Goal: Task Accomplishment & Management: Manage account settings

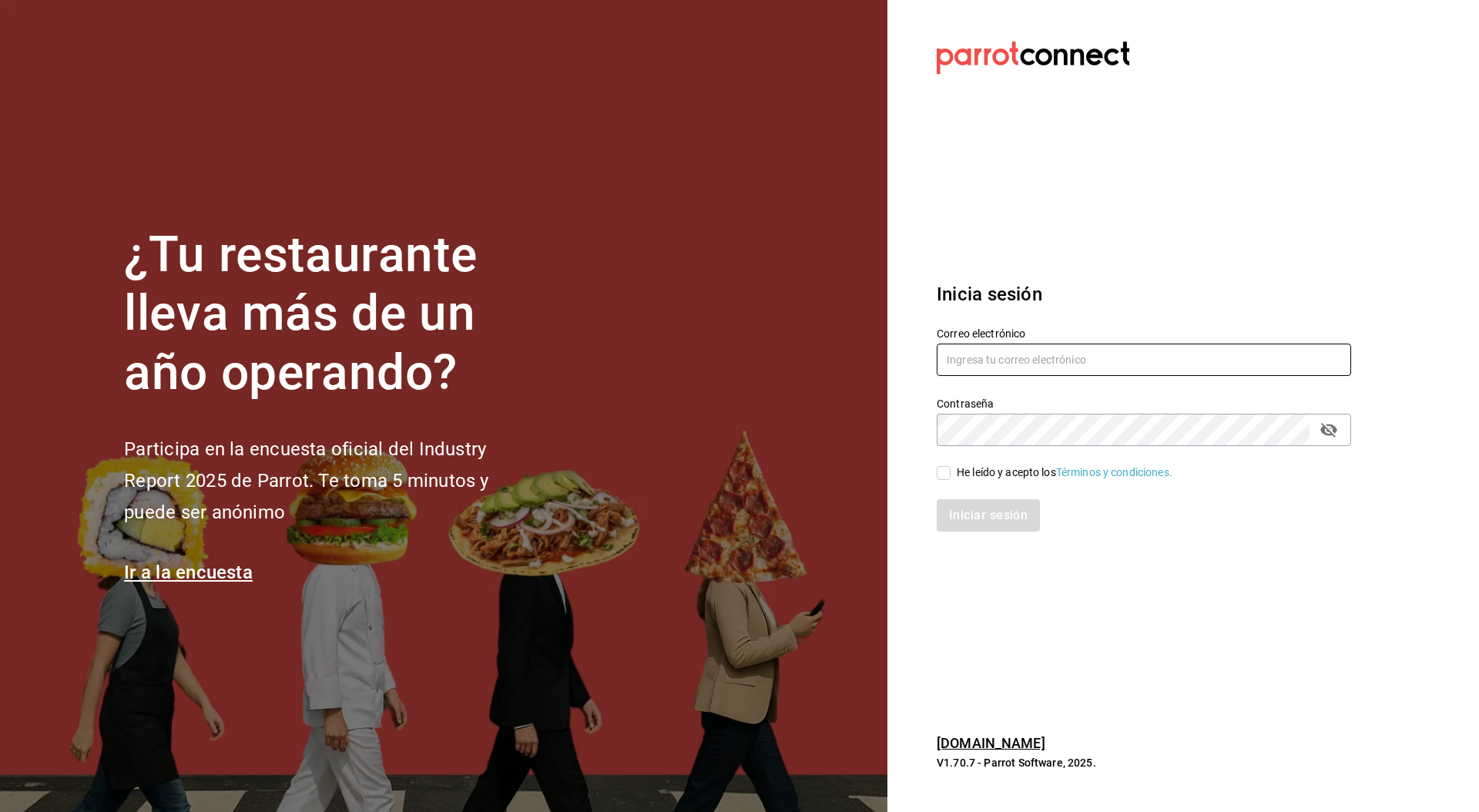
click at [1034, 360] on input "text" at bounding box center [1143, 360] width 415 height 32
paste input "cafeprofesor@cancun.com"
type input "cafeprofesor@cancun.com"
click at [953, 477] on span "He leído y acepto los Términos y condiciones." at bounding box center [1062, 472] width 222 height 16
click at [951, 477] on input "He leído y acepto los Términos y condiciones." at bounding box center [943, 472] width 14 height 14
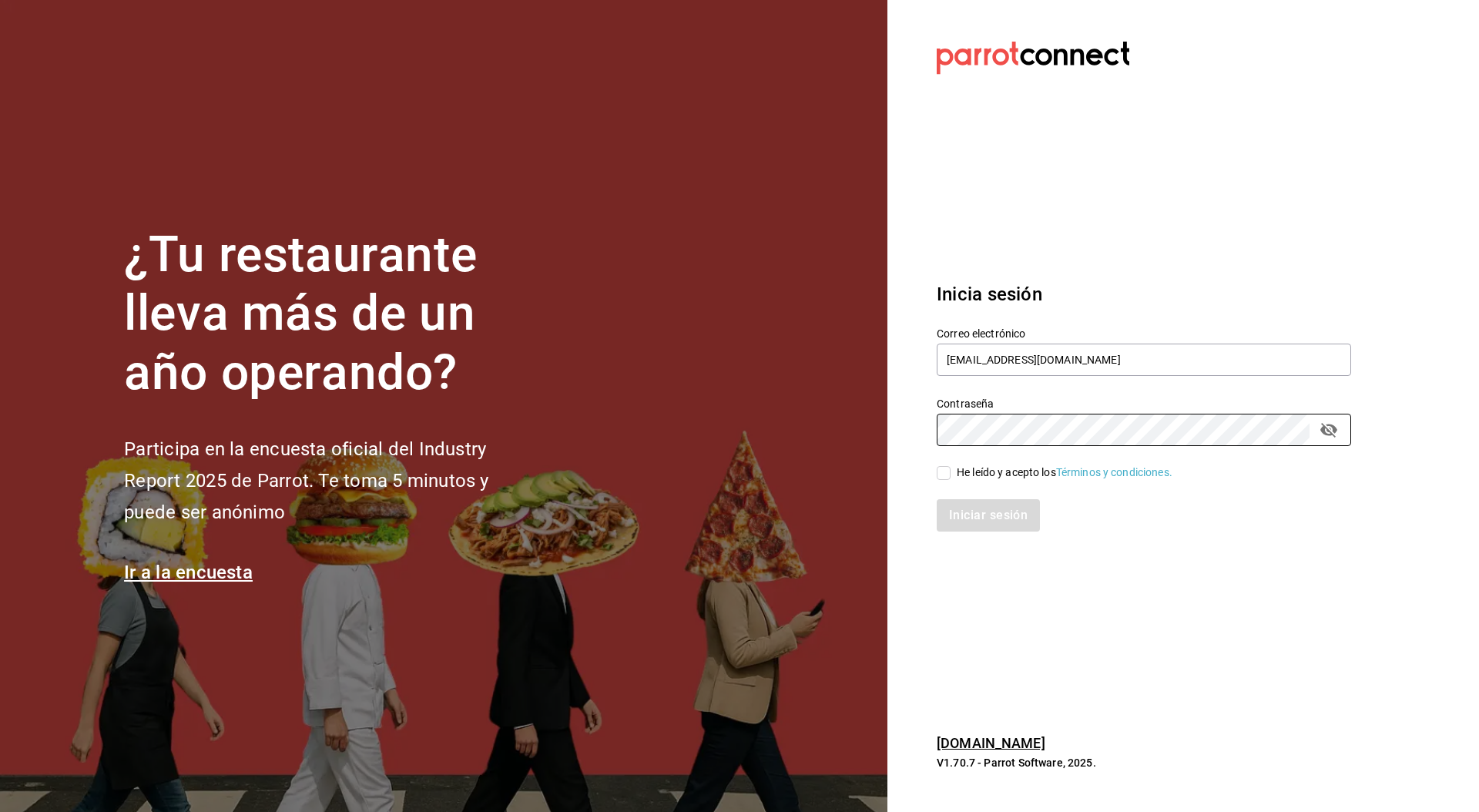
checkbox input "true"
click at [976, 529] on button "Iniciar sesión" at bounding box center [989, 515] width 104 height 32
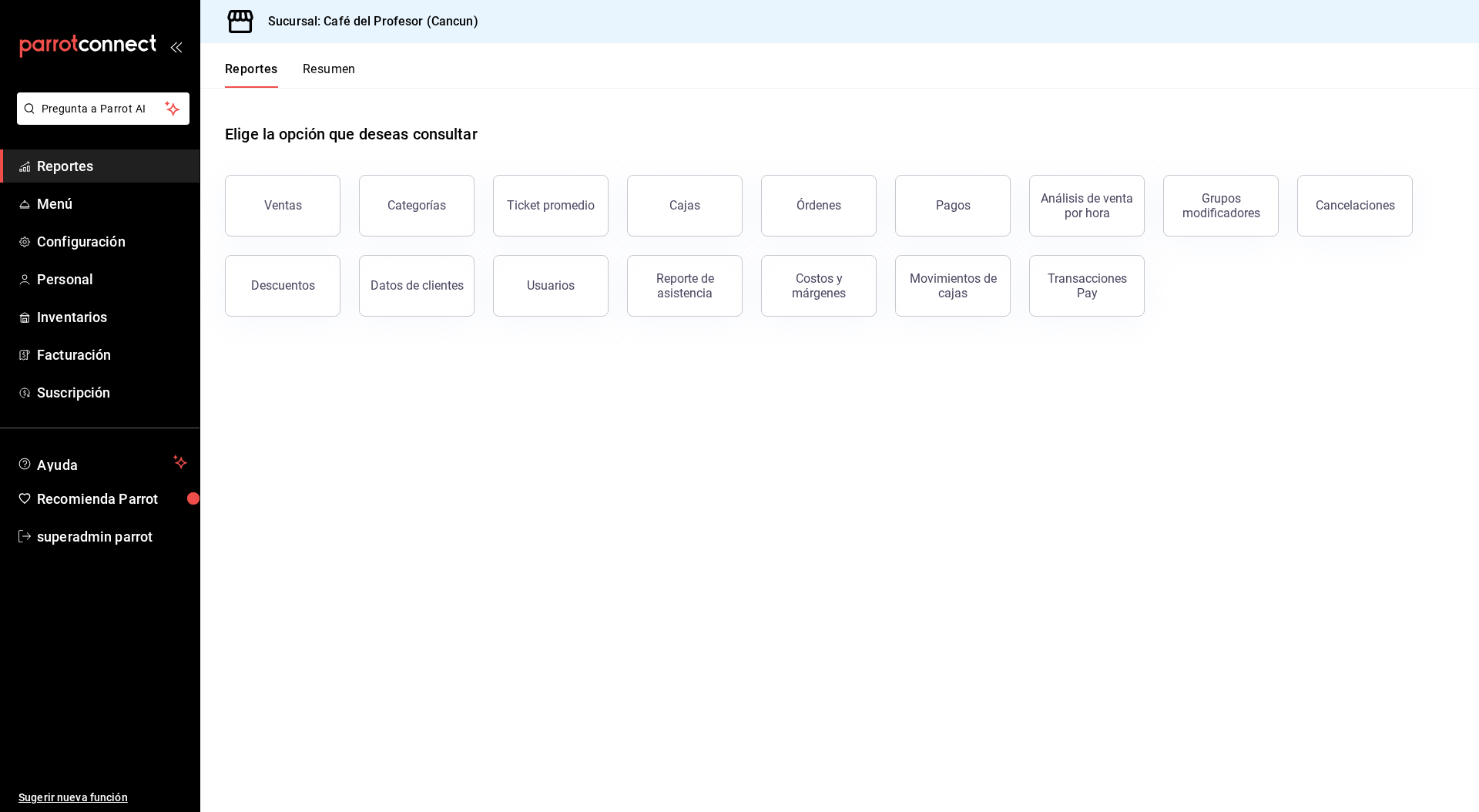
click at [952, 428] on main "Elige la opción que deseas consultar Ventas Categorías Ticket promedio Cajas Ór…" at bounding box center [840, 450] width 1279 height 724
click at [93, 276] on span "Personal" at bounding box center [112, 279] width 150 height 21
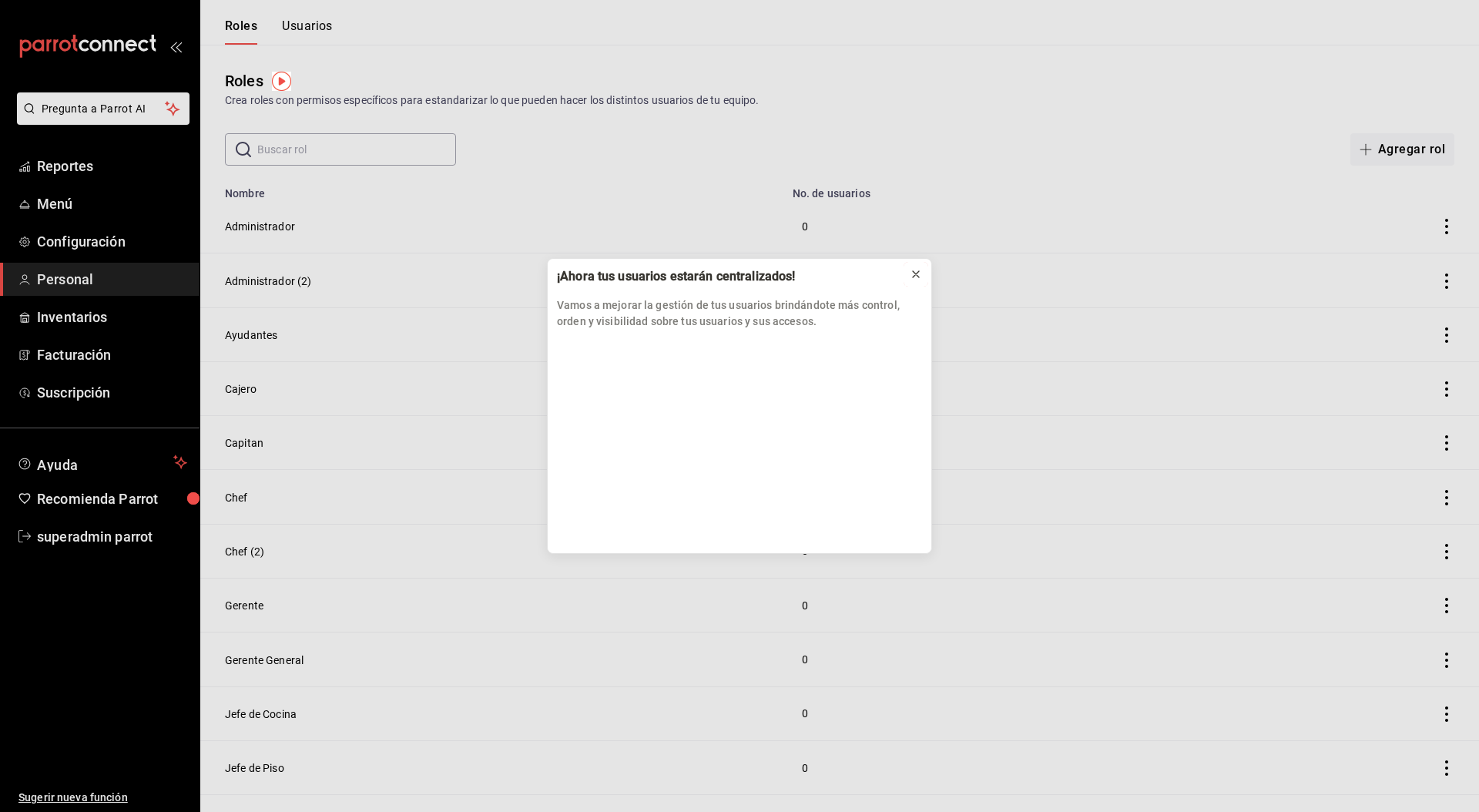
click at [919, 282] on button at bounding box center [915, 274] width 25 height 25
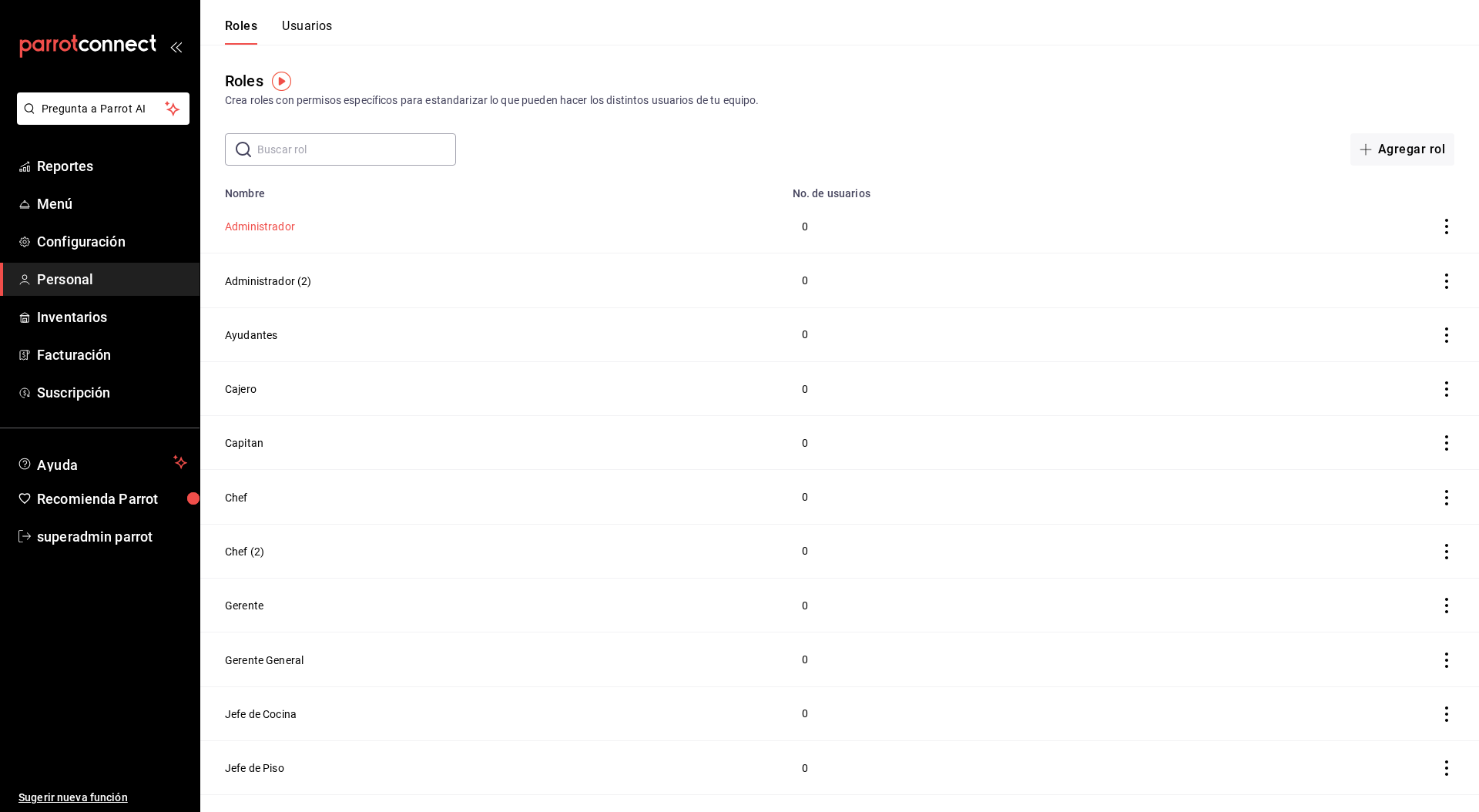
click at [267, 220] on button "Administrador" at bounding box center [260, 227] width 70 height 15
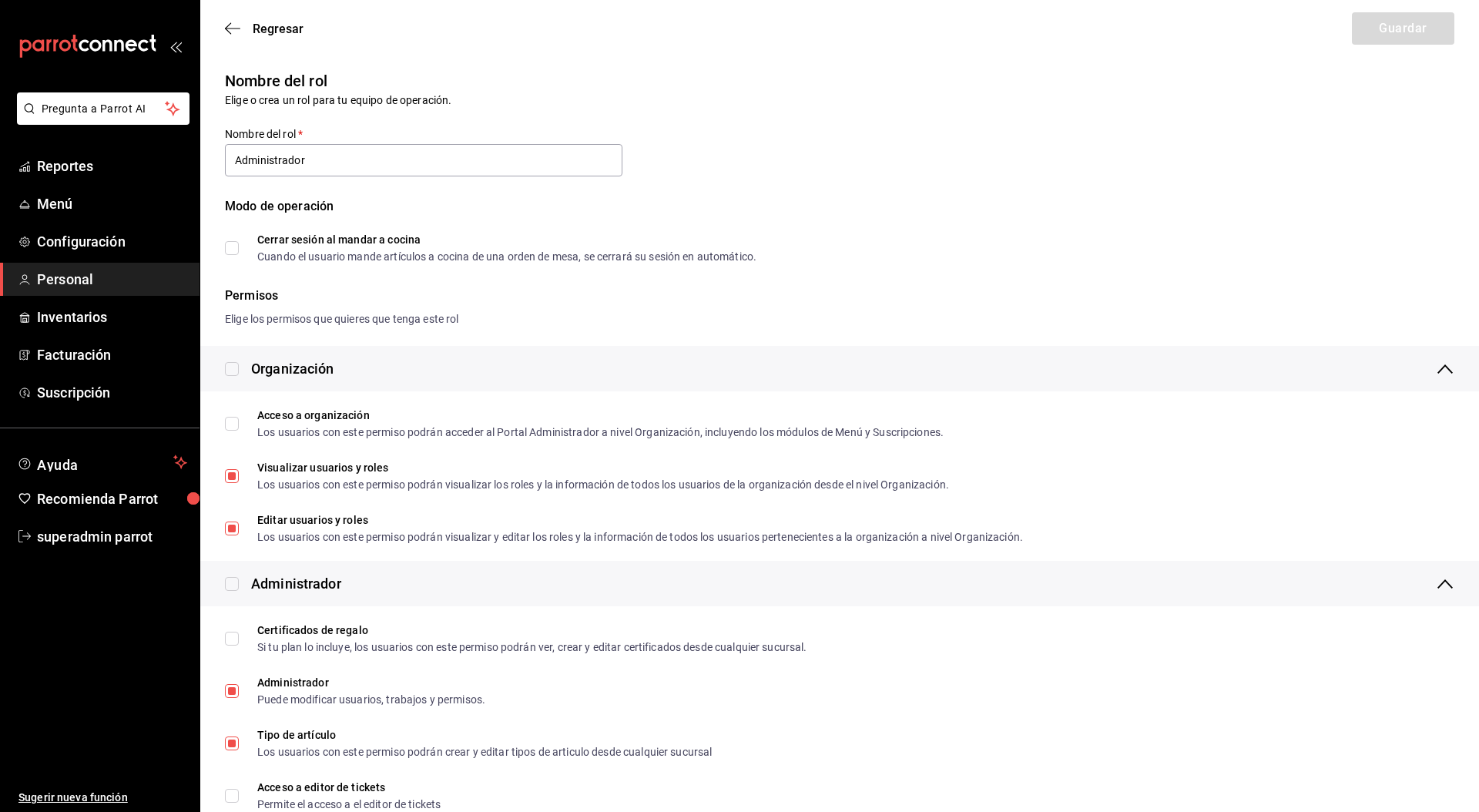
scroll to position [6, 0]
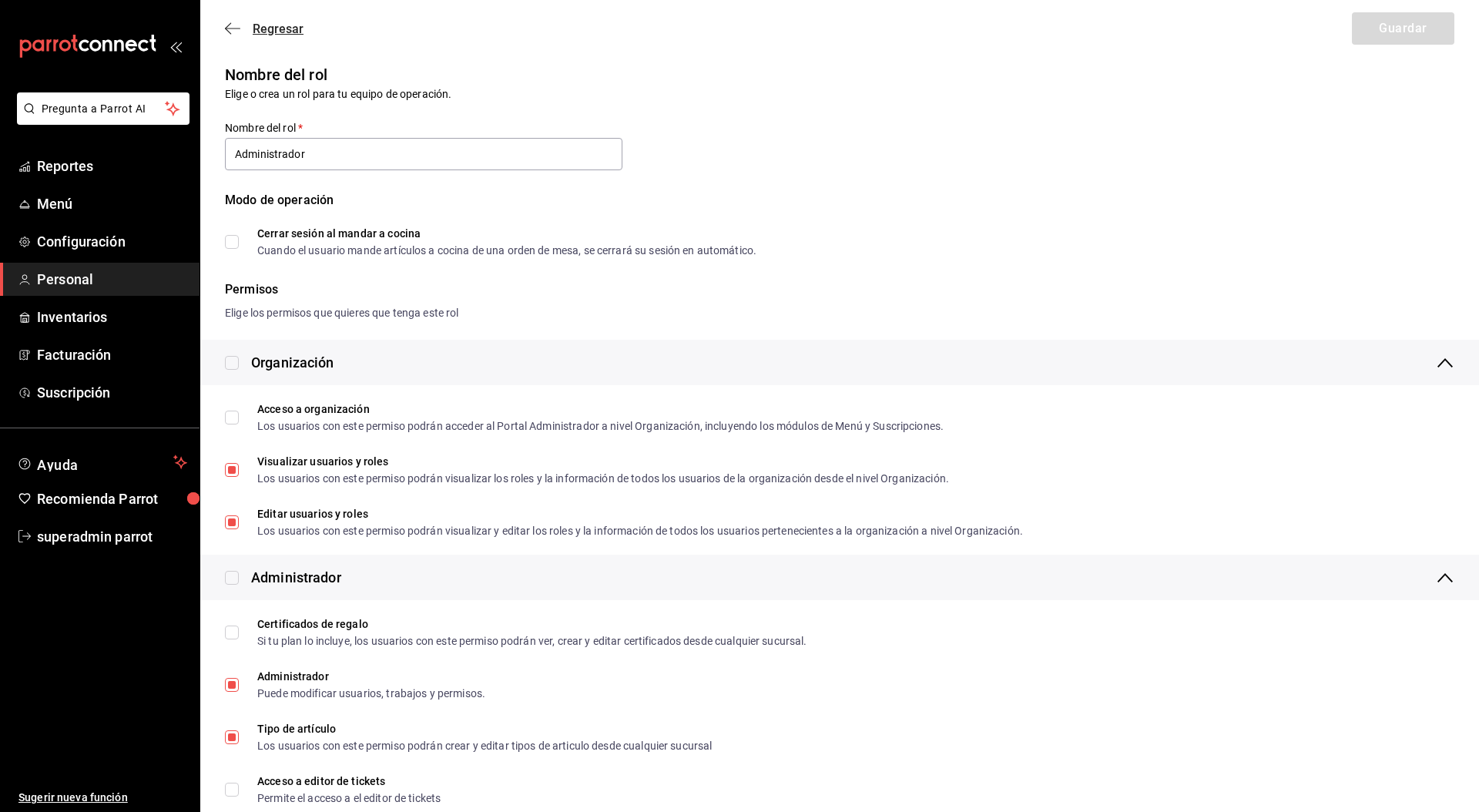
click at [281, 30] on span "Regresar" at bounding box center [278, 28] width 51 height 14
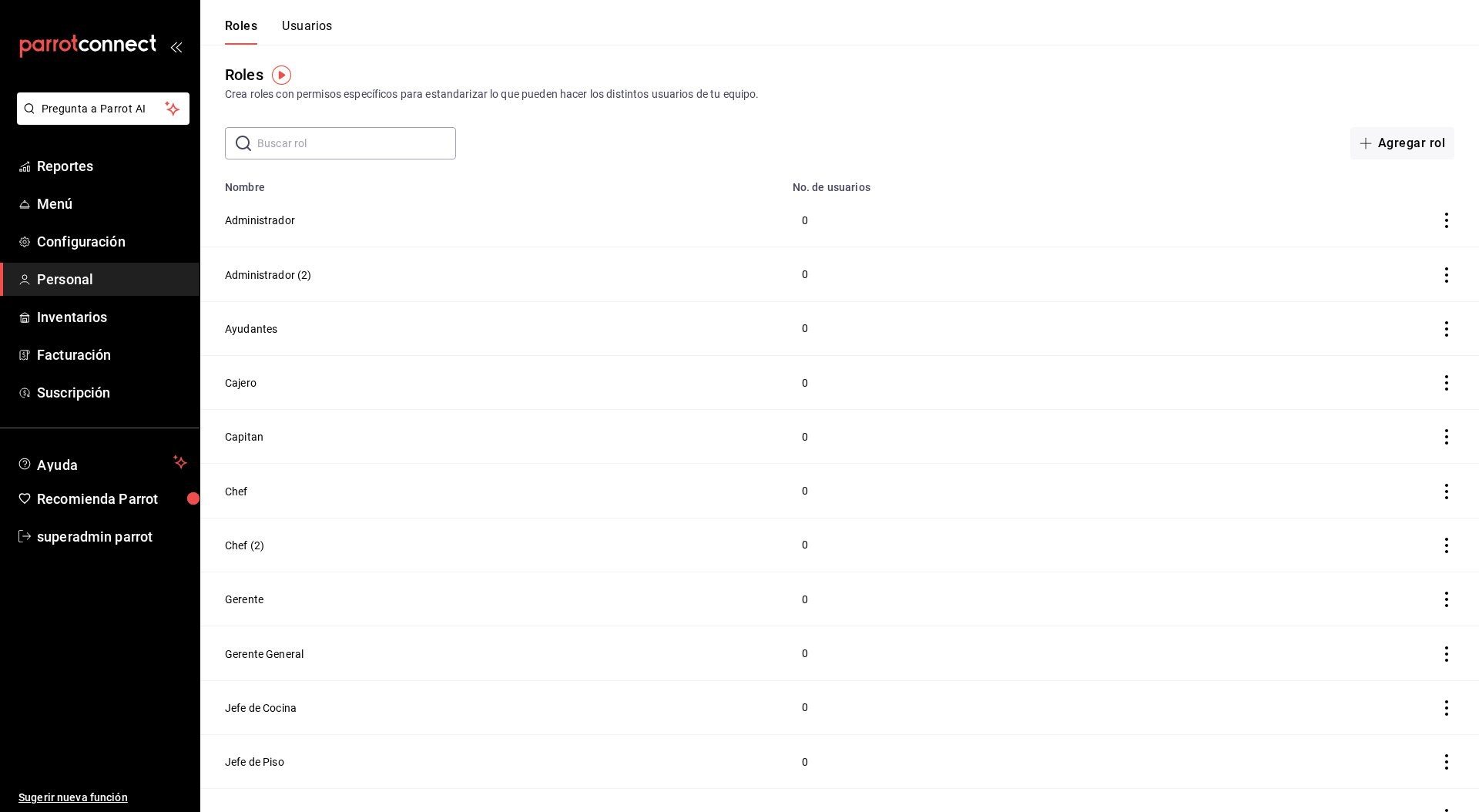
click at [306, 30] on button "Usuarios" at bounding box center [307, 31] width 51 height 27
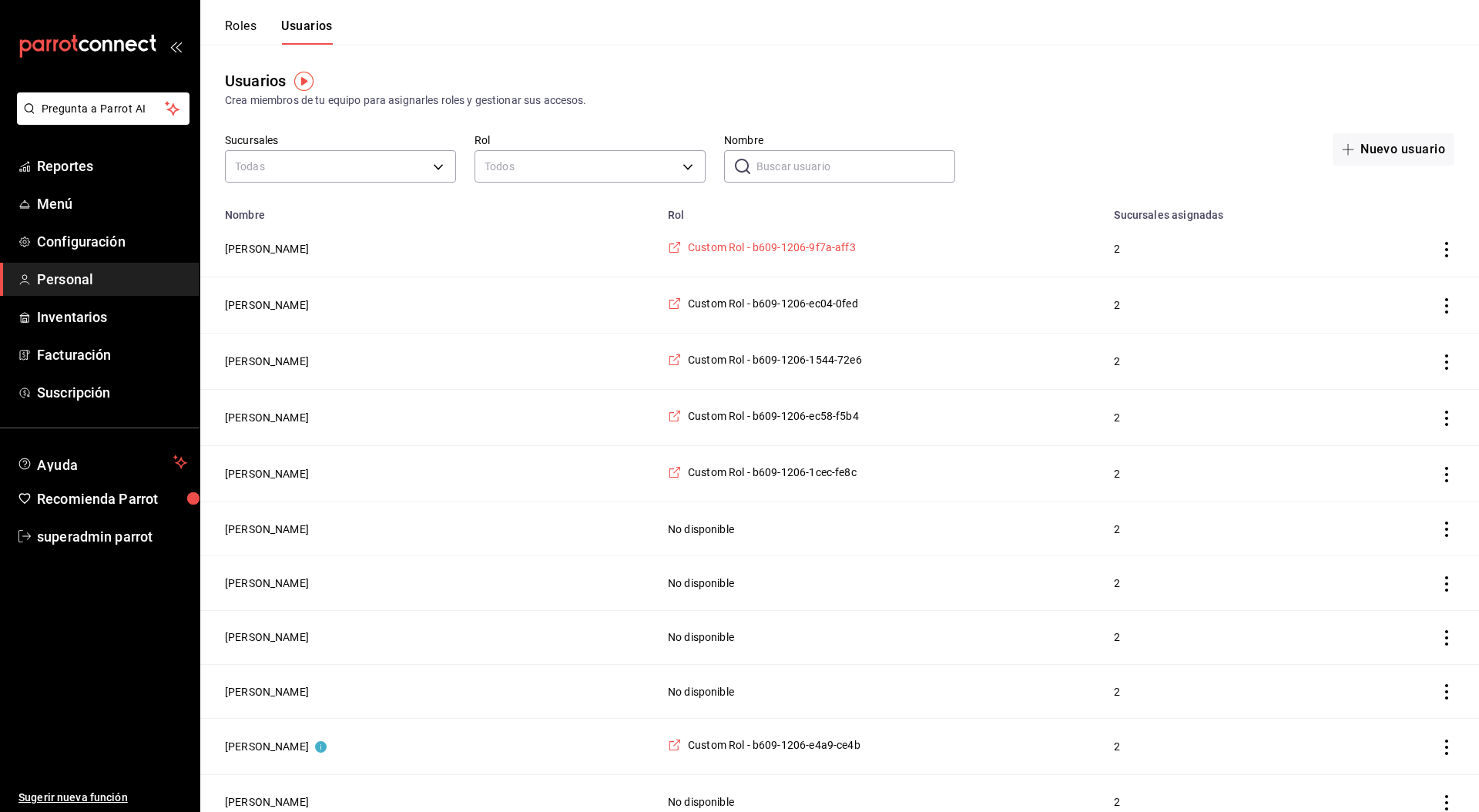
click at [702, 249] on span "Custom Rol - b609-1206-9f7a-aff3" at bounding box center [771, 247] width 168 height 15
click at [416, 237] on td "Viki Cirerol" at bounding box center [429, 249] width 458 height 56
click at [112, 532] on span "Super Admin Parrot" at bounding box center [112, 536] width 150 height 21
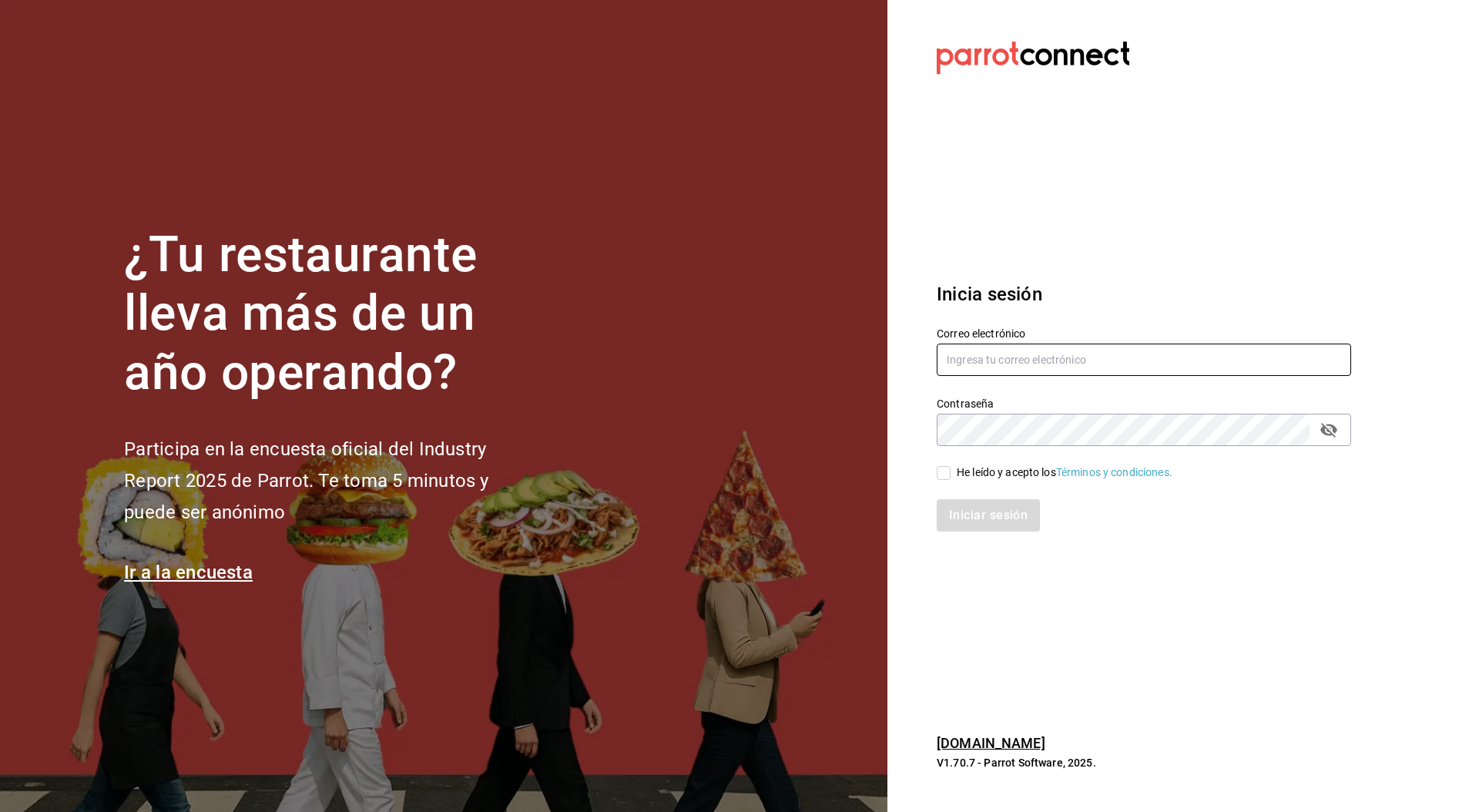
click at [1050, 357] on input "text" at bounding box center [1143, 360] width 415 height 32
type input "leo@parrotsoftware.io"
click at [956, 469] on div "He leído y acepto los Términos y condiciones." at bounding box center [1063, 472] width 215 height 16
click at [951, 469] on input "He leído y acepto los Términos y condiciones." at bounding box center [943, 472] width 14 height 14
checkbox input "true"
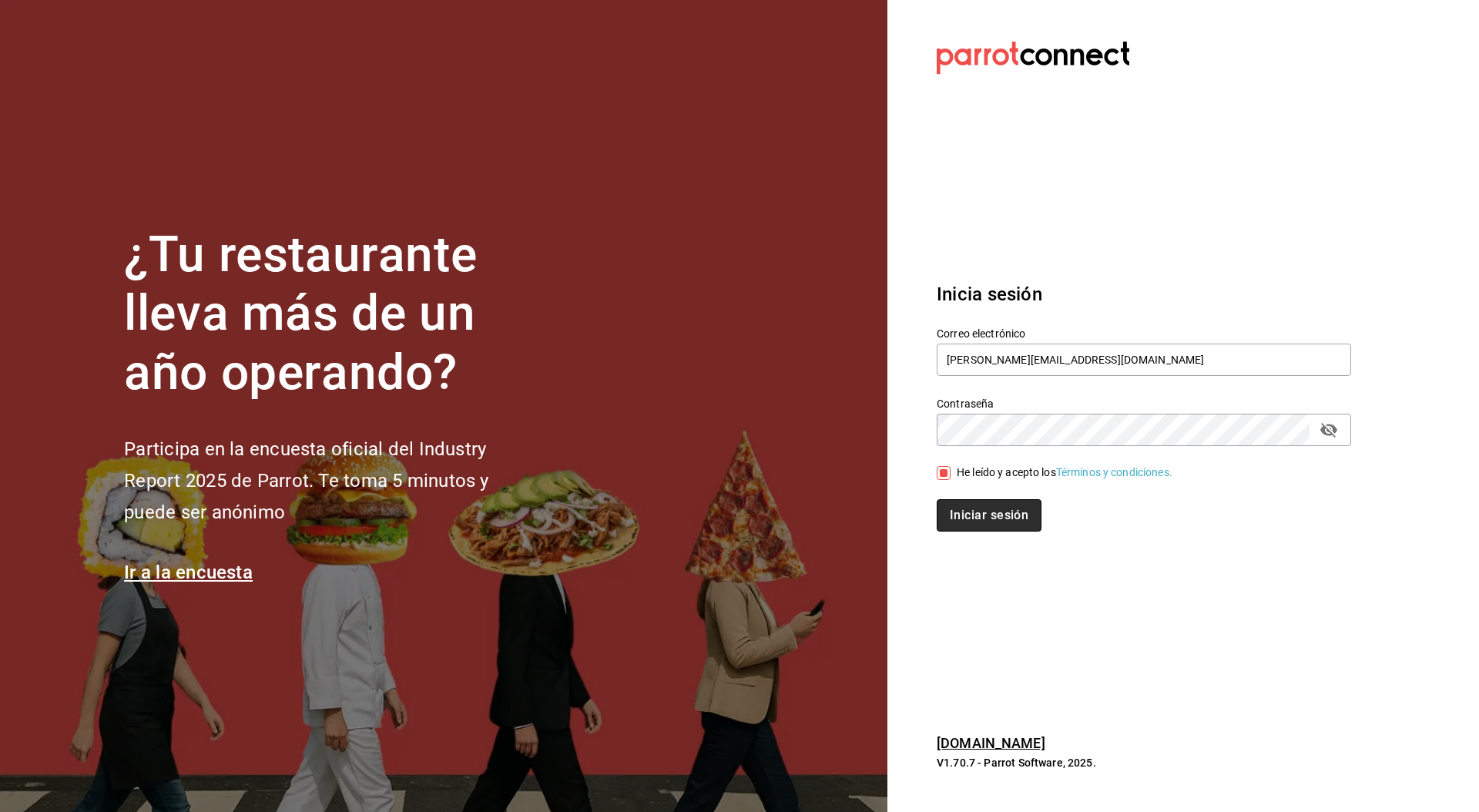
click at [979, 509] on button "Iniciar sesión" at bounding box center [989, 515] width 104 height 32
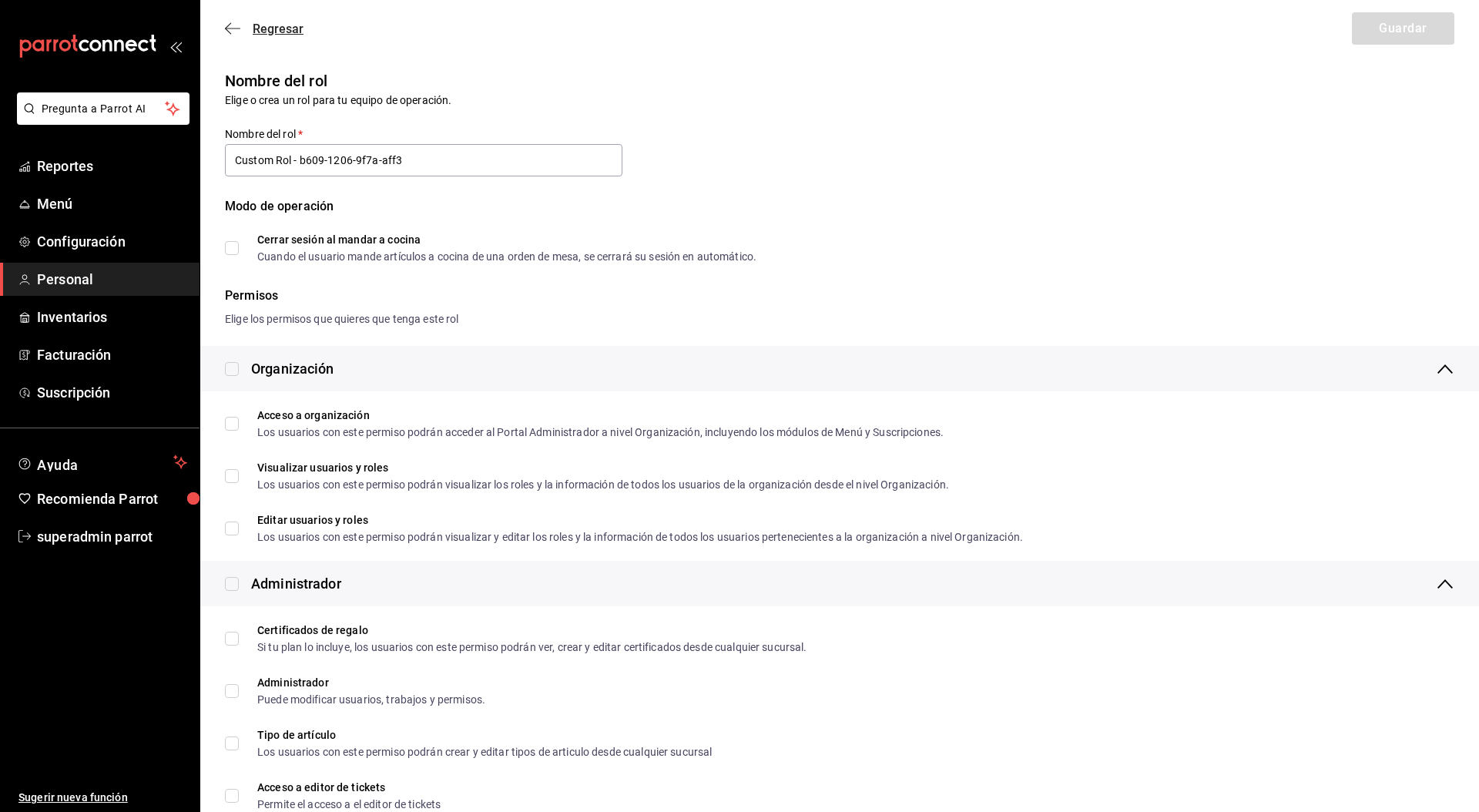
click at [264, 30] on span "Regresar" at bounding box center [278, 28] width 51 height 14
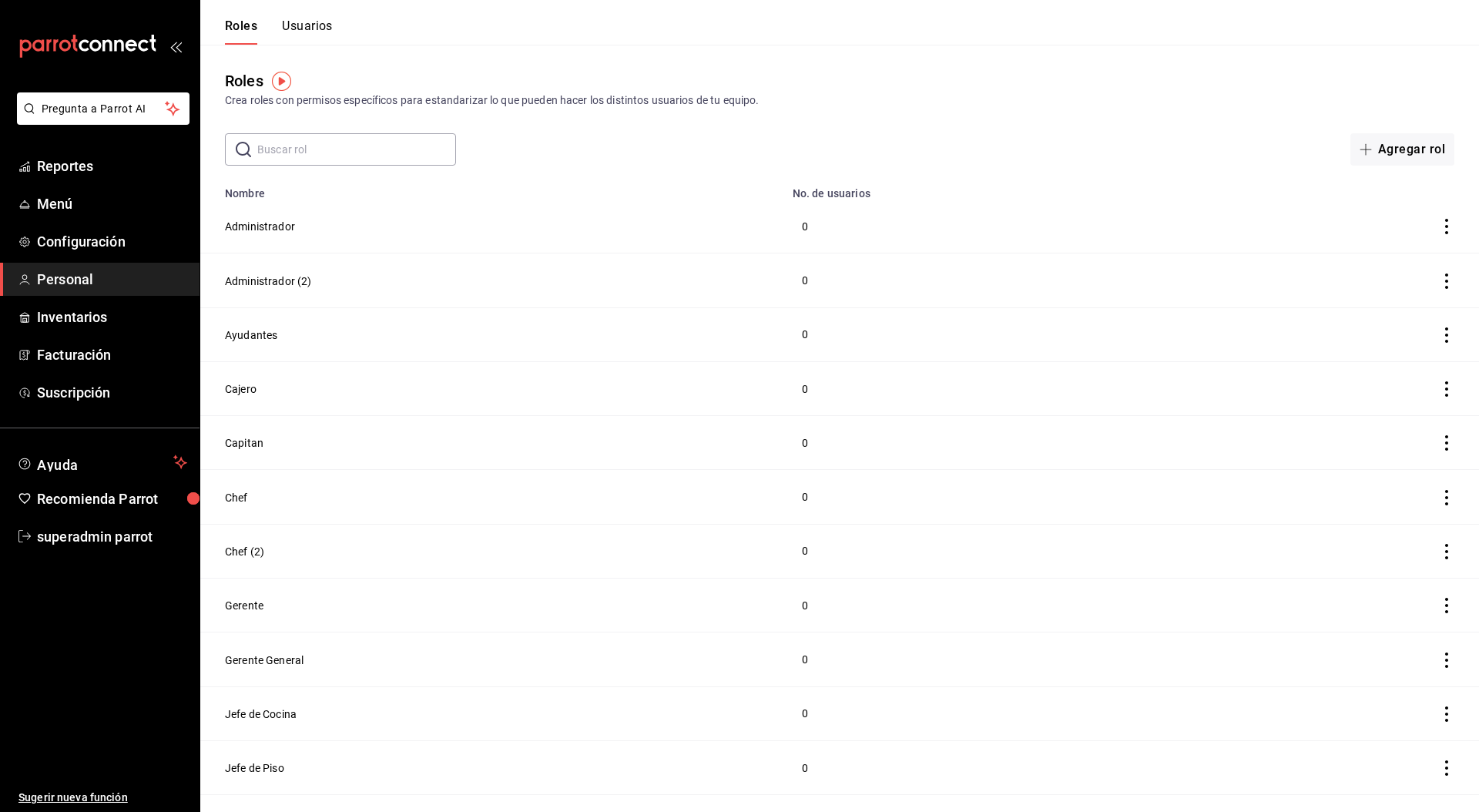
click at [276, 35] on div "Roles Usuarios" at bounding box center [279, 31] width 108 height 27
click at [315, 23] on button "Usuarios" at bounding box center [307, 31] width 51 height 27
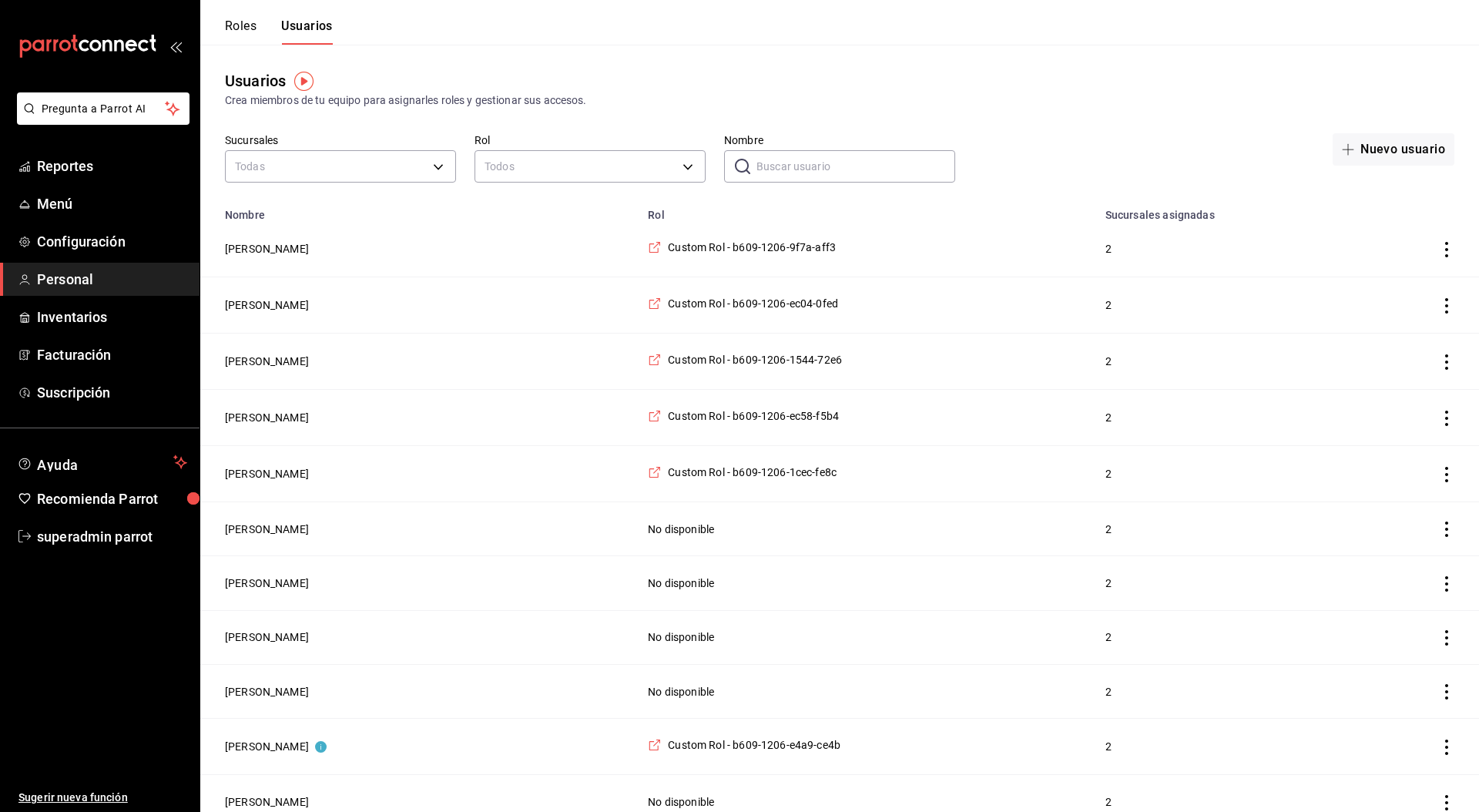
click at [264, 256] on td "Viki Cirerol" at bounding box center [419, 249] width 438 height 56
click at [262, 251] on button "Viki Cirerol" at bounding box center [267, 249] width 83 height 15
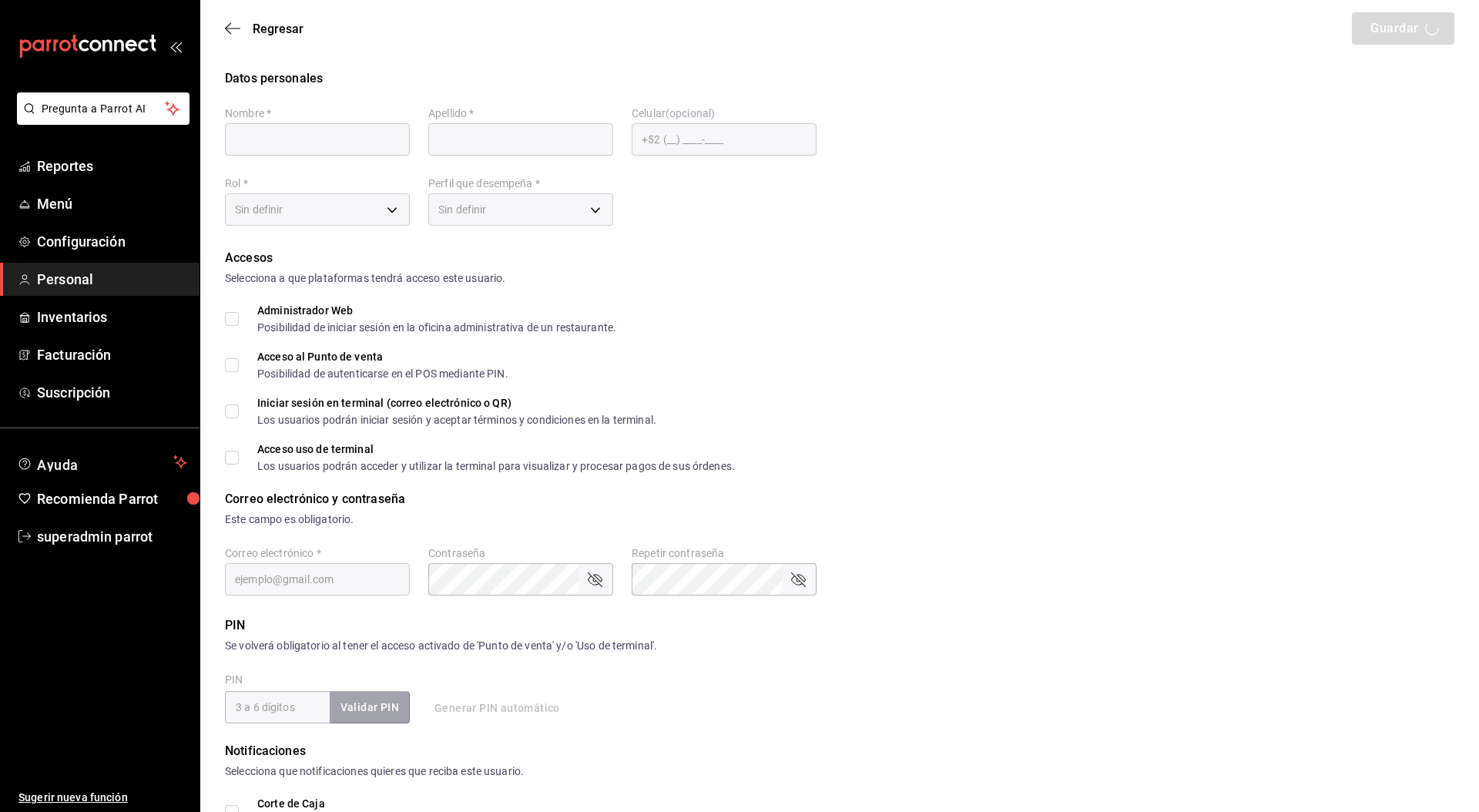
type input "Viki"
type input "Cirerol"
checkbox input "true"
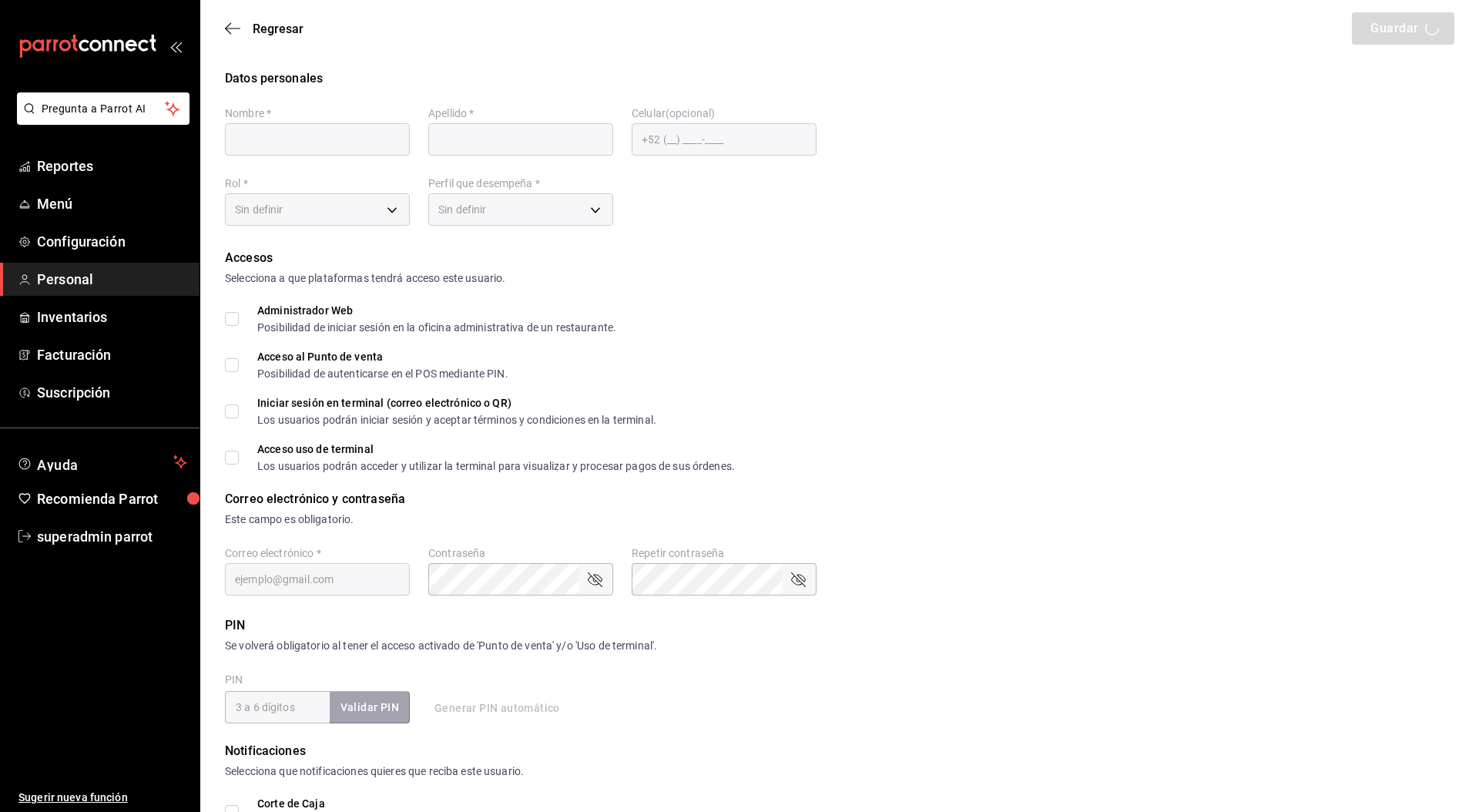
type input "lvrdzcirerol01@gmail.com"
type input "1201"
type input "bfa29b8d-dbf1-4c72-8b63-df6afe023a7e"
type input "UNDEFINED"
checkbox input "true"
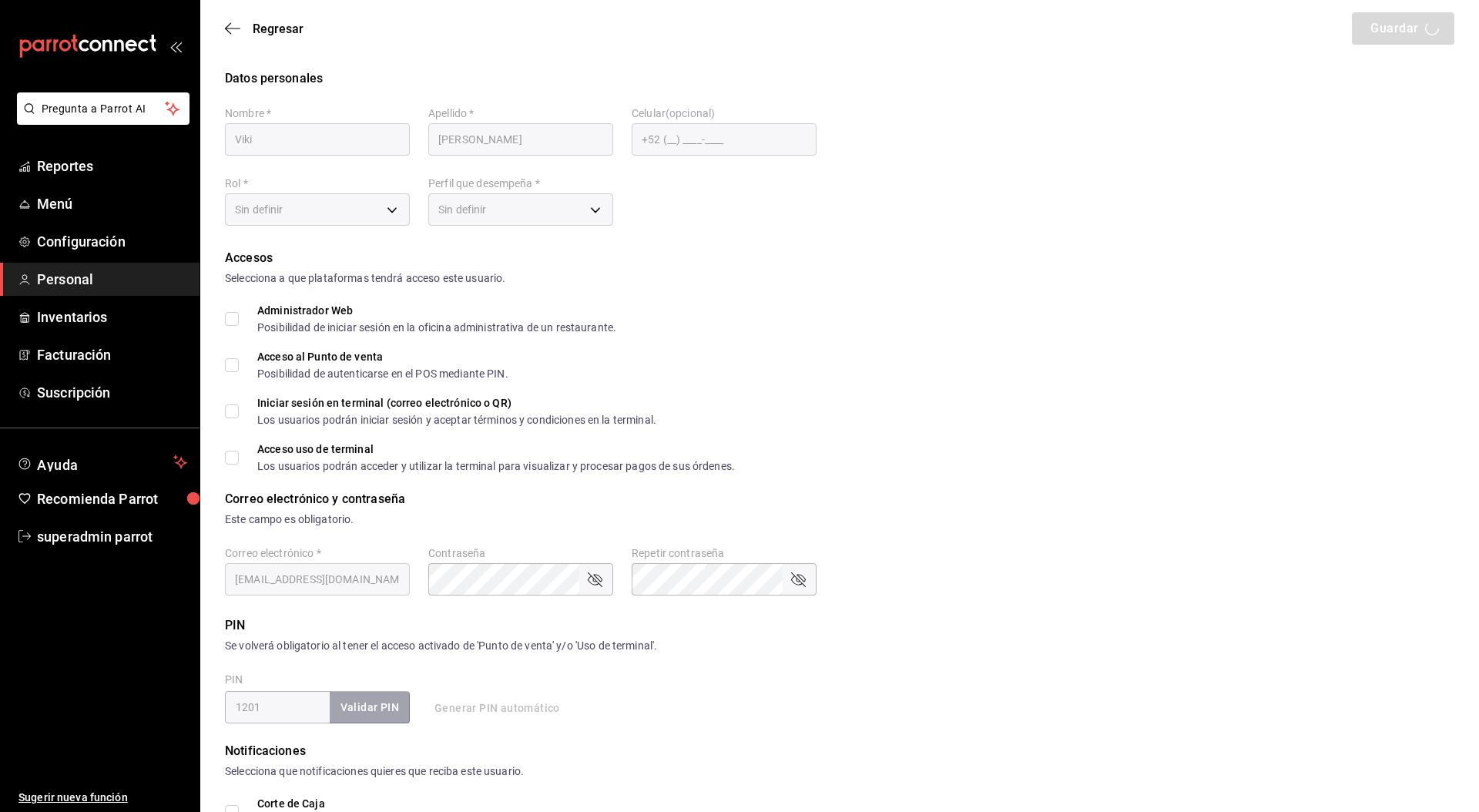
checkbox input "true"
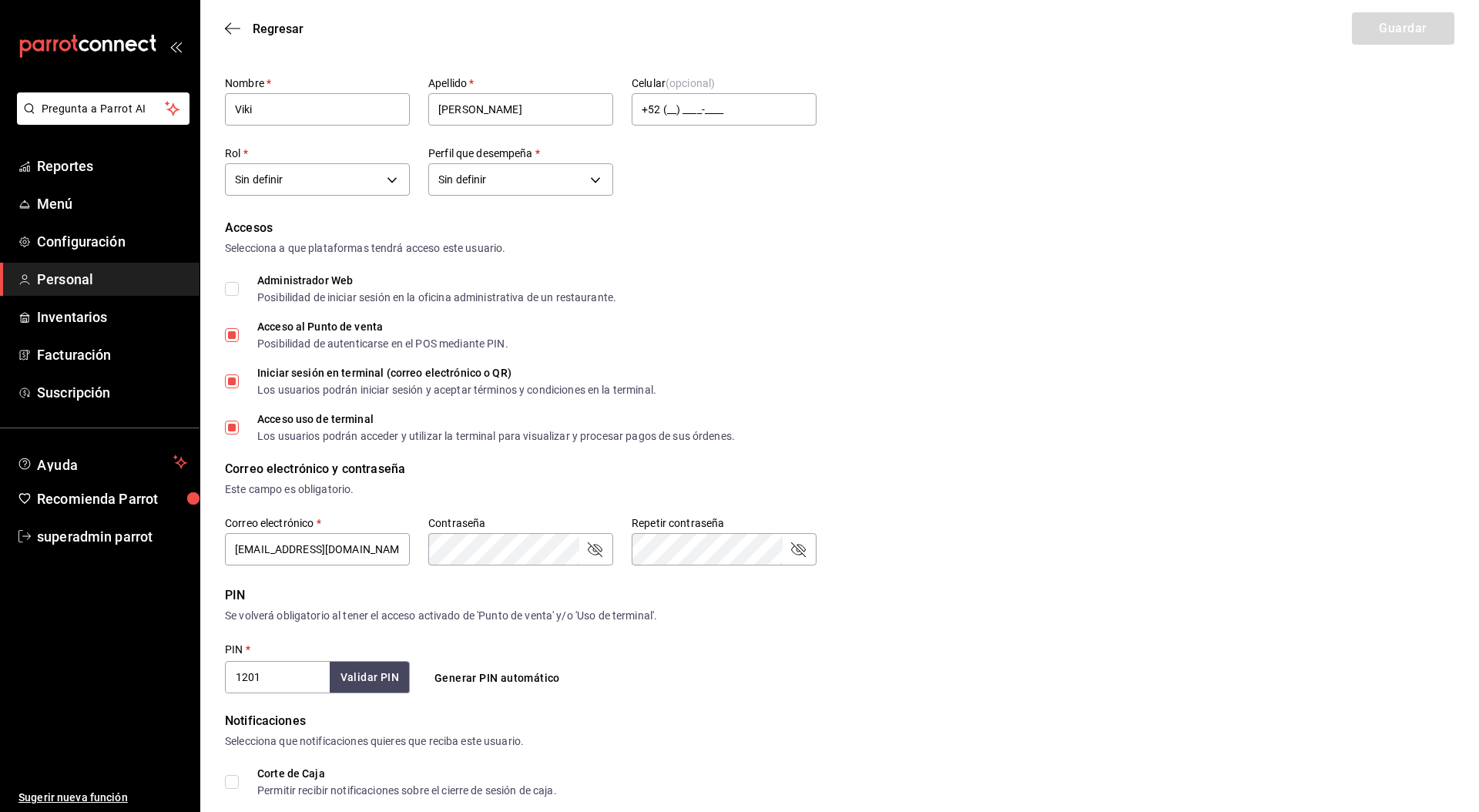
scroll to position [32, 0]
drag, startPoint x: 727, startPoint y: 309, endPoint x: 455, endPoint y: 297, distance: 272.3
click at [202, 298] on div "Datos personales Nombre   * Viki Apellido   * Cirerol Celular (opcional) +52 (_…" at bounding box center [840, 543] width 1279 height 1011
click at [987, 315] on div "Accesos Selecciona a que plataformas tendrá acceso este usuario. Administrador …" at bounding box center [840, 327] width 1229 height 223
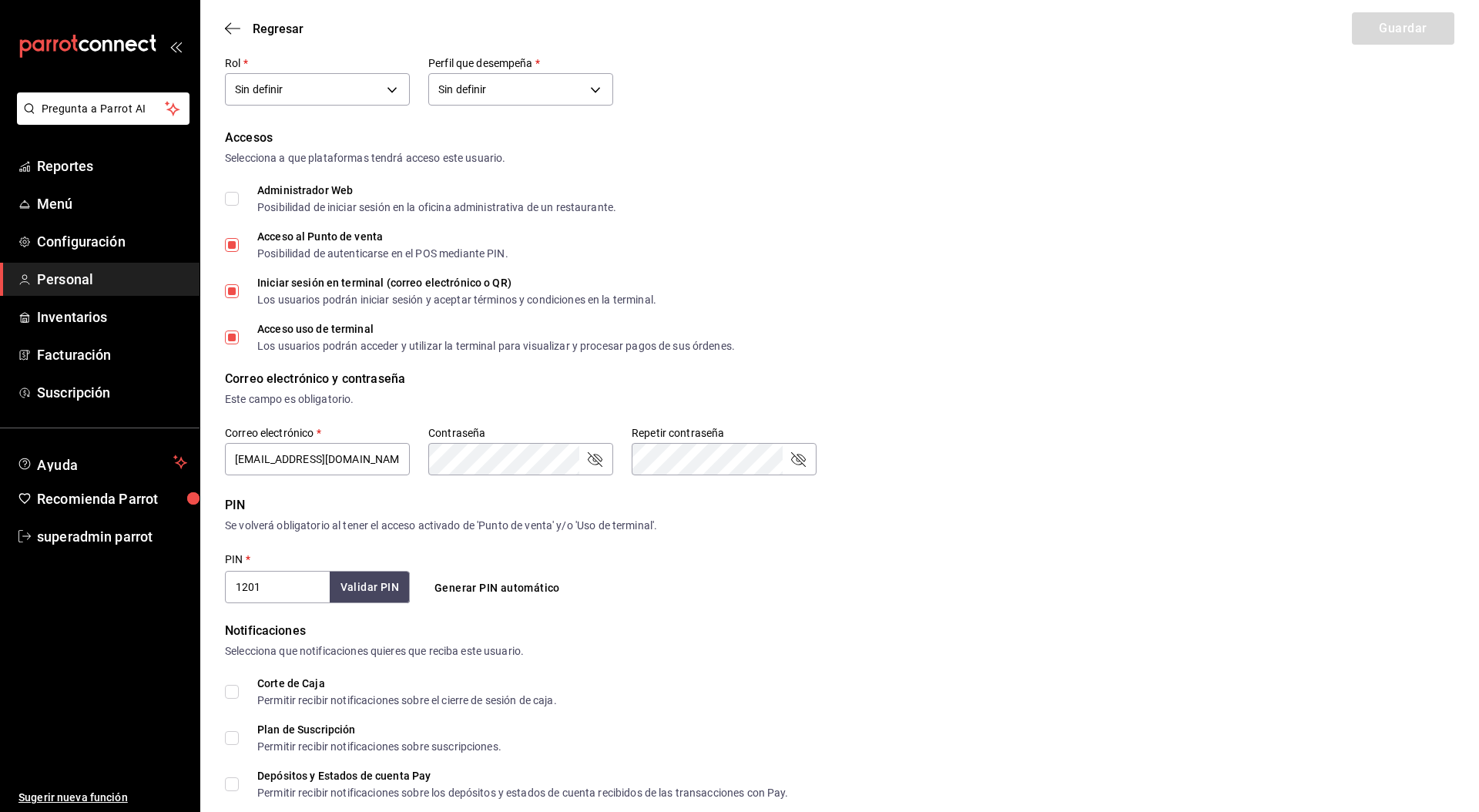
scroll to position [0, 0]
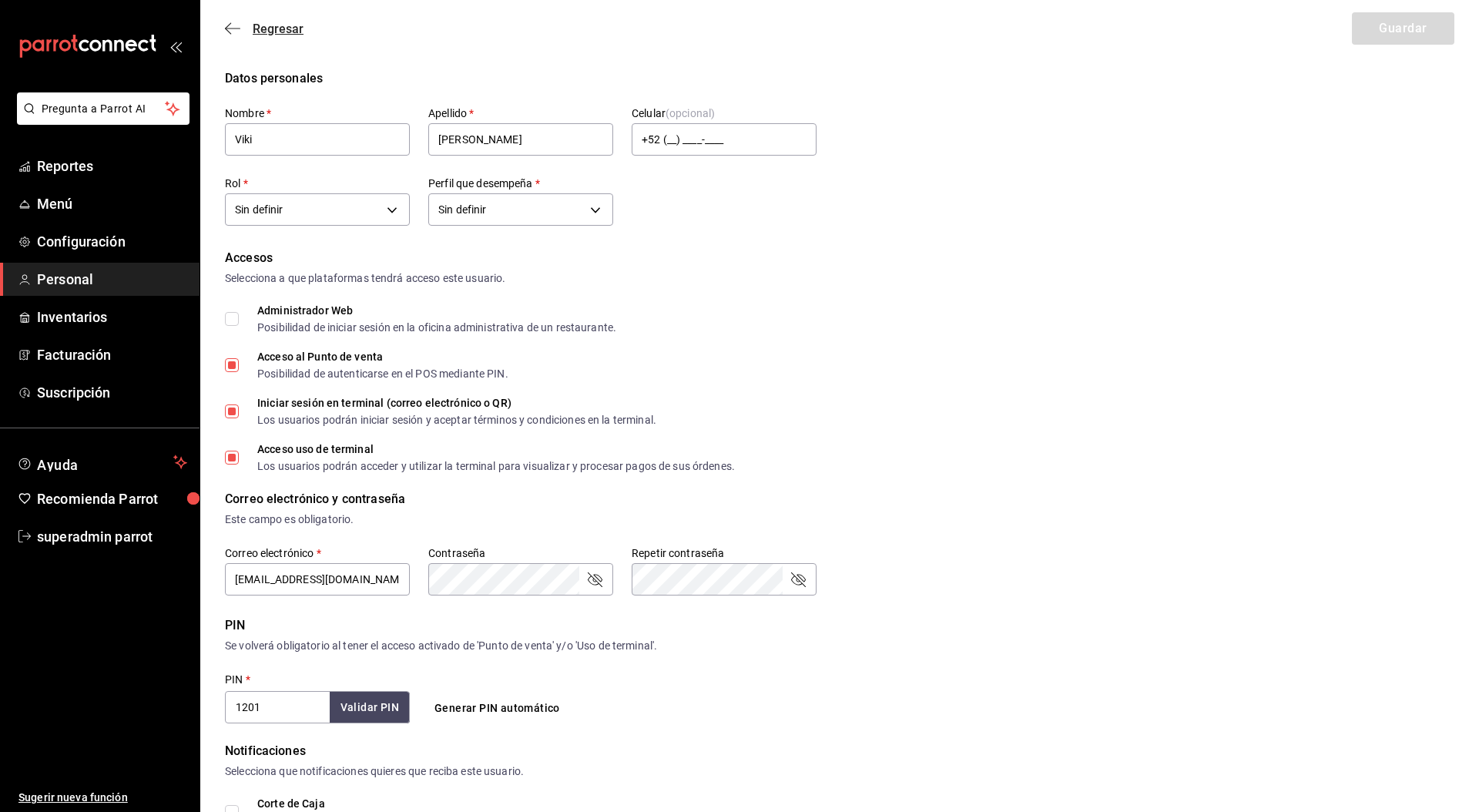
click at [275, 30] on span "Regresar" at bounding box center [278, 28] width 51 height 14
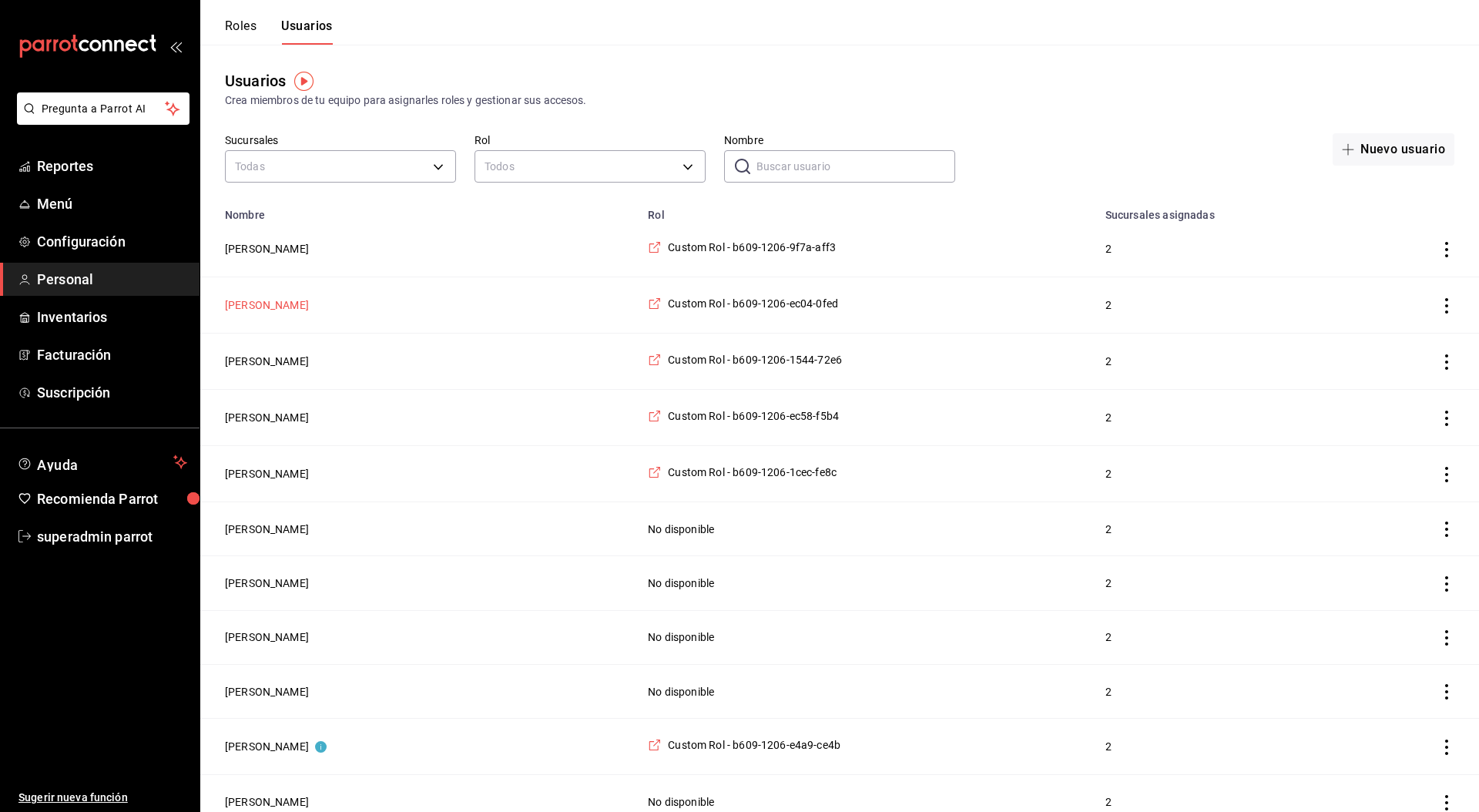
click at [281, 306] on button "[PERSON_NAME]" at bounding box center [267, 304] width 83 height 15
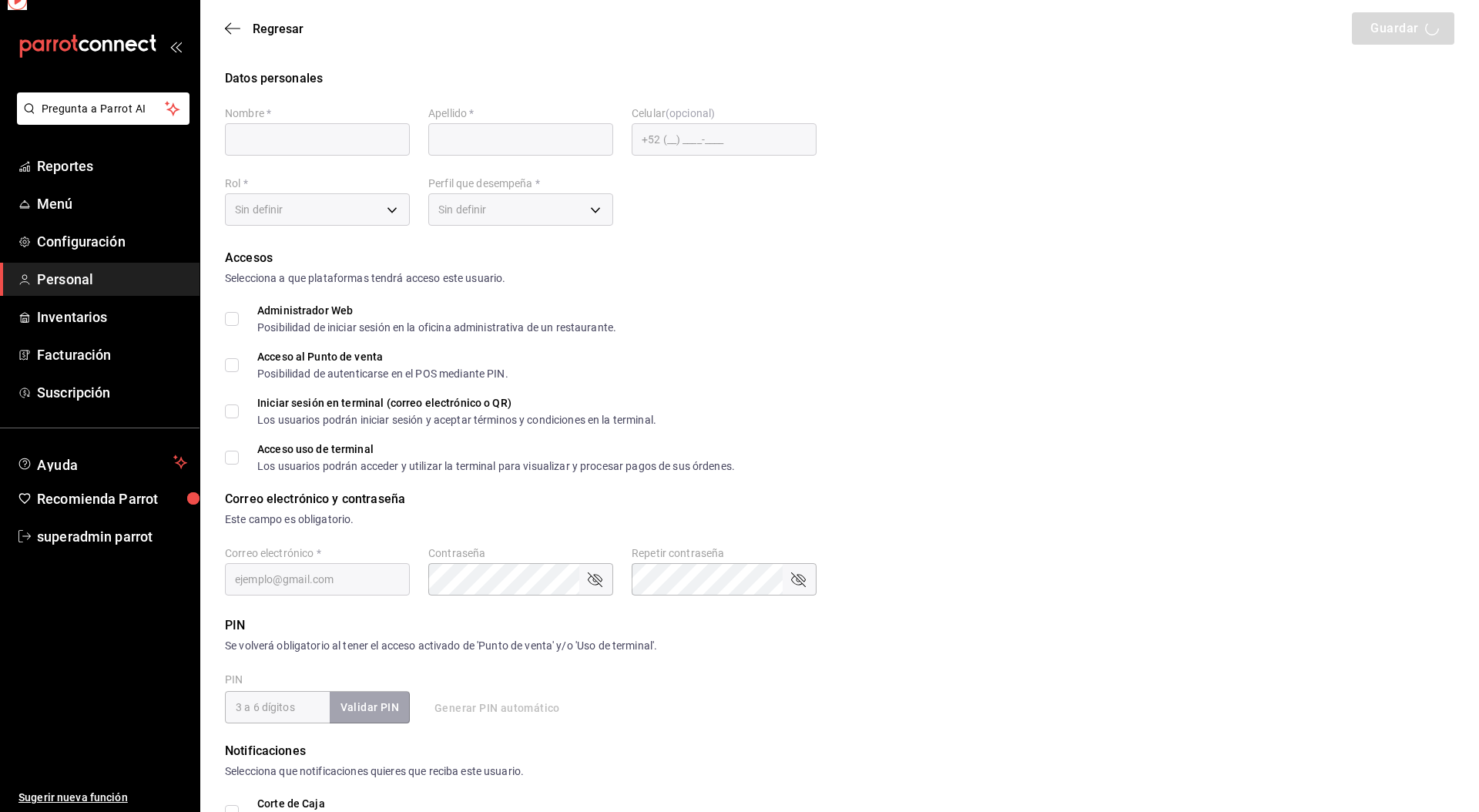
type input "[PERSON_NAME]"
checkbox input "true"
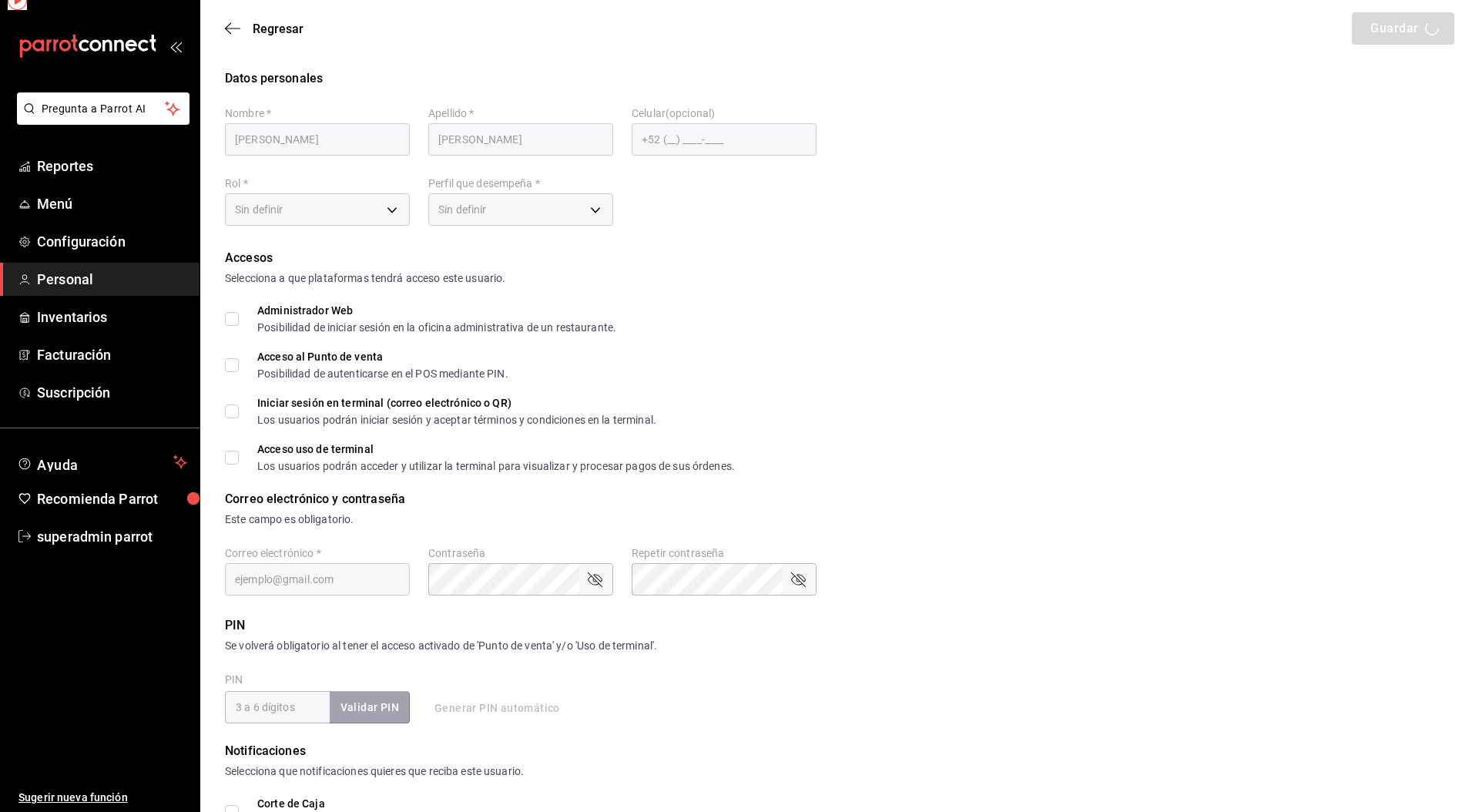
type input "marce@gmail.com"
type input "1390"
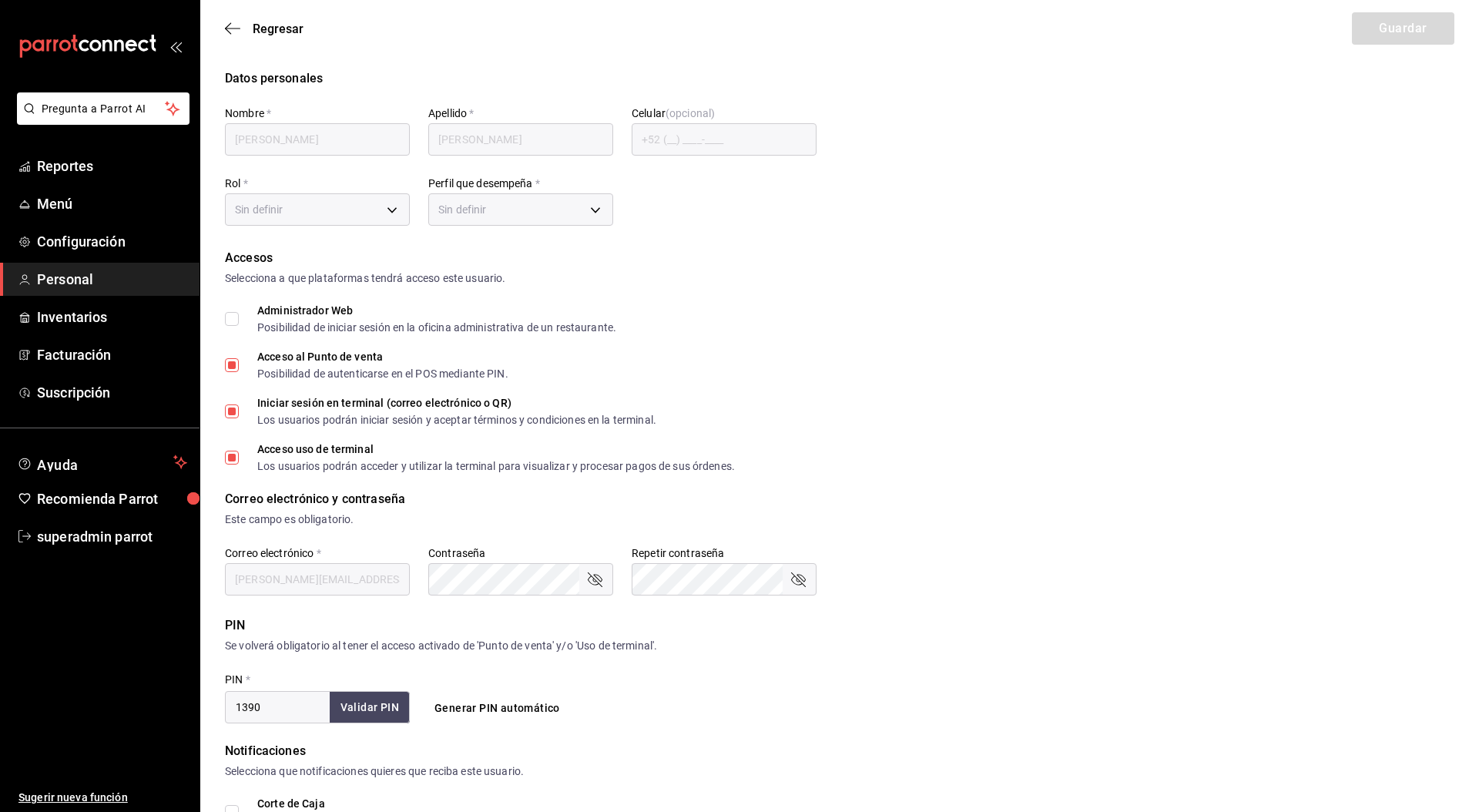
type input "232fcd6b-4c86-4d77-aed1-9746735d7305"
type input "UNDEFINED"
checkbox input "true"
click at [273, 25] on span "Regresar" at bounding box center [278, 28] width 51 height 14
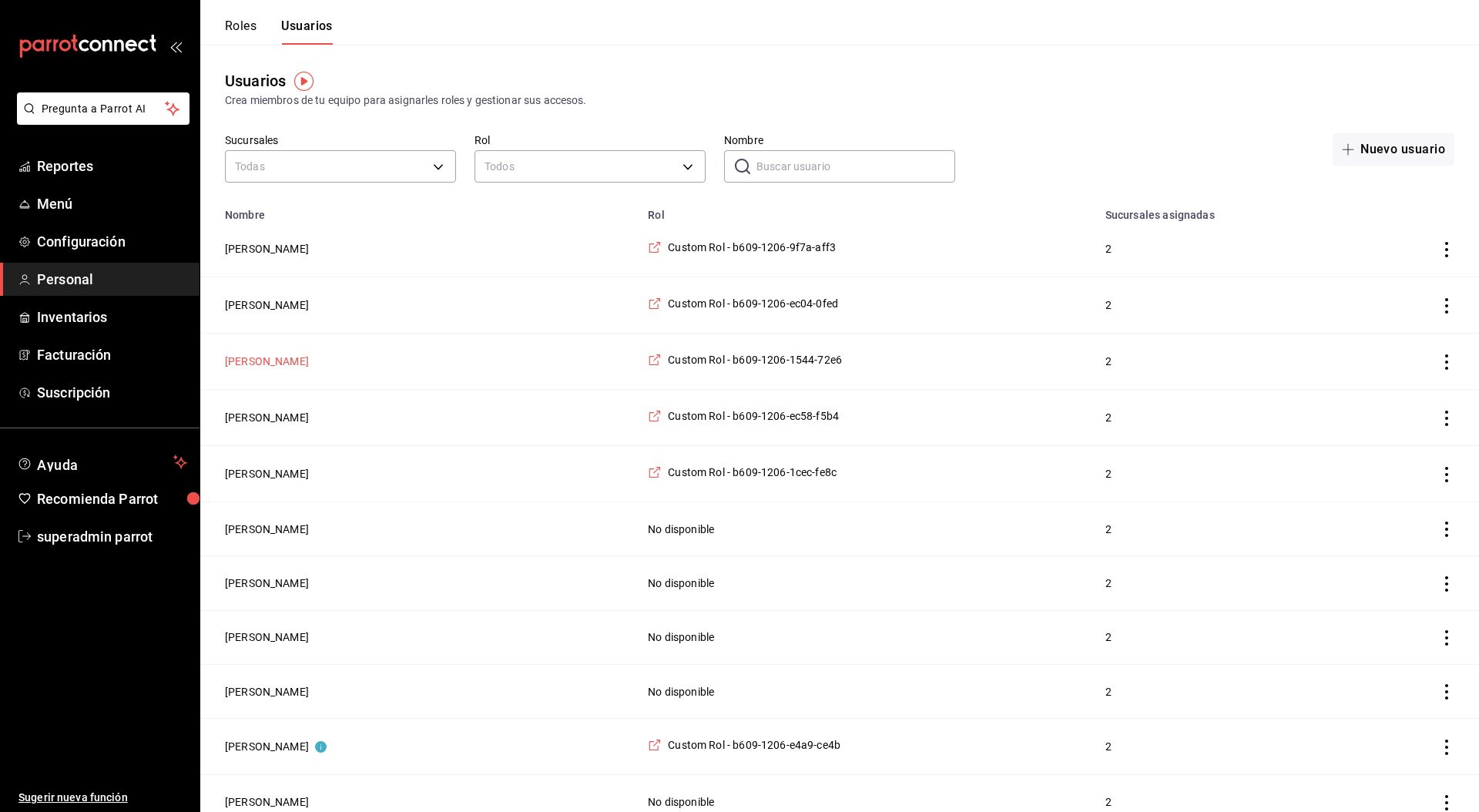
click at [255, 359] on button "Oyuki Ruiz" at bounding box center [267, 361] width 83 height 15
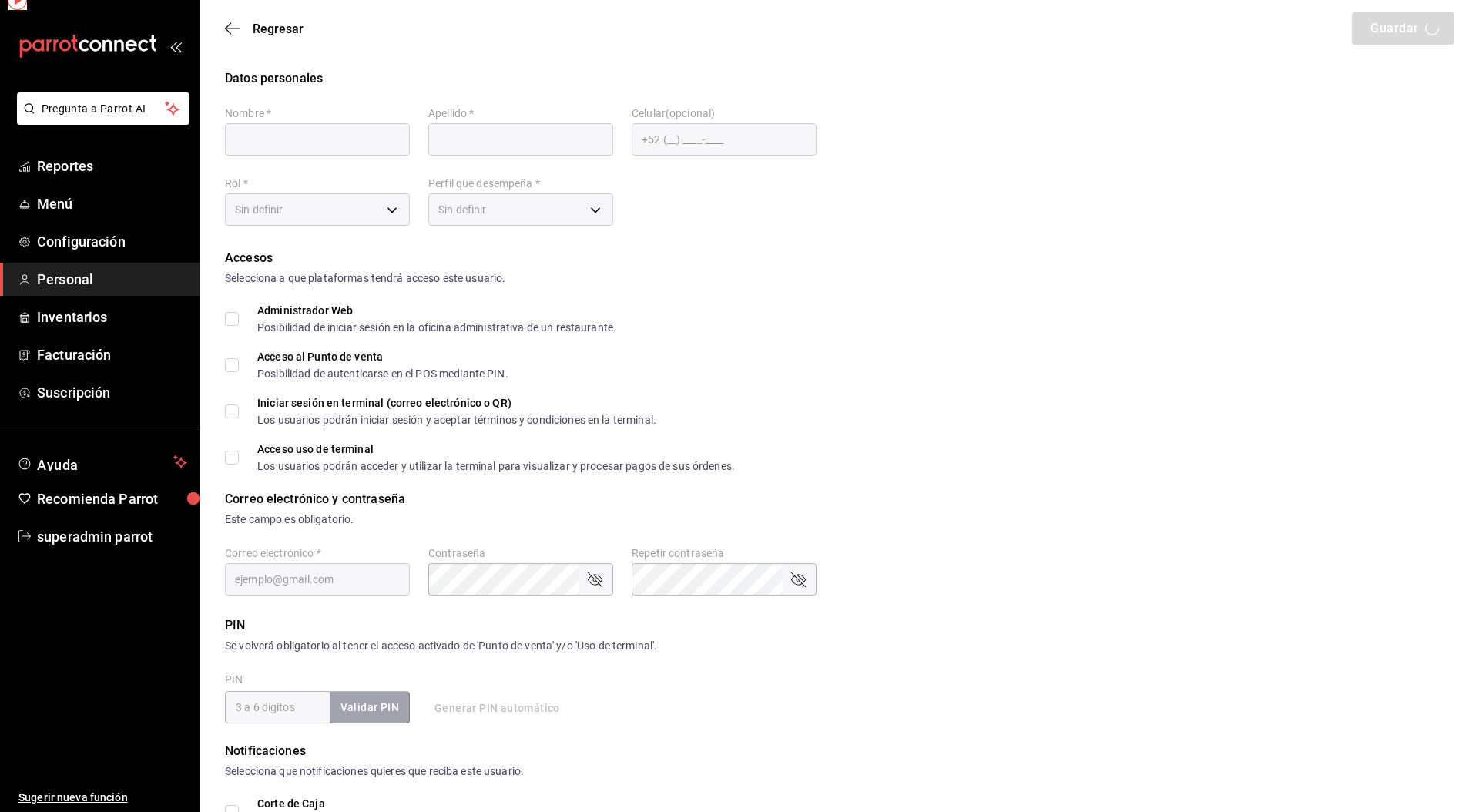
type input "Oyuki"
type input "Ruiz"
checkbox input "true"
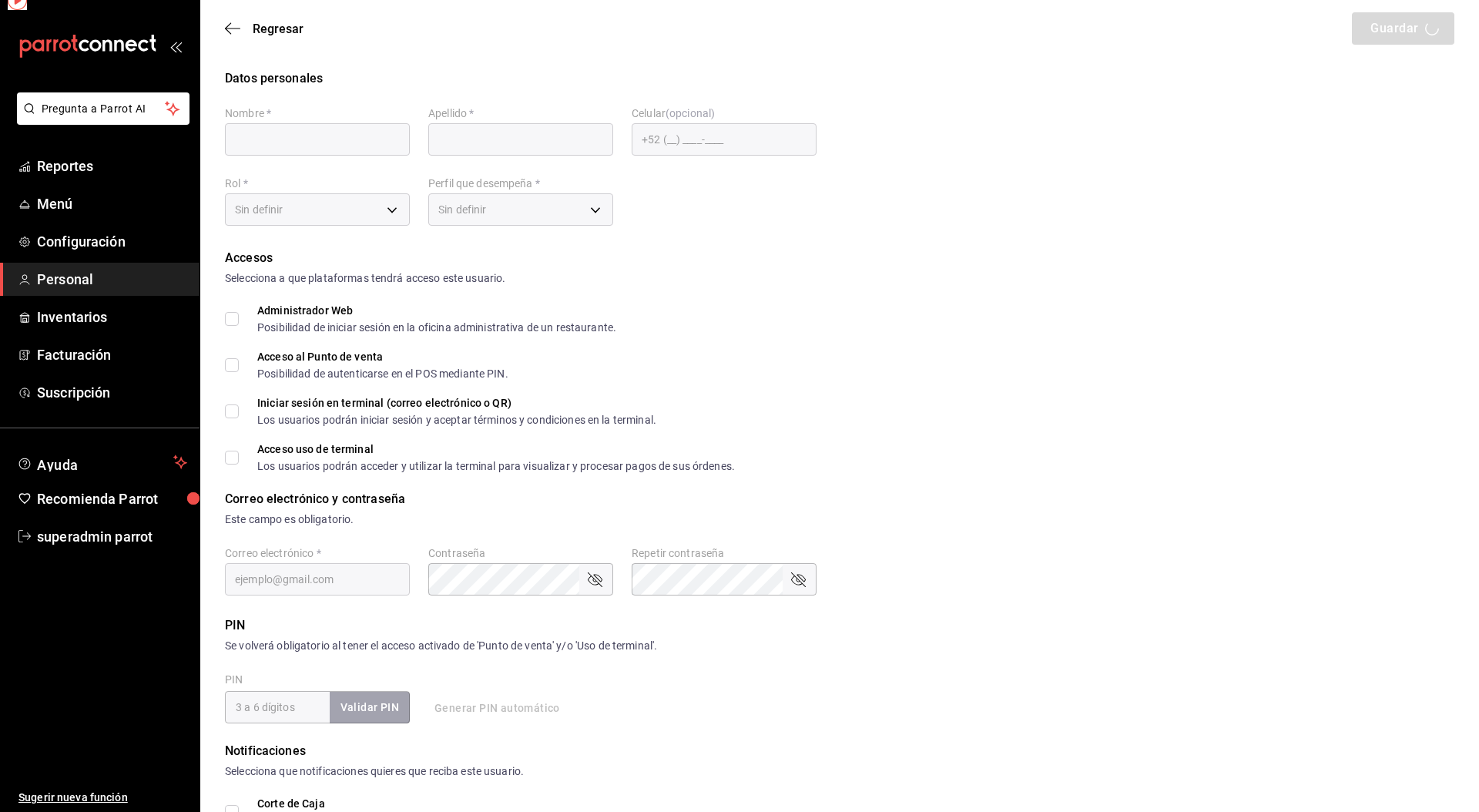
checkbox input "true"
type input "oyukiruiz0505@gmail.com"
type input "929250"
checkbox input "true"
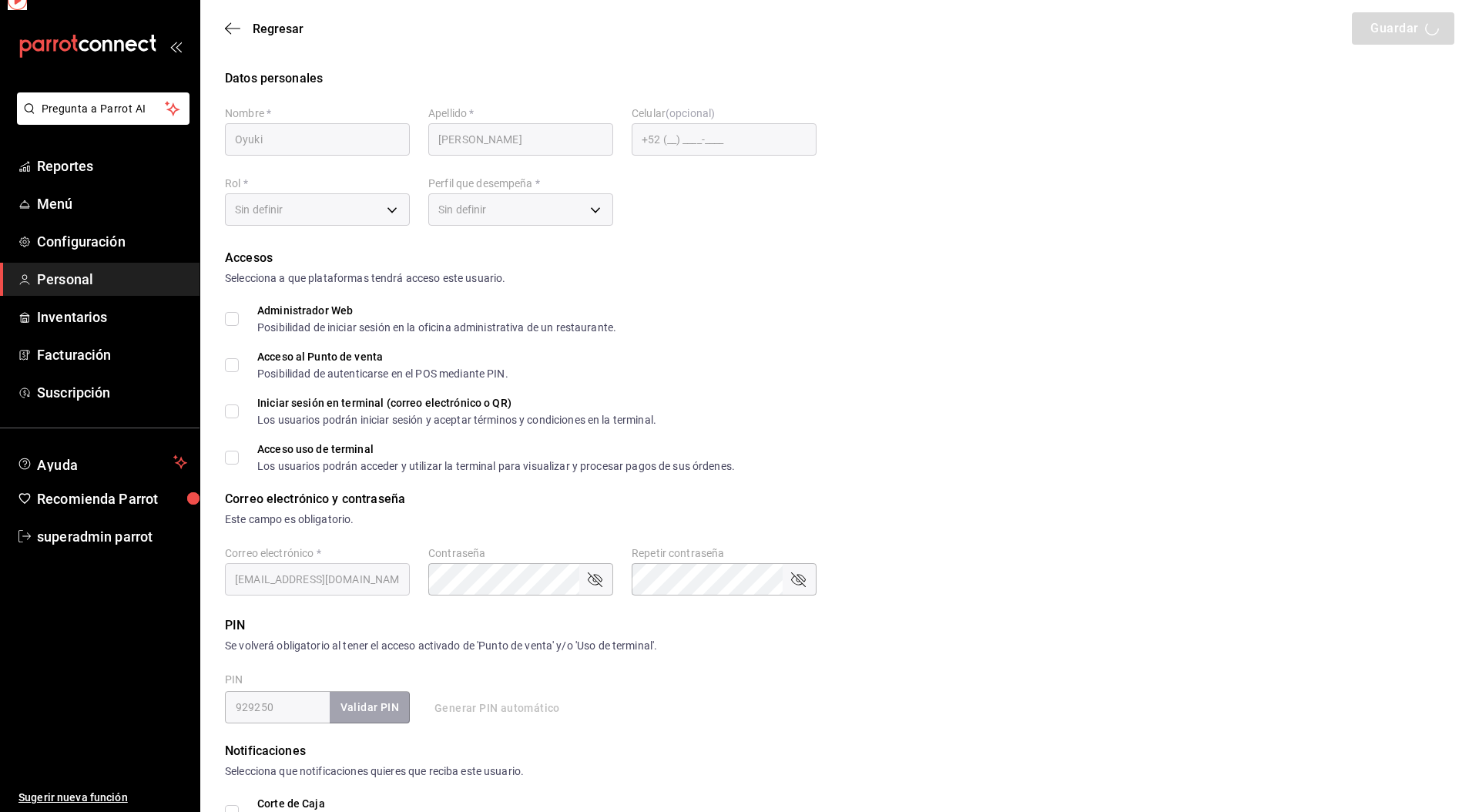
type input "0e20a382-834e-44c8-a517-a10548dd8e18"
type input "UNDEFINED"
checkbox input "true"
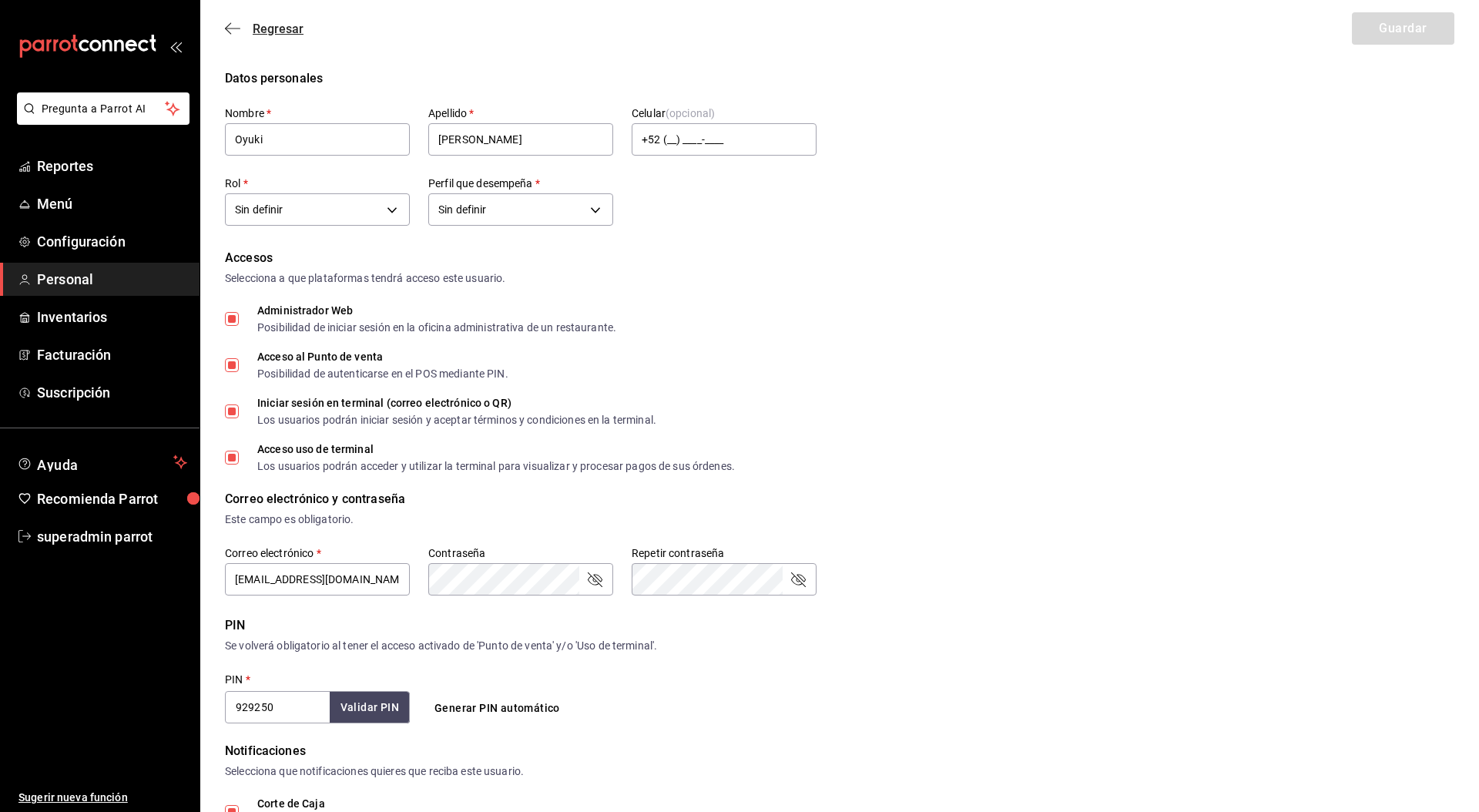
click at [280, 30] on span "Regresar" at bounding box center [278, 28] width 51 height 14
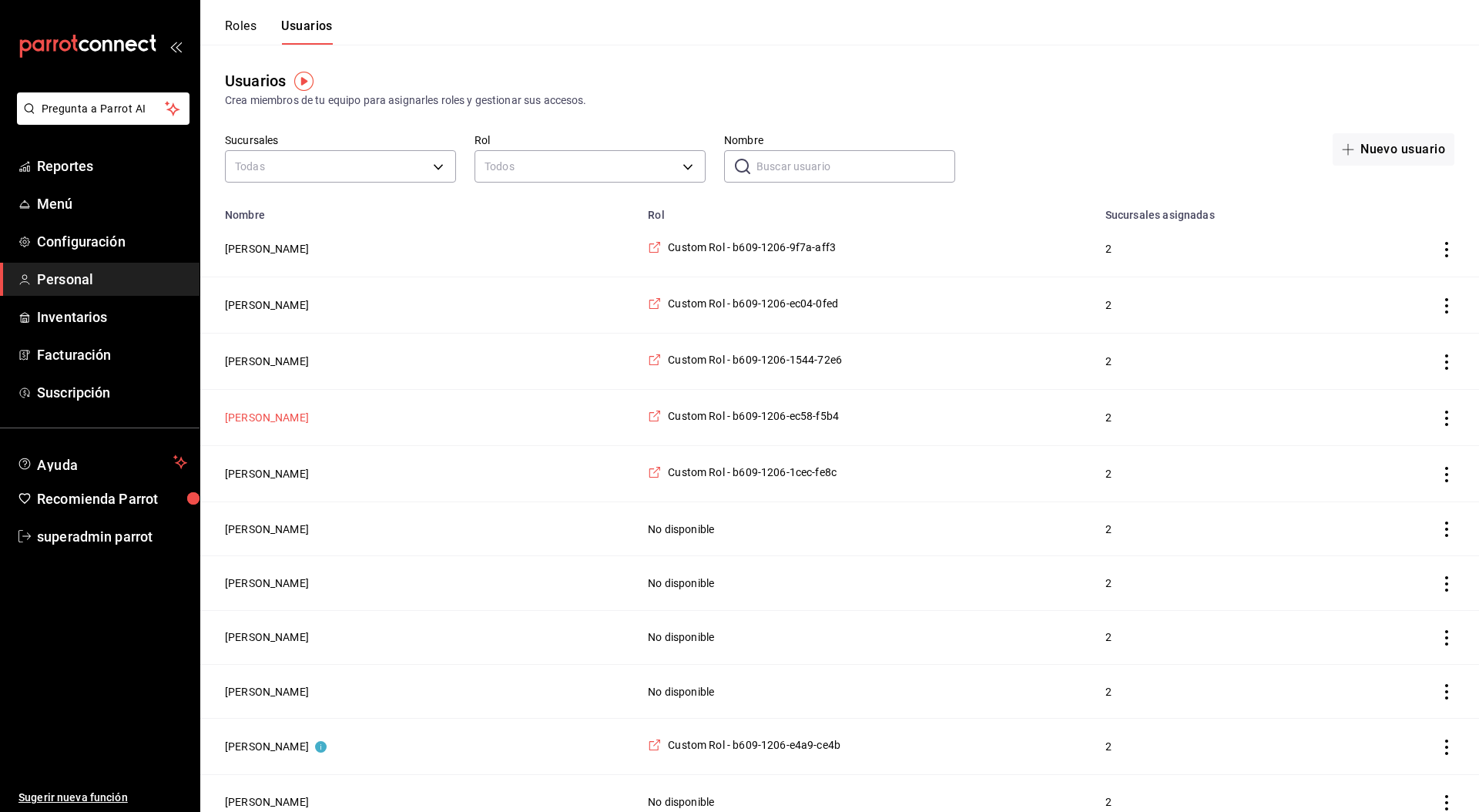
click at [304, 420] on button "Yolanda Diaz Gonzalez" at bounding box center [267, 417] width 83 height 15
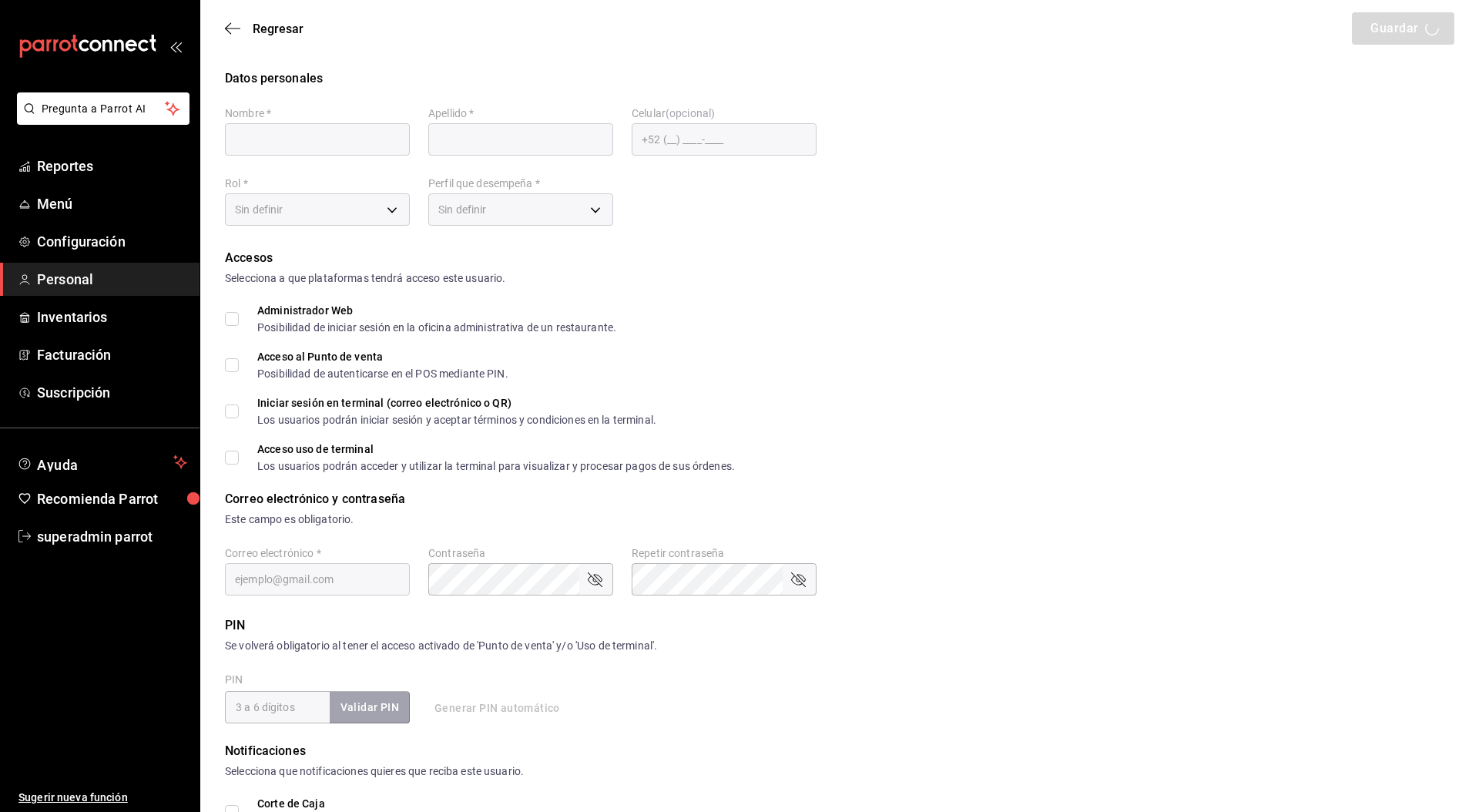
type input "Yolanda"
type input "Diaz Gonzalez"
checkbox input "true"
type input "glezy709@gmail.com"
type input "2828"
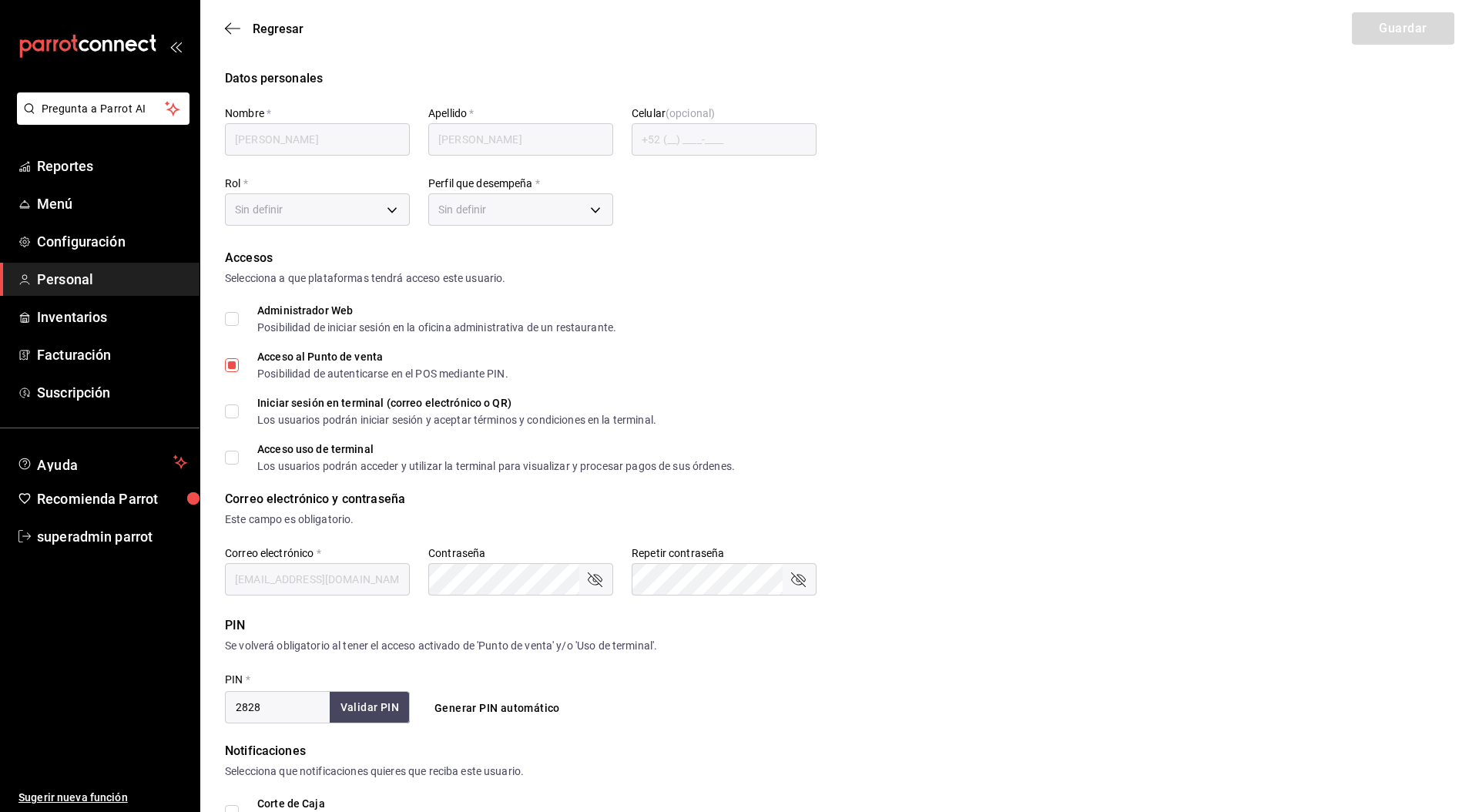
type input "36b2294e-3433-4540-a3fd-2836a9aa72fd"
type input "UNDEFINED"
checkbox input "true"
click at [334, 211] on body "Pregunta a Parrot AI Reportes Menú Configuración Personal Inventarios Facturaci…" at bounding box center [739, 562] width 1479 height 1123
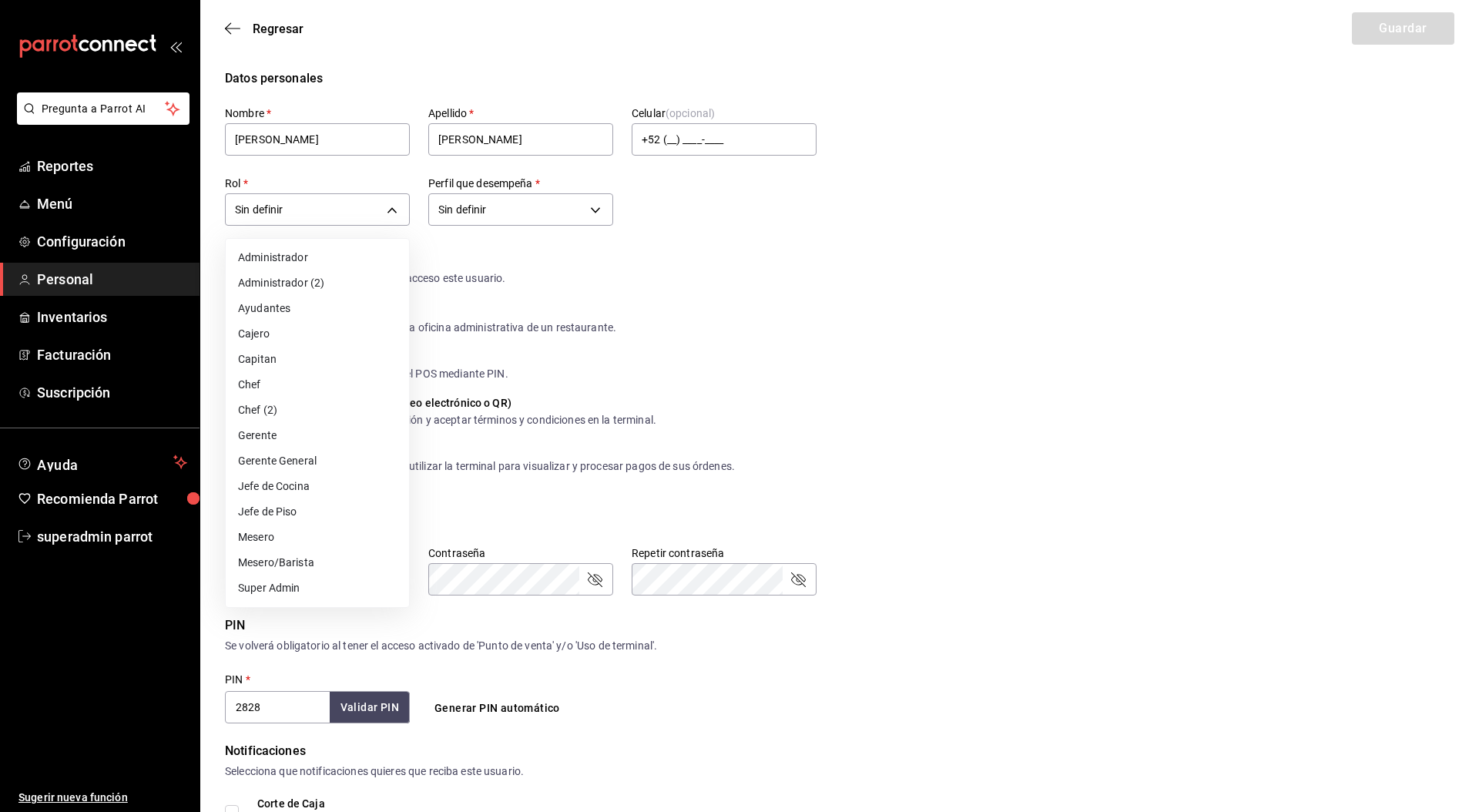
click at [780, 364] on div at bounding box center [739, 406] width 1479 height 812
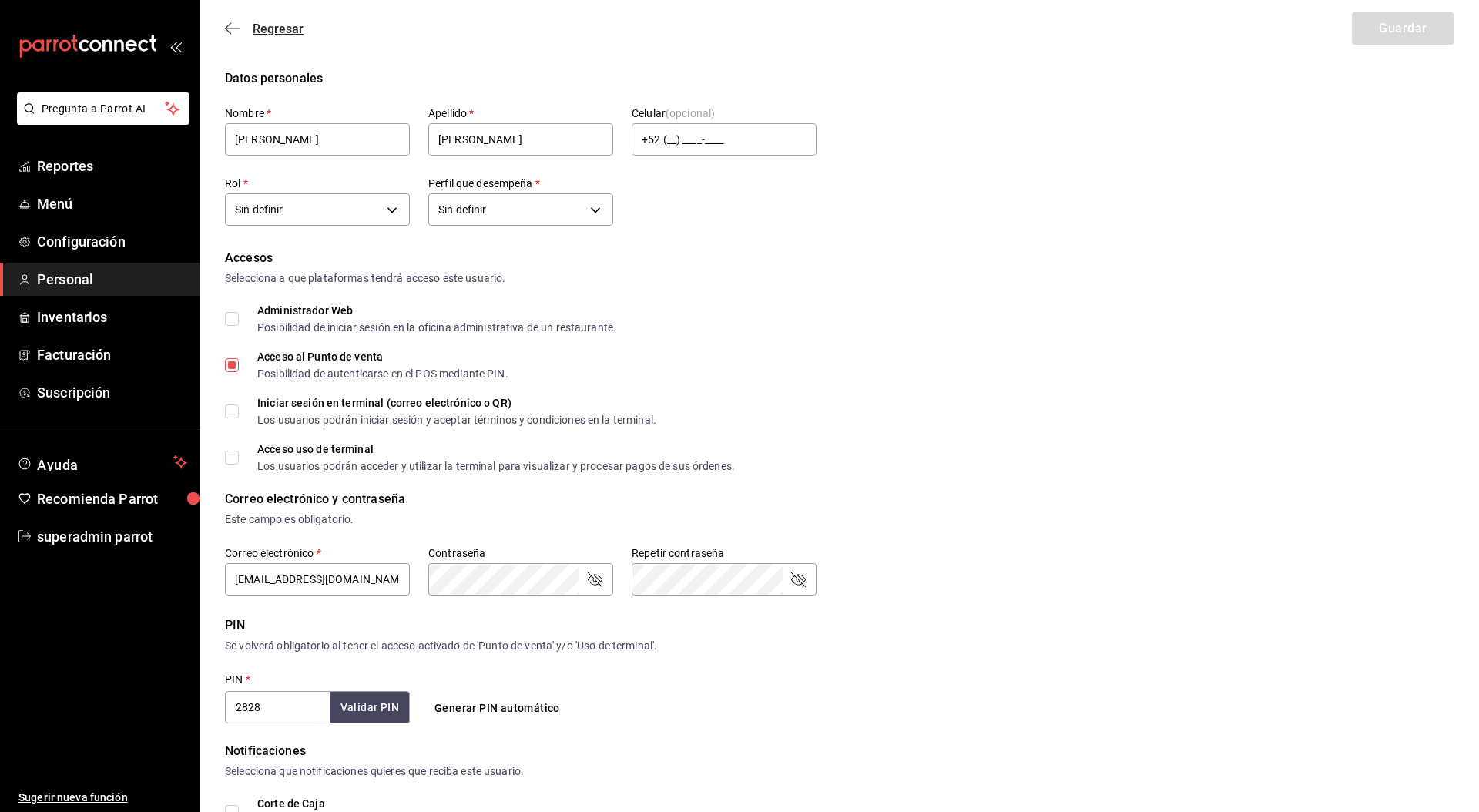
click at [285, 32] on span "Regresar" at bounding box center [278, 28] width 51 height 14
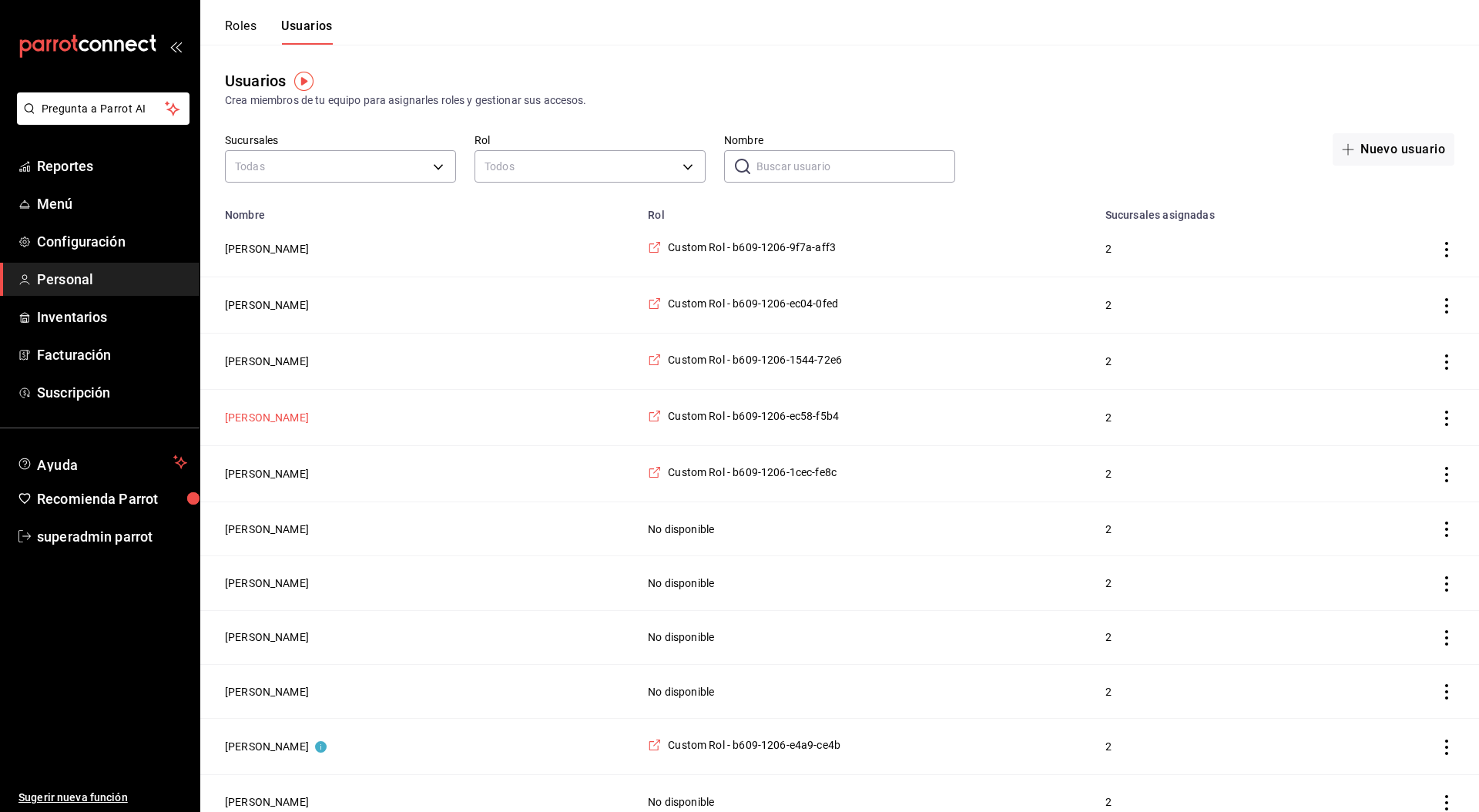
click at [309, 414] on button "Yolanda Diaz Gonzalez" at bounding box center [267, 417] width 83 height 15
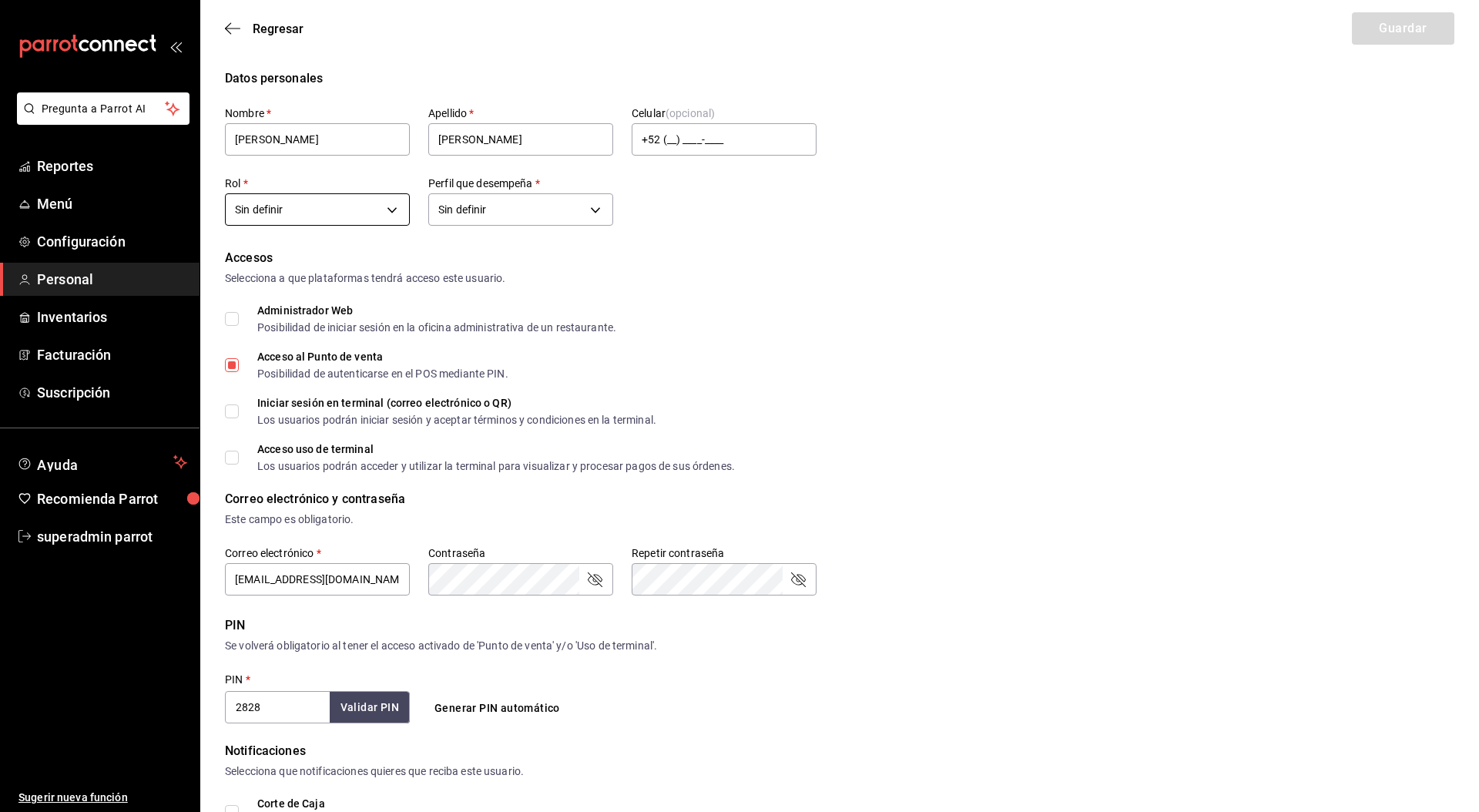
click at [309, 195] on body "Pregunta a Parrot AI Reportes Menú Configuración Personal Inventarios Facturaci…" at bounding box center [739, 562] width 1479 height 1123
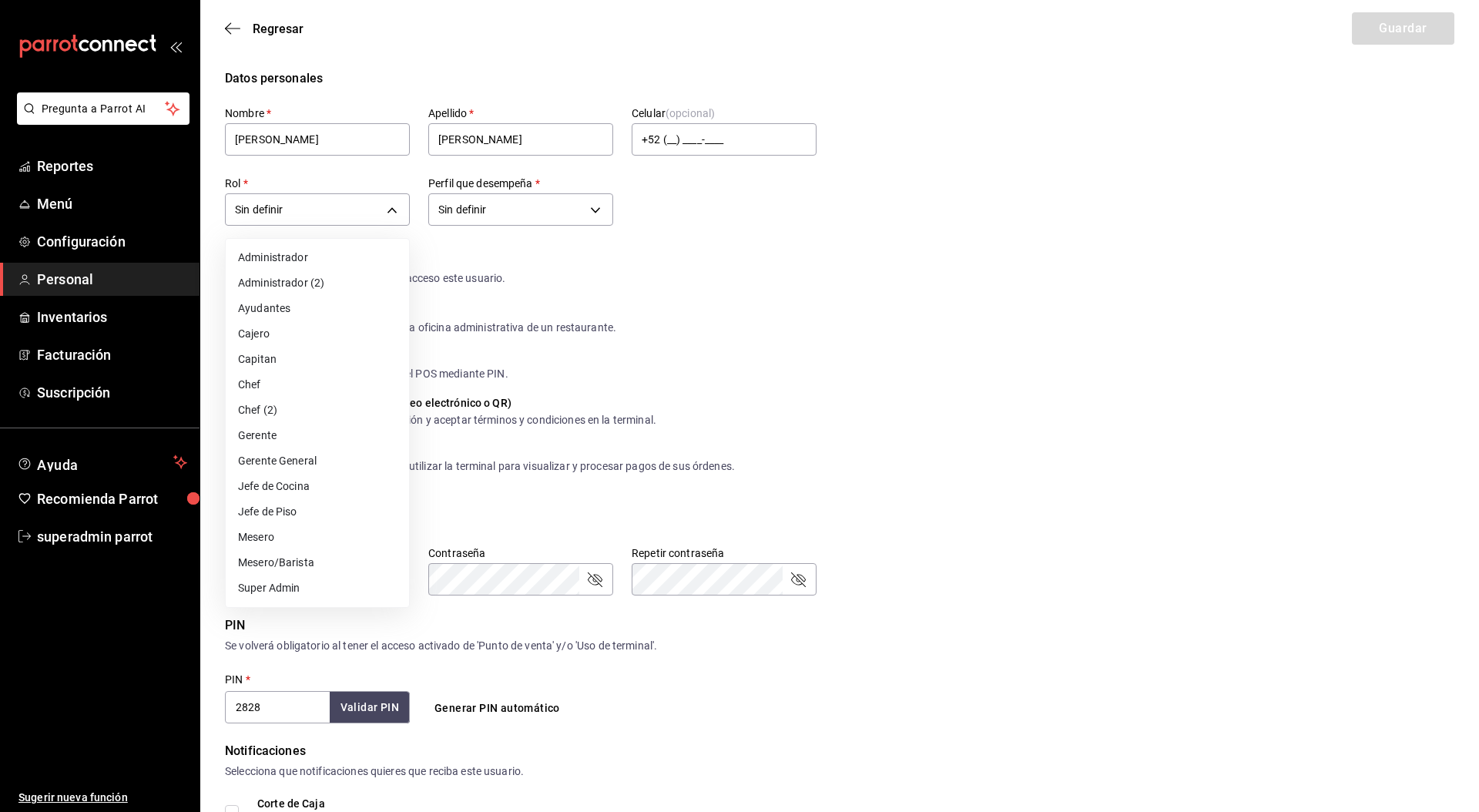
click at [806, 299] on div at bounding box center [739, 406] width 1479 height 812
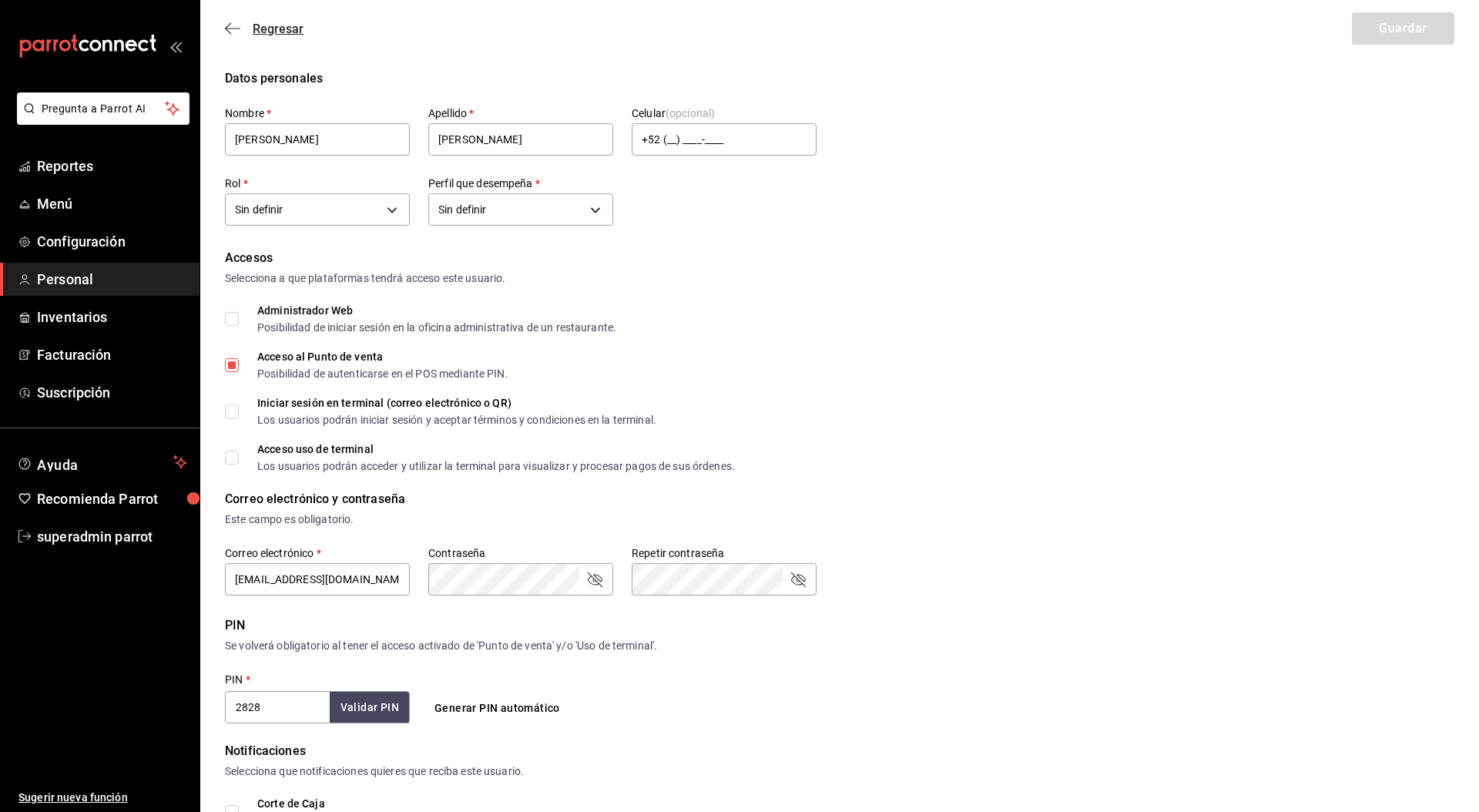
click at [276, 23] on span "Regresar" at bounding box center [278, 28] width 51 height 14
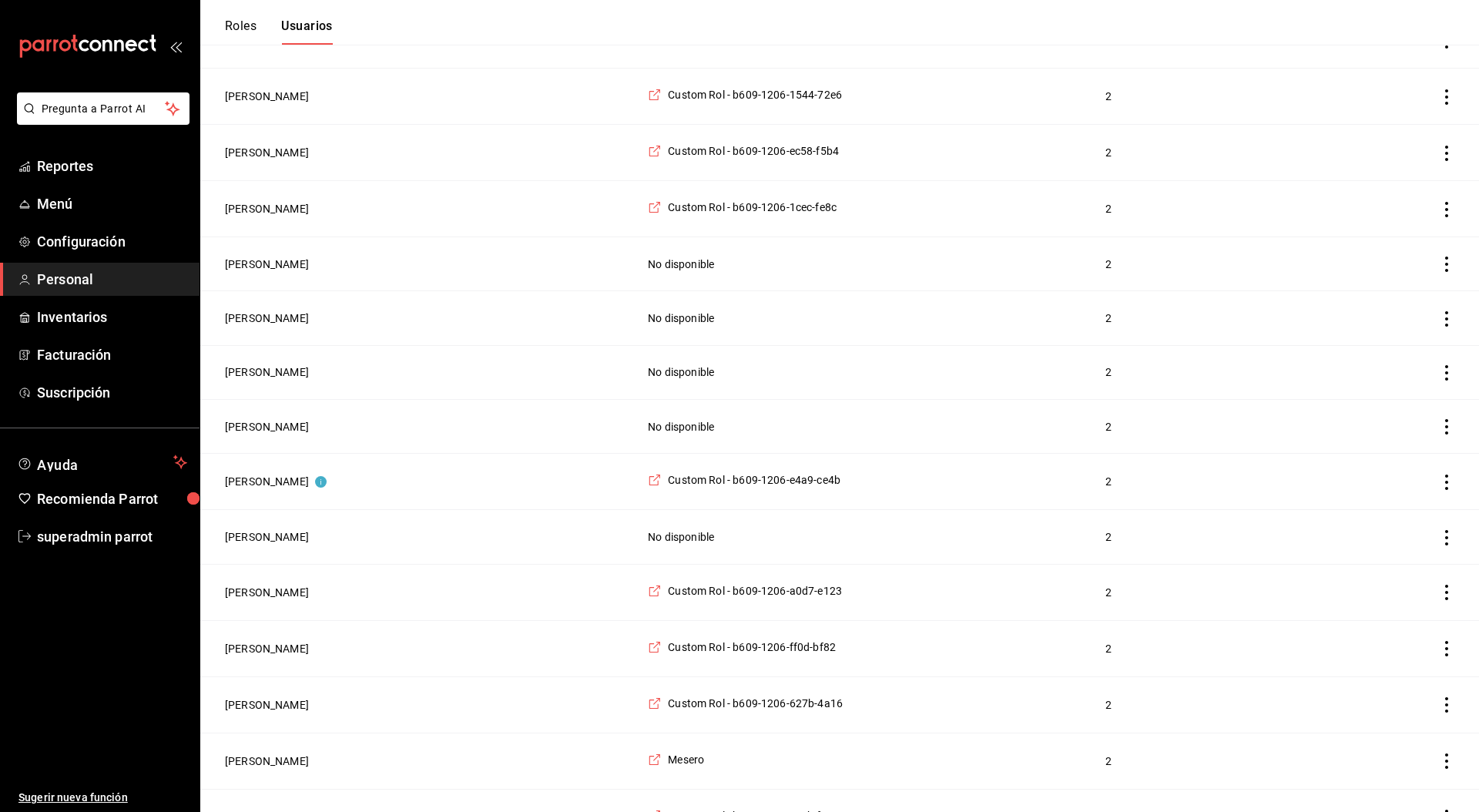
scroll to position [303, 0]
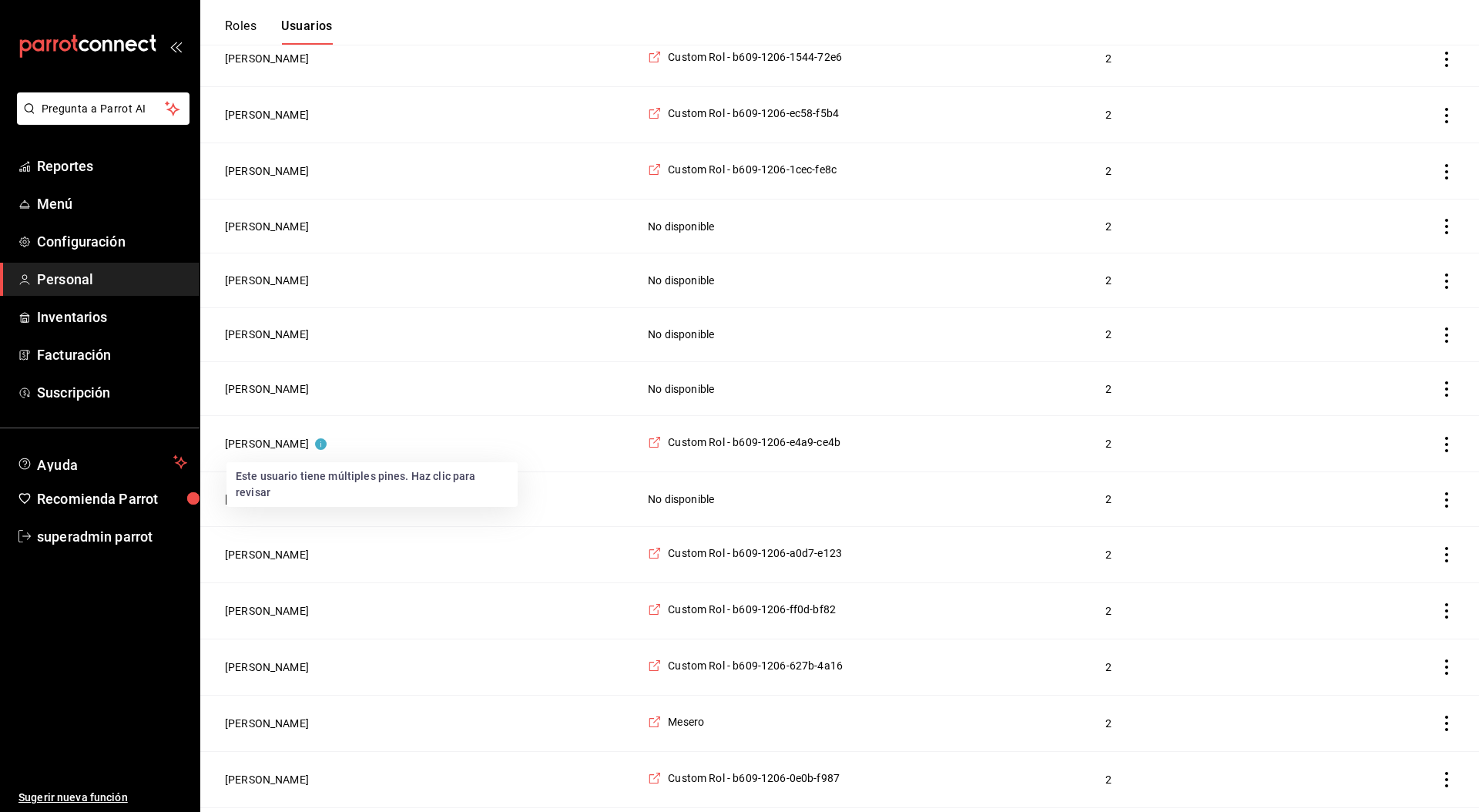
click at [262, 429] on td "Yeray Díaz" at bounding box center [419, 443] width 438 height 56
click at [259, 442] on button "Yeray Díaz" at bounding box center [275, 444] width 102 height 15
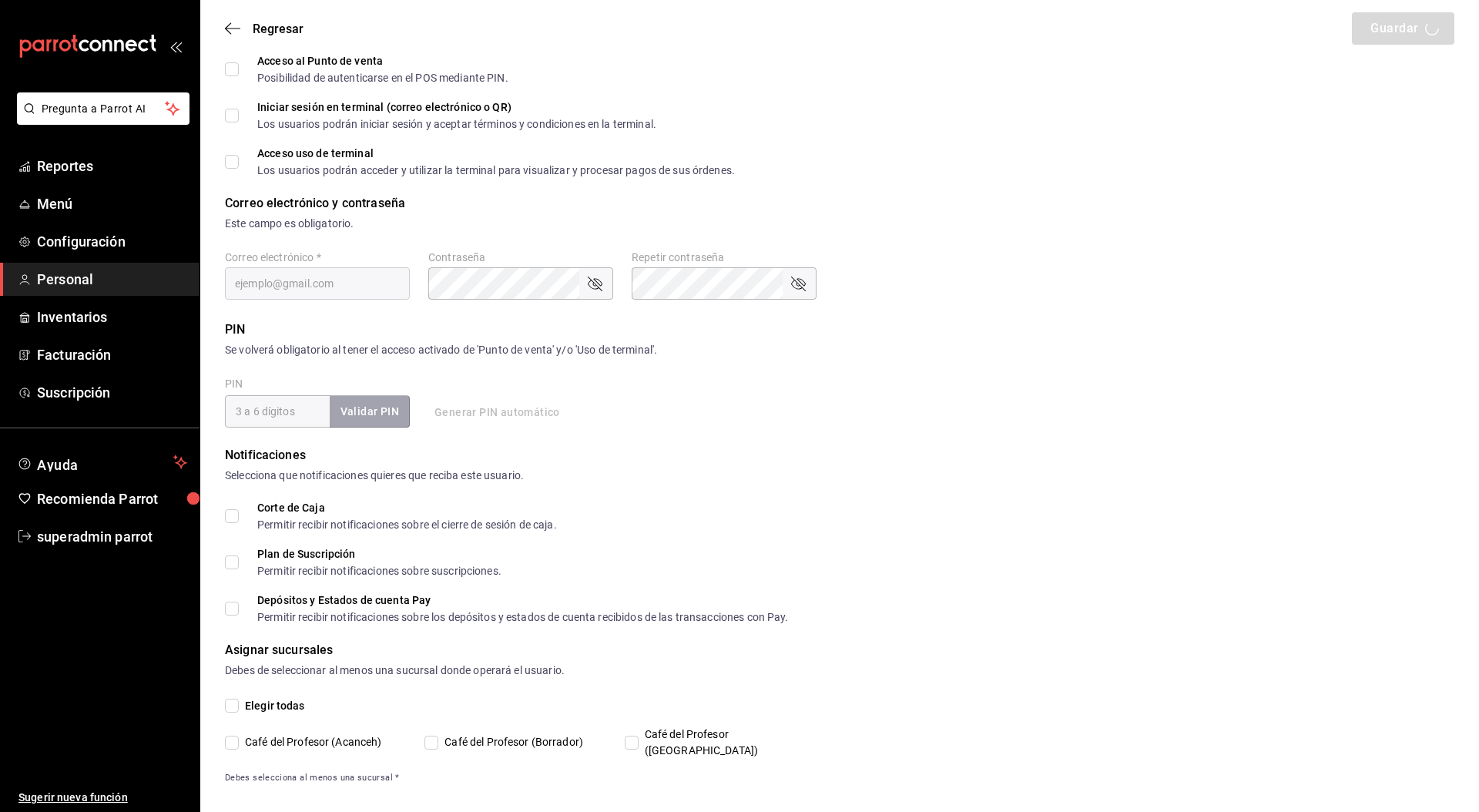
type input "Yeray"
type input "Díaz"
checkbox input "true"
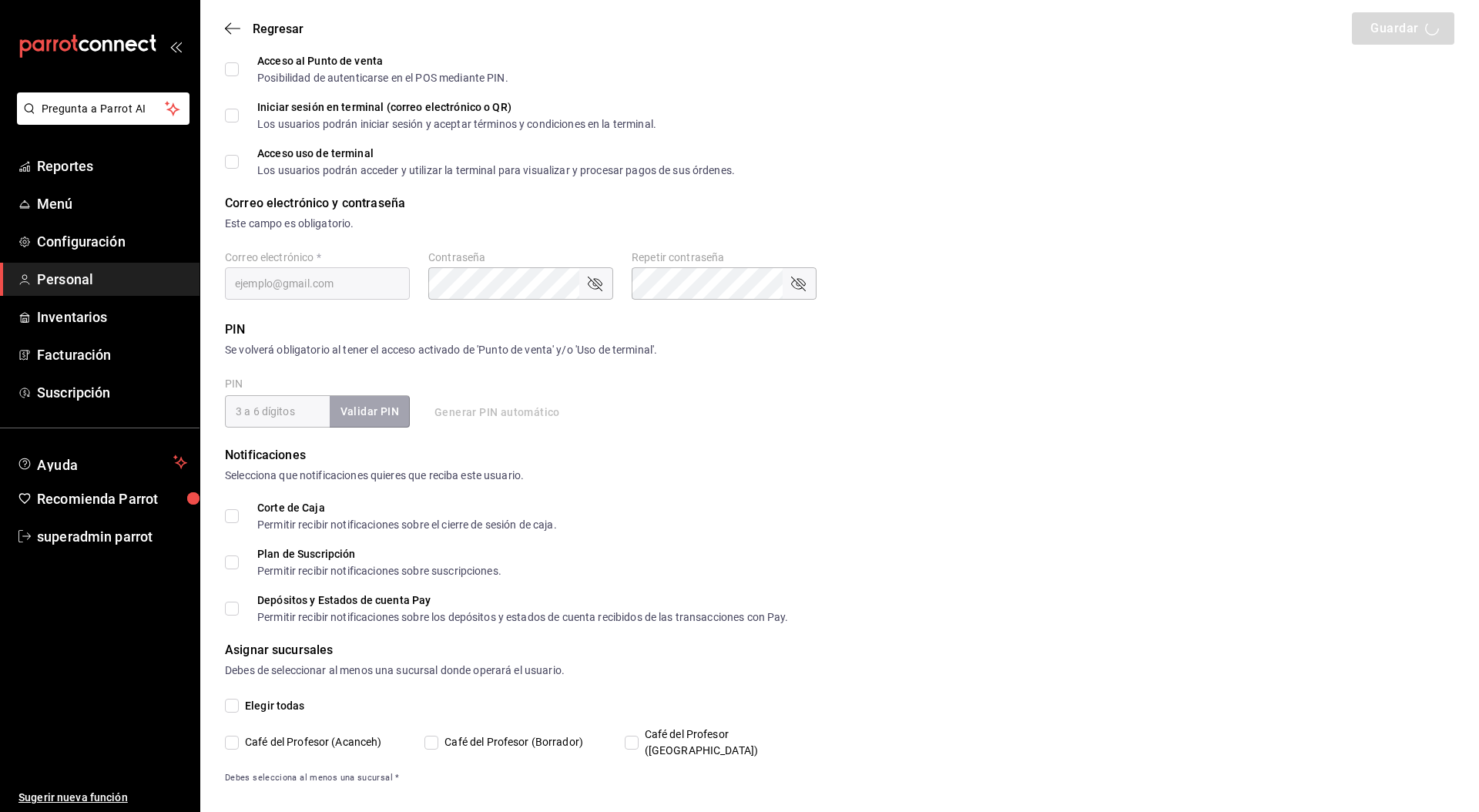
checkbox input "true"
type input "yeray_diaz-04@hotmail.com"
type input "74140"
checkbox input "true"
type input "dee58951-f65a-4ad9-bc53-1d7816daeb75"
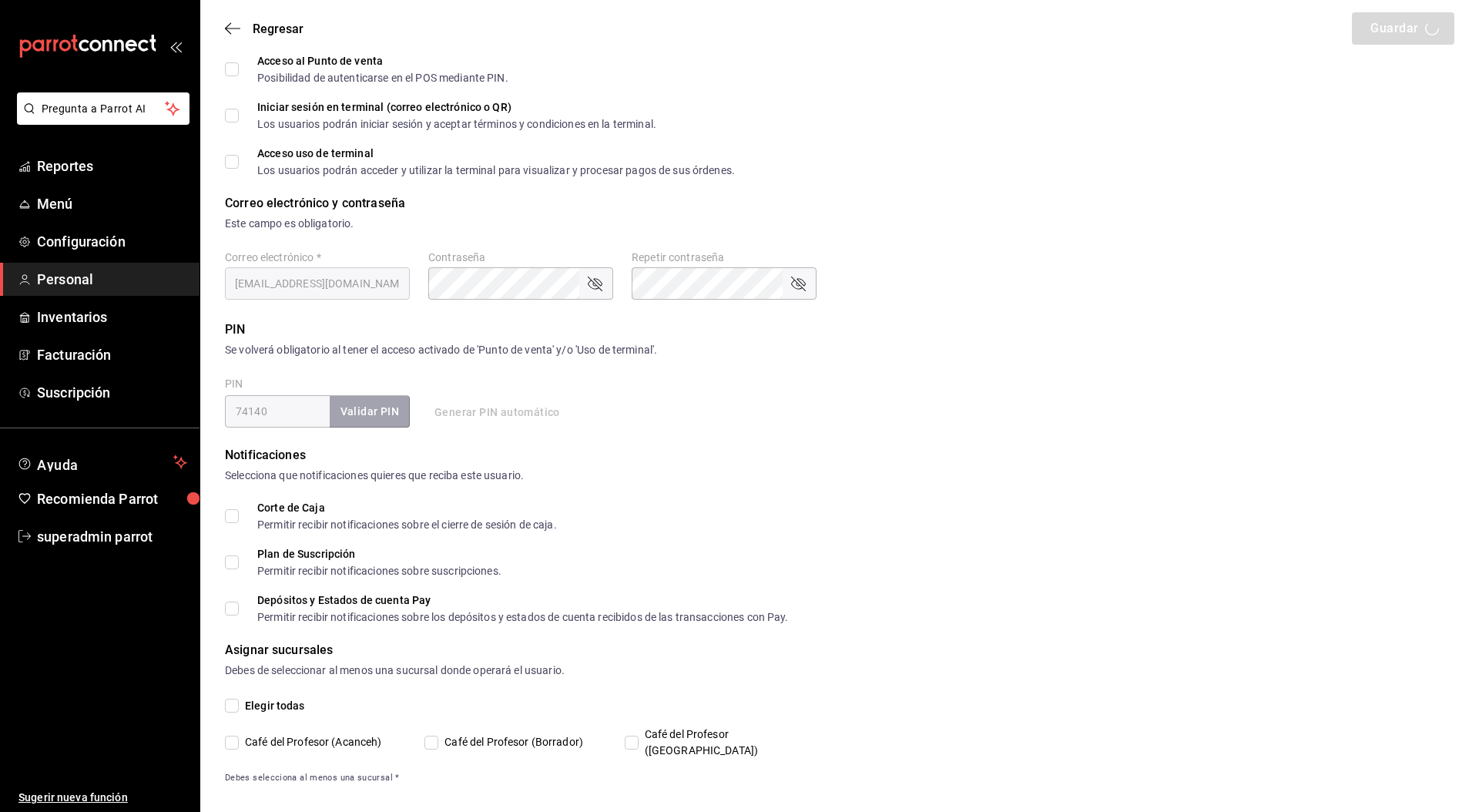
type input "UNDEFINED"
checkbox input "true"
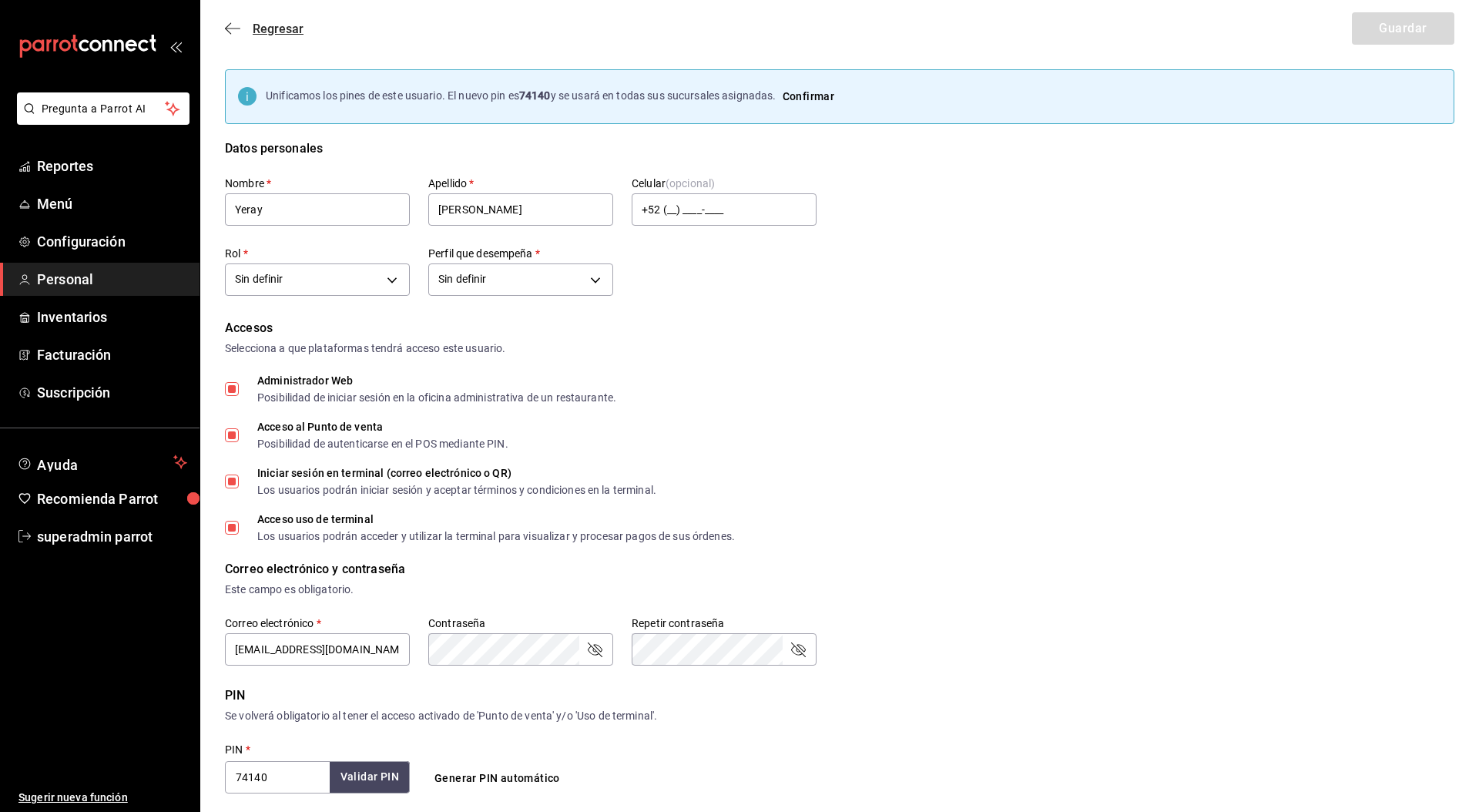
click at [272, 32] on span "Regresar" at bounding box center [278, 28] width 51 height 14
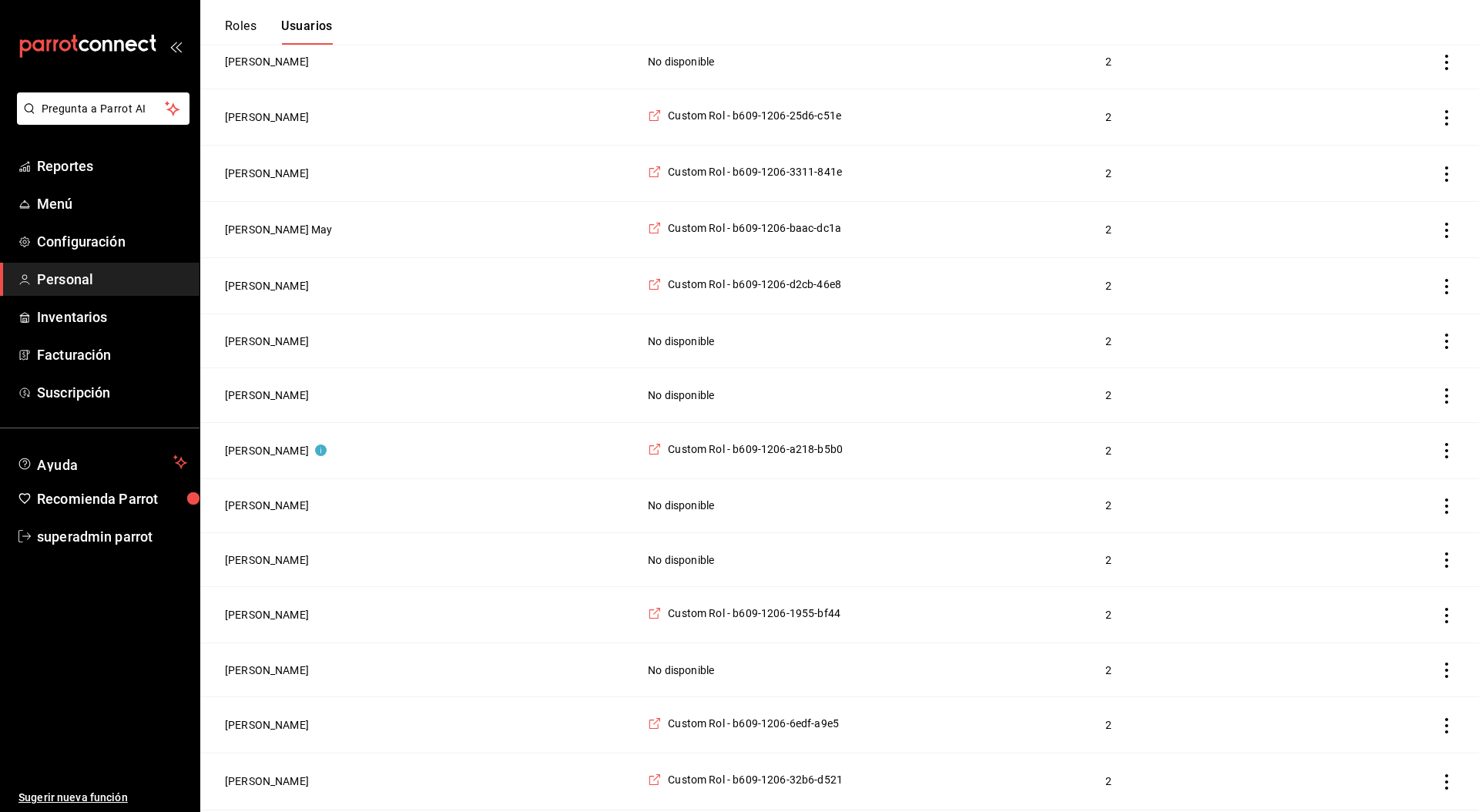
scroll to position [1447, 0]
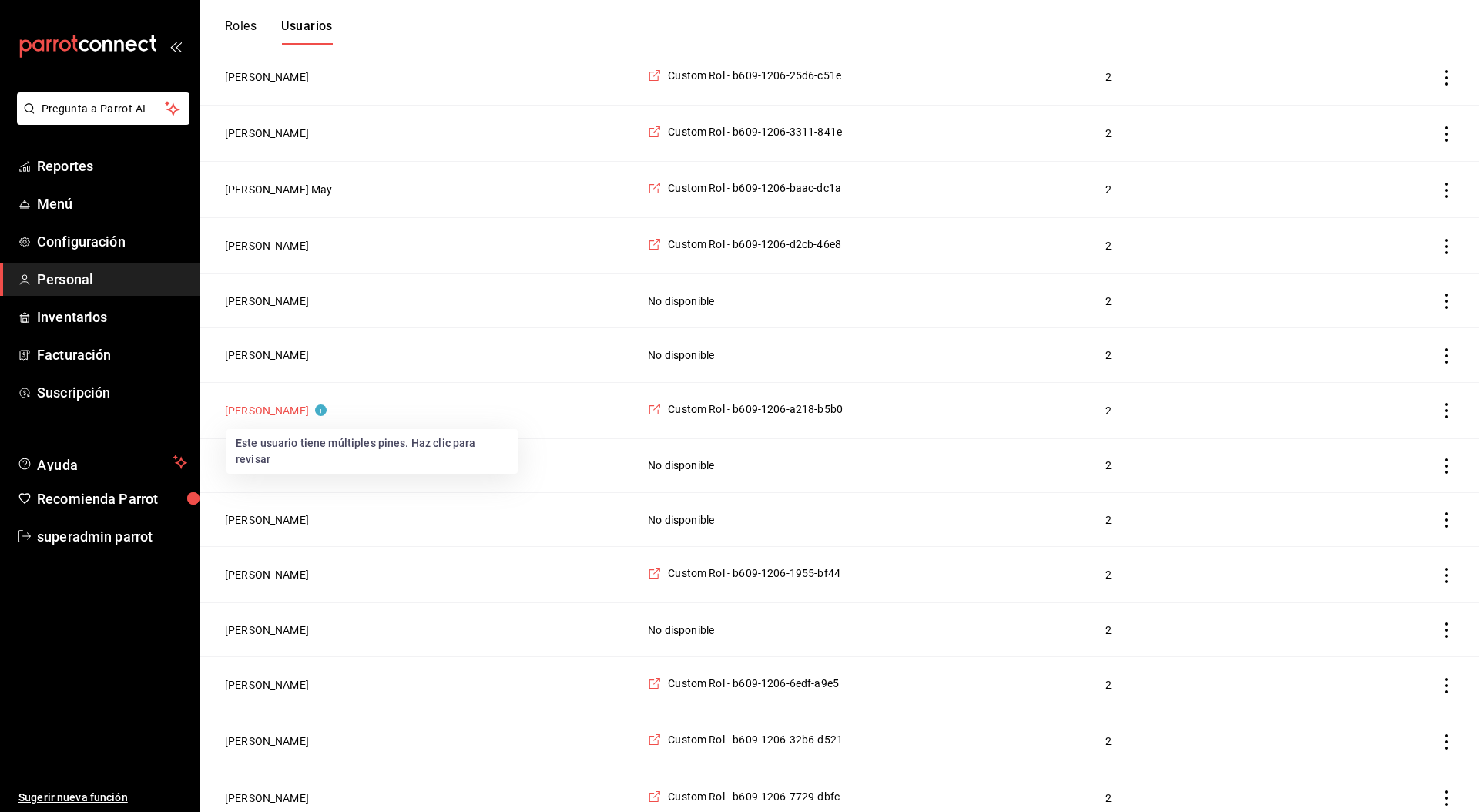
click at [297, 407] on button "Brenda Velazquez" at bounding box center [275, 411] width 102 height 15
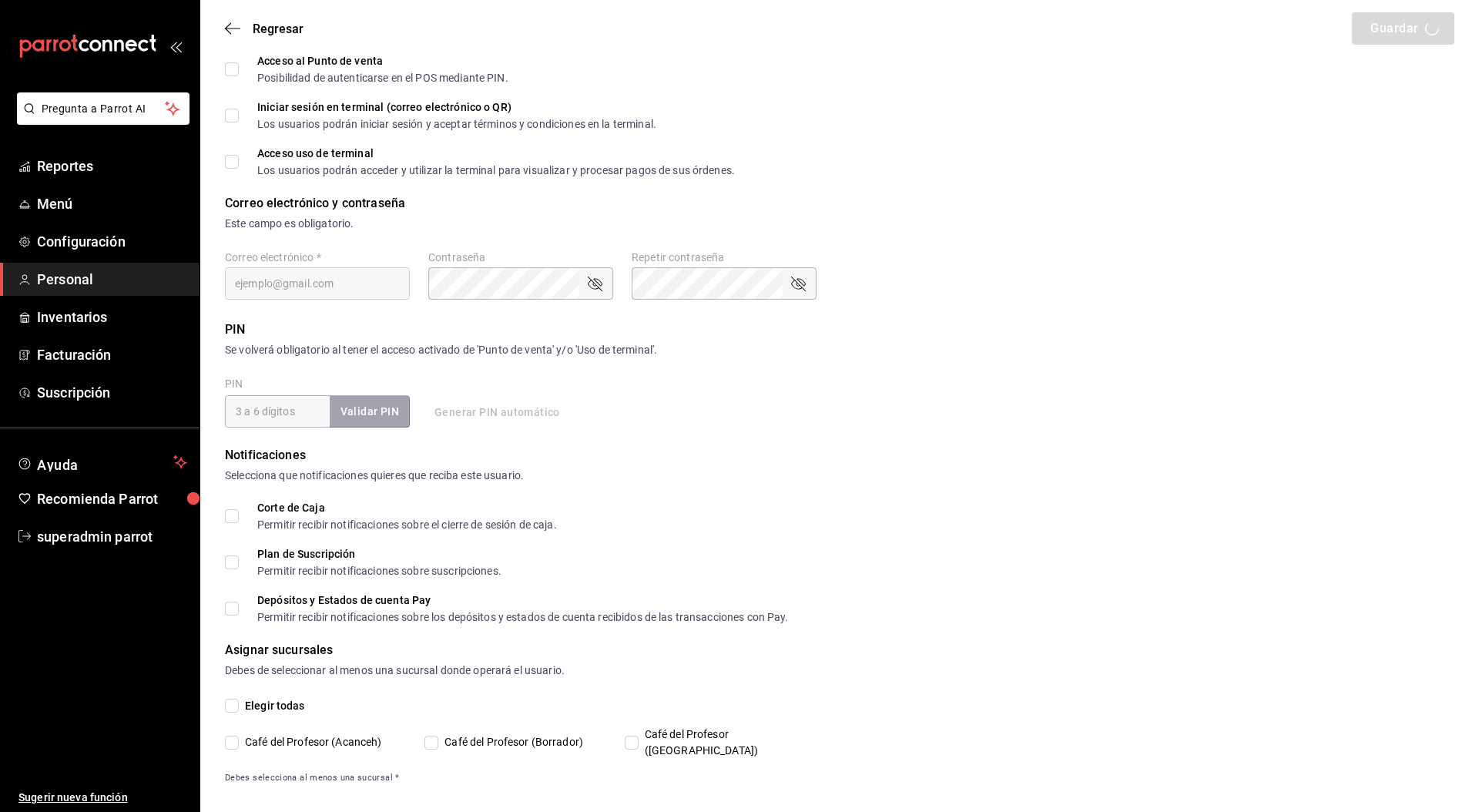
type input "Brenda"
type input "Velazquez"
checkbox input "true"
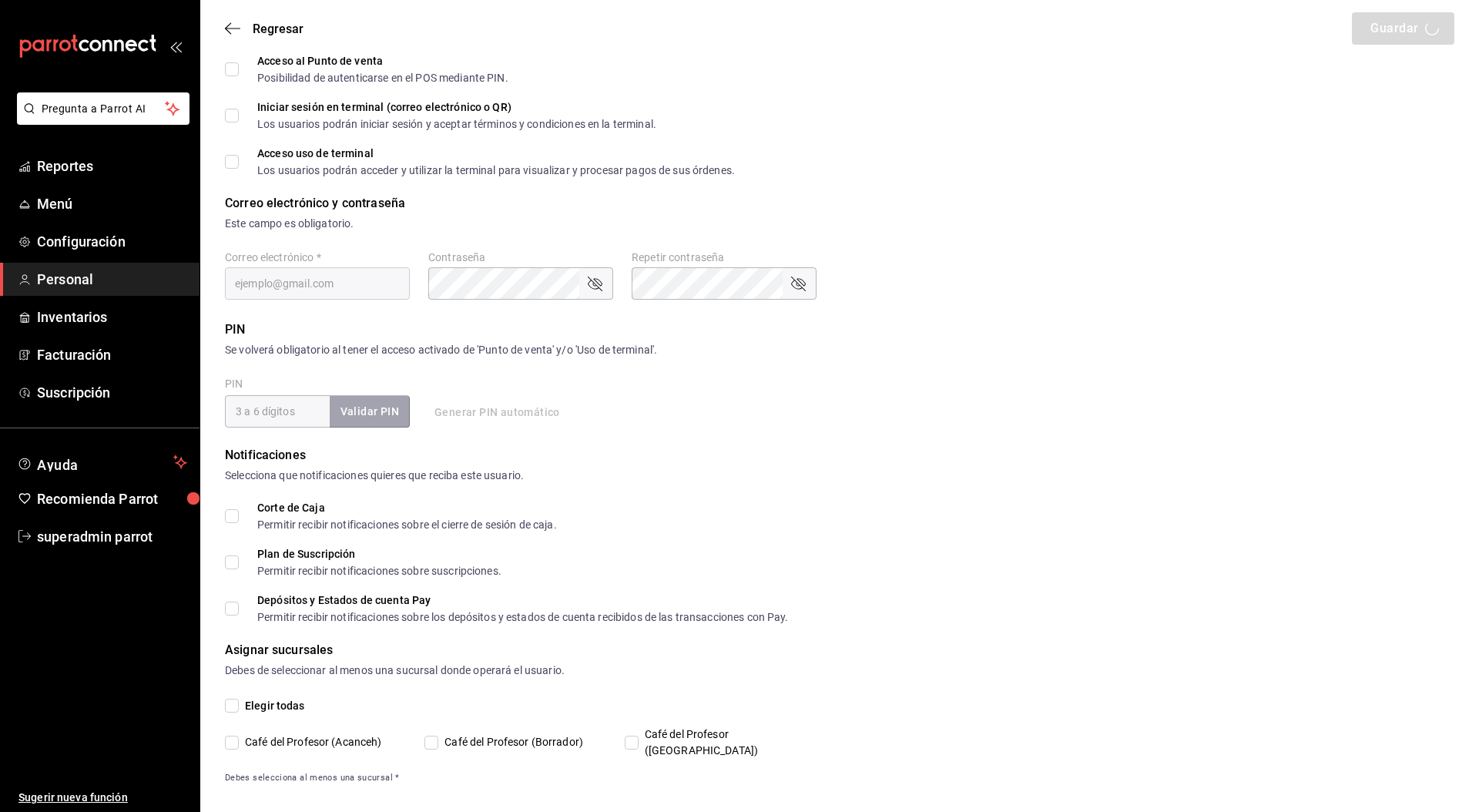
checkbox input "true"
type input "brendavelaz85@gmail.com"
type input "1236"
checkbox input "true"
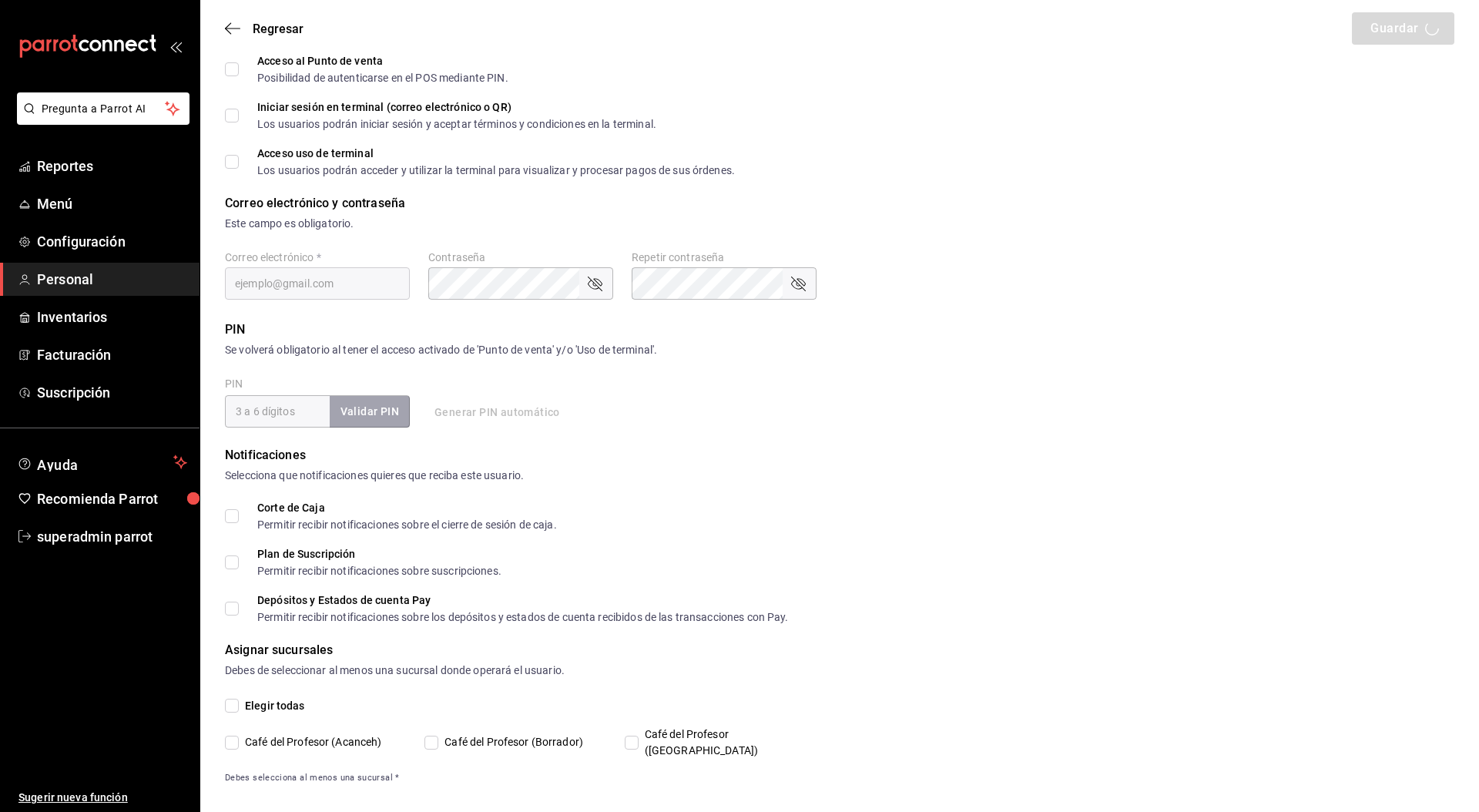
checkbox input "true"
type input "+52 (52) 9981-9218"
type input "ca5614fa-1046-4595-9990-f1eef05fe826"
type input "ADMIN"
checkbox input "true"
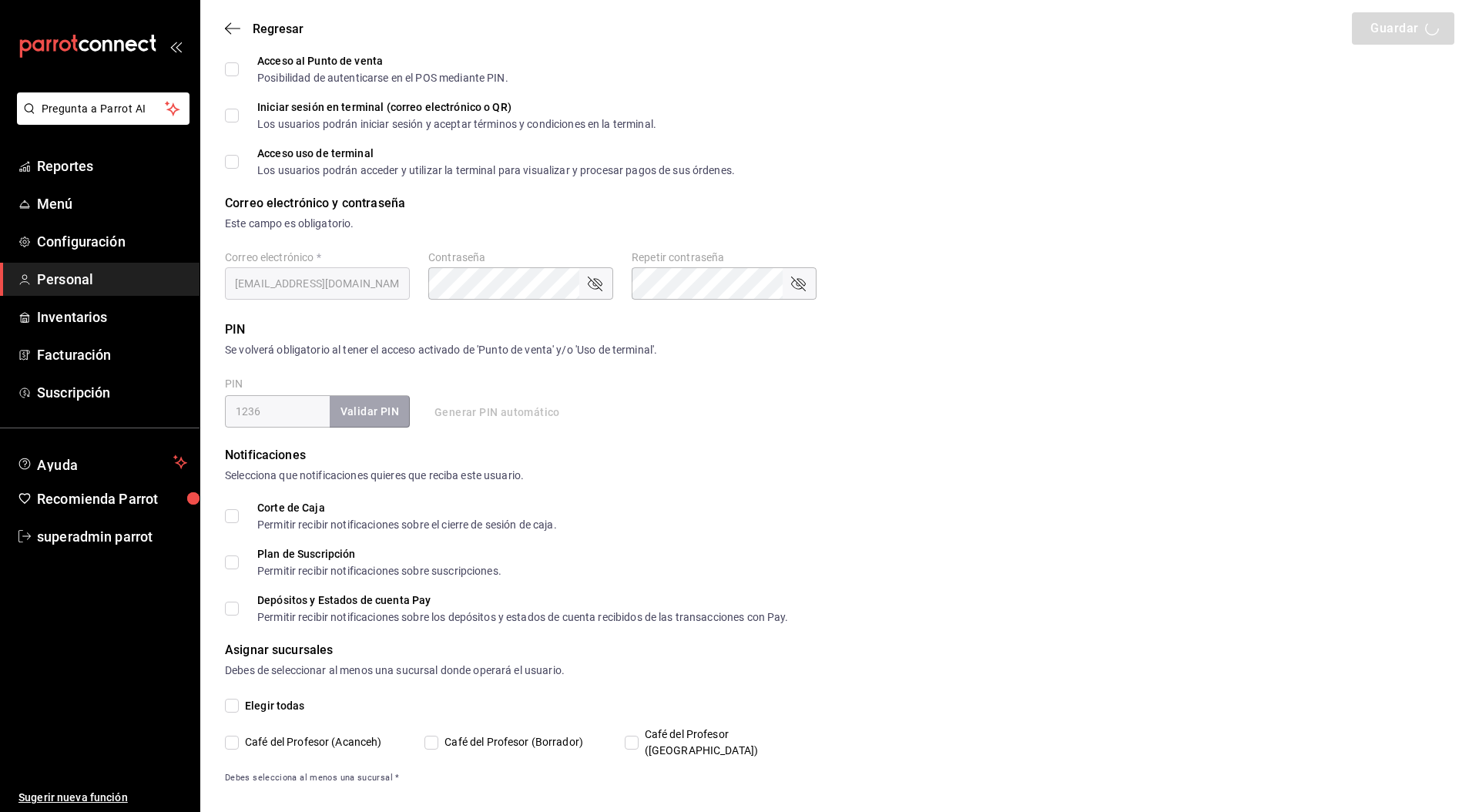
checkbox input "true"
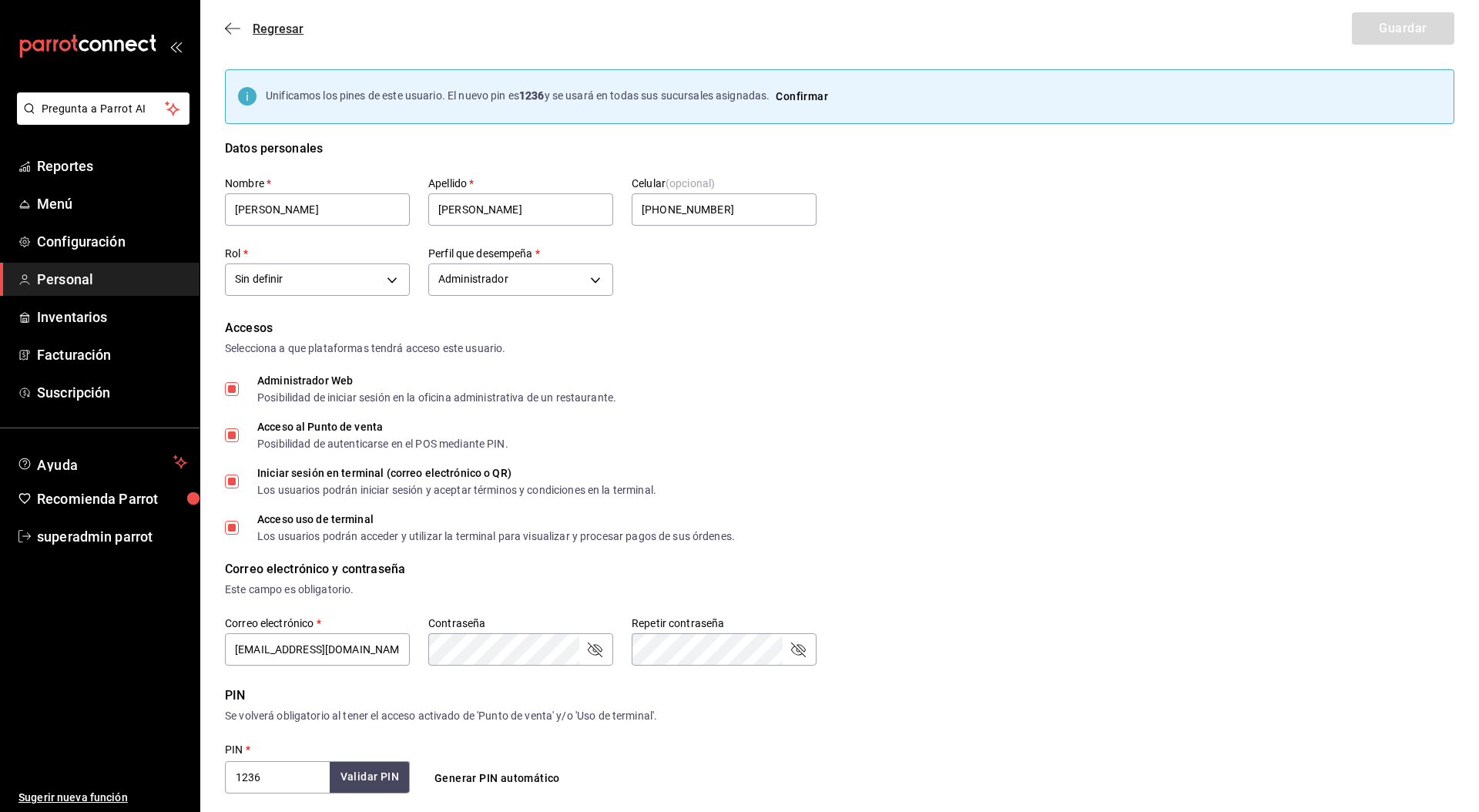
click at [272, 28] on span "Regresar" at bounding box center [278, 28] width 51 height 14
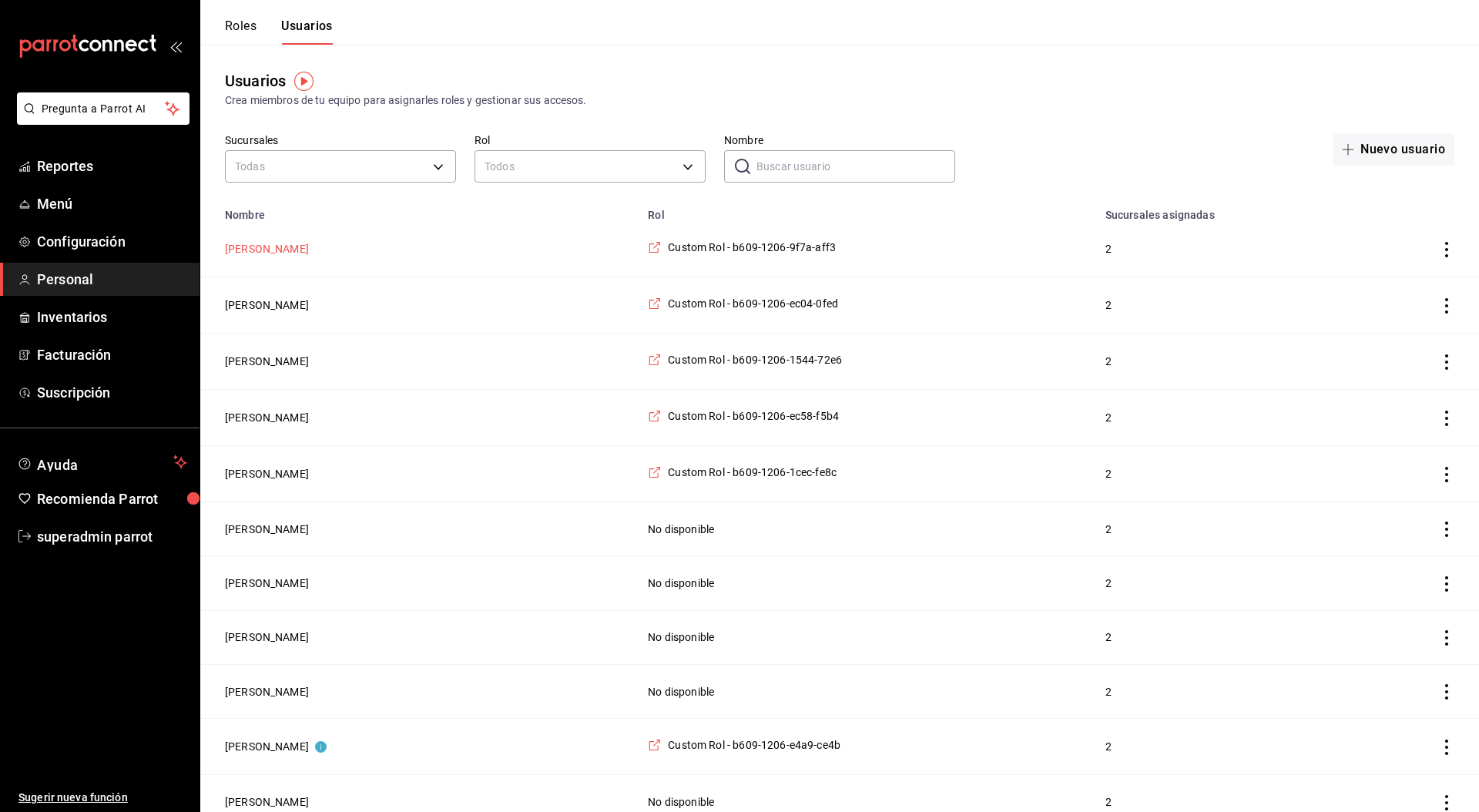
click at [268, 245] on button "Viki Cirerol" at bounding box center [267, 249] width 83 height 15
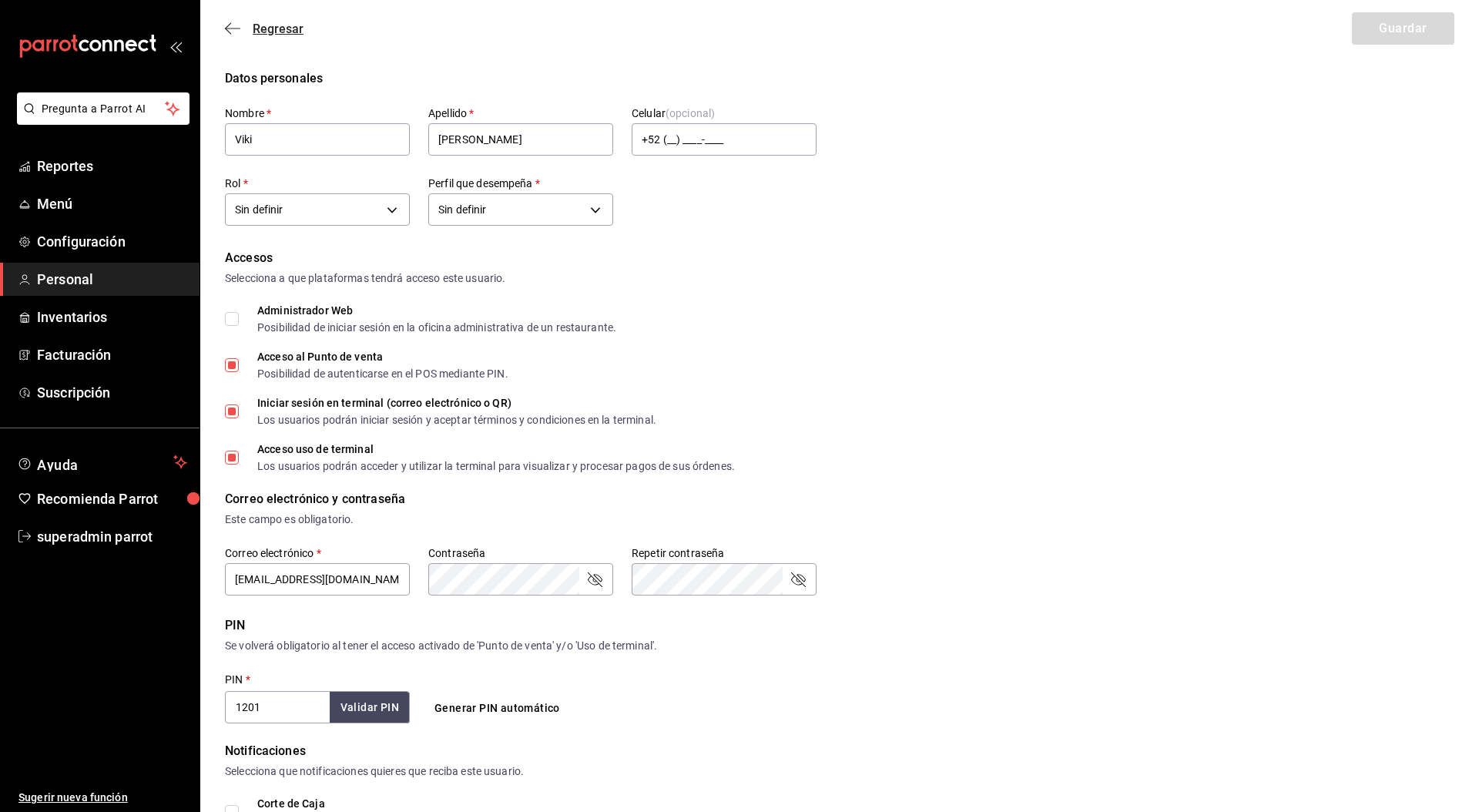
click at [272, 27] on span "Regresar" at bounding box center [278, 28] width 51 height 14
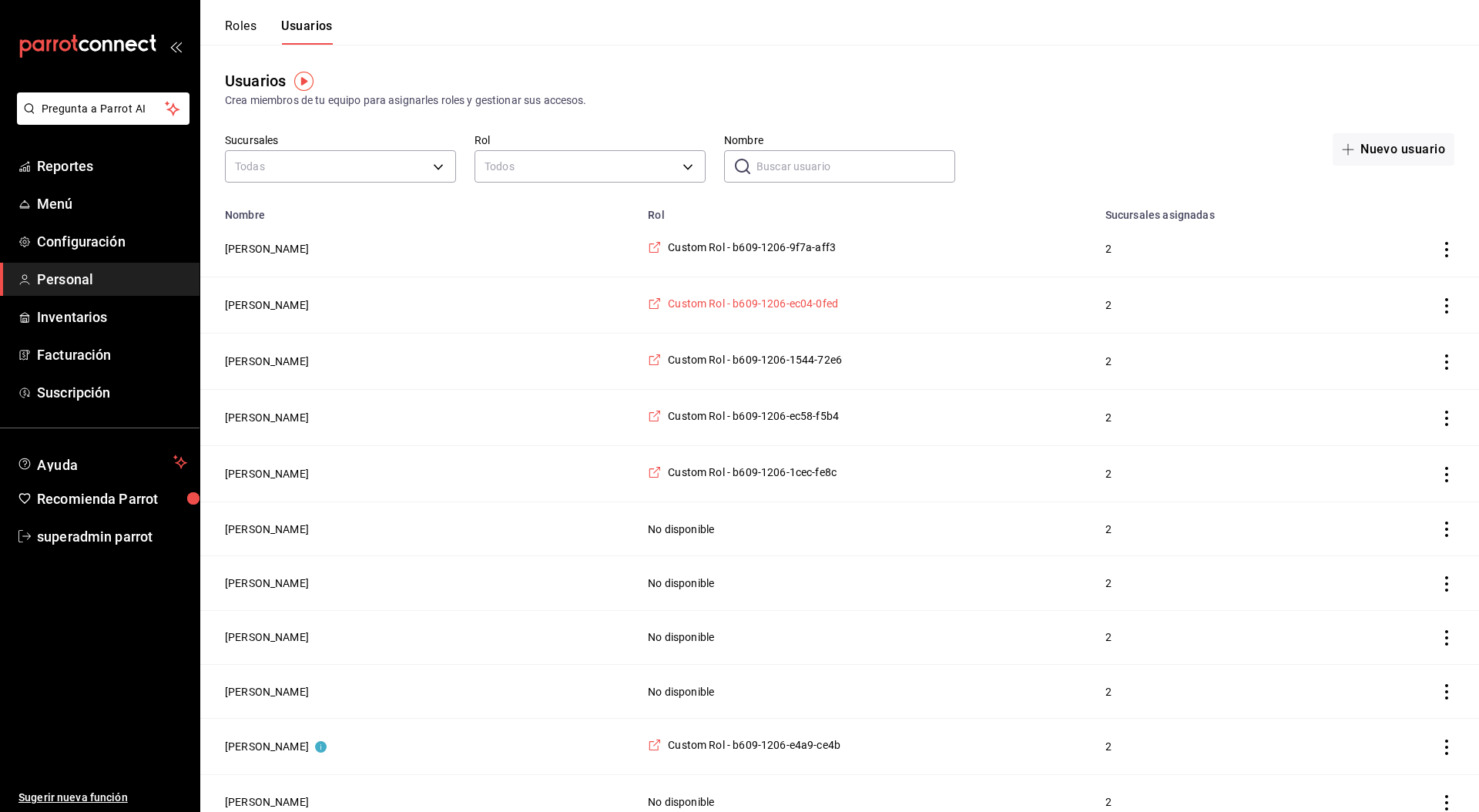
click at [723, 307] on span "Custom Rol - b609-1206-ec04-0fed" at bounding box center [752, 304] width 170 height 15
click at [699, 366] on span "Custom Rol - b609-1206-1544-72e6" at bounding box center [754, 360] width 174 height 15
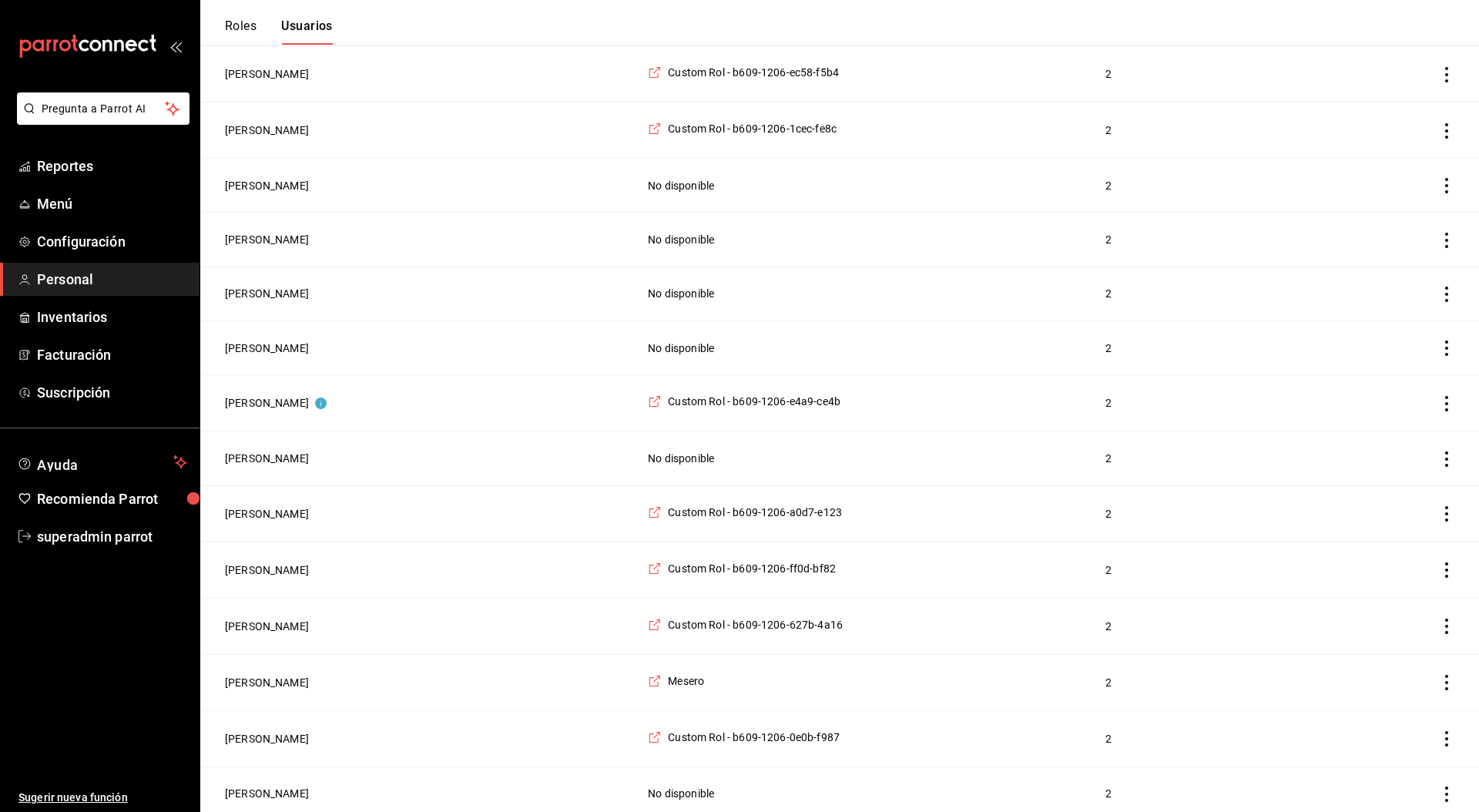
scroll to position [365, 0]
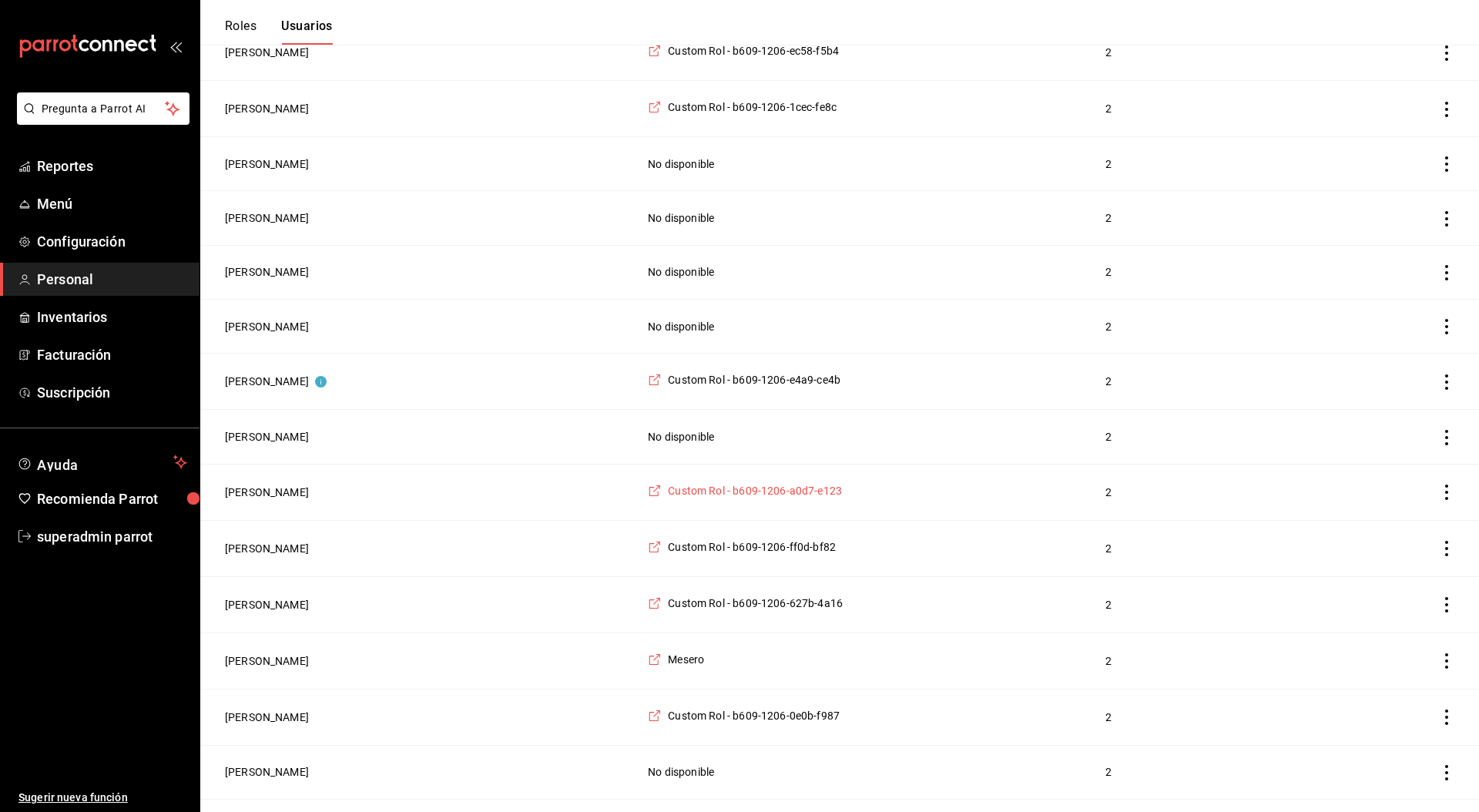
click at [730, 493] on span "Custom Rol - b609-1206-a0d7-e123" at bounding box center [754, 490] width 174 height 15
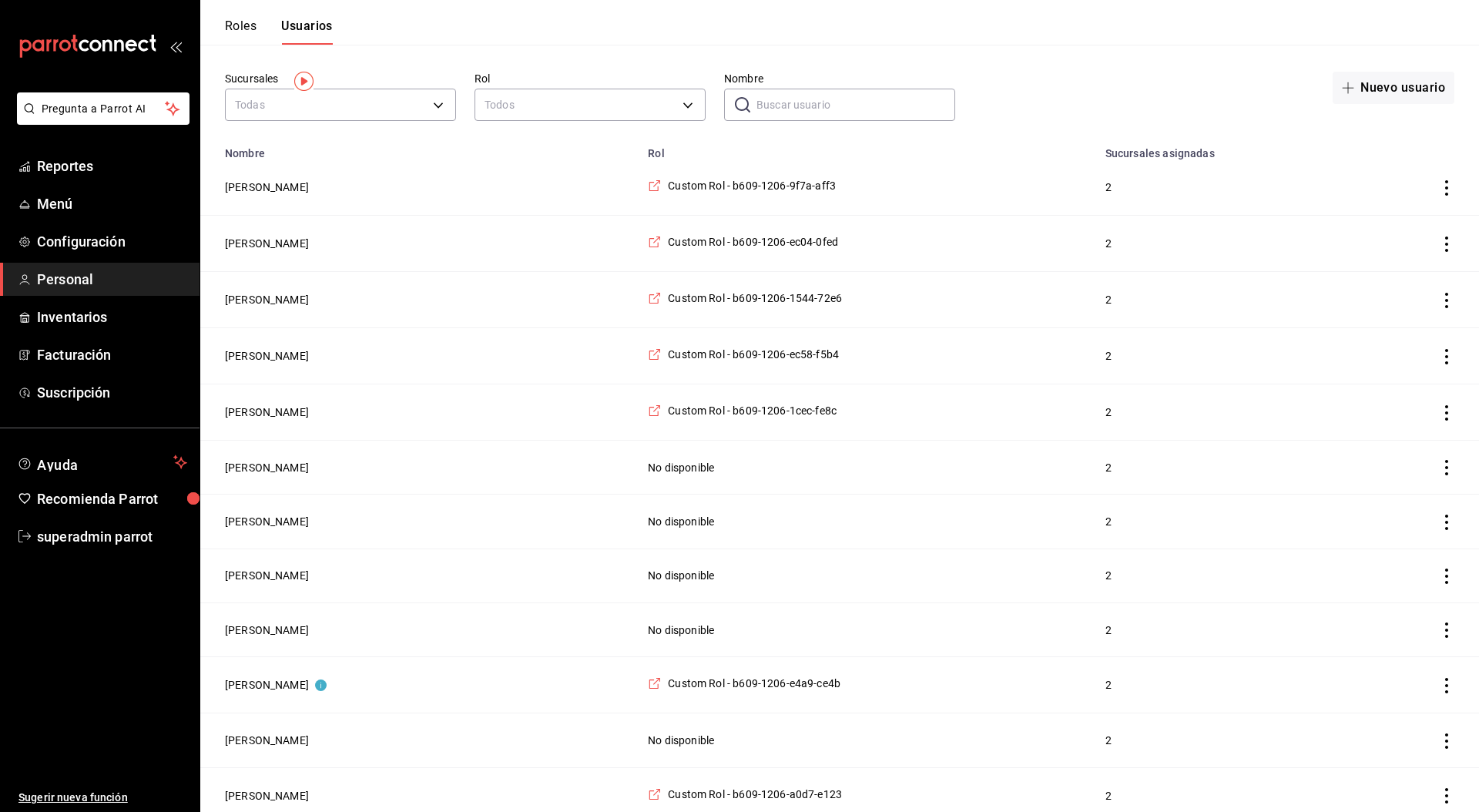
scroll to position [0, 0]
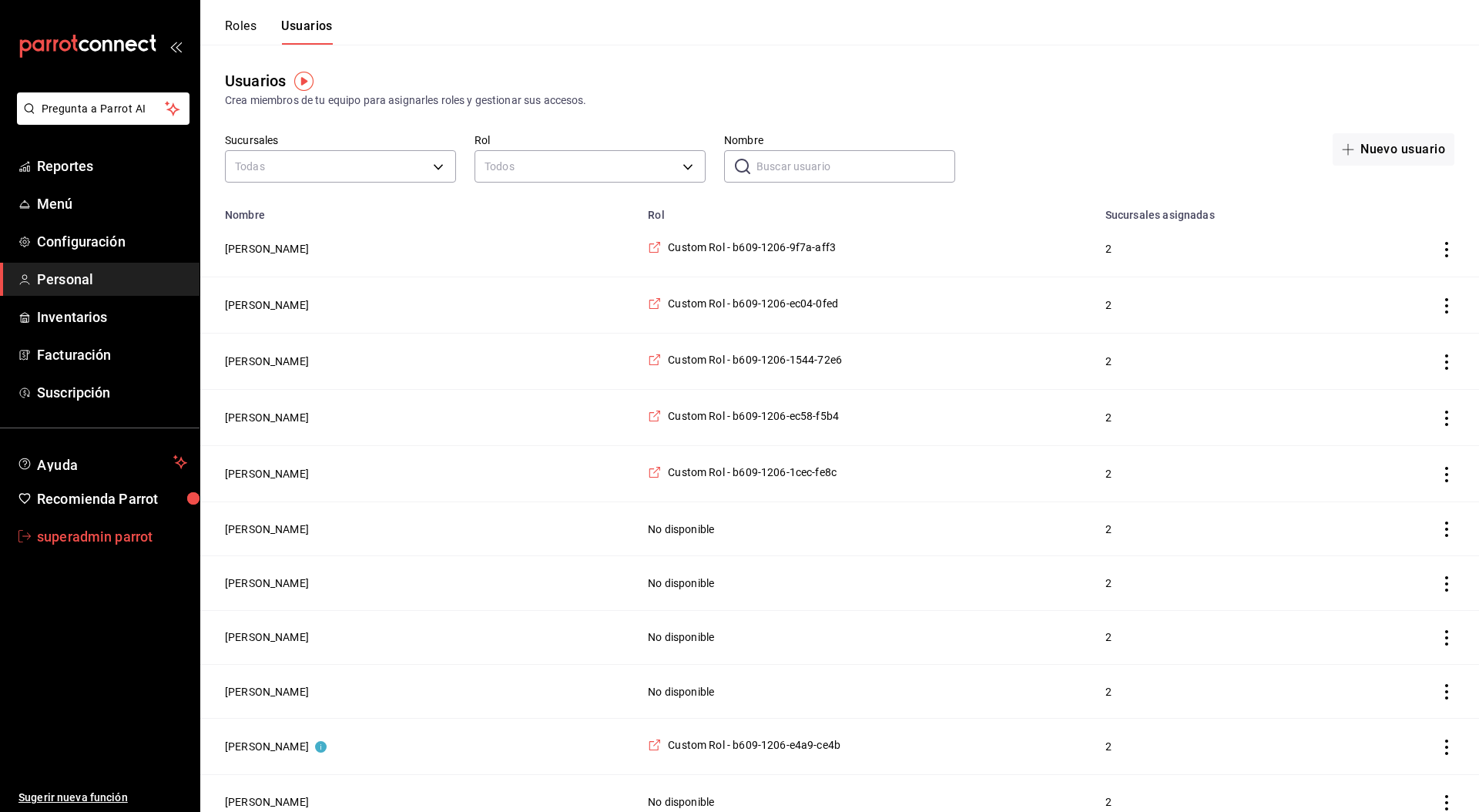
click at [115, 531] on span "superadmin parrot" at bounding box center [112, 536] width 150 height 21
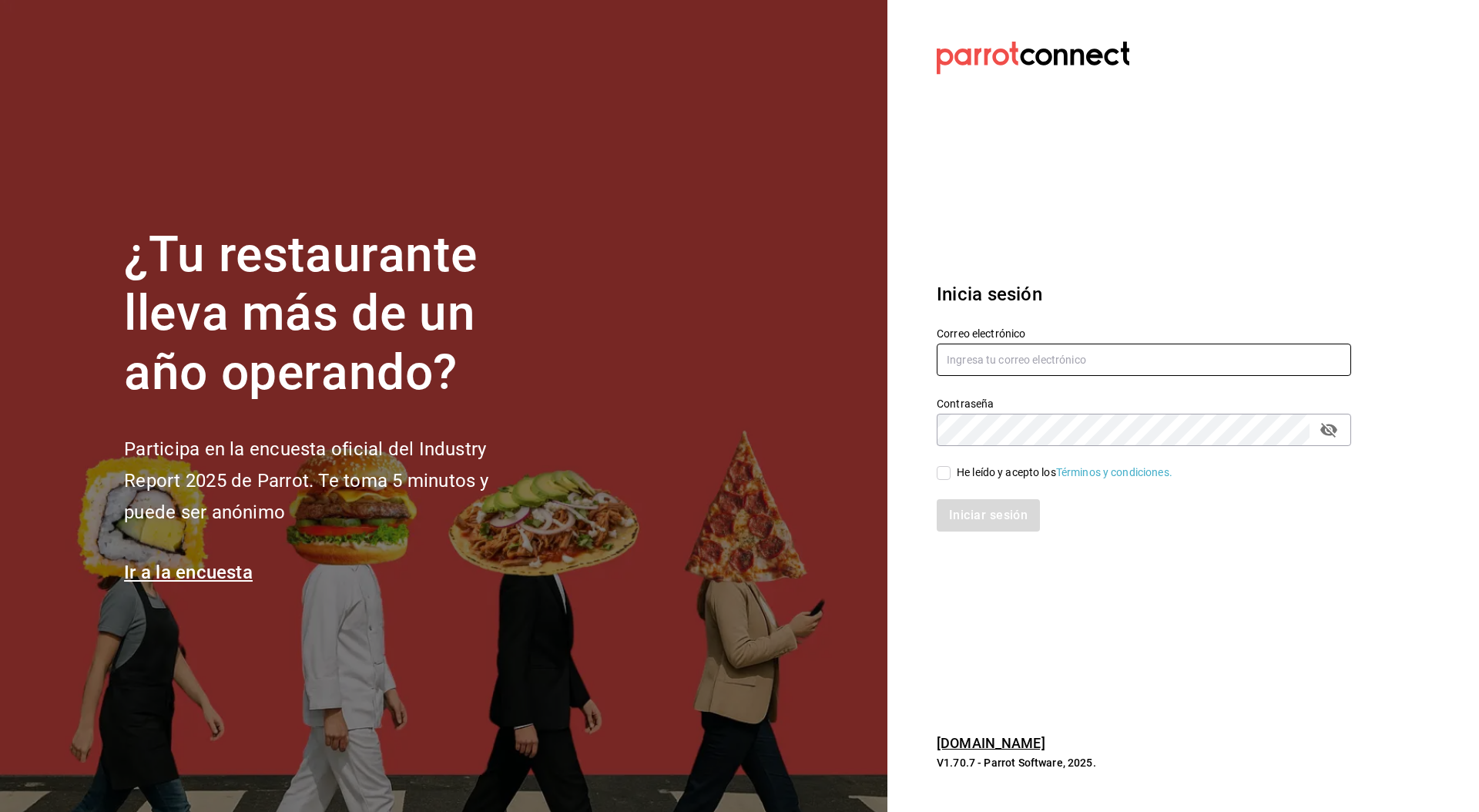
click at [984, 358] on input "text" at bounding box center [1143, 360] width 415 height 32
type input "hotwings@parrotsoftware.io"
click at [952, 474] on span "He leído y acepto los Términos y condiciones." at bounding box center [1062, 472] width 222 height 16
click at [951, 474] on input "He leído y acepto los Términos y condiciones." at bounding box center [943, 472] width 14 height 14
checkbox input "true"
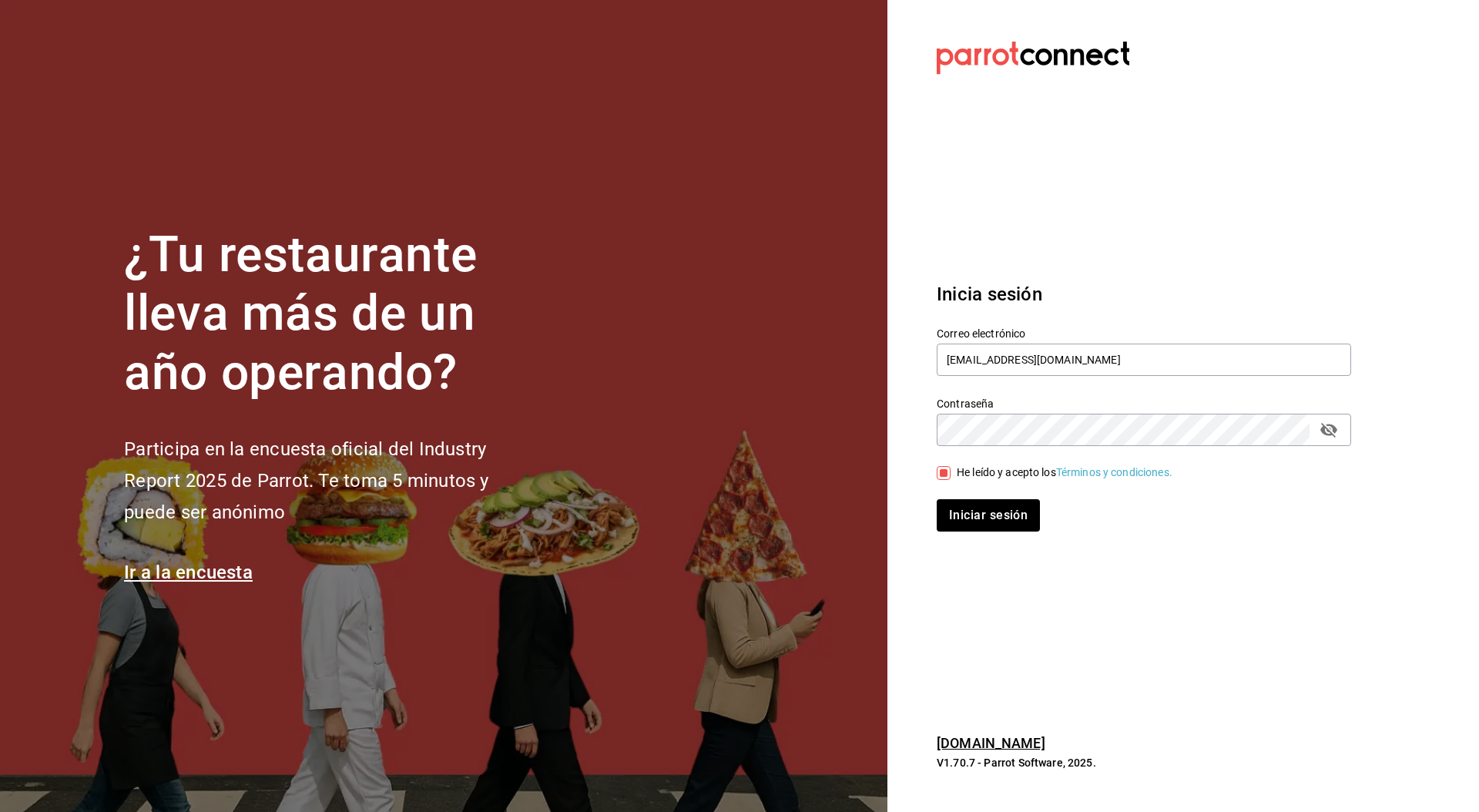
click at [989, 547] on div "Inicia sesión Correo electrónico hotwings@parrotsoftware.io Contraseña Contrase…" at bounding box center [1143, 406] width 415 height 288
click at [995, 522] on button "Iniciar sesión" at bounding box center [989, 515] width 104 height 32
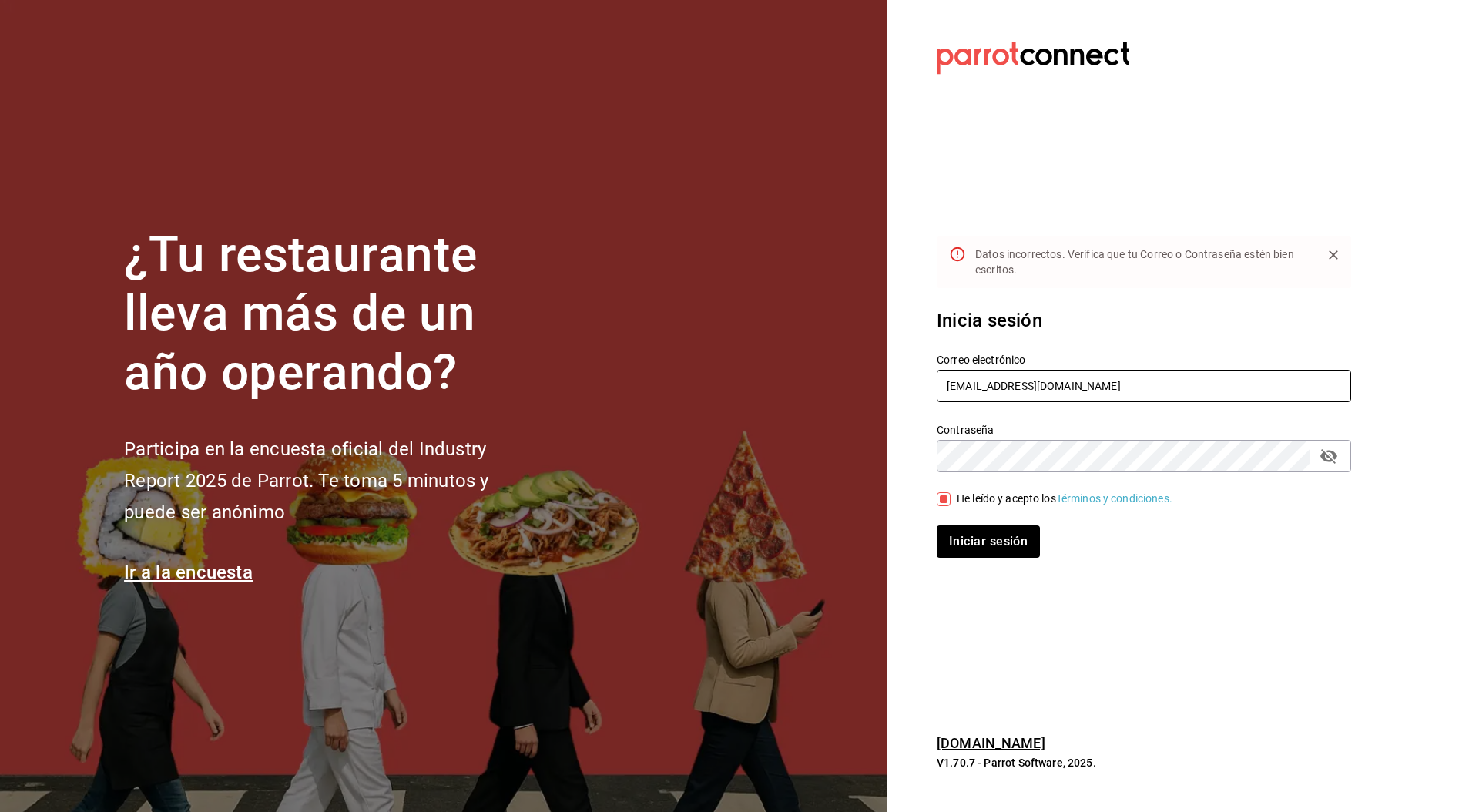
click at [1132, 388] on input "hotwings@parrotsoftware.io" at bounding box center [1143, 386] width 415 height 32
type input "mochomosmitikah@costeno.com"
click at [993, 543] on button "Iniciar sesión" at bounding box center [989, 542] width 104 height 32
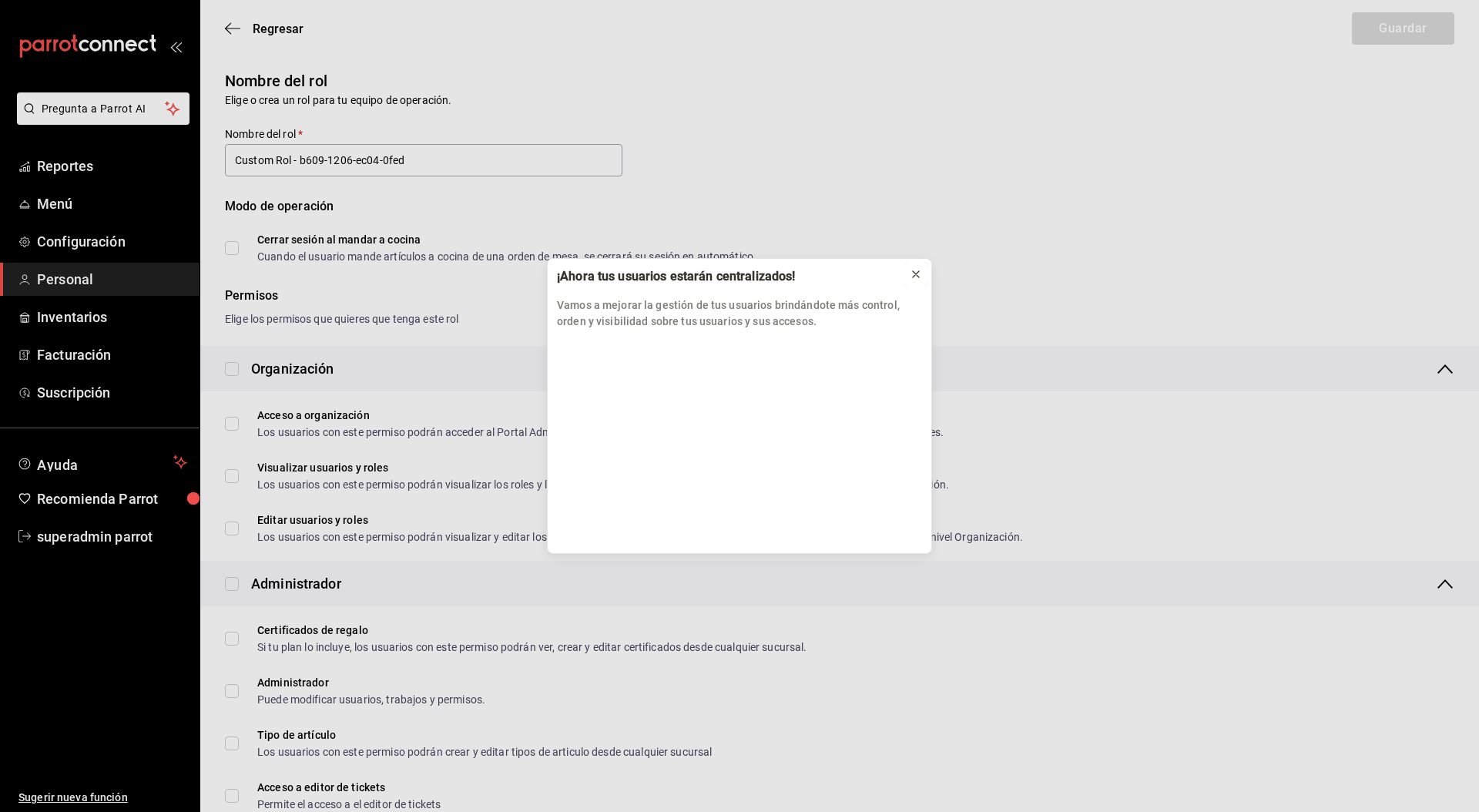
click at [915, 271] on icon at bounding box center [915, 274] width 6 height 6
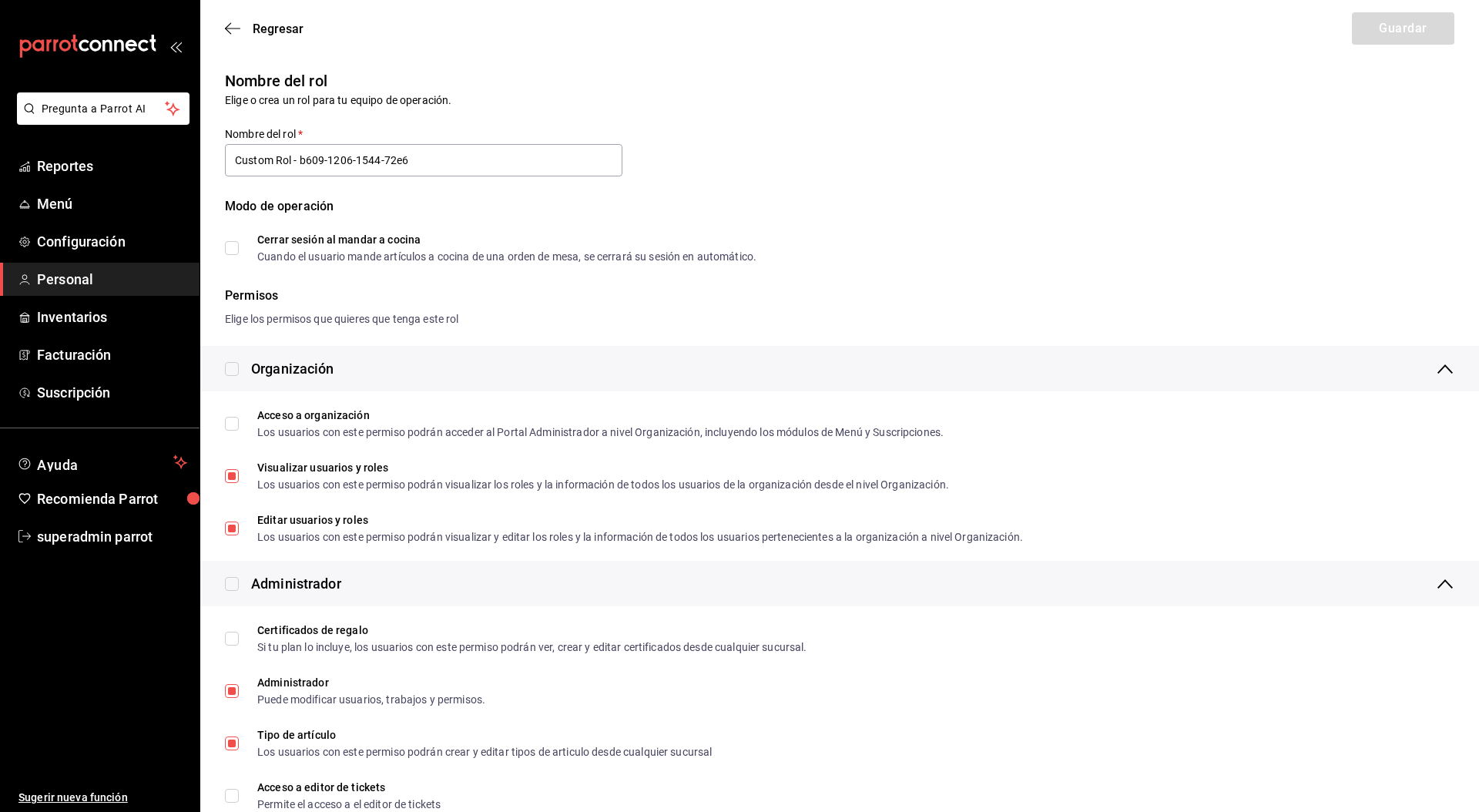
click at [782, 35] on div "Regresar Guardar" at bounding box center [840, 28] width 1279 height 57
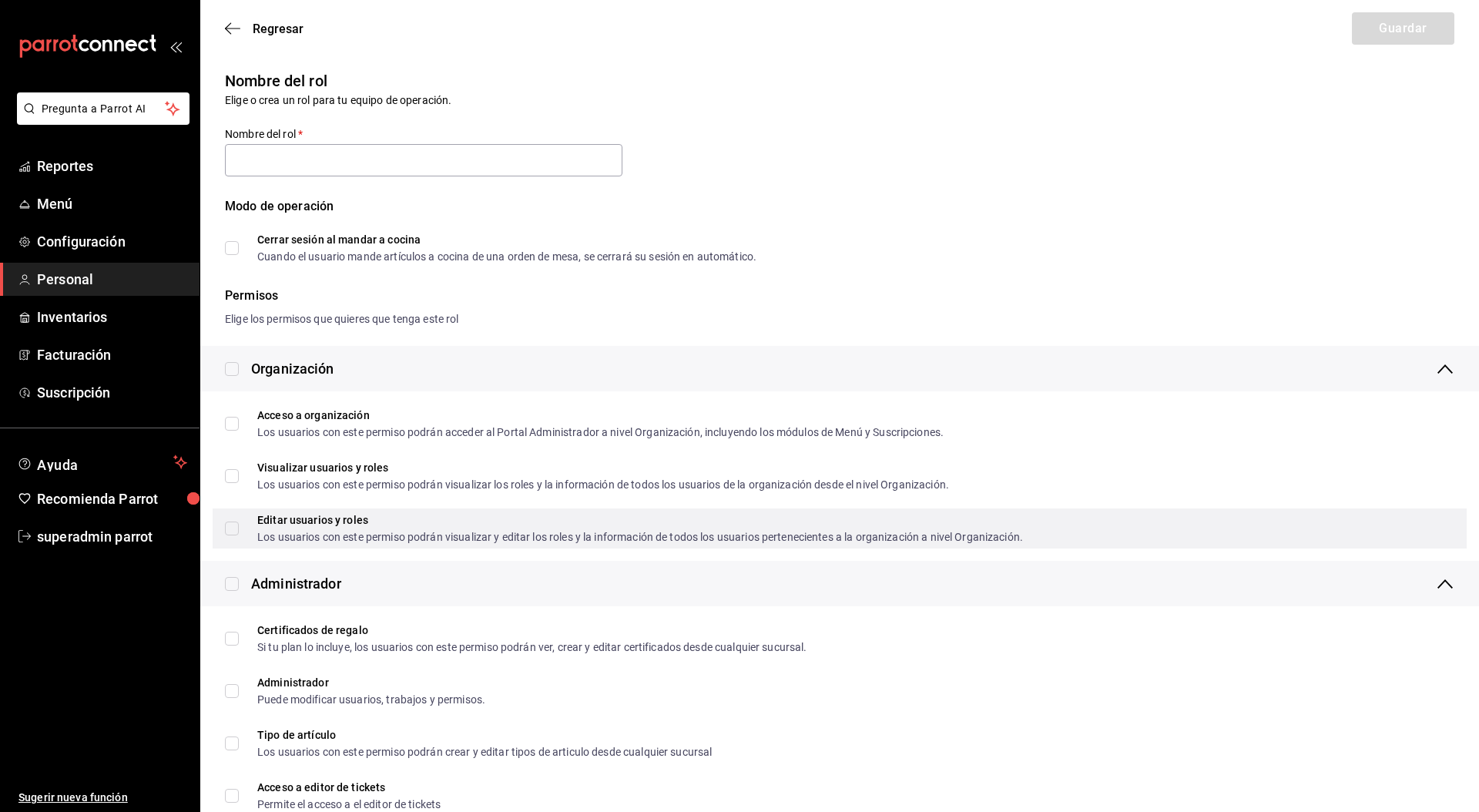
type input "Custom Rol - b609-1206-a0d7-e123"
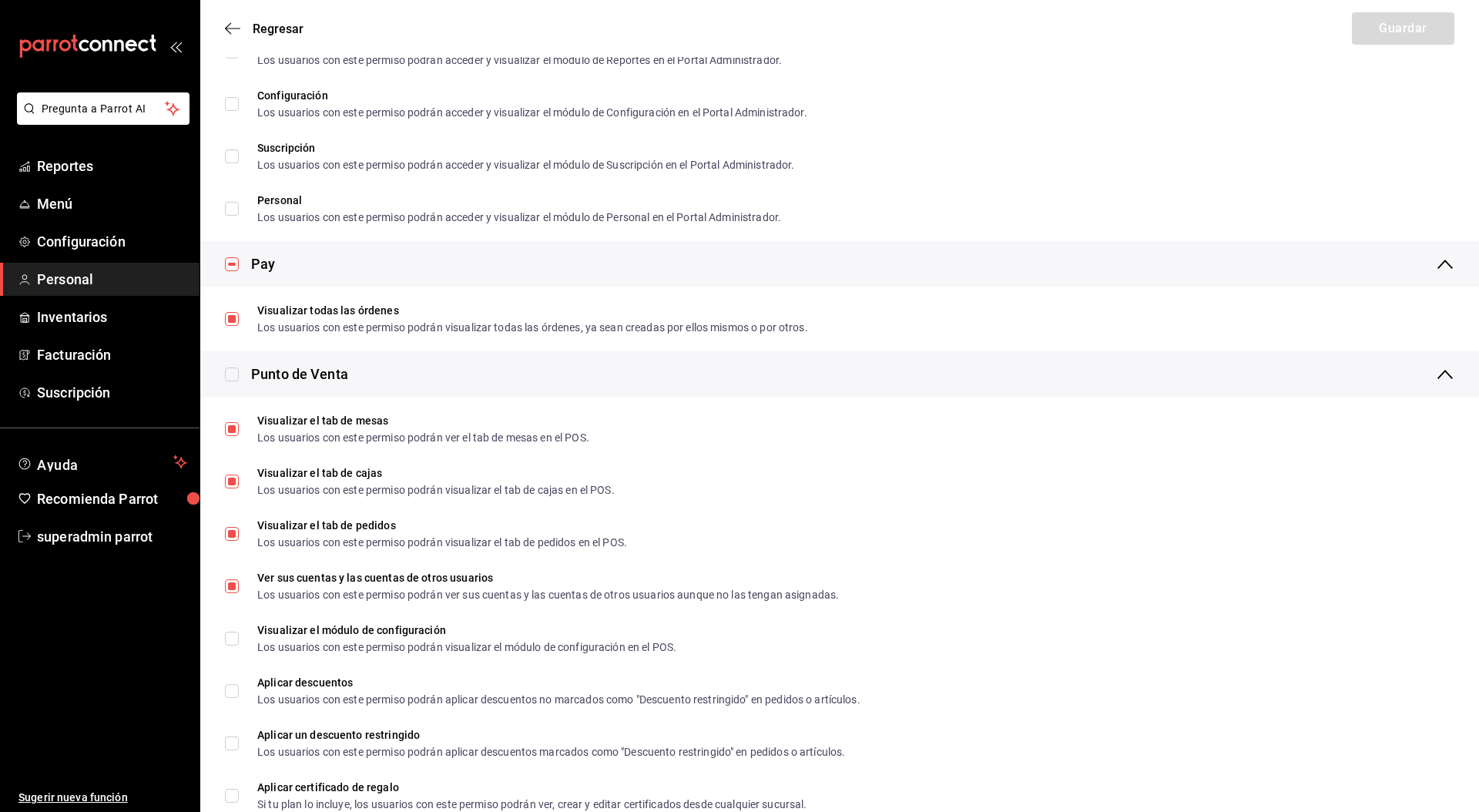
scroll to position [1177, 0]
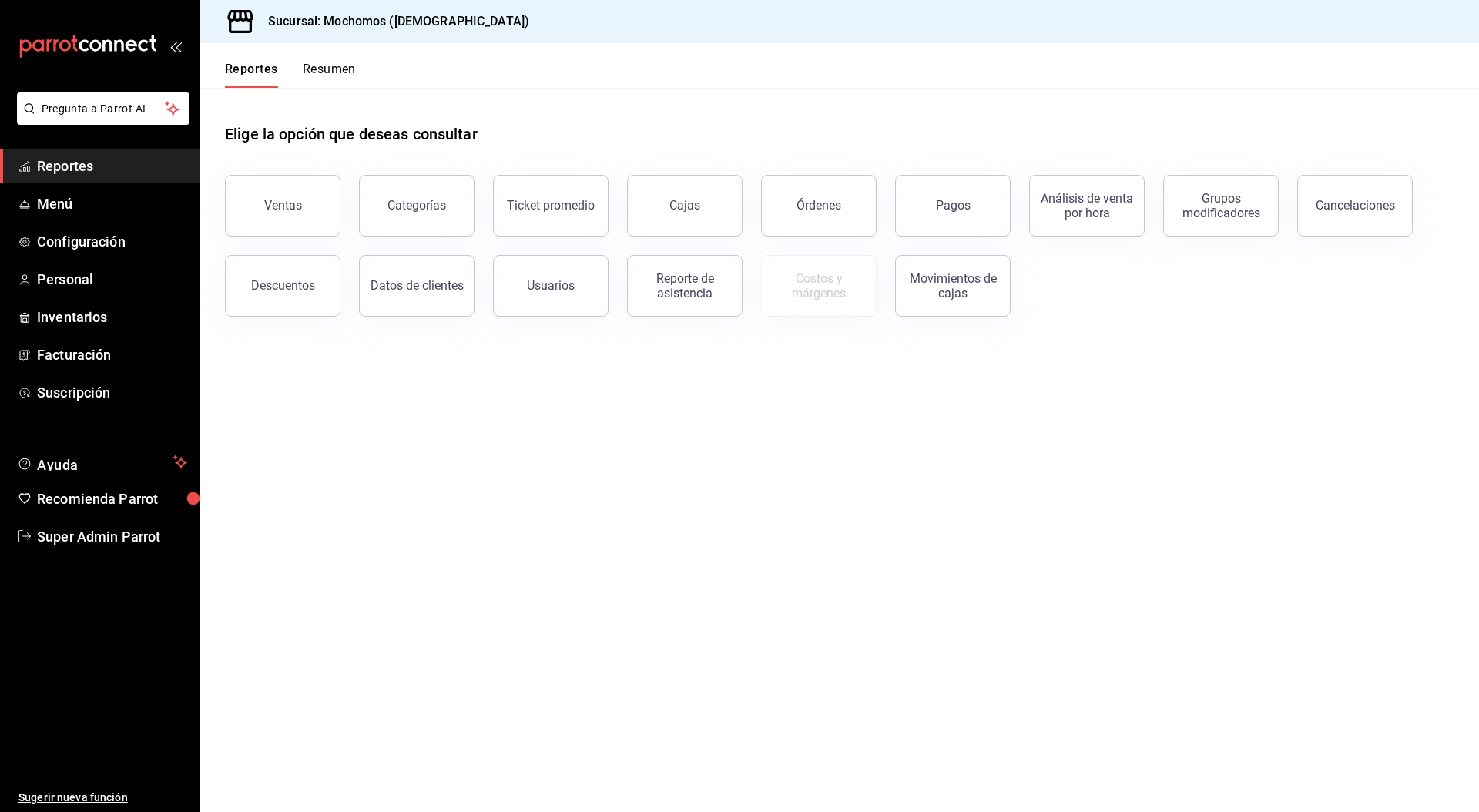
click at [346, 74] on button "Resumen" at bounding box center [329, 75] width 53 height 27
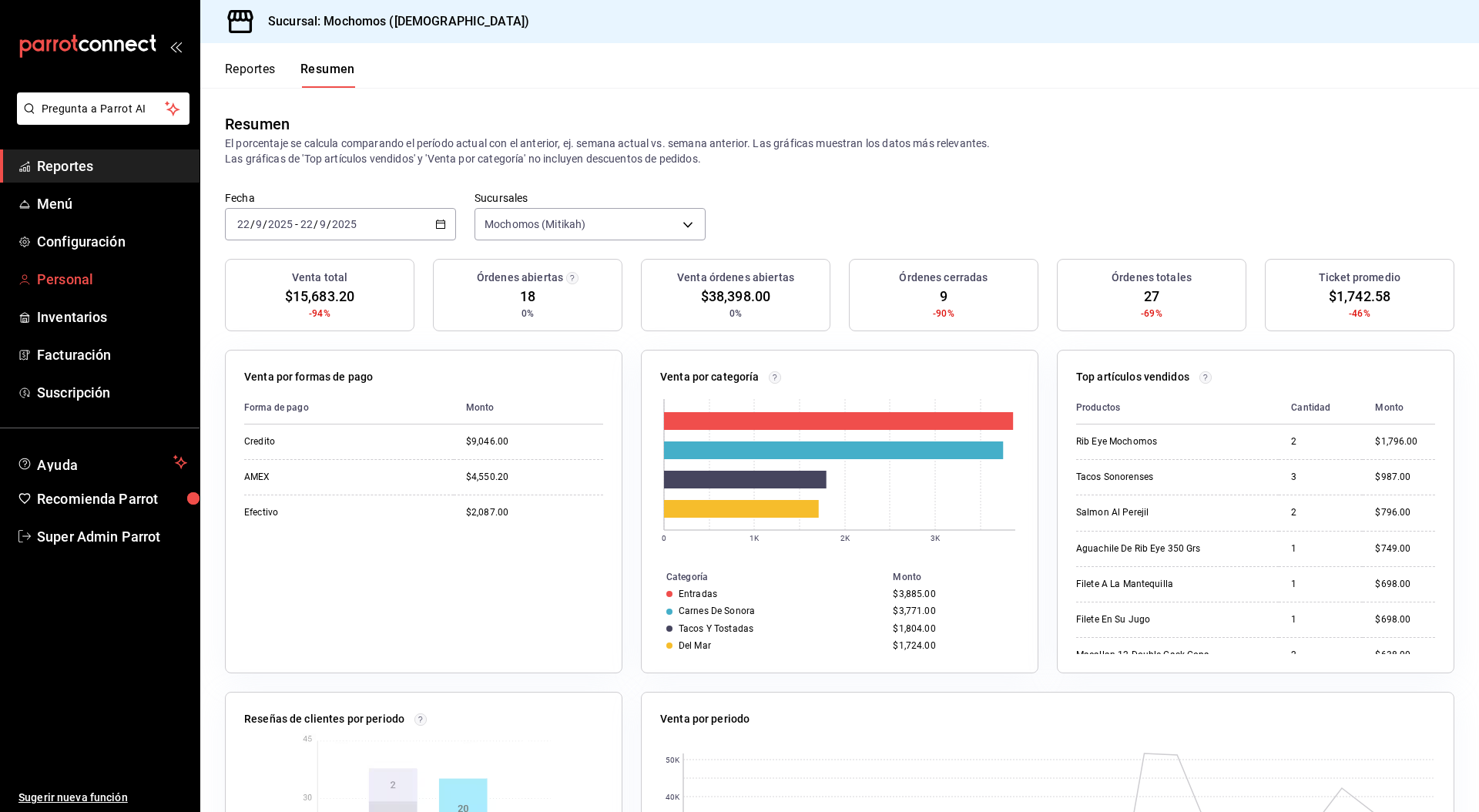
click at [81, 276] on span "Personal" at bounding box center [112, 279] width 150 height 21
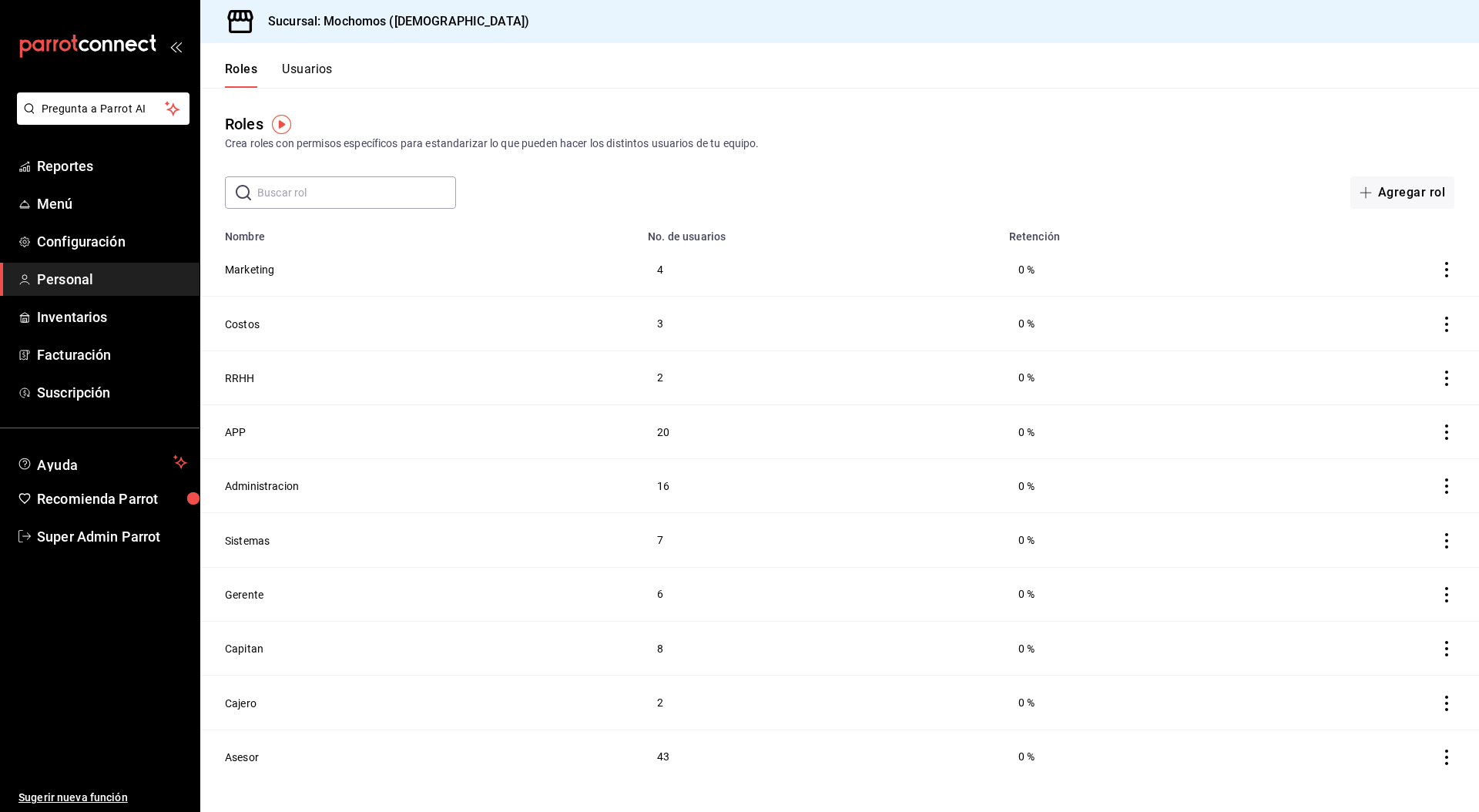
click at [913, 271] on td "4" at bounding box center [819, 269] width 361 height 54
click at [308, 64] on button "Usuarios" at bounding box center [307, 75] width 51 height 27
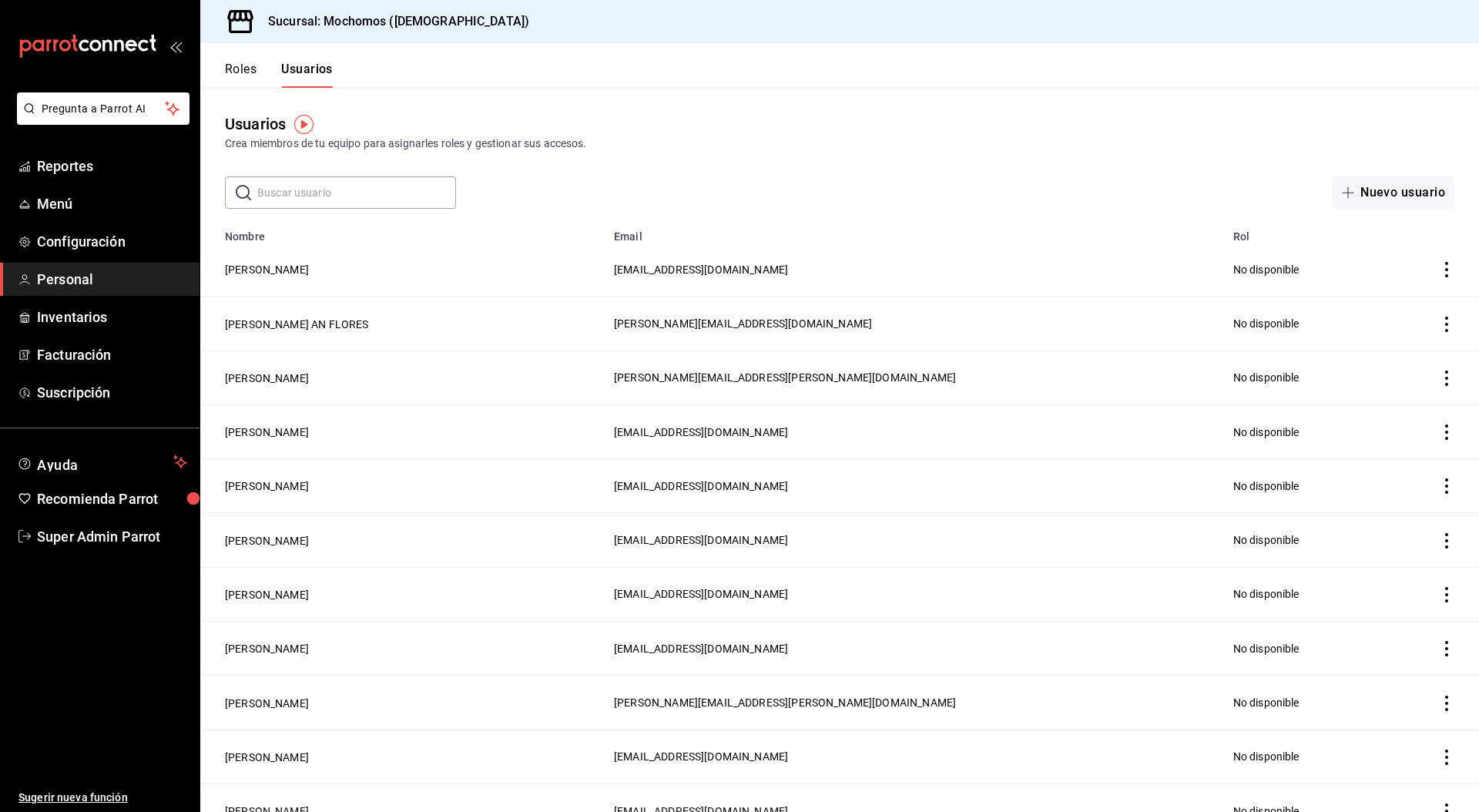
click at [238, 76] on button "Roles" at bounding box center [240, 75] width 31 height 27
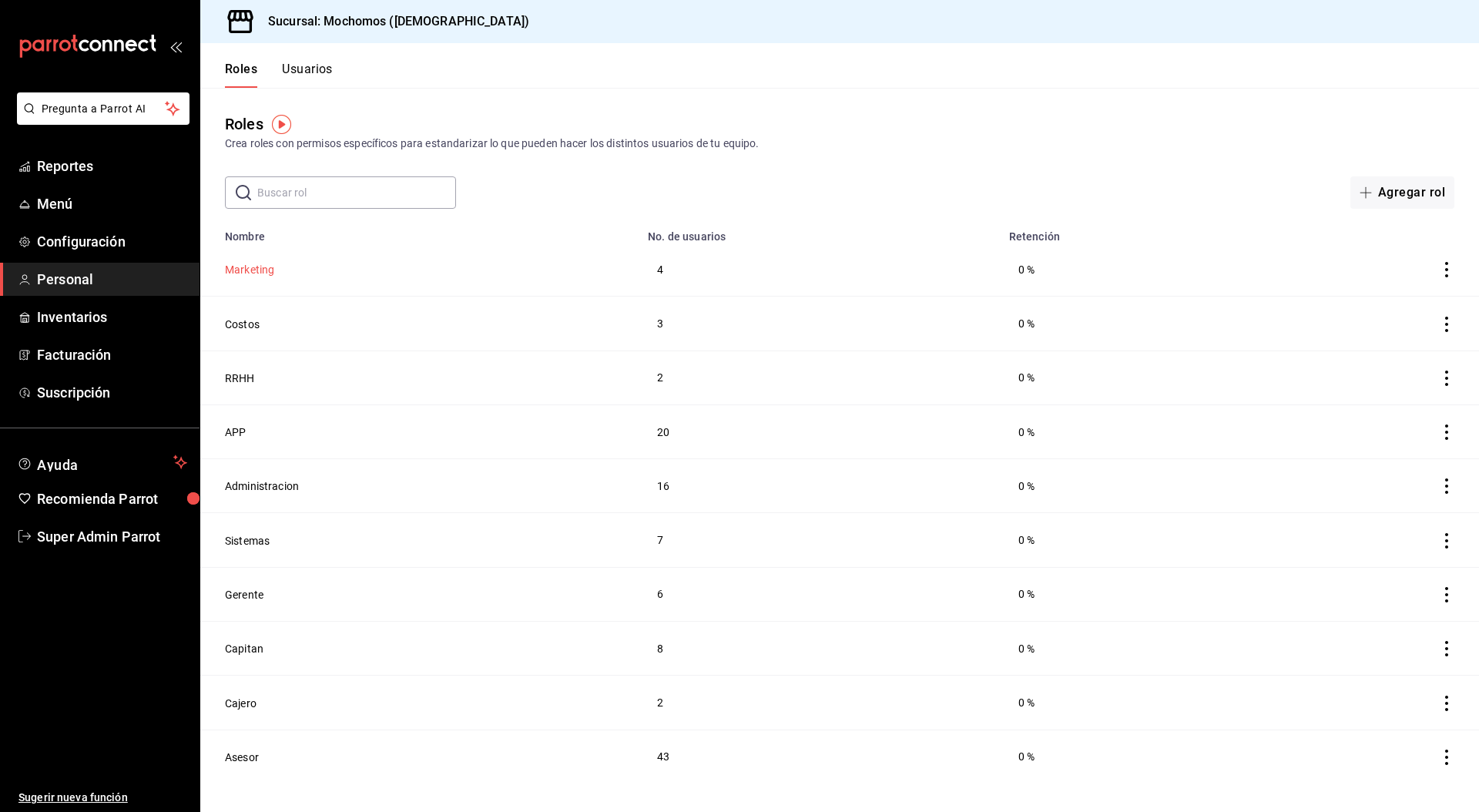
click at [253, 268] on button "Marketing" at bounding box center [250, 269] width 49 height 15
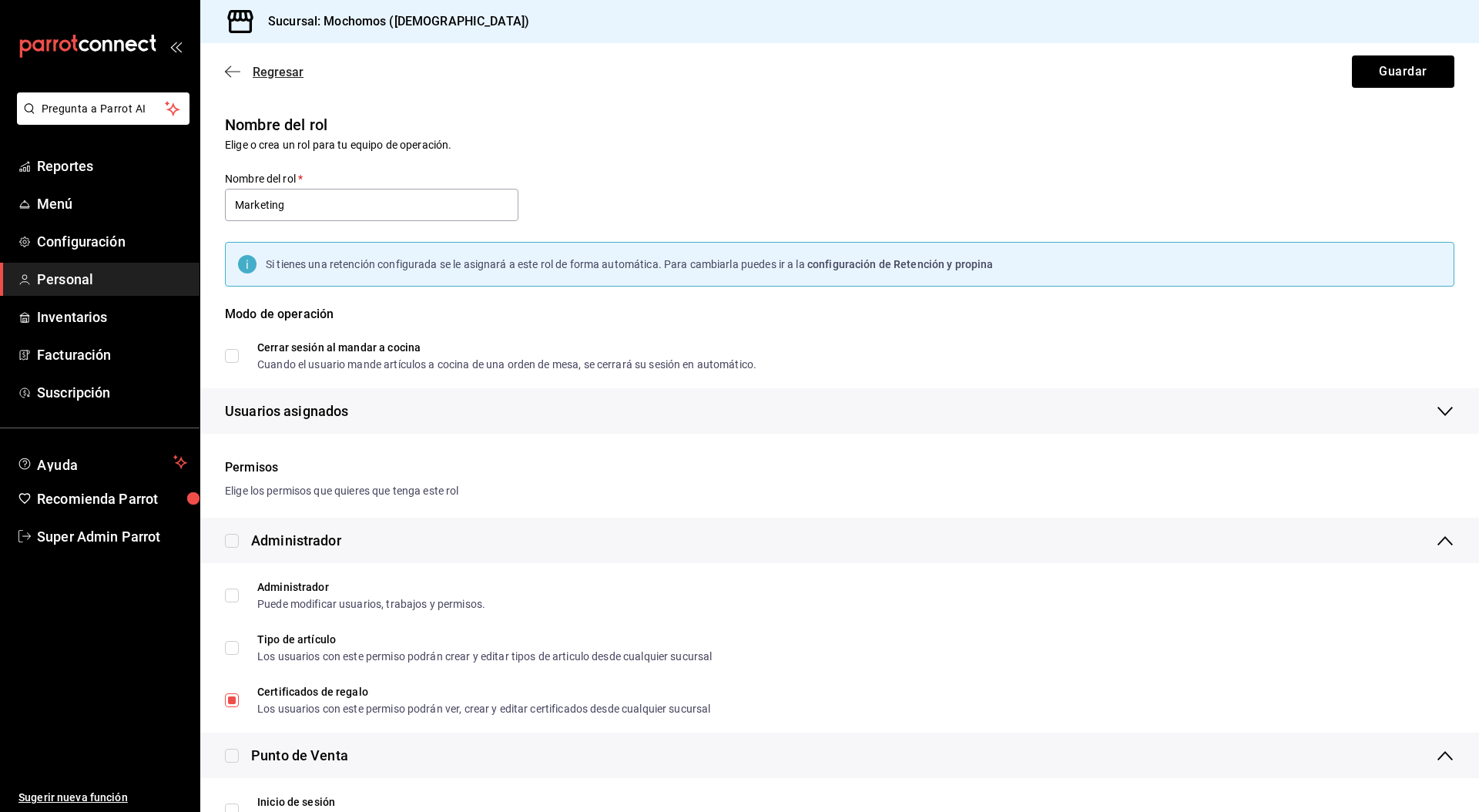
click at [275, 70] on span "Regresar" at bounding box center [278, 71] width 51 height 14
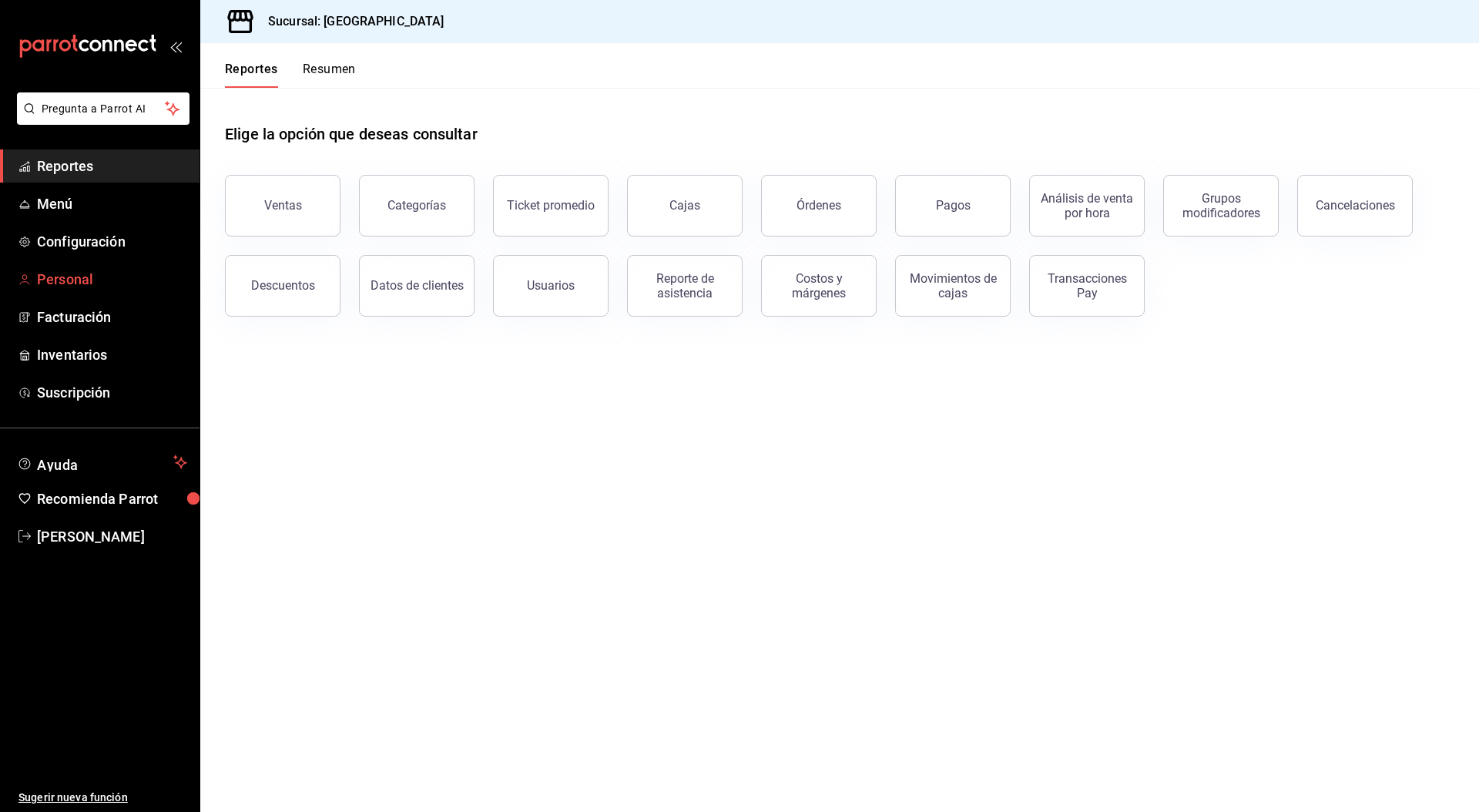
click at [100, 277] on span "Personal" at bounding box center [112, 279] width 150 height 21
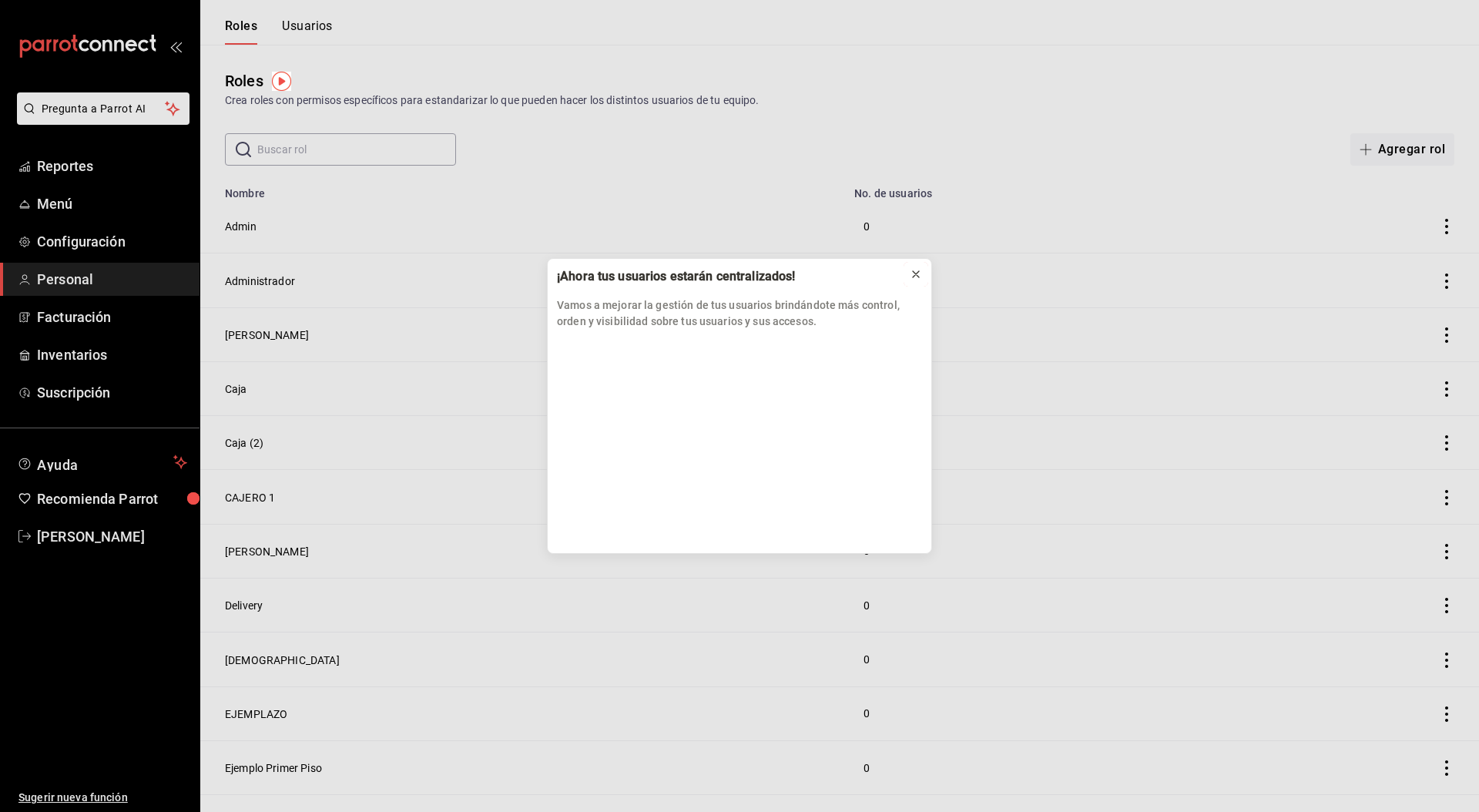
click at [917, 271] on icon at bounding box center [915, 274] width 6 height 6
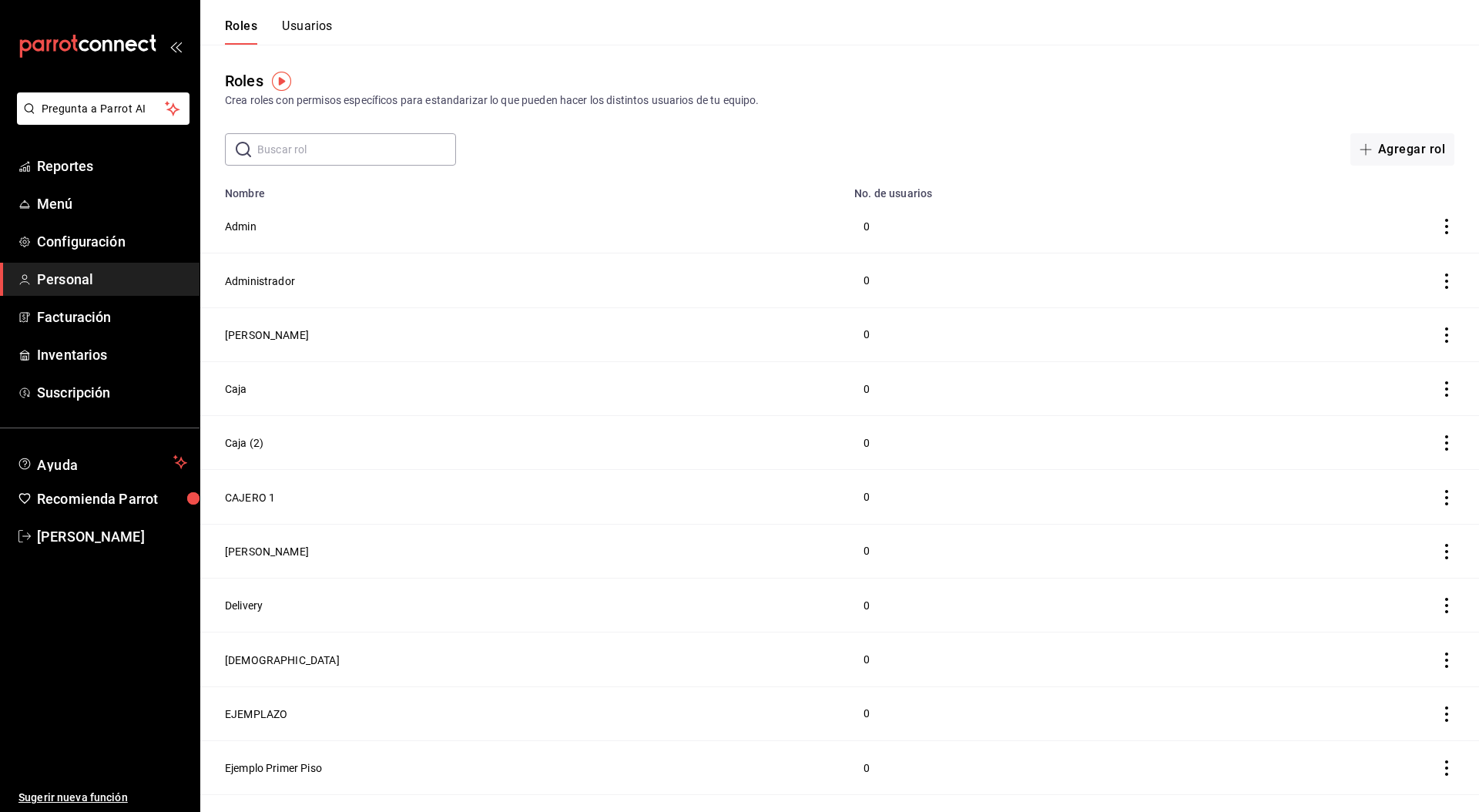
click at [288, 17] on div "Roles Usuarios" at bounding box center [267, 22] width 133 height 45
click at [293, 21] on button "Usuarios" at bounding box center [307, 31] width 51 height 27
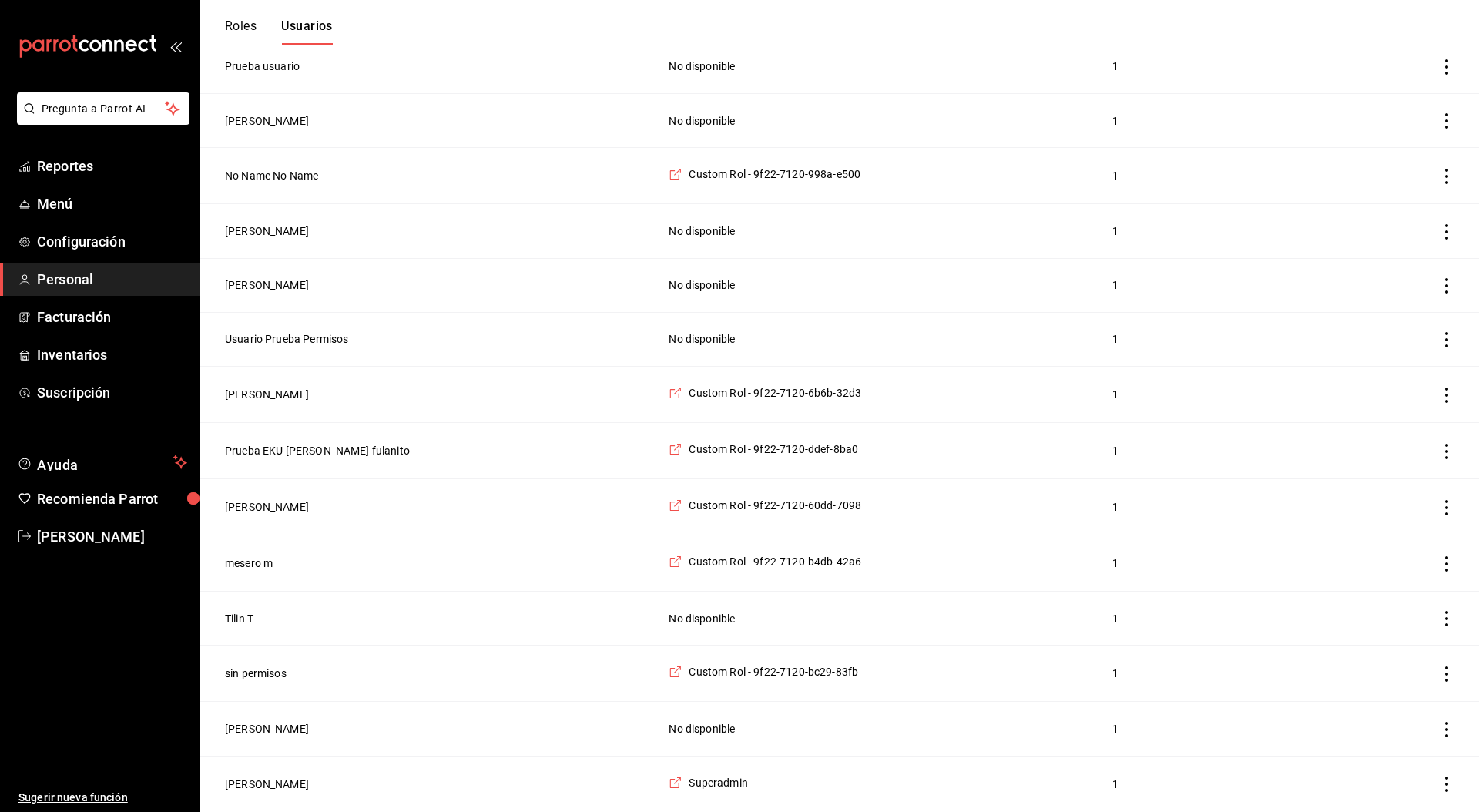
scroll to position [397, 0]
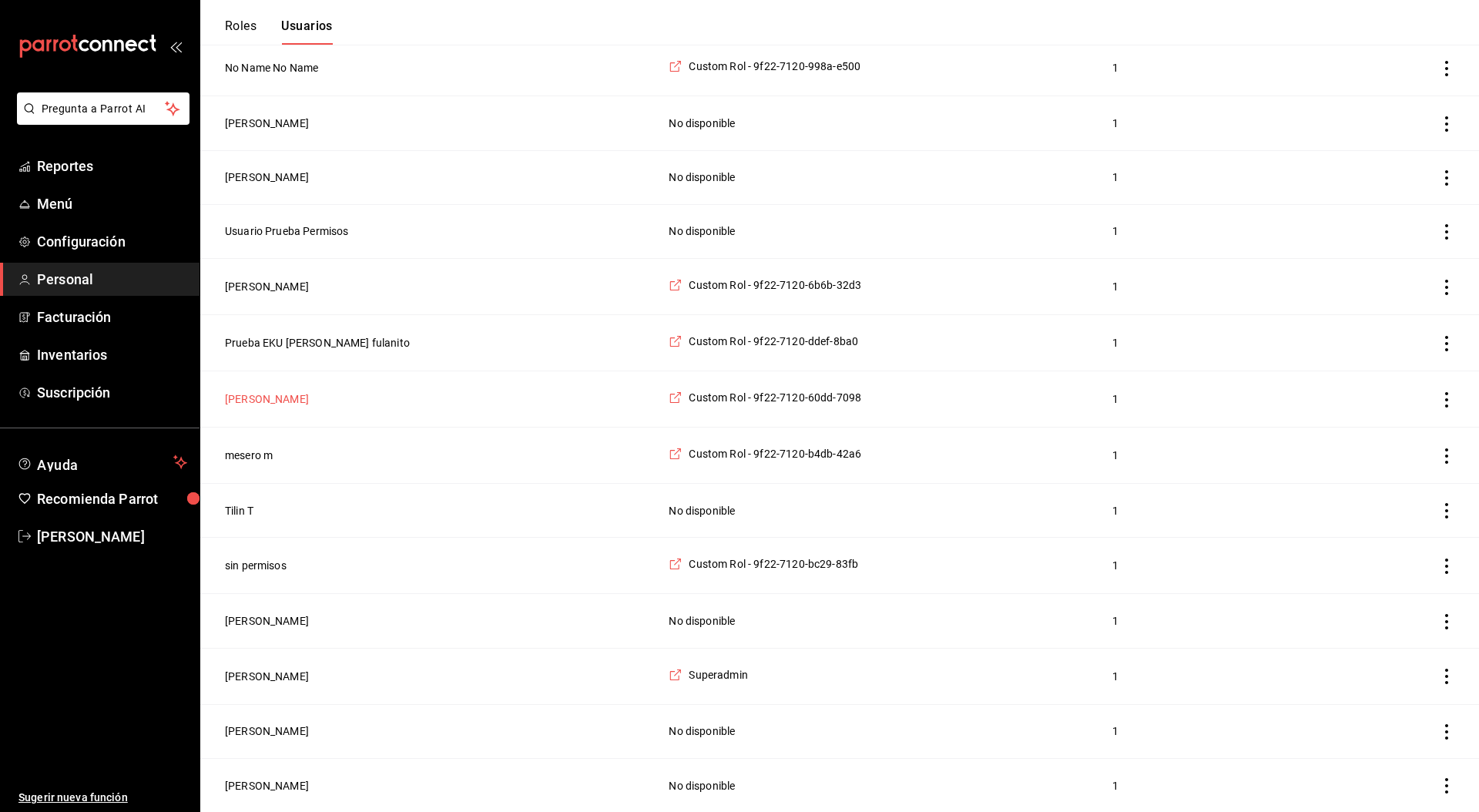
click at [255, 399] on button "[PERSON_NAME]" at bounding box center [267, 398] width 83 height 15
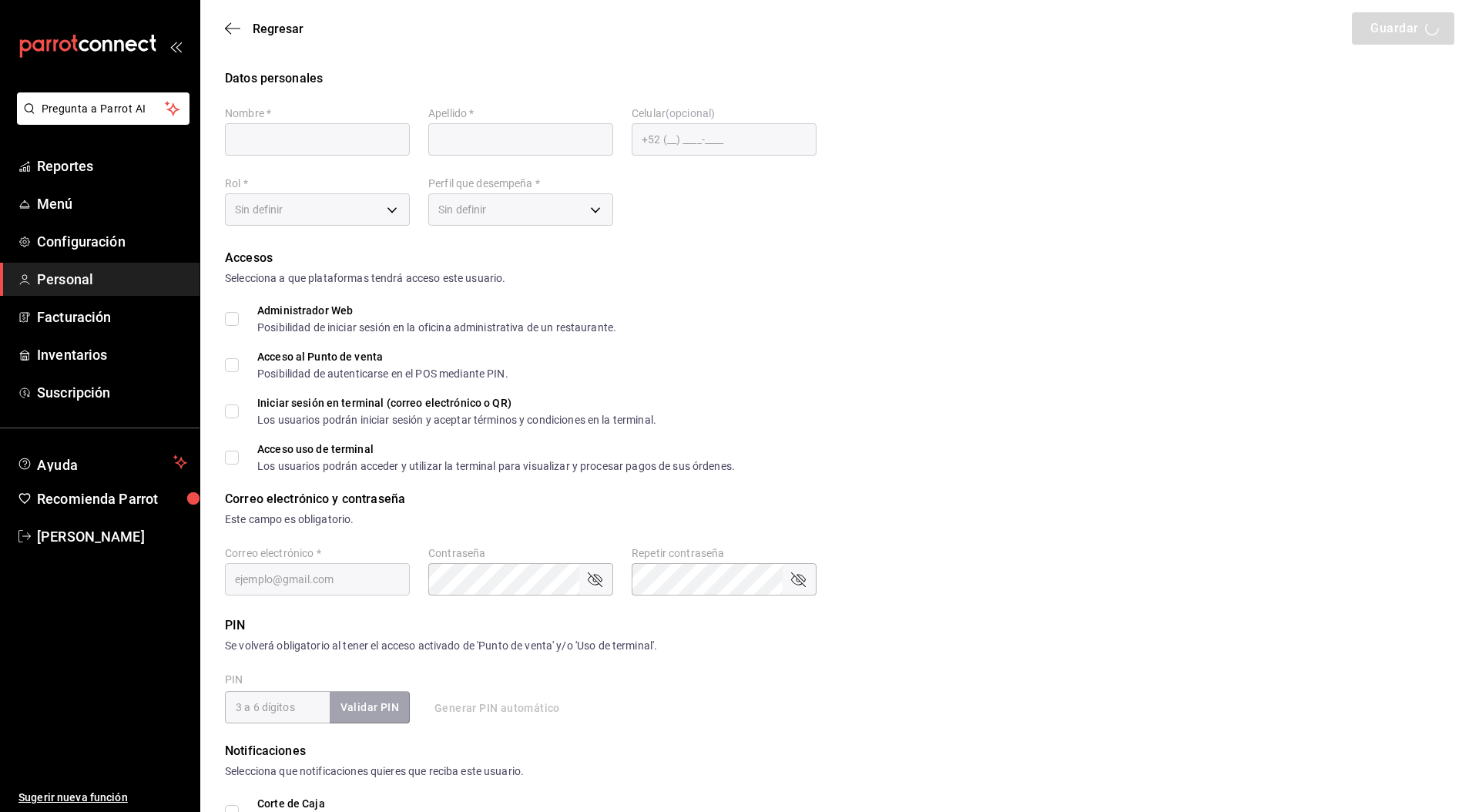
type input "leo"
type input "mesero"
checkbox input "true"
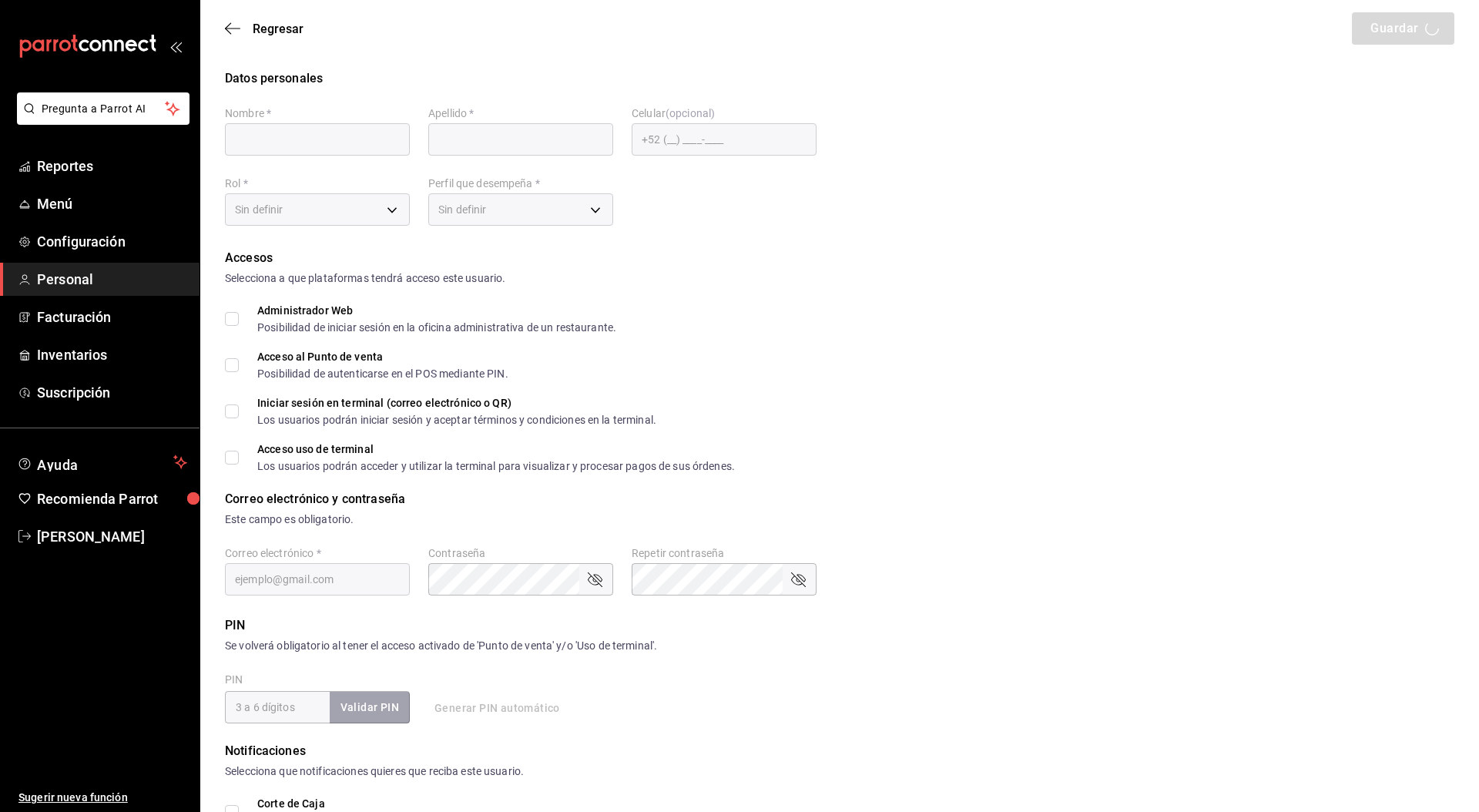
type input "[EMAIL_ADDRESS][DOMAIN_NAME]"
type input "4321"
type input "4421a2a4-68e4-454e-b058-22195d3e49fe"
type input "UNDEFINED"
checkbox input "true"
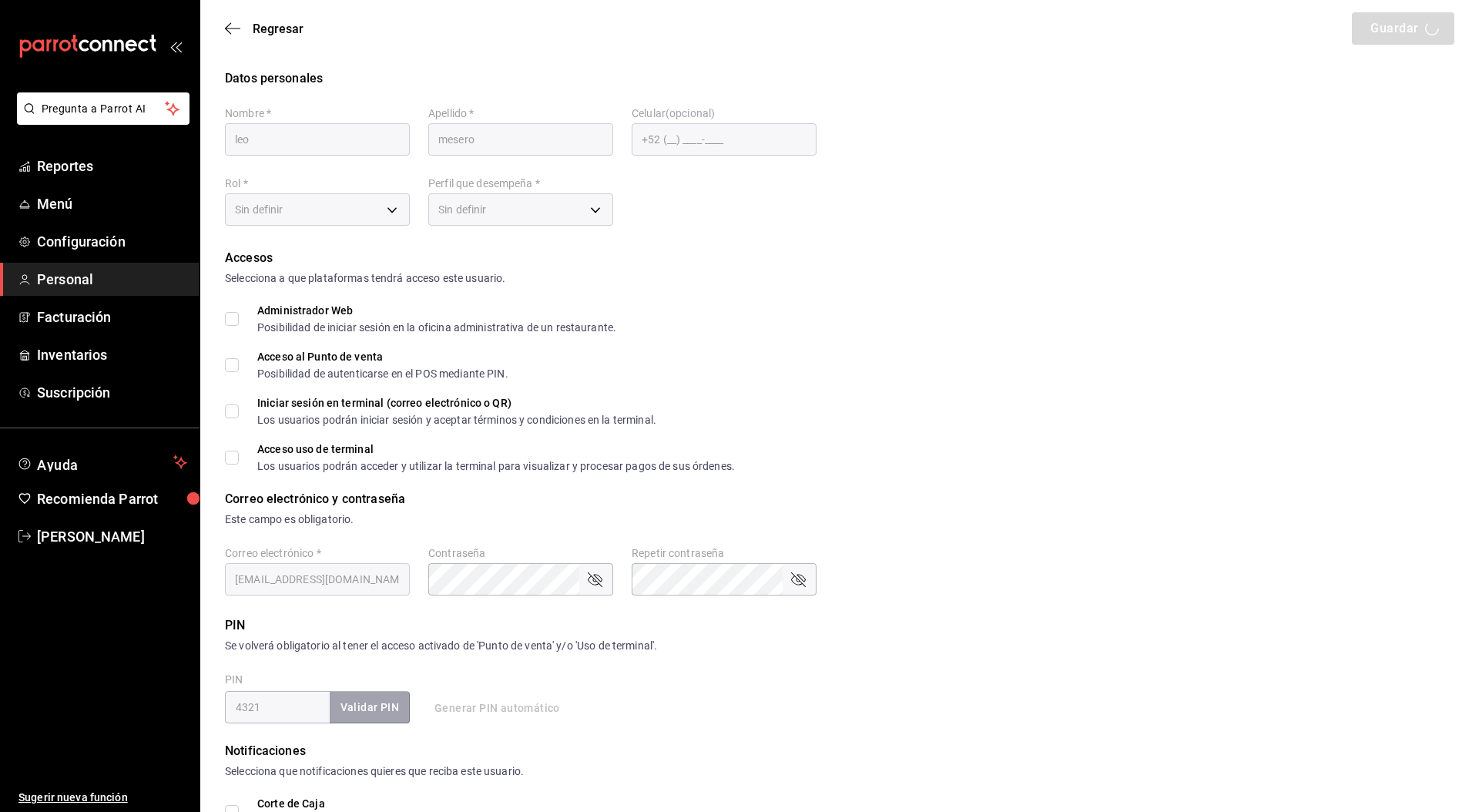
checkbox input "true"
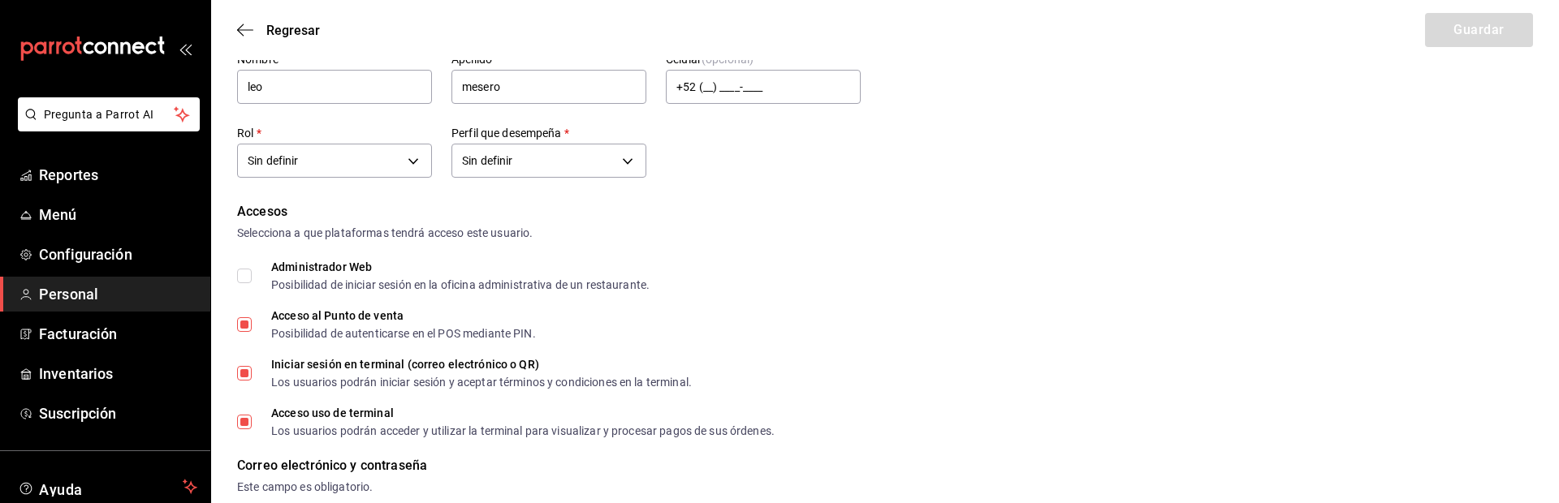
scroll to position [17, 0]
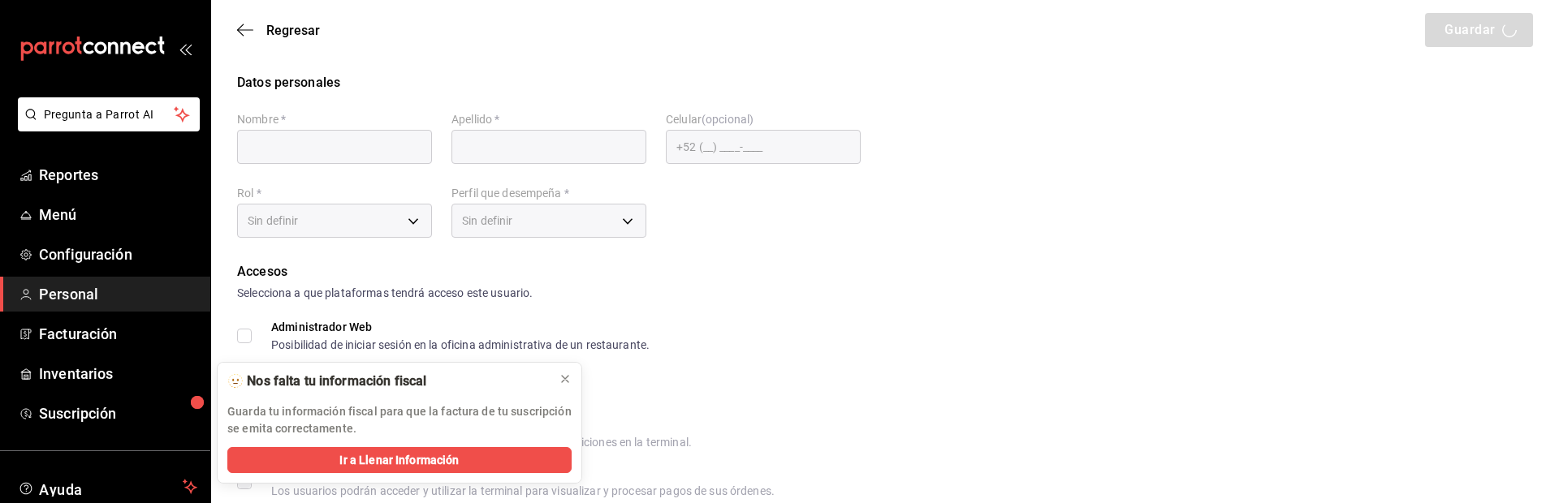
type input "leo"
type input "mesero"
checkbox input "true"
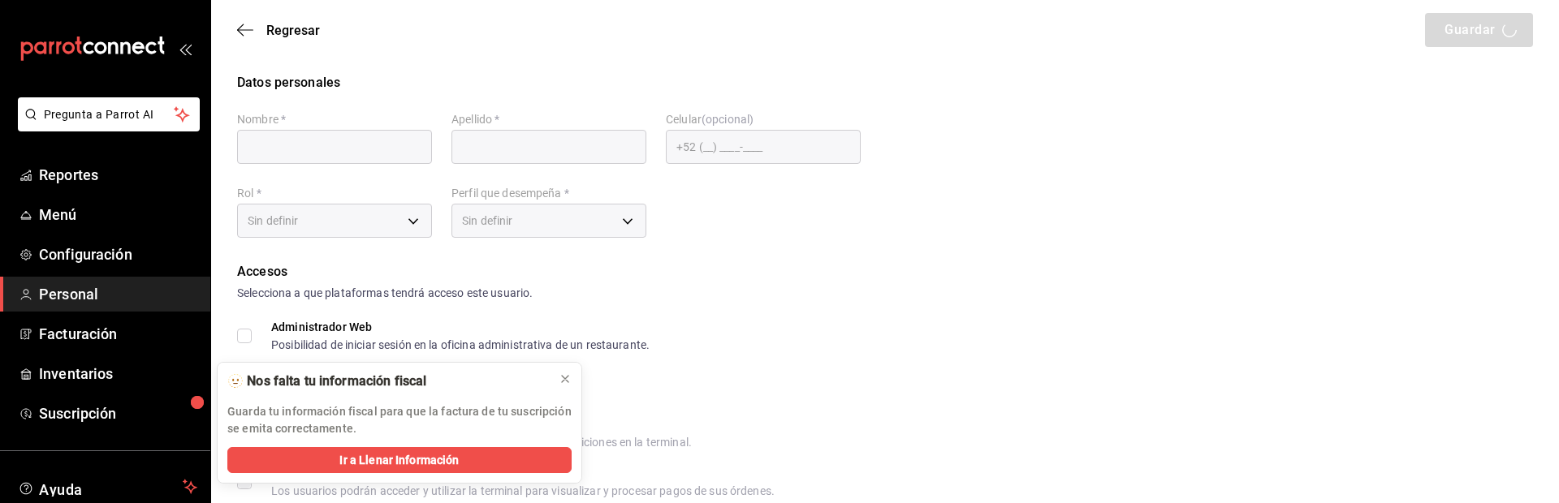
type input "[EMAIL_ADDRESS][DOMAIN_NAME]"
type input "4321"
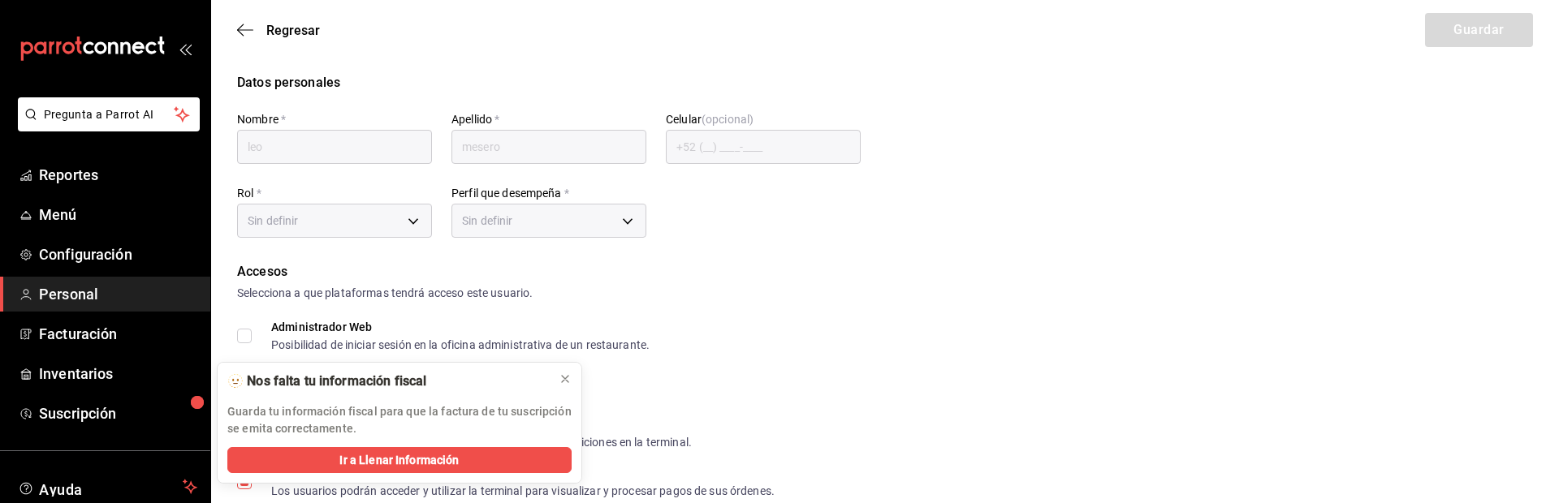
type input "4421a2a4-68e4-454e-b058-22195d3e49fe"
type input "UNDEFINED"
checkbox input "true"
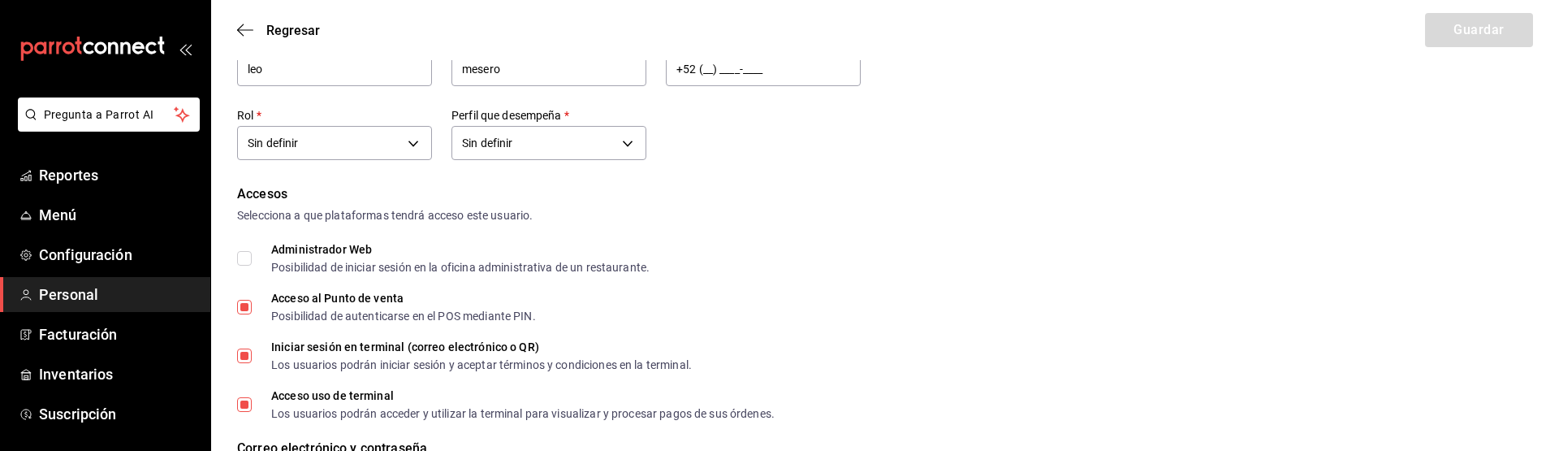
scroll to position [25, 0]
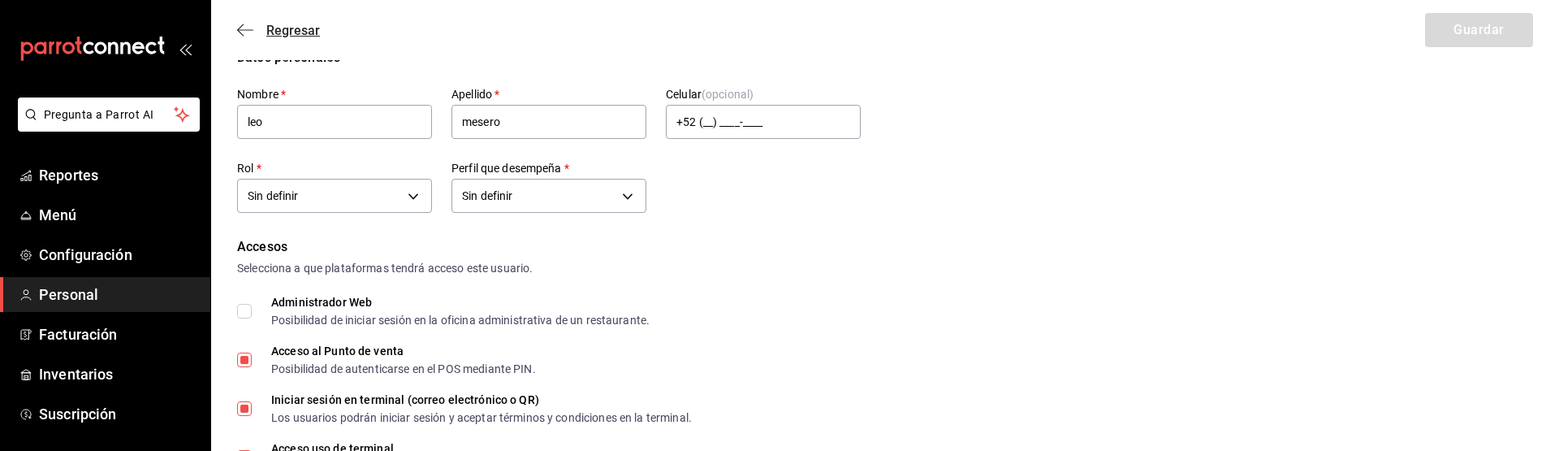
click at [293, 34] on span "Regresar" at bounding box center [293, 30] width 54 height 15
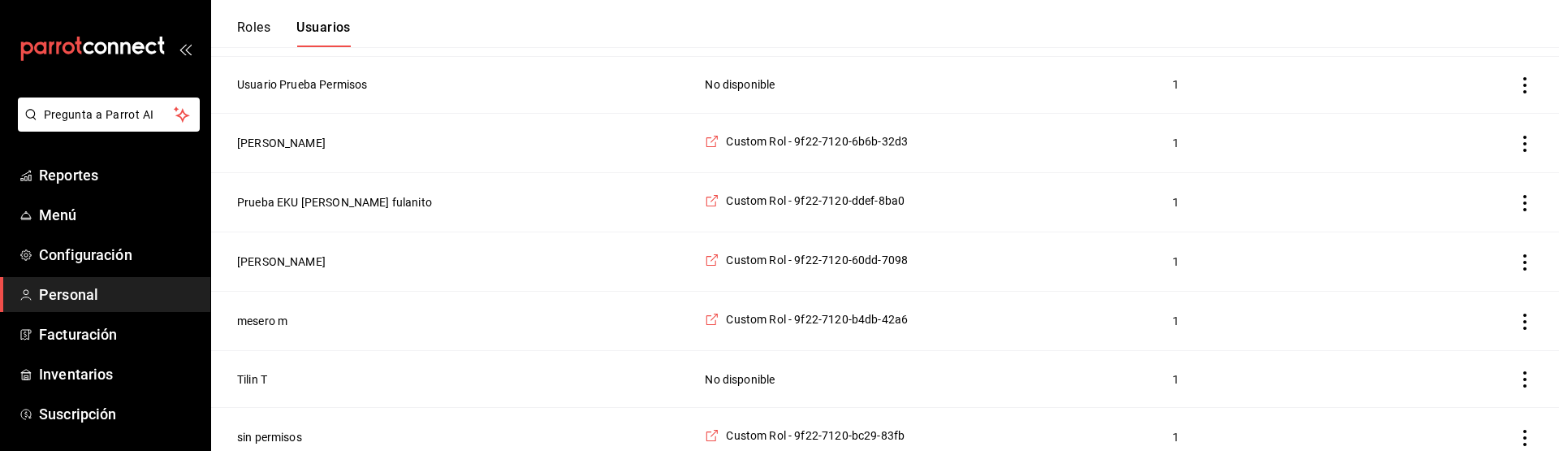
scroll to position [824, 0]
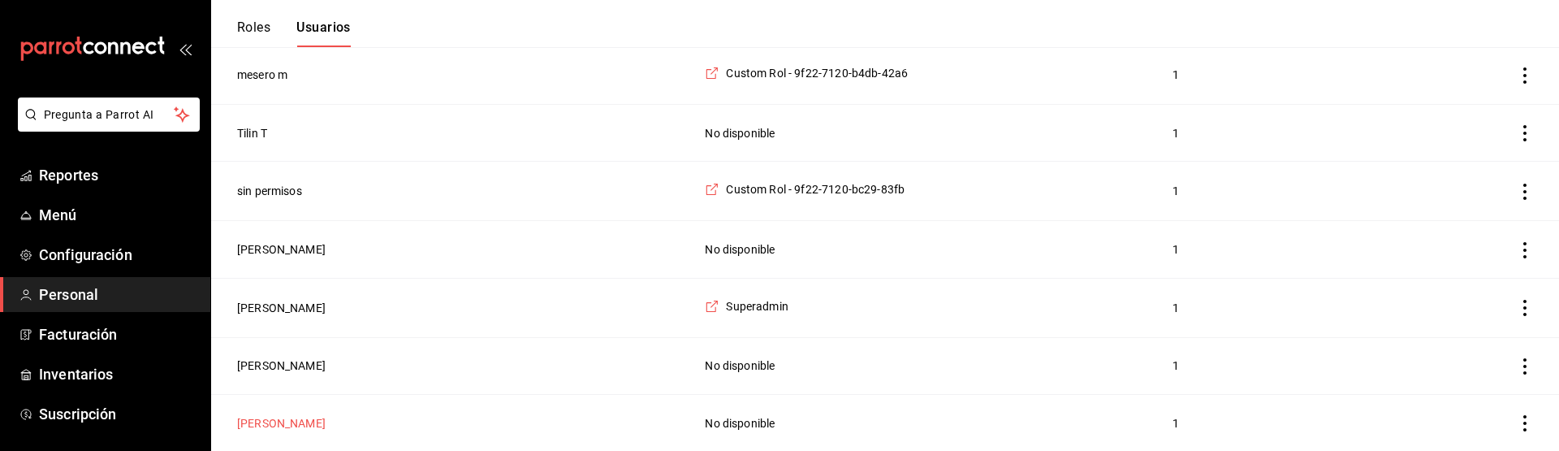
click at [288, 420] on button "[PERSON_NAME]" at bounding box center [281, 423] width 88 height 16
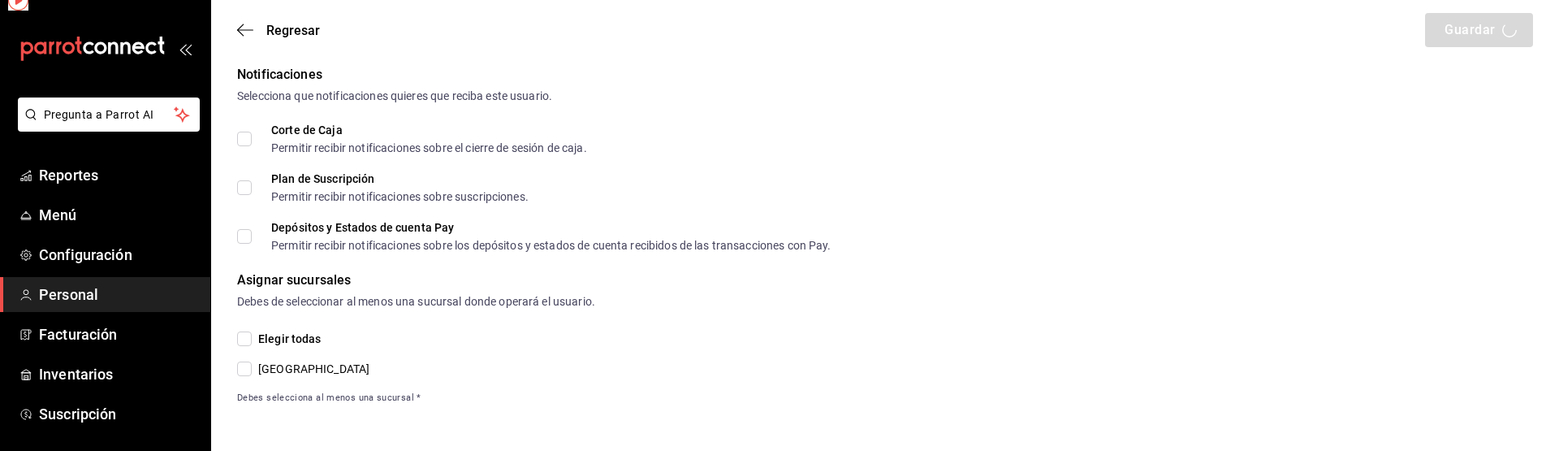
scroll to position [717, 0]
type input "Leito"
type input "[PERSON_NAME]"
type input "[EMAIL_ADDRESS][DOMAIN_NAME]"
type input "UNDEFINED"
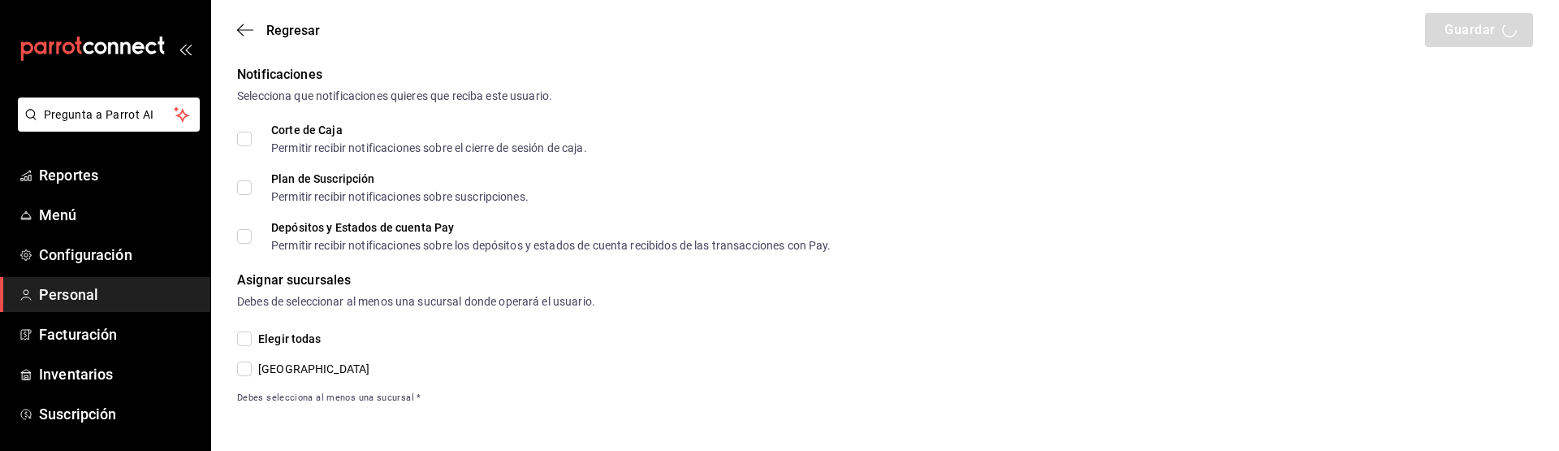
checkbox input "true"
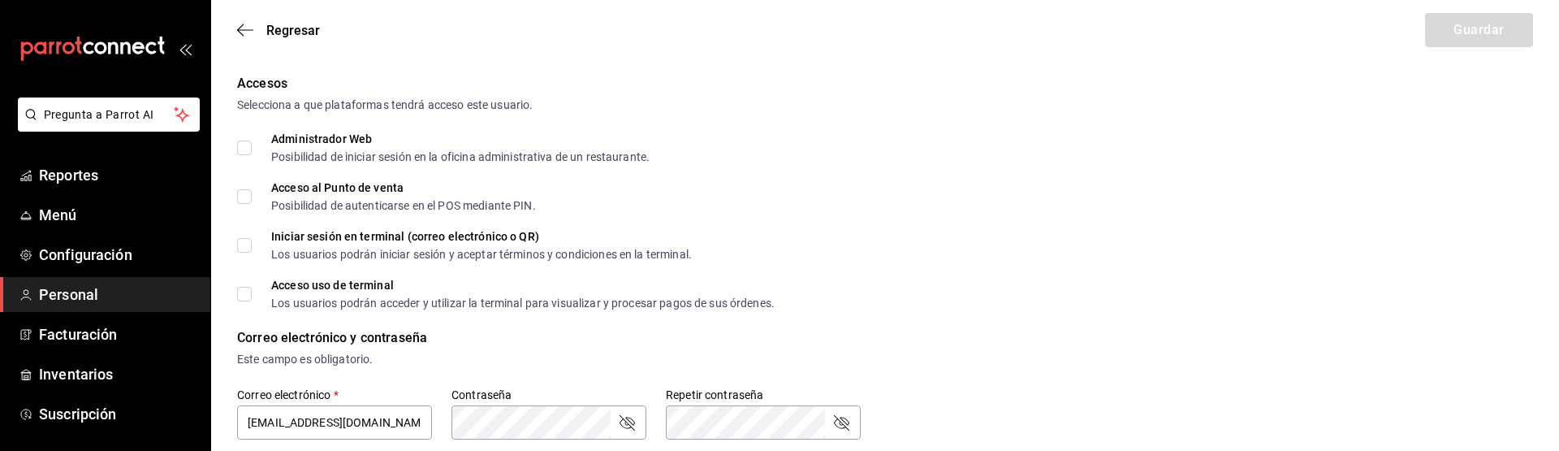
scroll to position [0, 0]
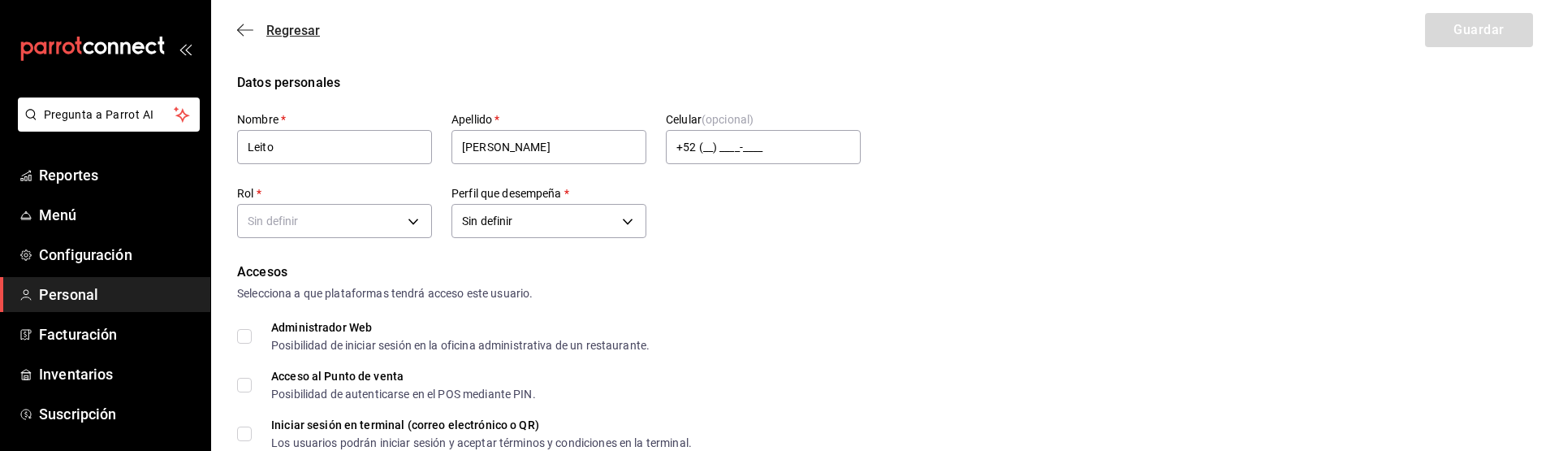
click at [281, 32] on span "Regresar" at bounding box center [293, 30] width 54 height 15
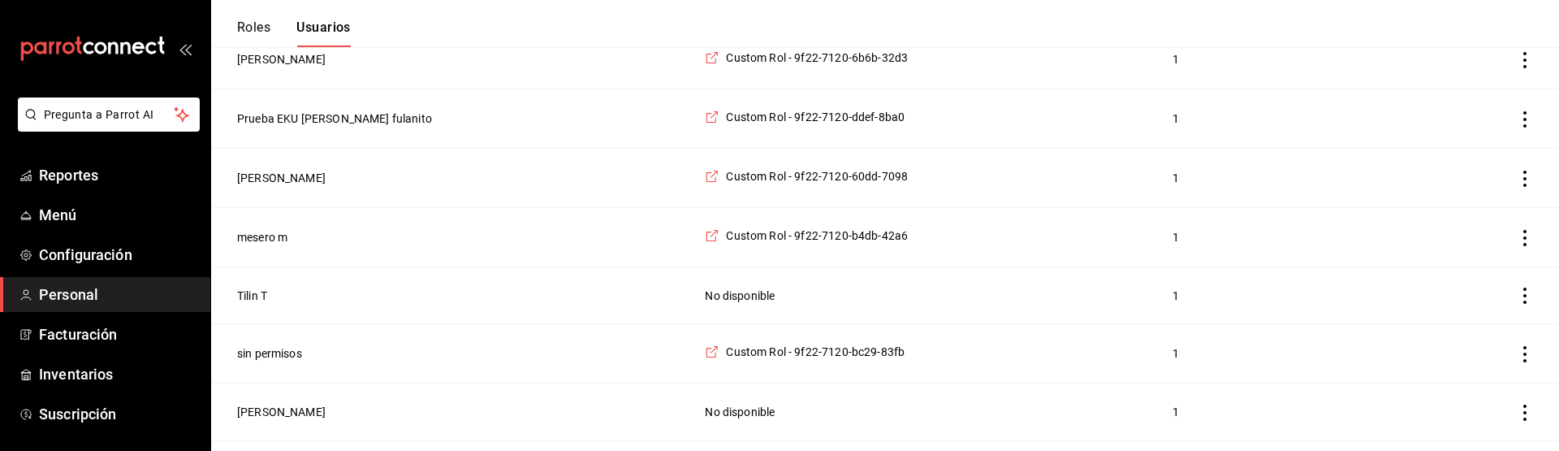
scroll to position [824, 0]
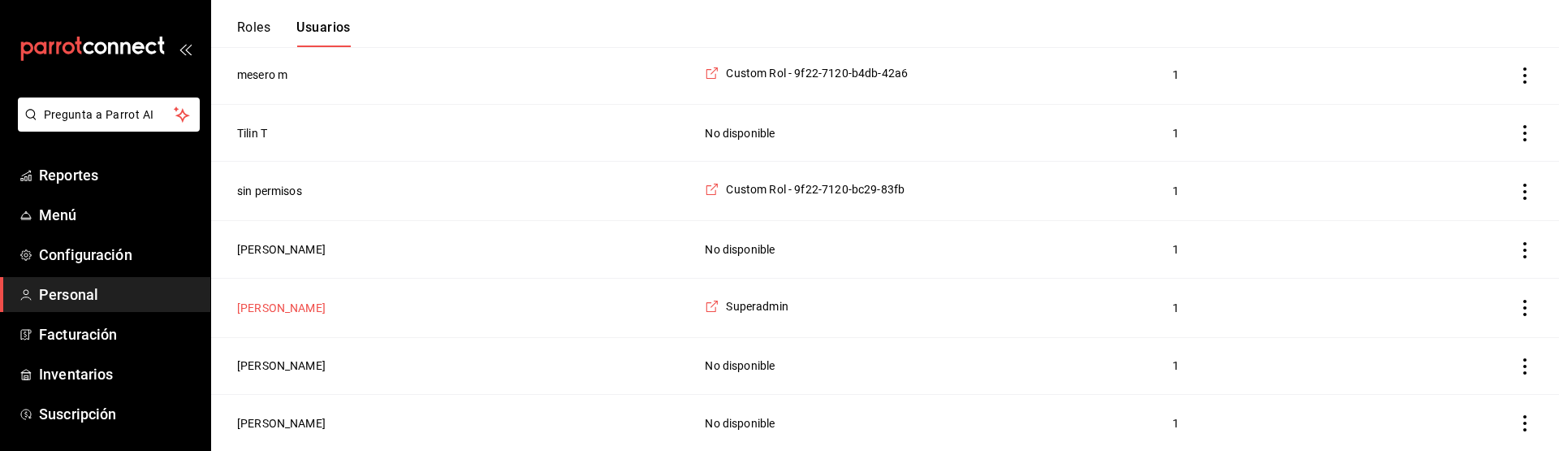
click at [300, 308] on button "[PERSON_NAME]" at bounding box center [281, 308] width 88 height 16
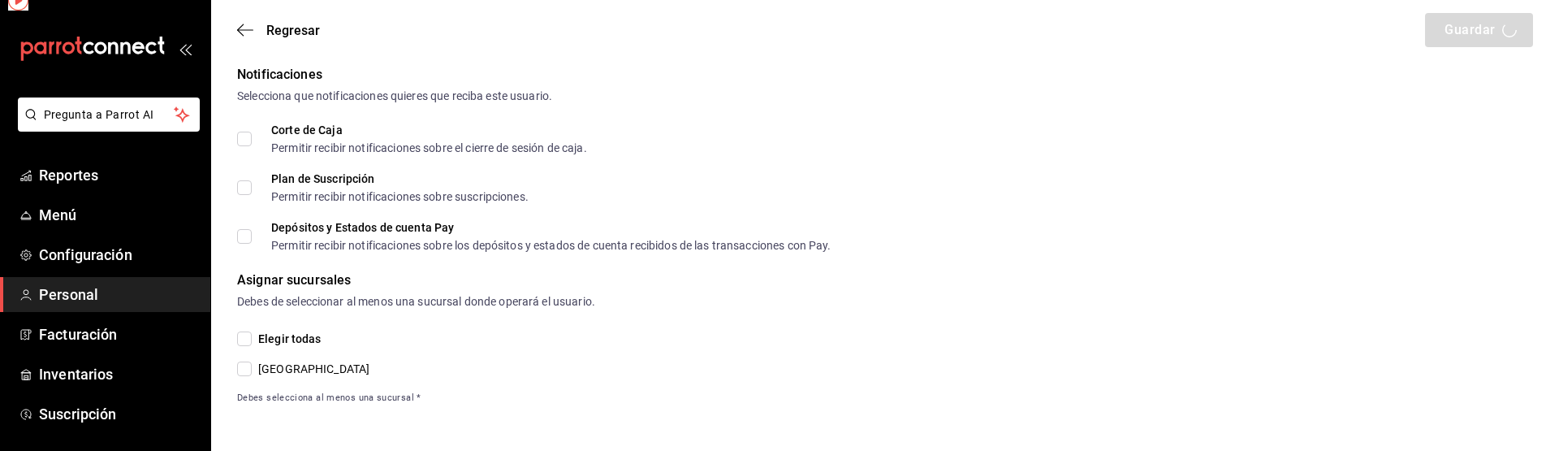
scroll to position [717, 0]
type input "[PERSON_NAME]"
checkbox input "true"
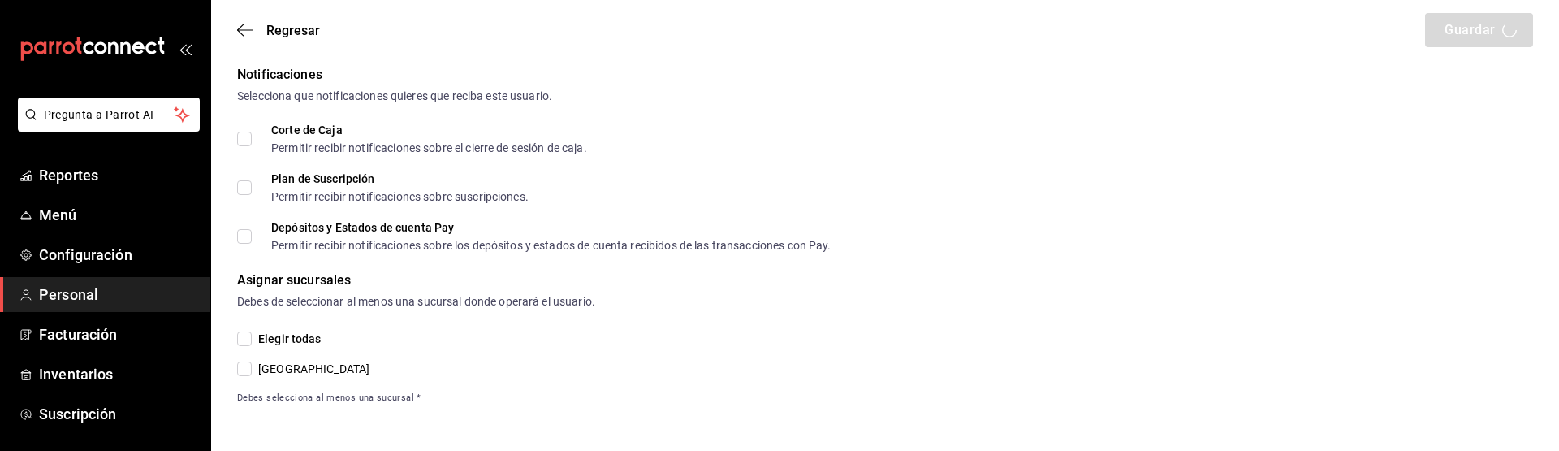
checkbox input "true"
type input "leo@parrotsoftware.io"
type input "1234"
type input "32392fdc-16b7-451a-96fe-769a96c1658b"
type input "ADMIN"
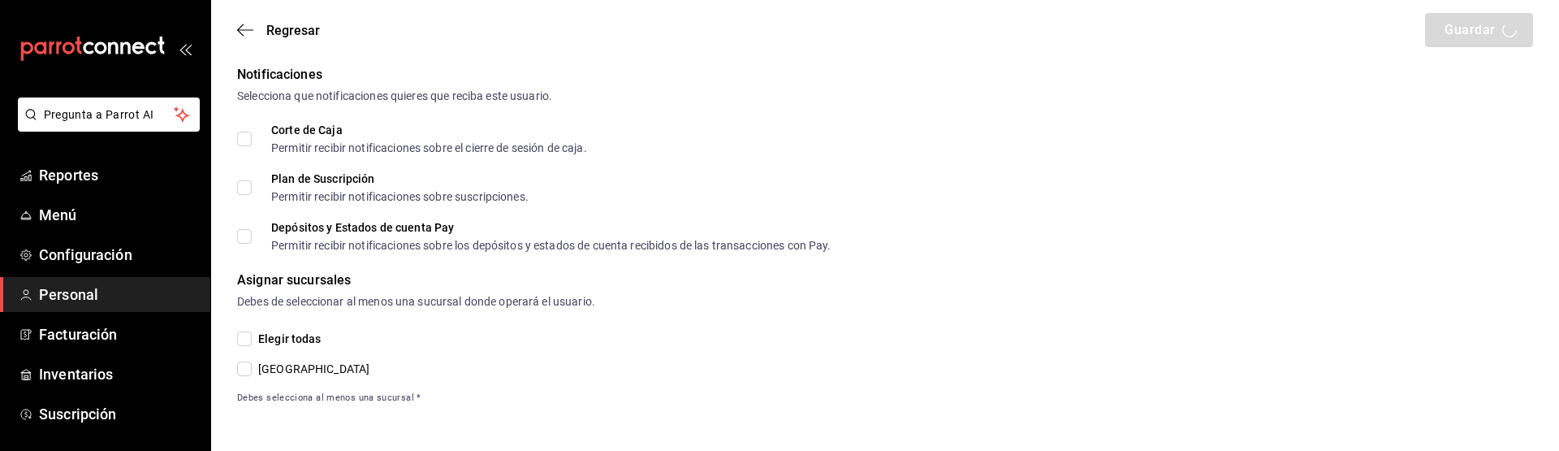
checkbox input "true"
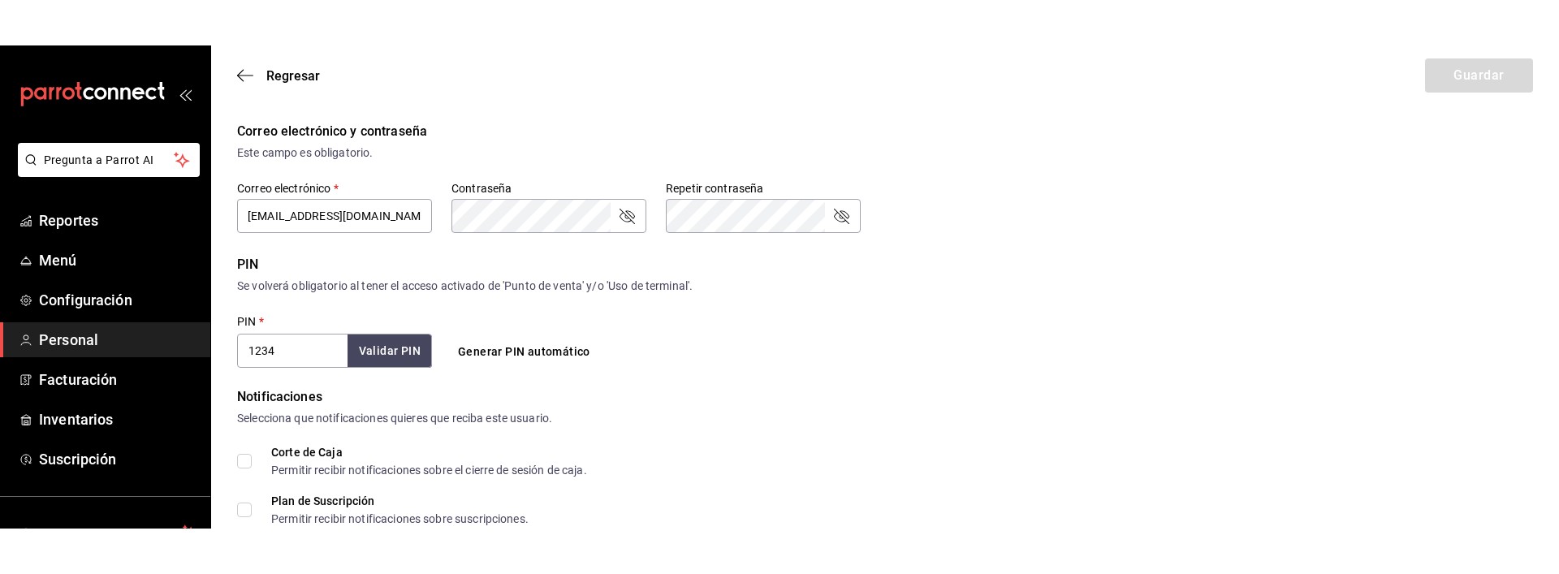
scroll to position [684, 0]
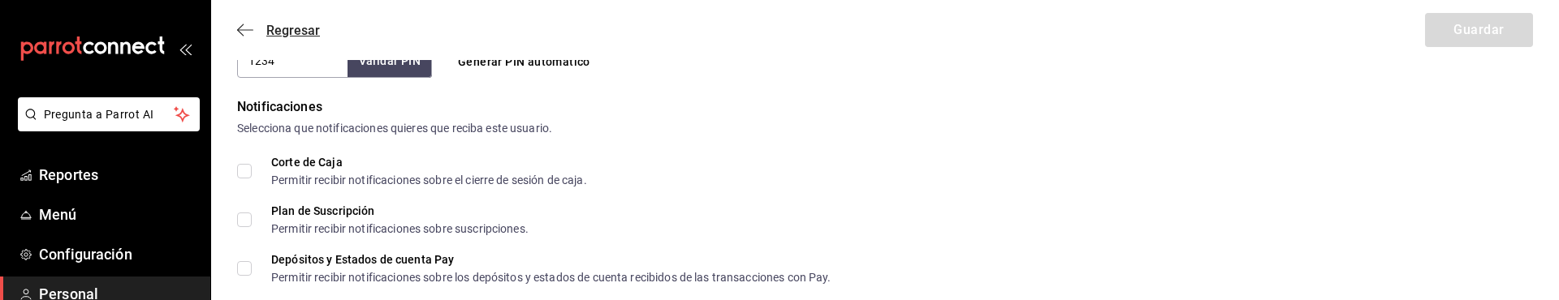
click at [305, 27] on span "Regresar" at bounding box center [293, 30] width 54 height 15
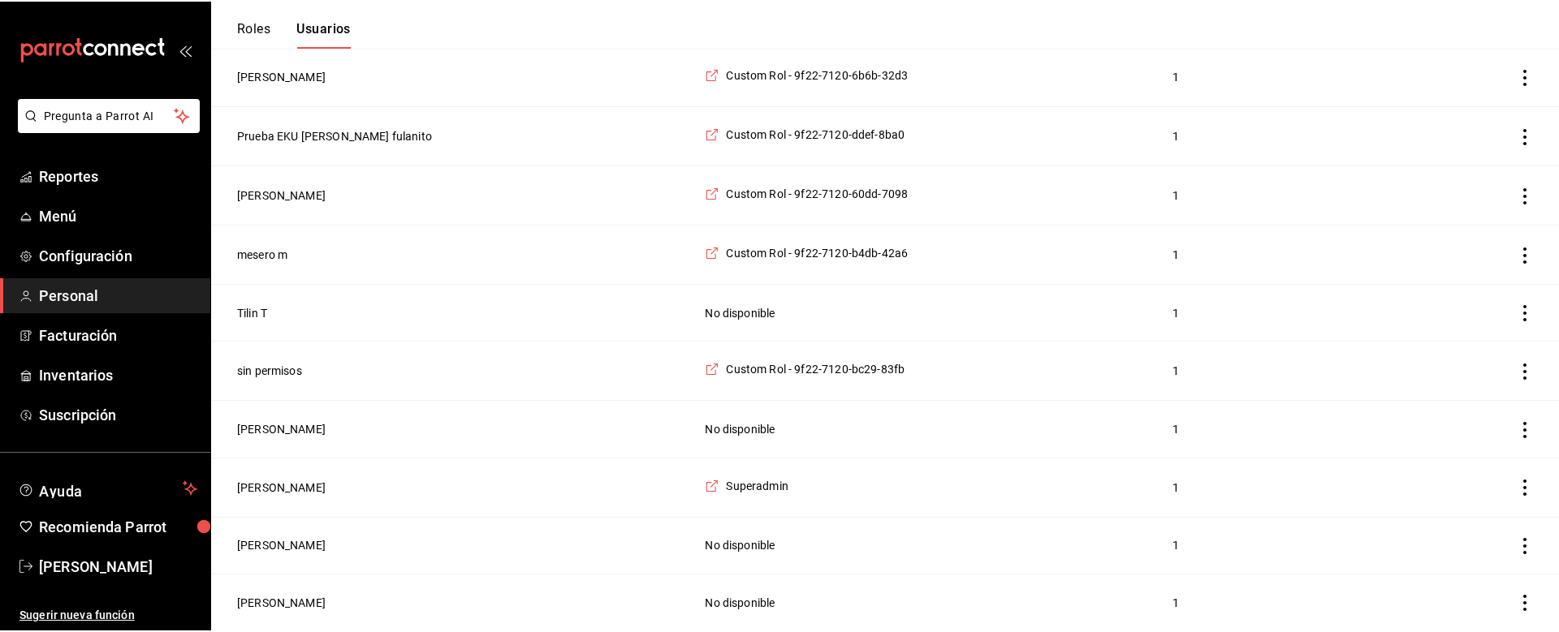
scroll to position [642, 0]
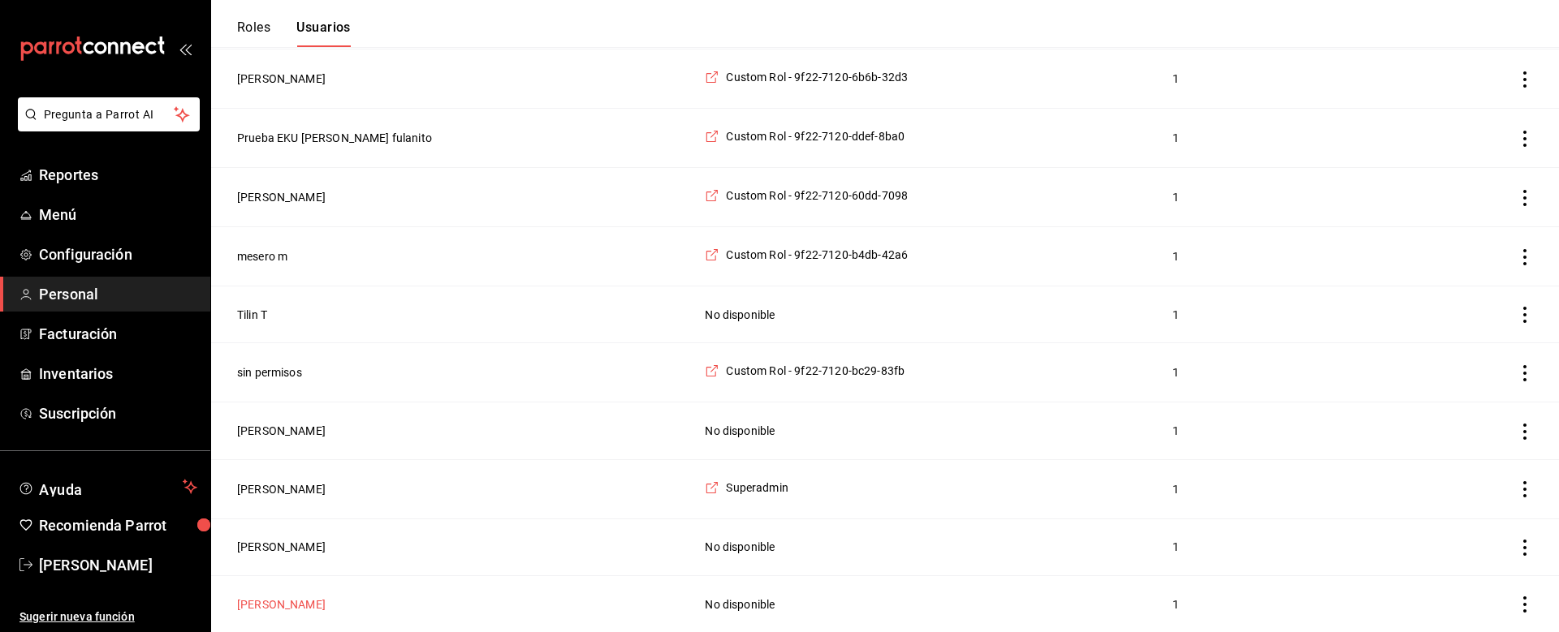
click at [295, 503] on button "Leito esteban" at bounding box center [281, 605] width 88 height 16
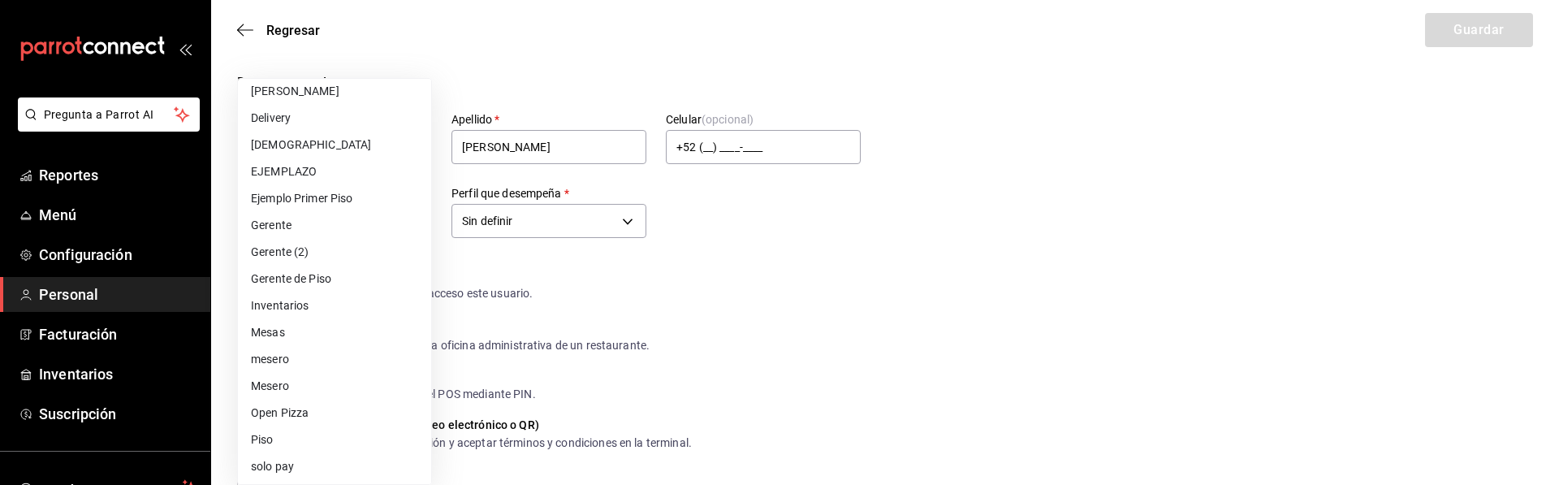
scroll to position [224, 0]
click at [1096, 282] on div at bounding box center [779, 242] width 1559 height 485
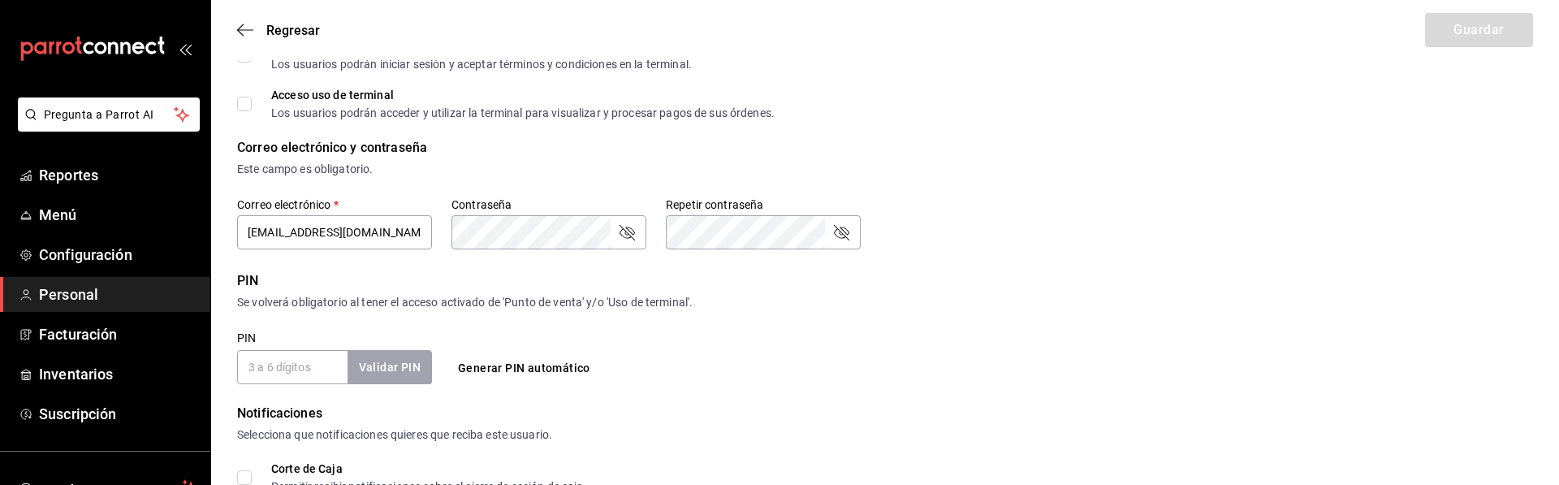
scroll to position [0, 0]
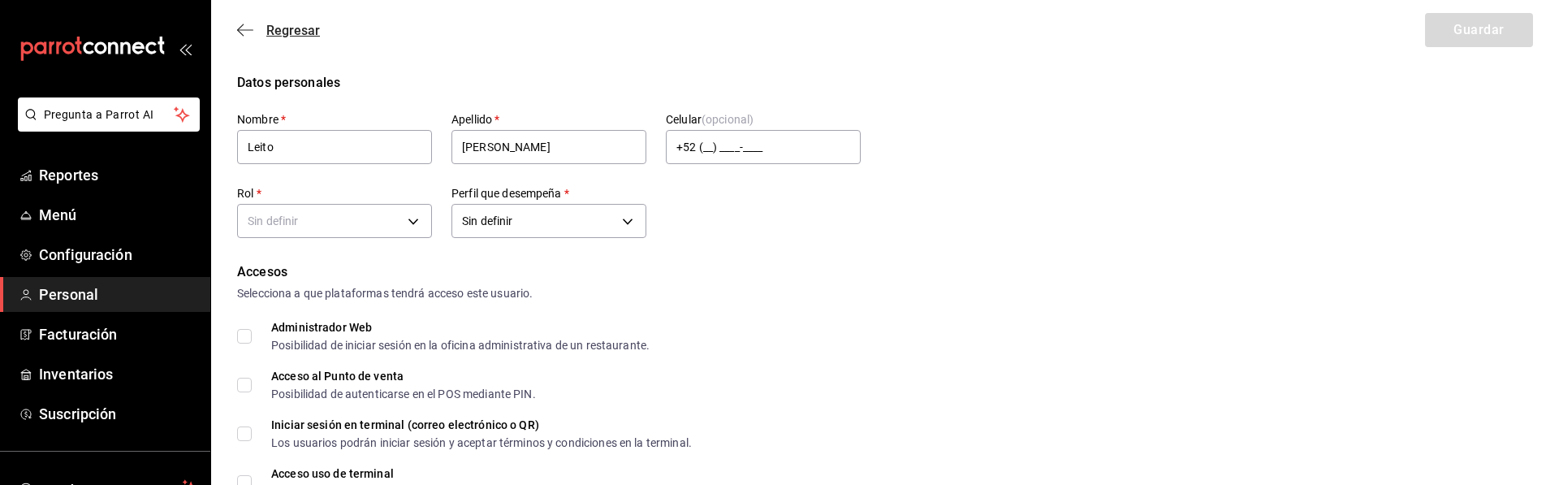
click at [304, 32] on span "Regresar" at bounding box center [293, 30] width 54 height 15
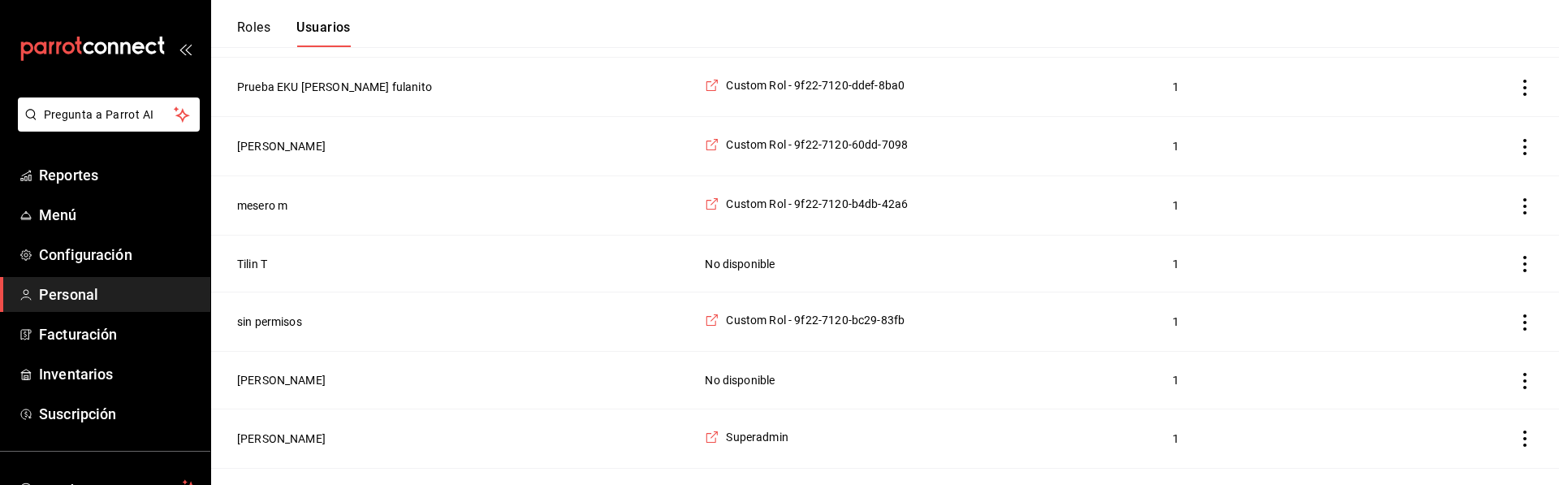
scroll to position [673, 0]
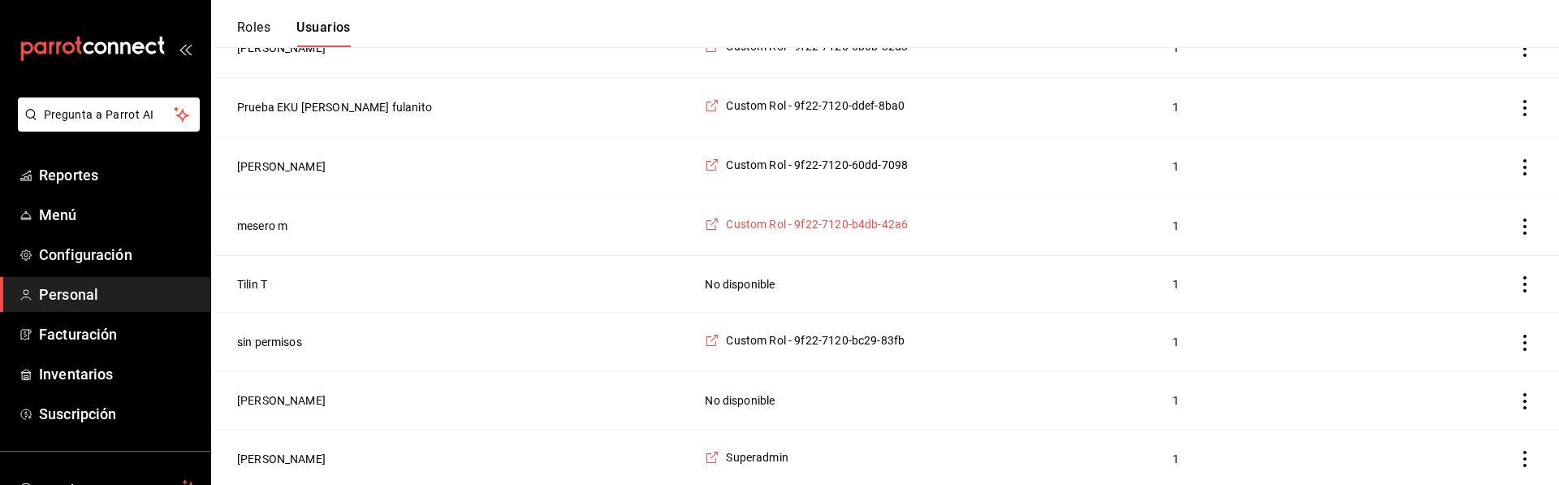
click at [726, 227] on span "Custom Rol - 9f22-7120-b4db-42a6" at bounding box center [817, 224] width 182 height 16
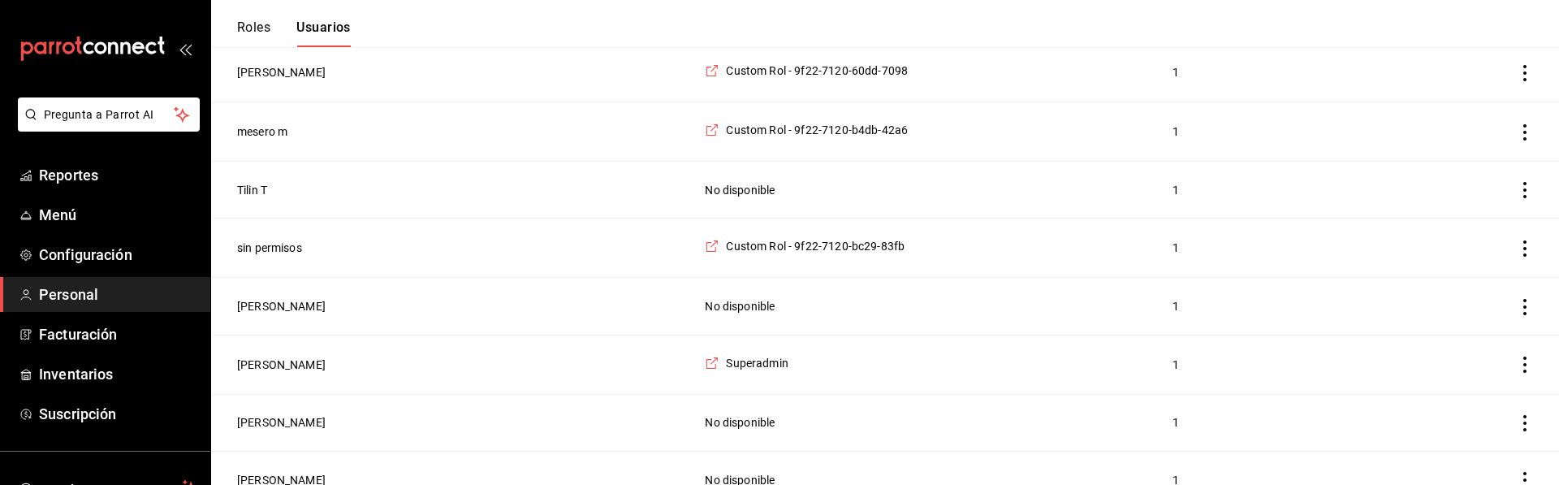
scroll to position [790, 0]
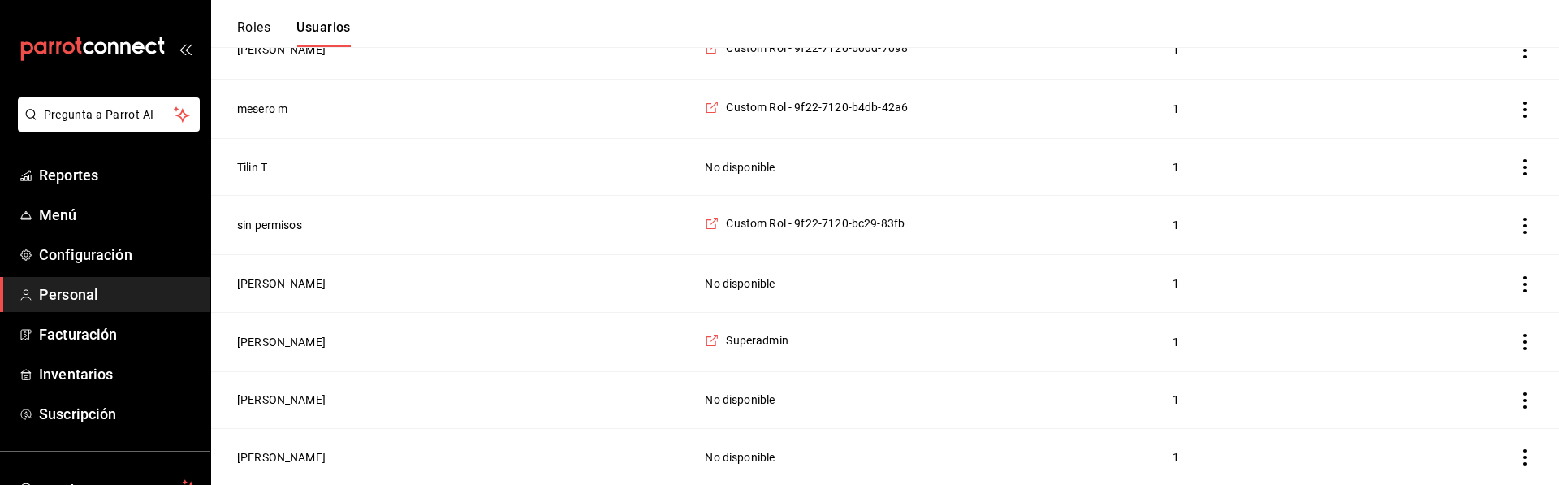
click at [248, 26] on button "Roles" at bounding box center [253, 33] width 33 height 28
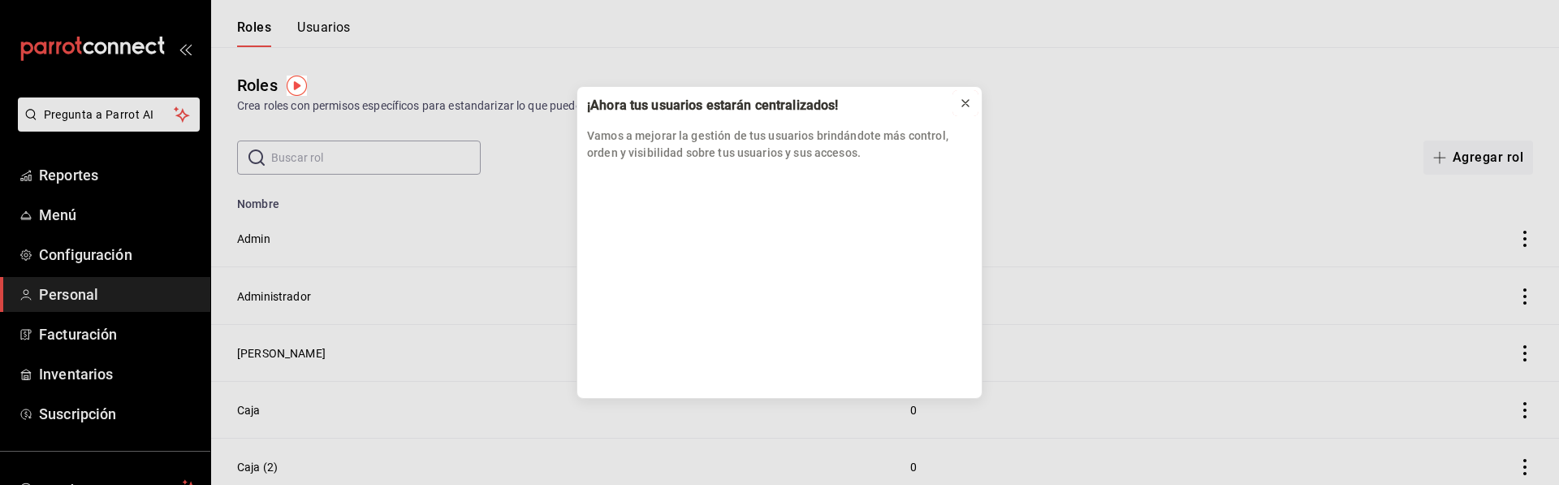
click at [961, 103] on icon at bounding box center [965, 103] width 13 height 13
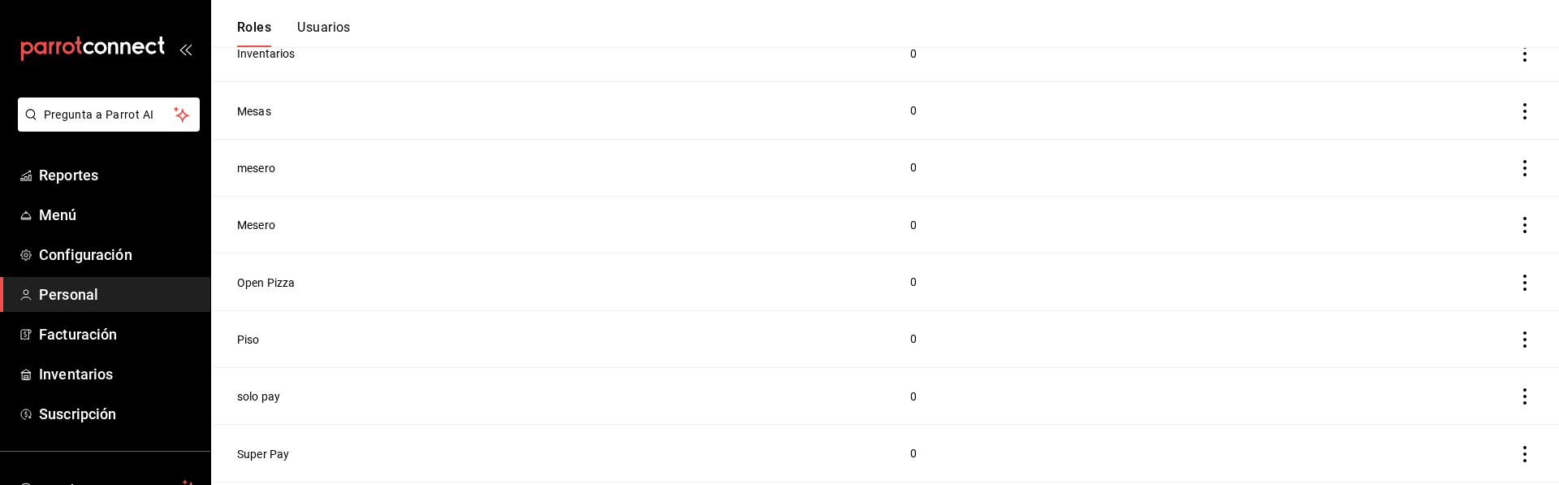
scroll to position [1038, 0]
click at [274, 455] on button "Superadmin" at bounding box center [268, 457] width 63 height 16
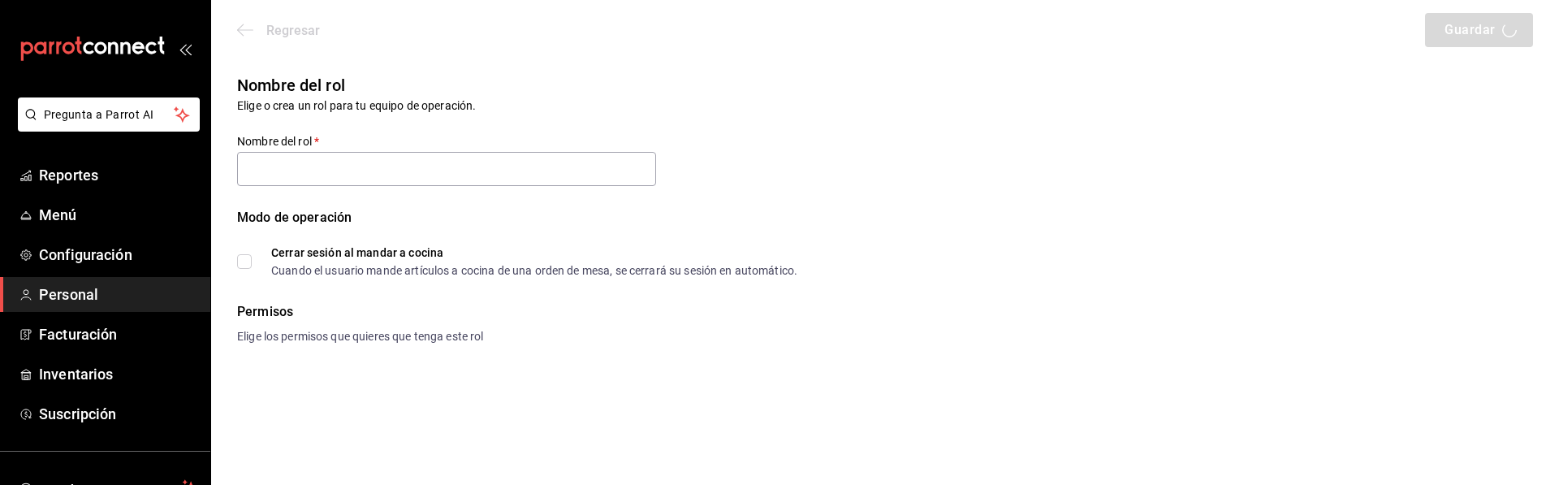
type input "Superadmin"
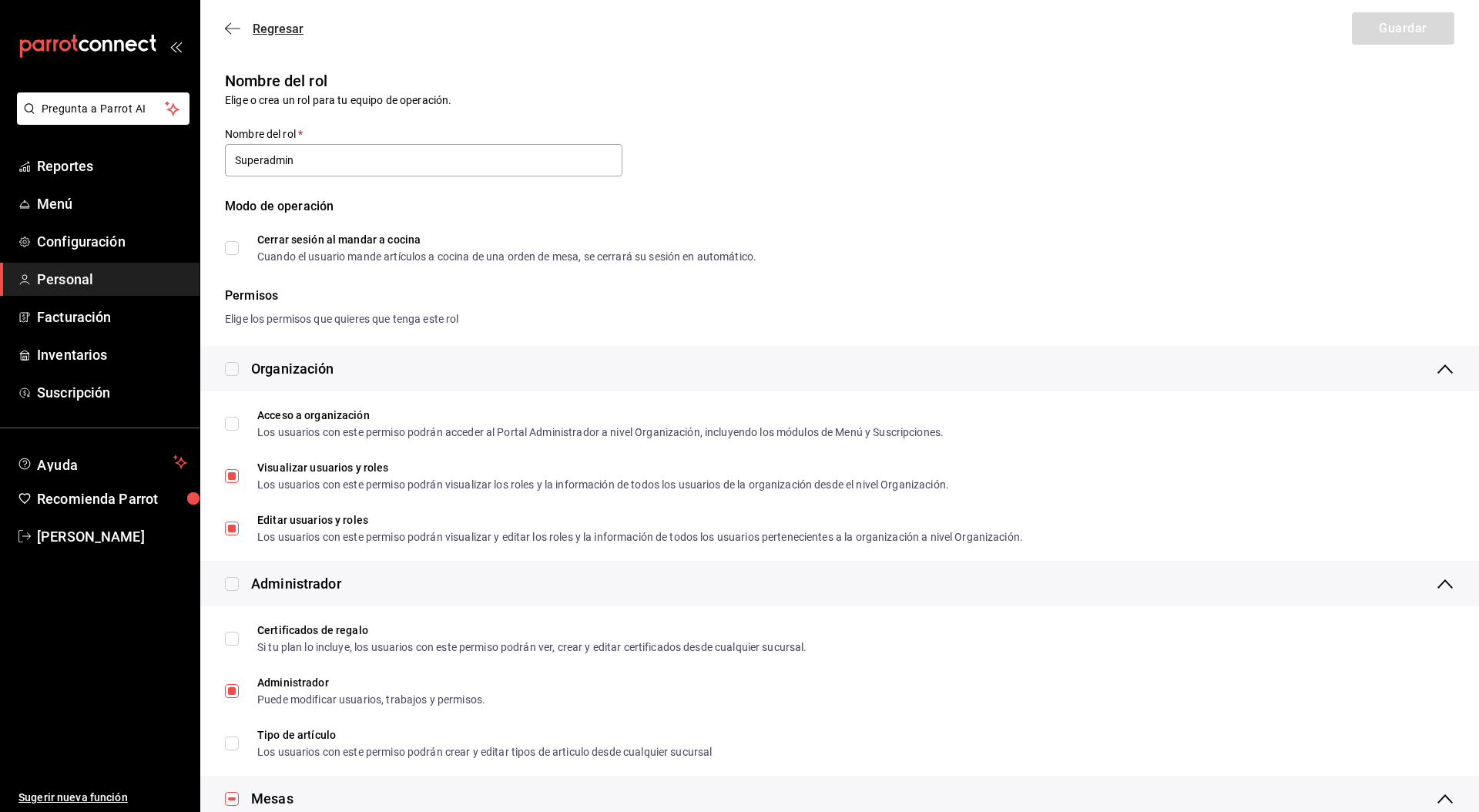
click at [289, 27] on span "Regresar" at bounding box center [278, 28] width 51 height 14
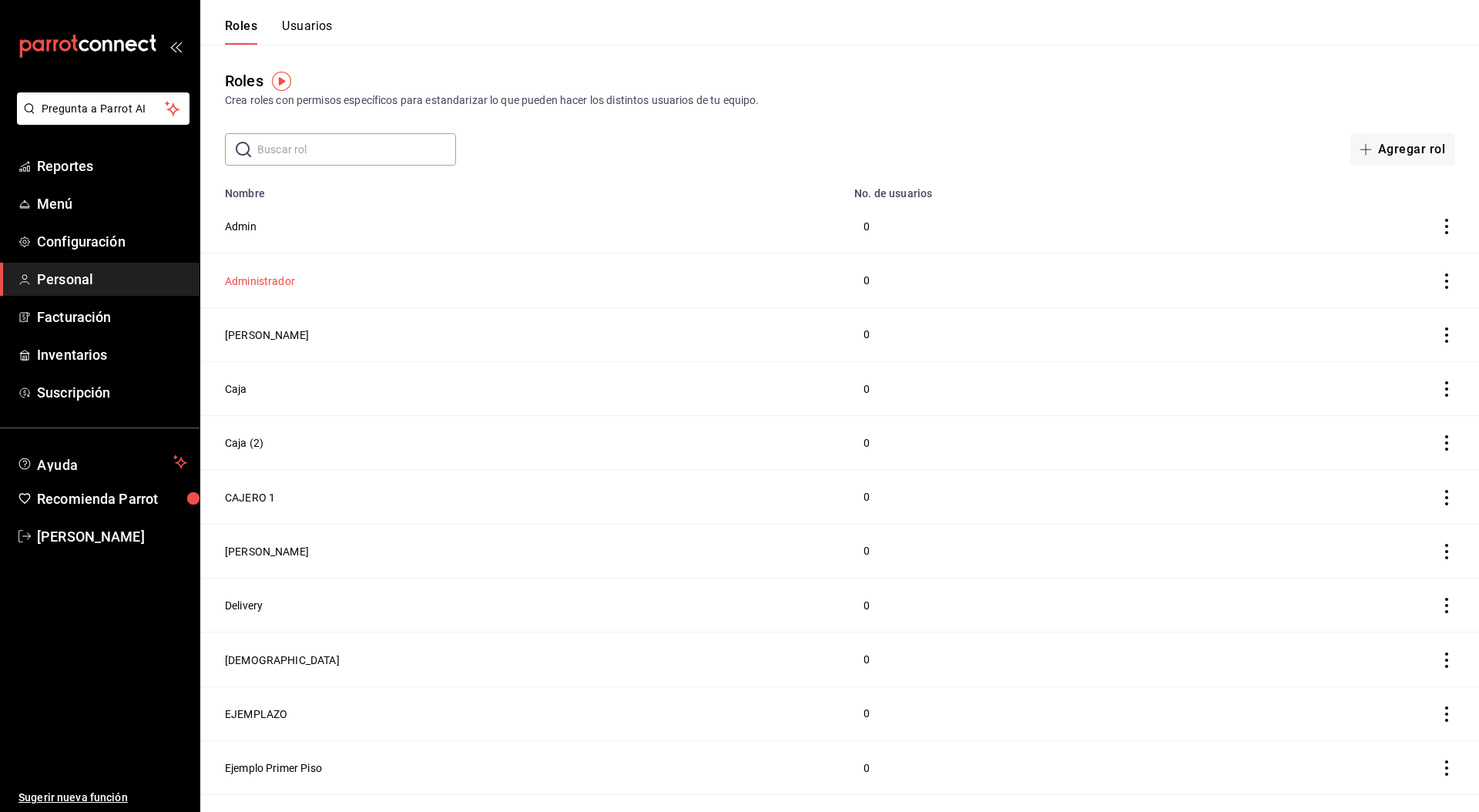
click at [271, 277] on button "Administrador" at bounding box center [260, 281] width 70 height 15
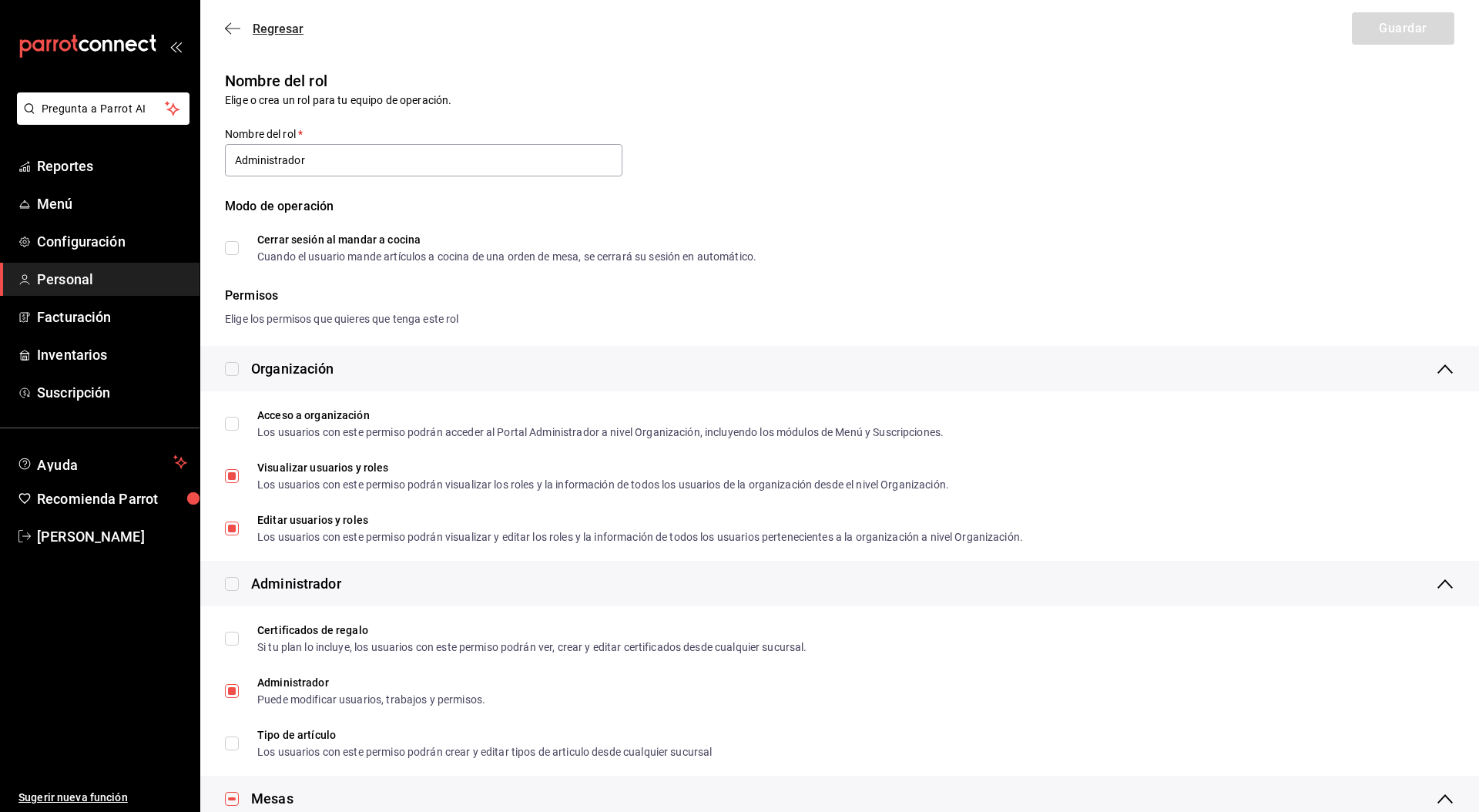
click at [259, 27] on span "Regresar" at bounding box center [278, 28] width 51 height 14
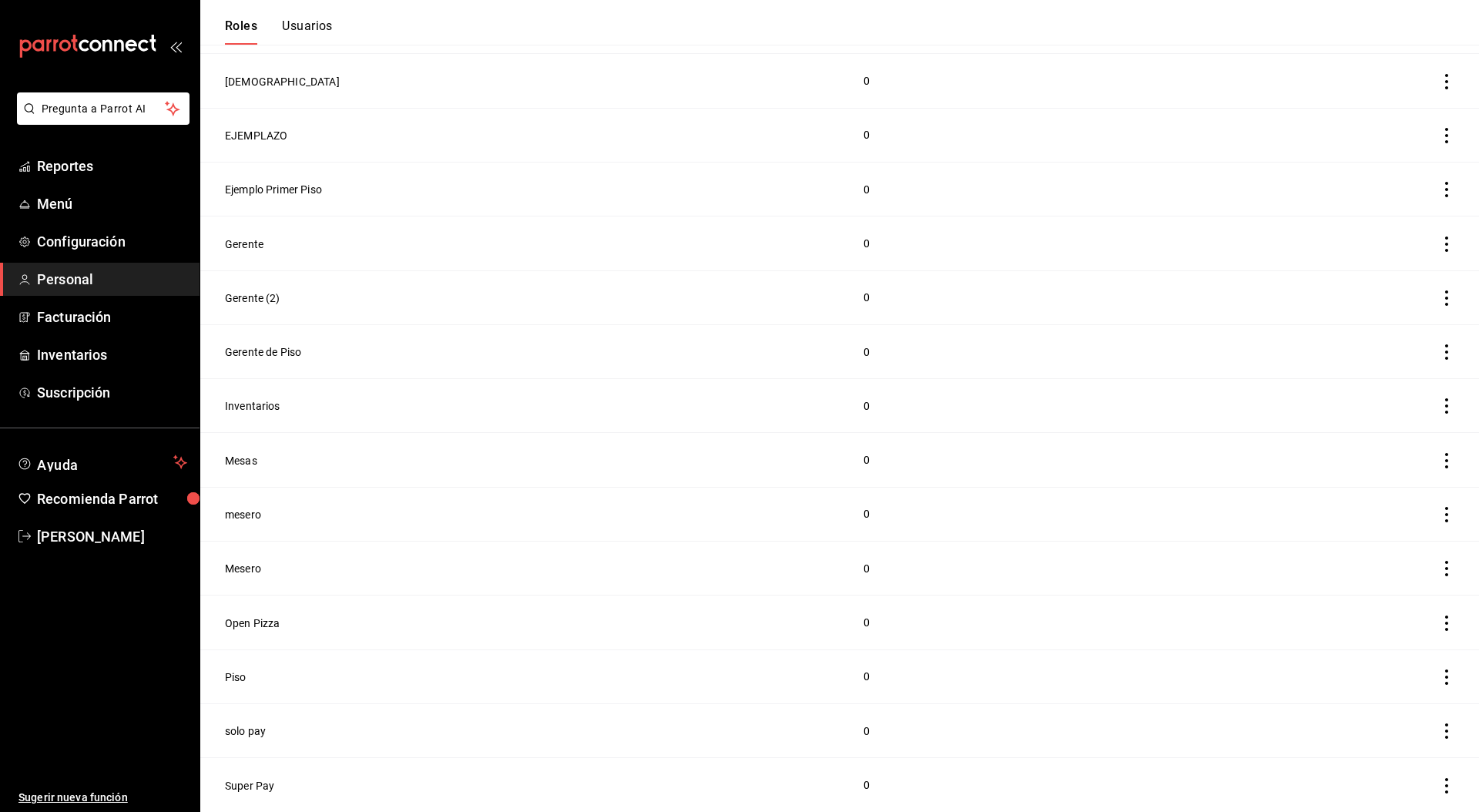
scroll to position [633, 0]
click at [268, 477] on button "Superadmin" at bounding box center [254, 785] width 60 height 15
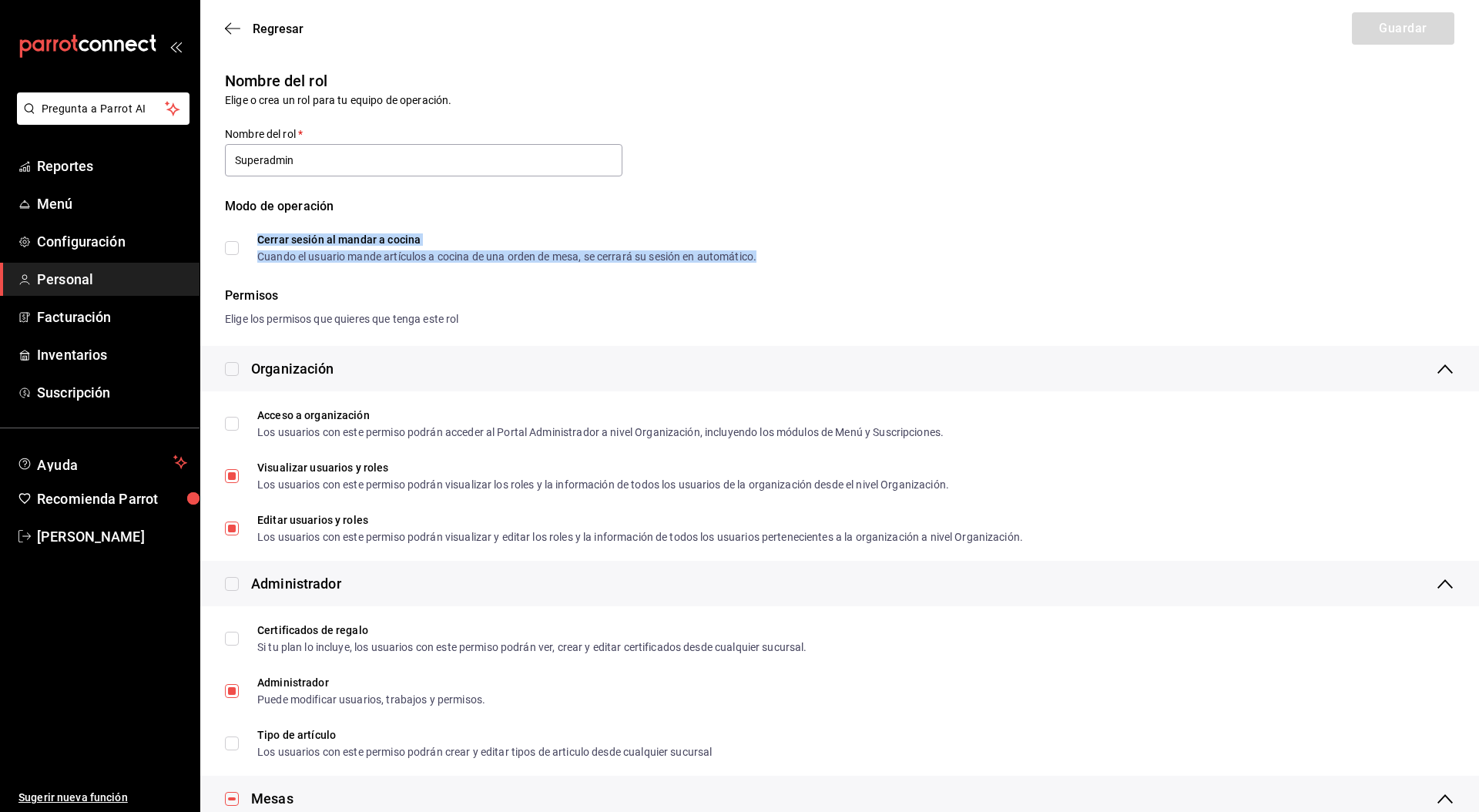
drag, startPoint x: 326, startPoint y: 246, endPoint x: 278, endPoint y: 247, distance: 48.0
click at [326, 246] on div "Cerrar sesión al mandar a cocina Cuando el usuario mande artículos a cocina de …" at bounding box center [507, 248] width 499 height 28
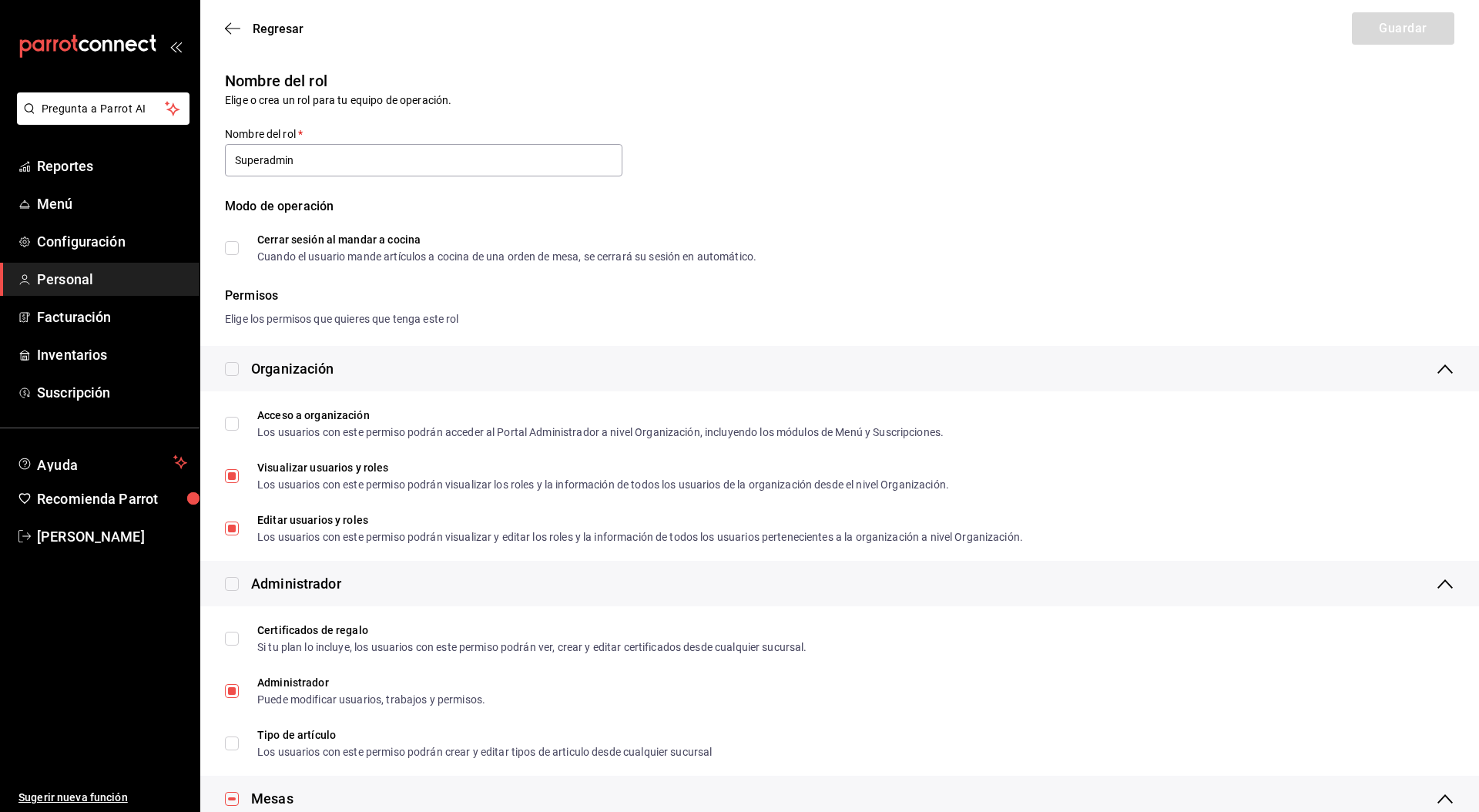
click at [239, 248] on span "Cerrar sesión al mandar a cocina Cuando el usuario mande artículos a cocina de …" at bounding box center [498, 248] width 518 height 28
click at [239, 248] on input "Cerrar sesión al mandar a cocina Cuando el usuario mande artículos a cocina de …" at bounding box center [231, 248] width 14 height 14
click at [1408, 31] on button "Guardar" at bounding box center [1403, 28] width 102 height 32
checkbox input "false"
click at [784, 42] on div "Error al actualizar el rol. (InvalidPermissionSlugsError)" at bounding box center [722, 44] width 288 height 34
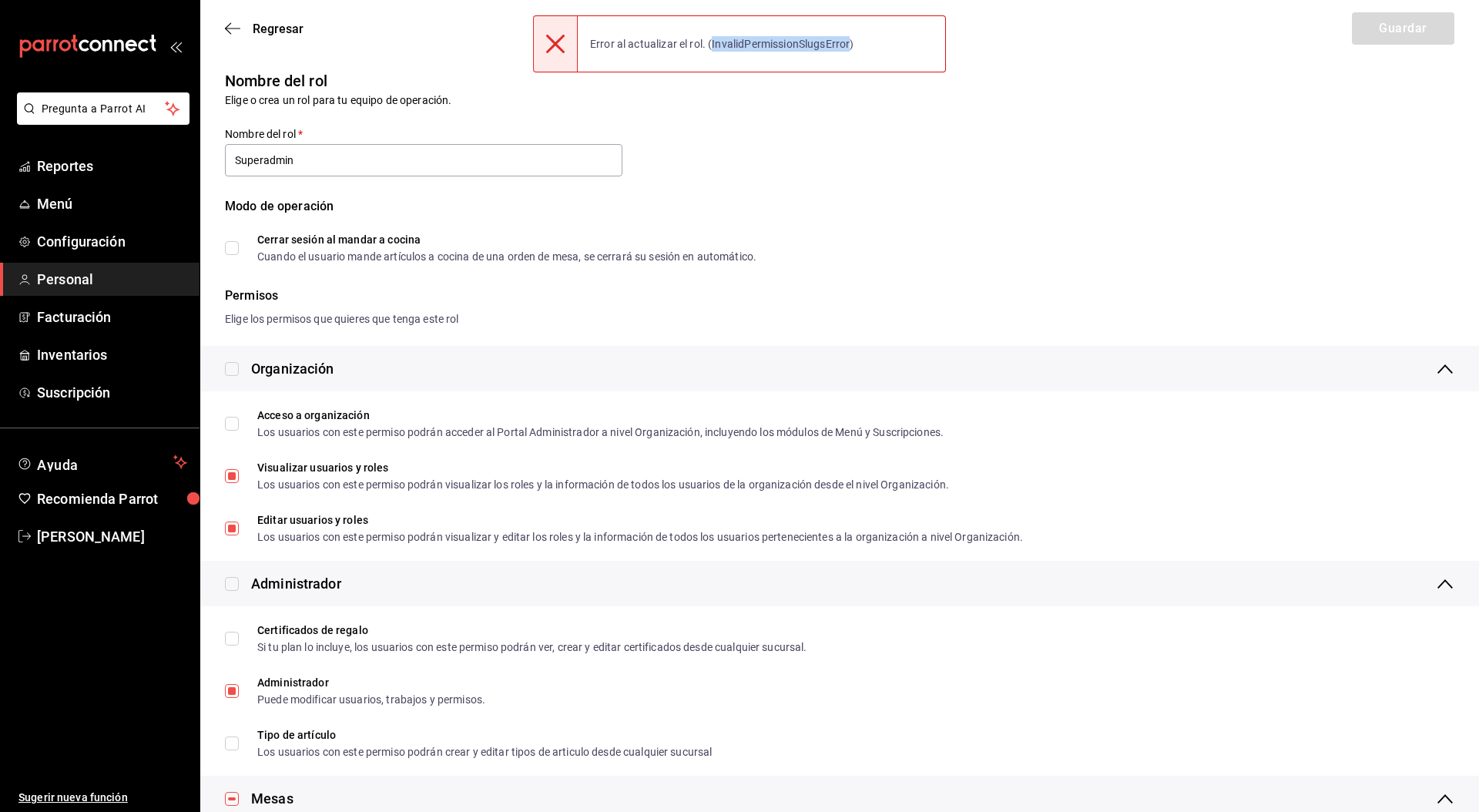
click at [784, 42] on div "Error al actualizar el rol. (InvalidPermissionSlugsError)" at bounding box center [722, 44] width 288 height 34
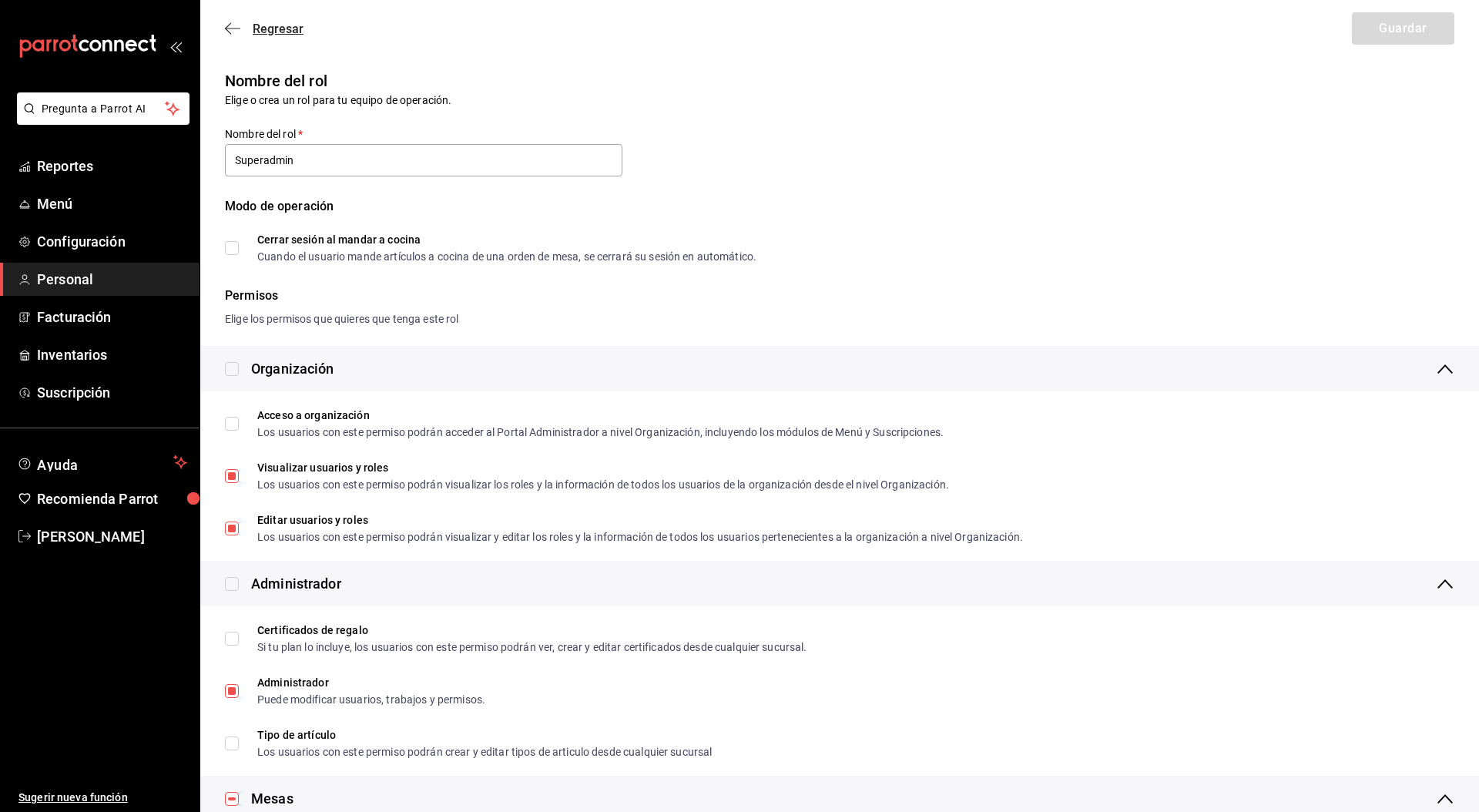
click at [293, 30] on span "Regresar" at bounding box center [278, 28] width 51 height 14
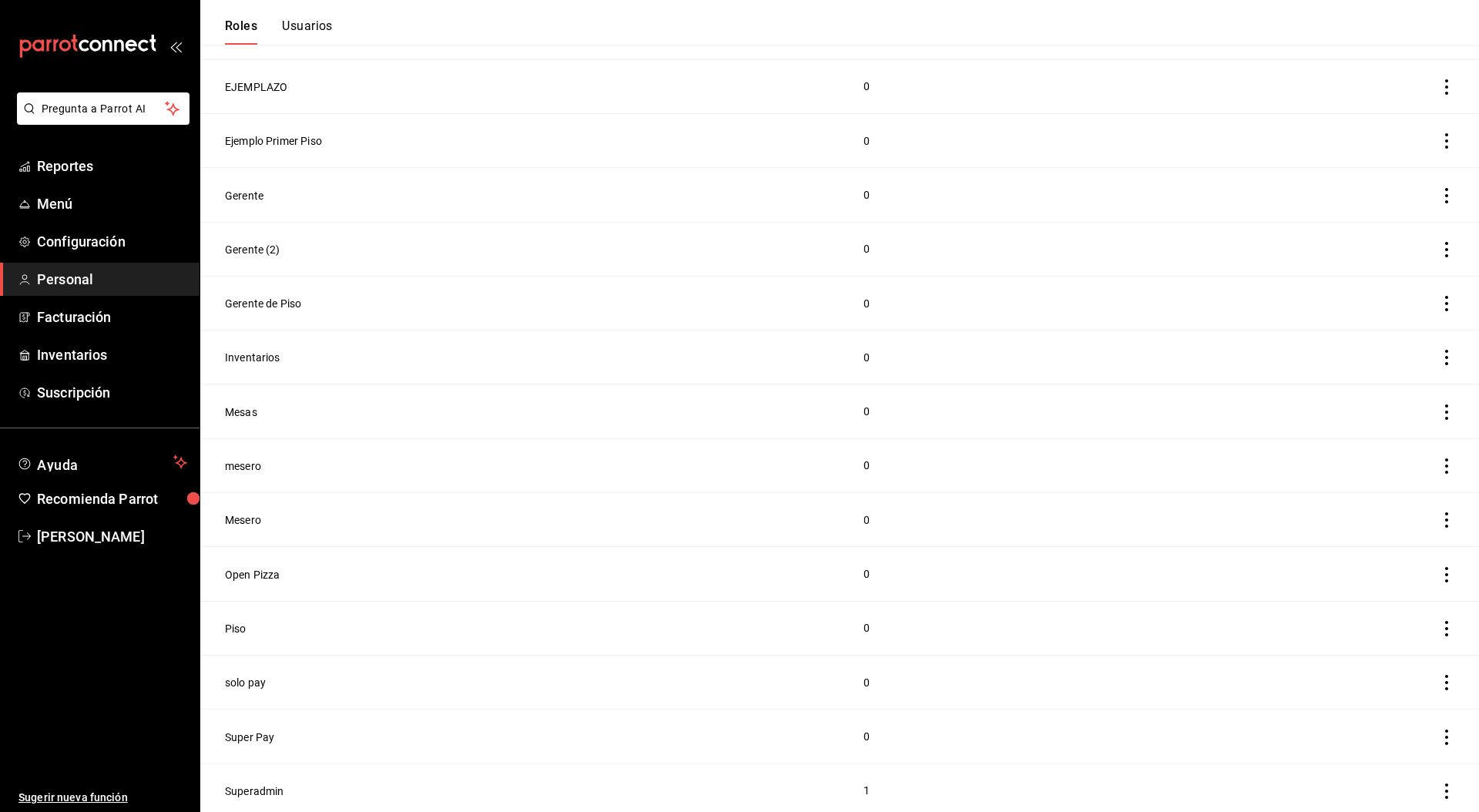
scroll to position [633, 0]
click at [253, 462] on button "mesero" at bounding box center [243, 460] width 36 height 15
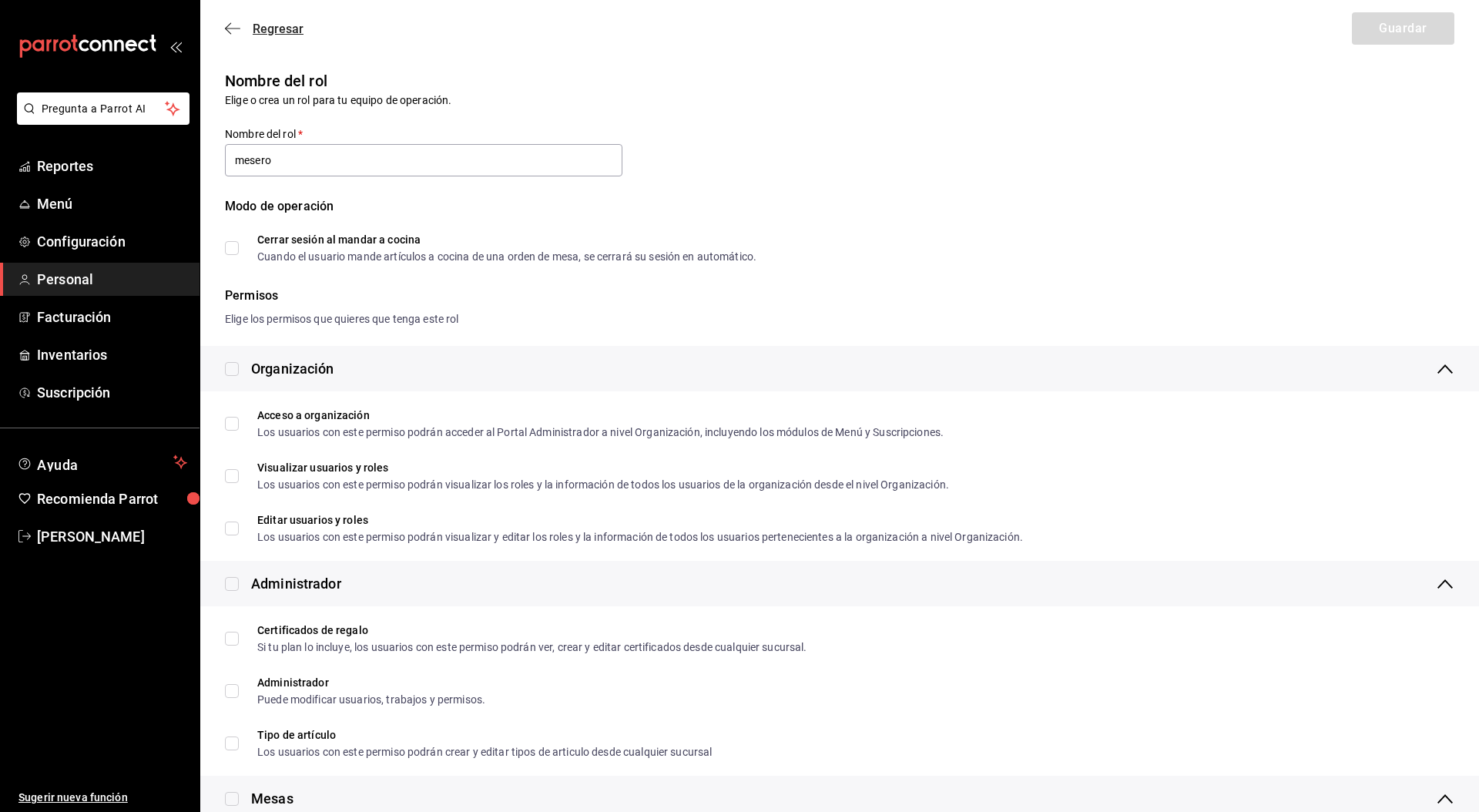
click at [271, 28] on span "Regresar" at bounding box center [278, 28] width 51 height 14
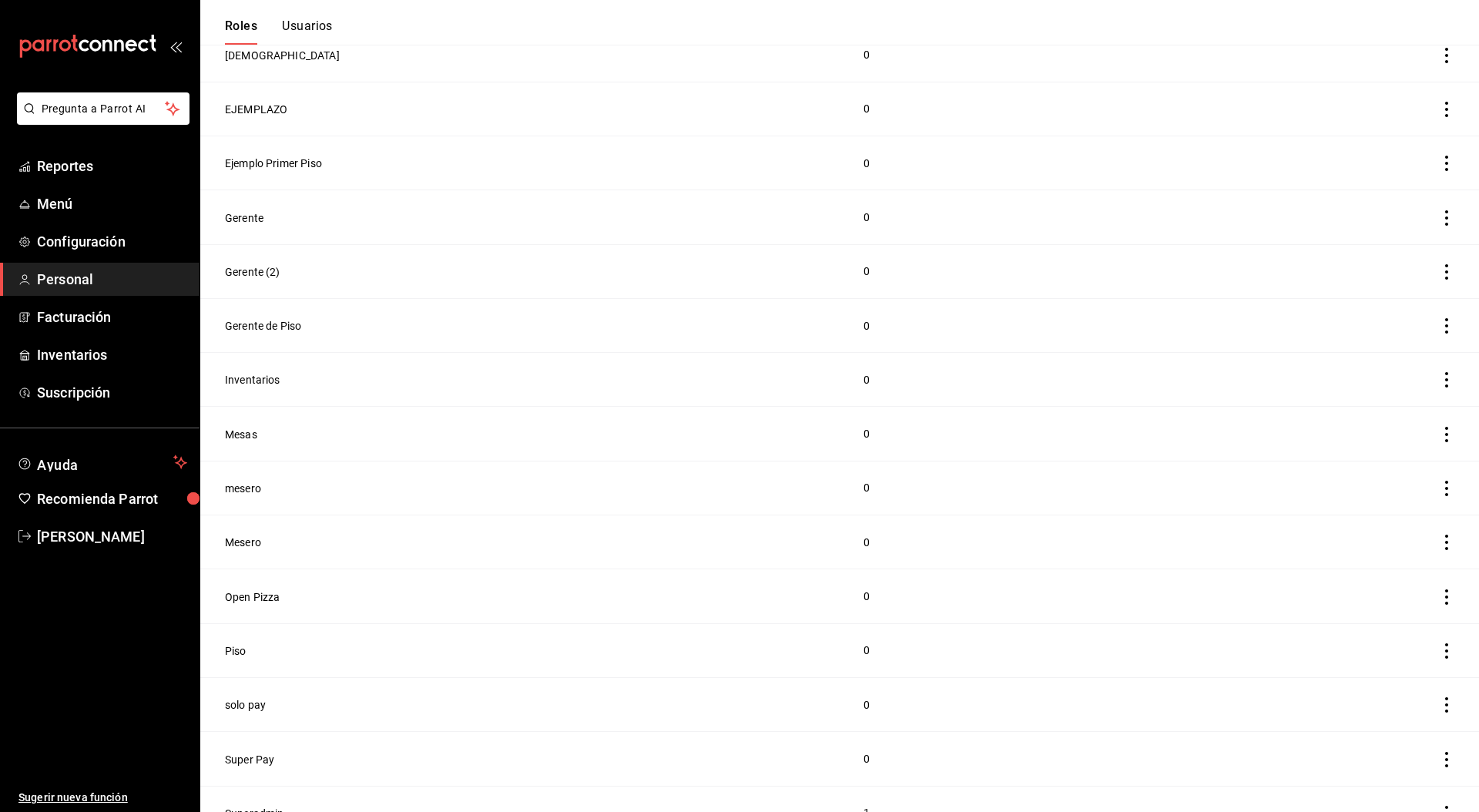
scroll to position [633, 0]
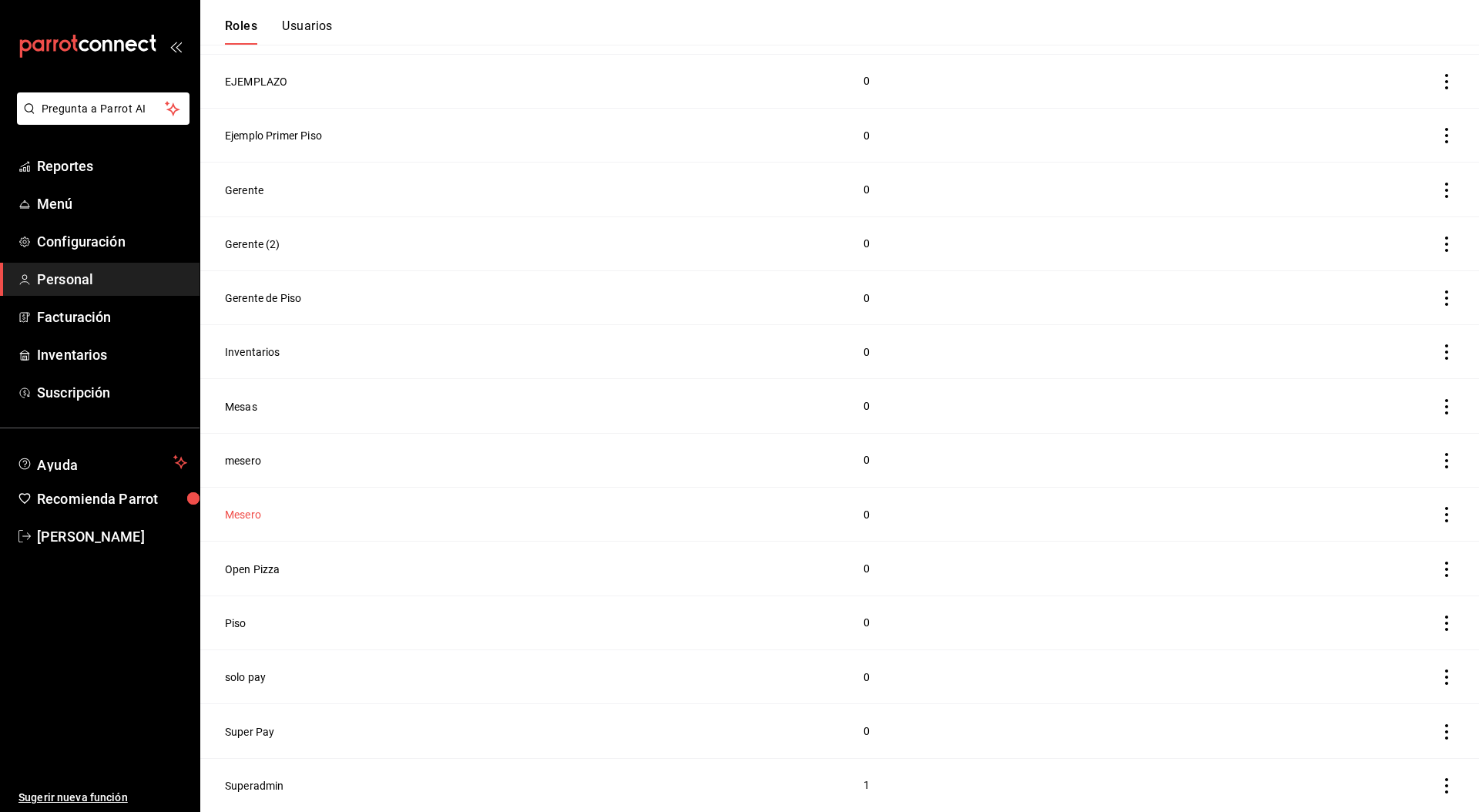
click at [243, 477] on button "Mesero" at bounding box center [243, 514] width 36 height 15
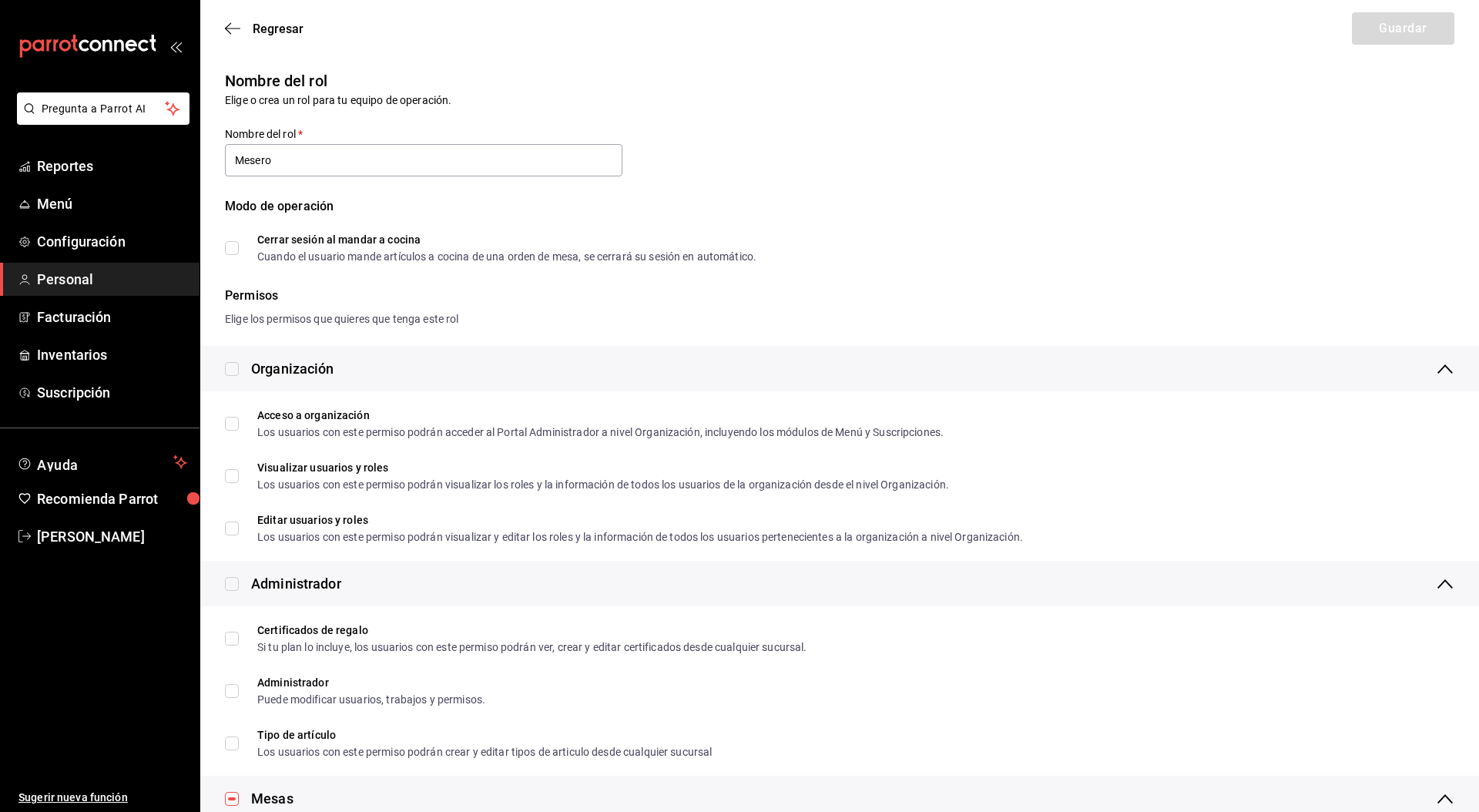
click at [256, 17] on div "Regresar Guardar" at bounding box center [840, 28] width 1279 height 57
click at [267, 26] on span "Regresar" at bounding box center [278, 28] width 51 height 14
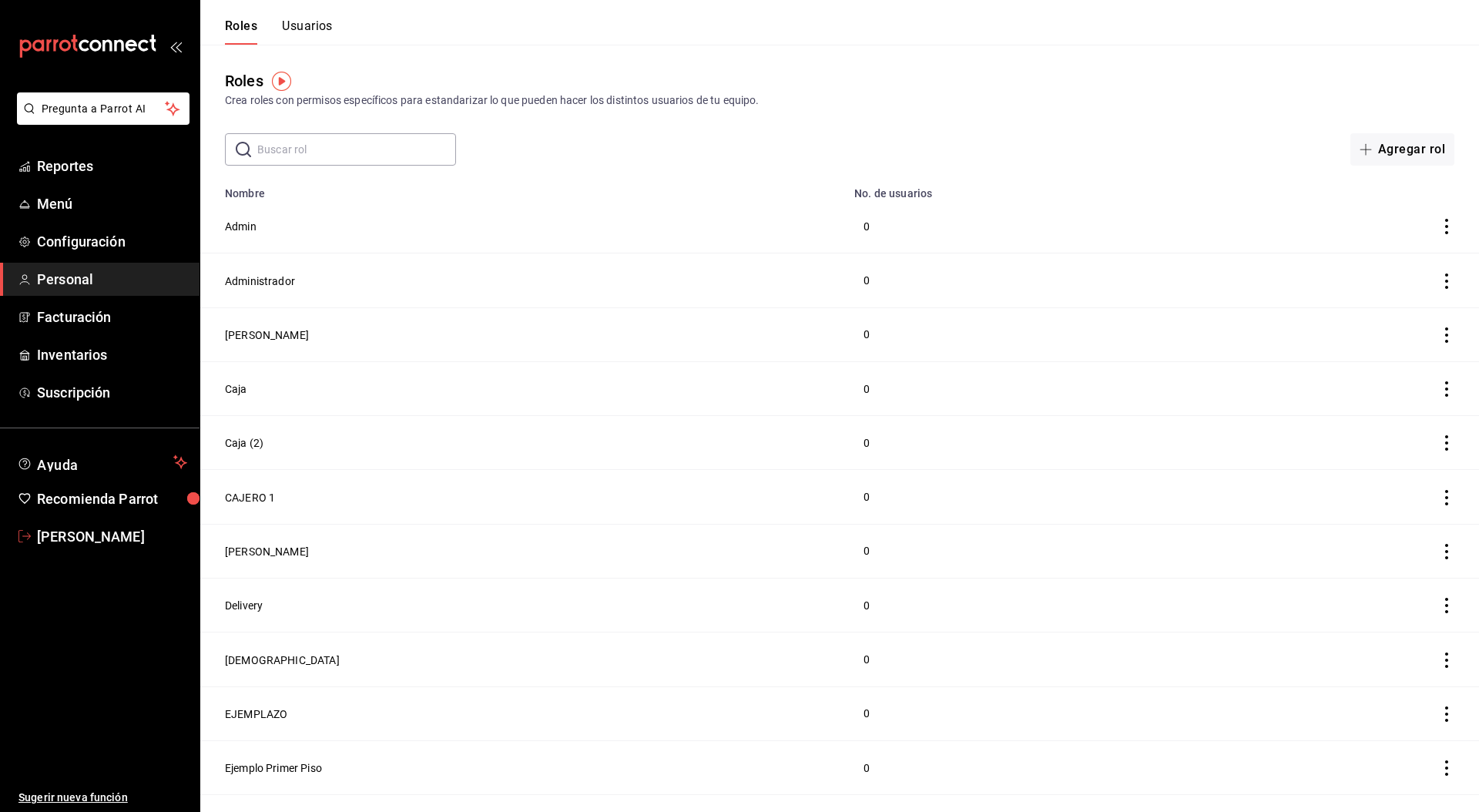
click at [90, 477] on span "Leonidas Esteban" at bounding box center [112, 536] width 150 height 21
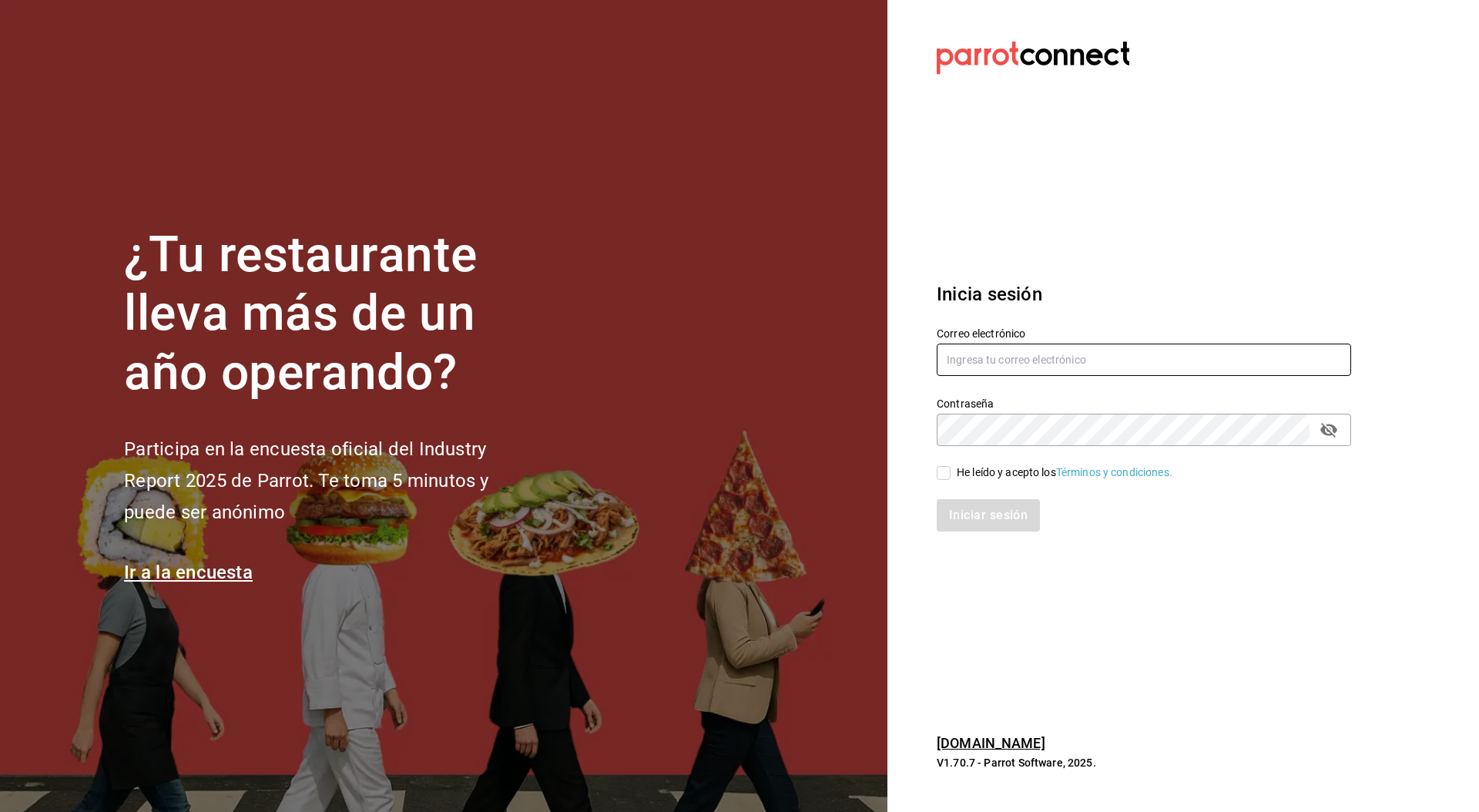
click at [1060, 360] on input "text" at bounding box center [1143, 360] width 415 height 32
paste input "cafeprofesor@cancun.com"
type input "cafeprofesor@cancun.com"
click at [955, 466] on span "He leído y acepto los Términos y condiciones." at bounding box center [1062, 472] width 222 height 16
click at [951, 466] on input "He leído y acepto los Términos y condiciones." at bounding box center [943, 472] width 14 height 14
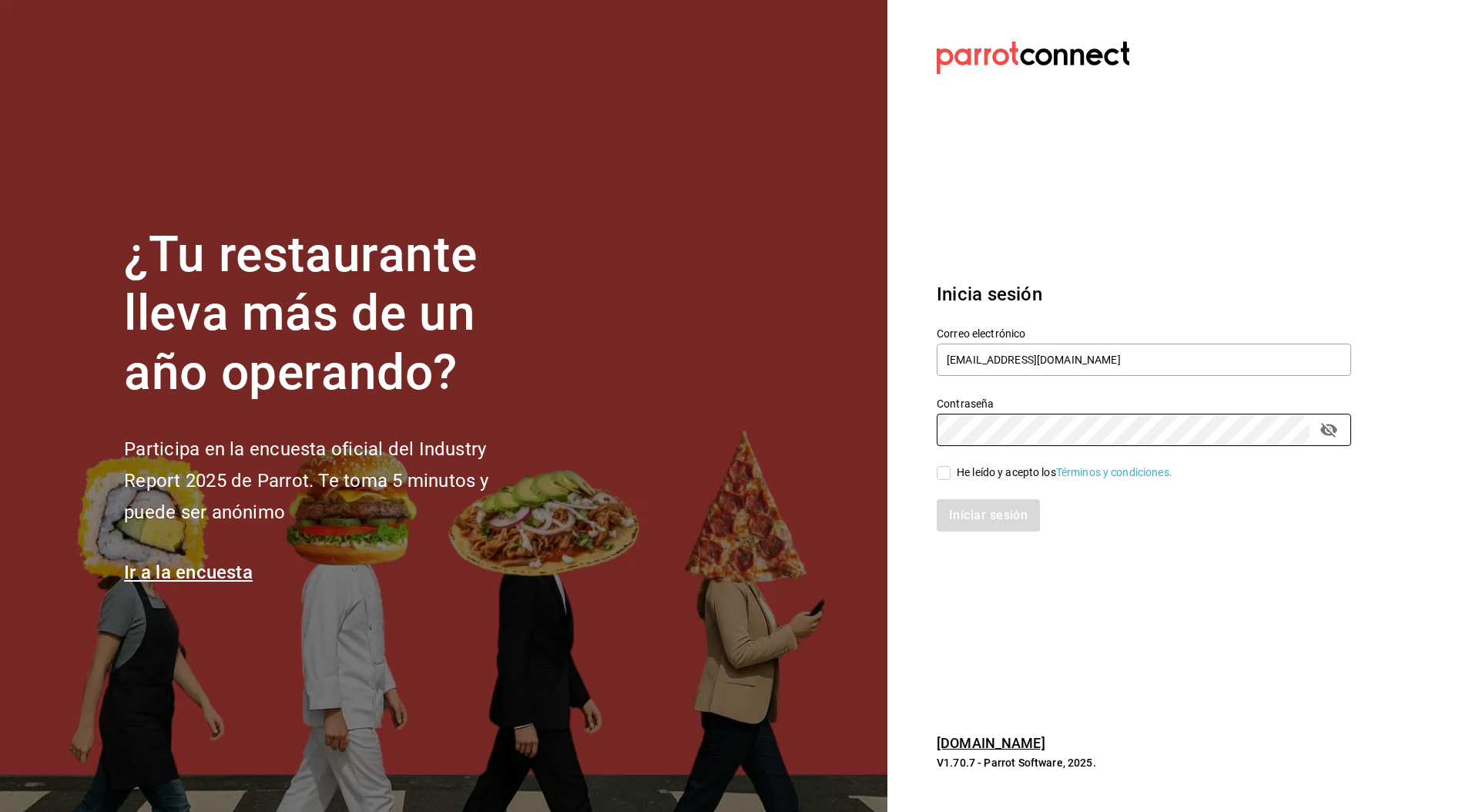
checkbox input "true"
click at [972, 477] on button "Iniciar sesión" at bounding box center [989, 515] width 104 height 32
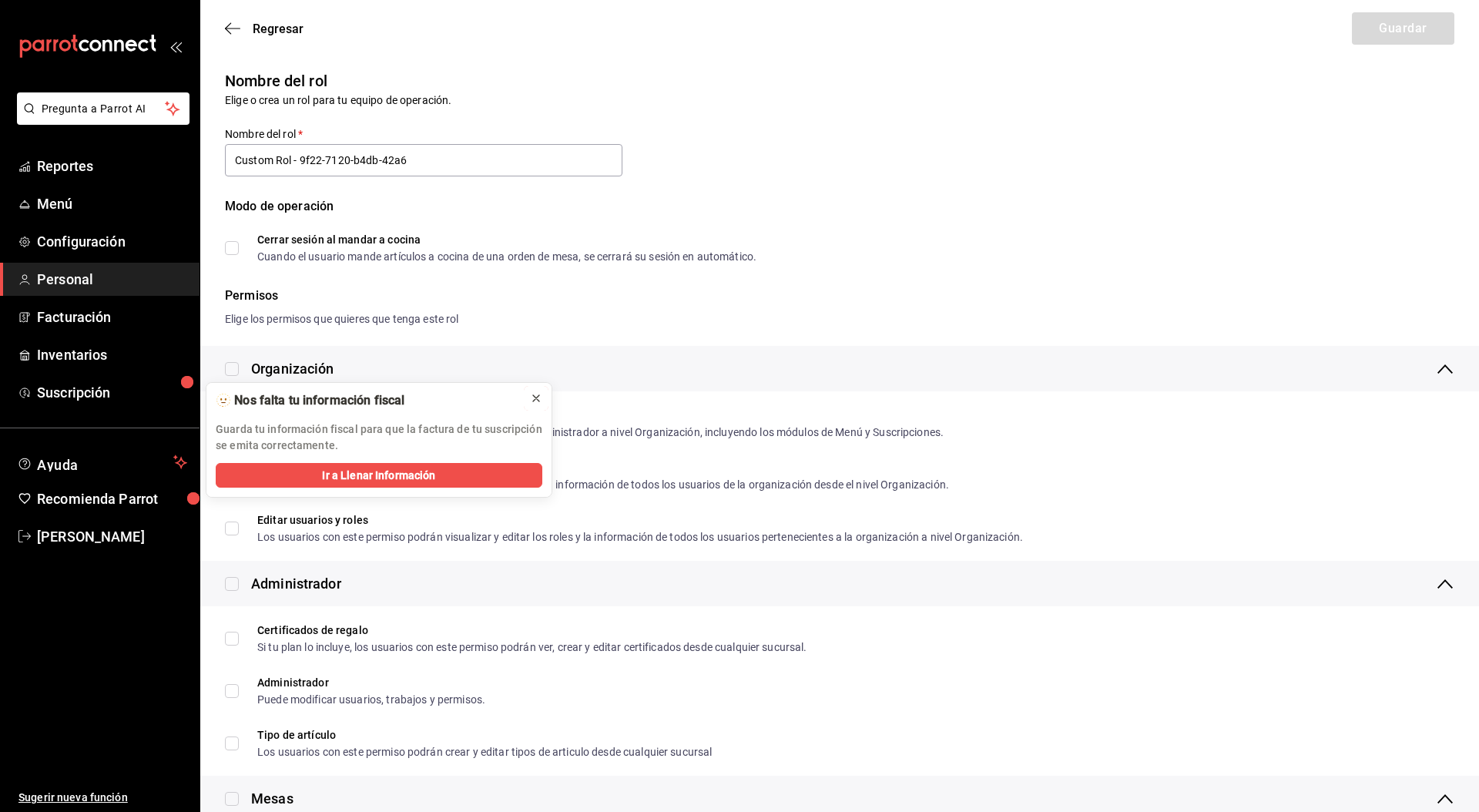
click at [534, 396] on icon at bounding box center [536, 397] width 12 height 12
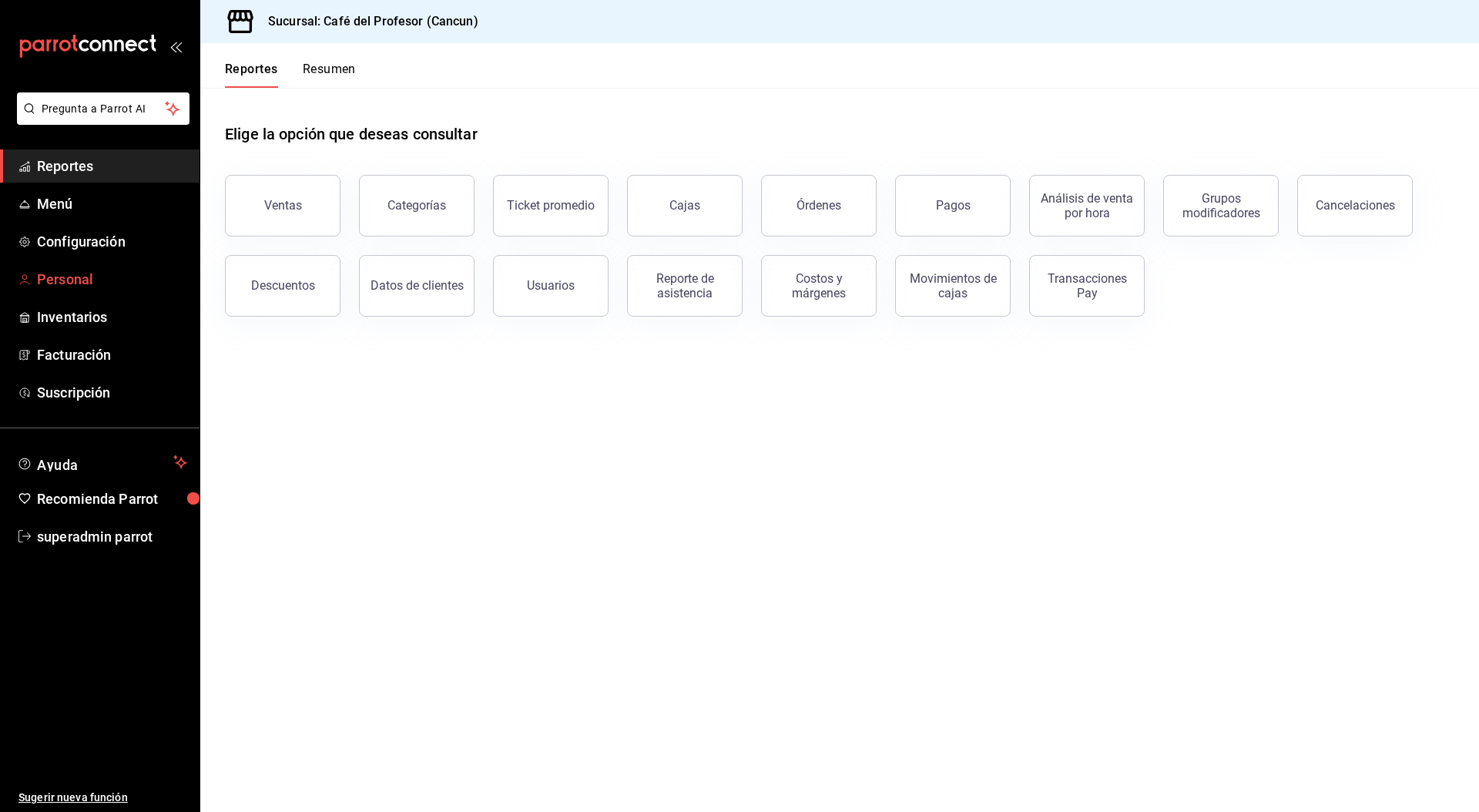
click at [63, 270] on span "Personal" at bounding box center [112, 279] width 150 height 21
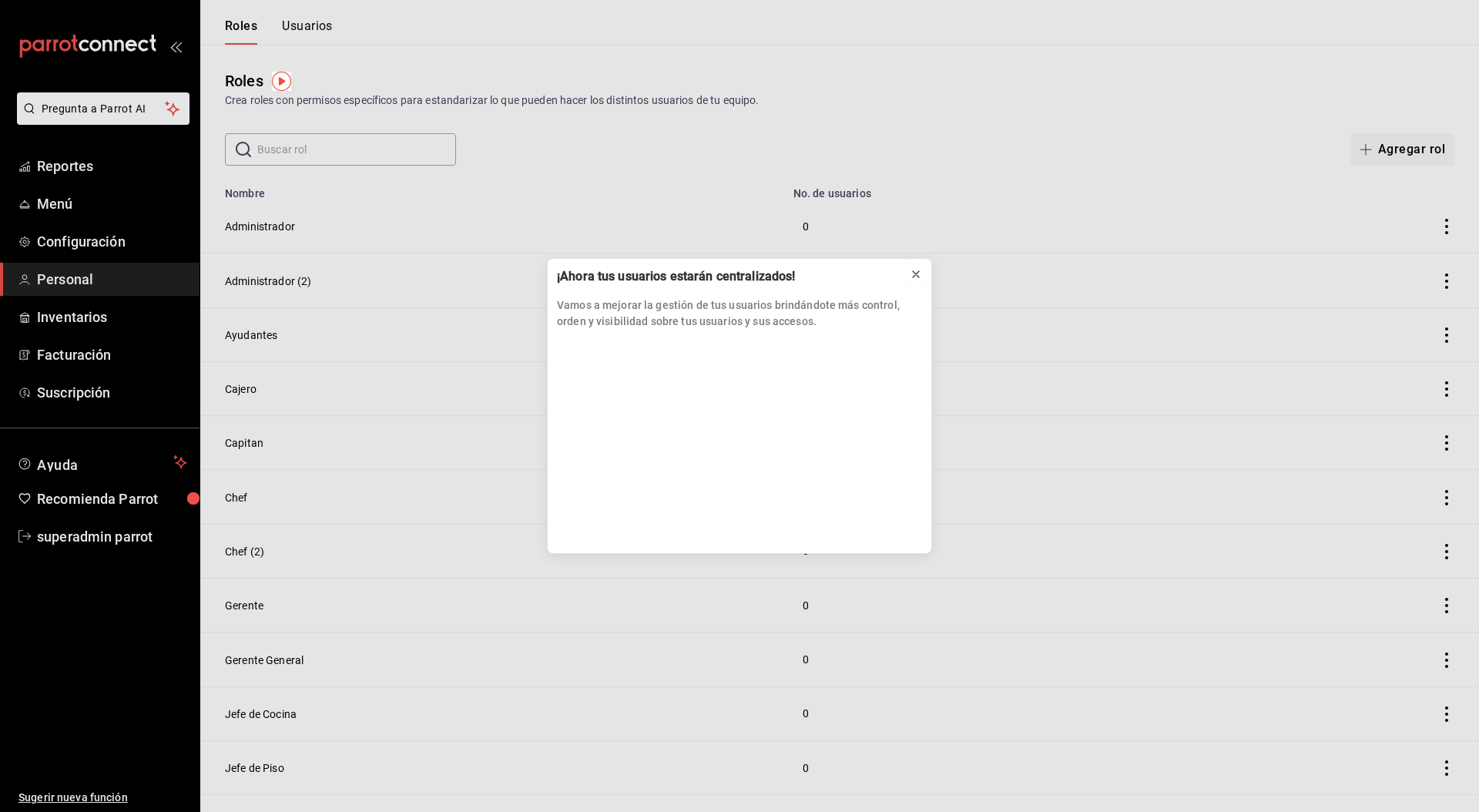
click at [915, 282] on button at bounding box center [915, 274] width 25 height 25
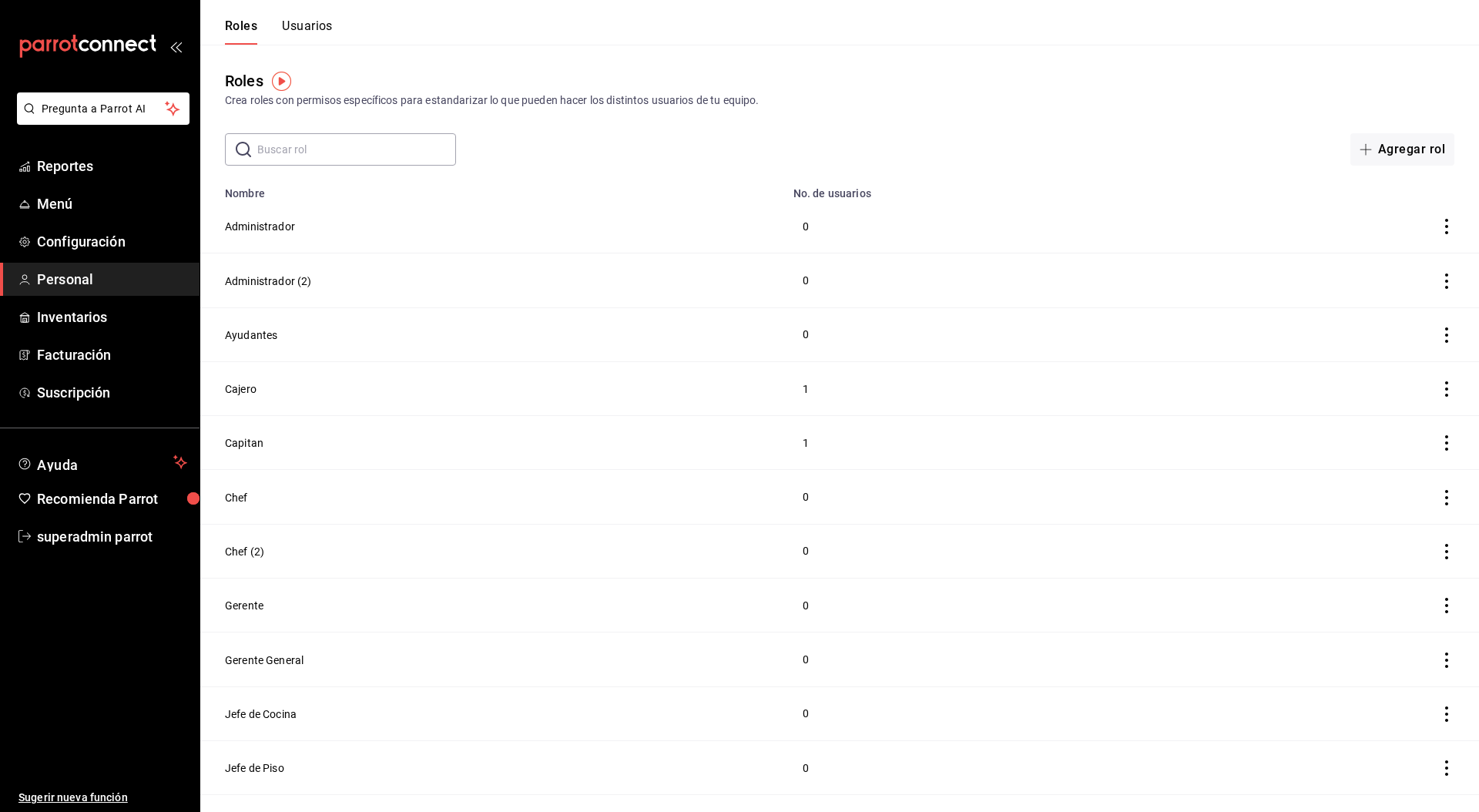
click at [320, 130] on div "Roles Crea roles con permisos específicos para estandarizar lo que pueden hacer…" at bounding box center [840, 104] width 1279 height 120
click at [322, 144] on input "text" at bounding box center [356, 149] width 198 height 30
type input "n"
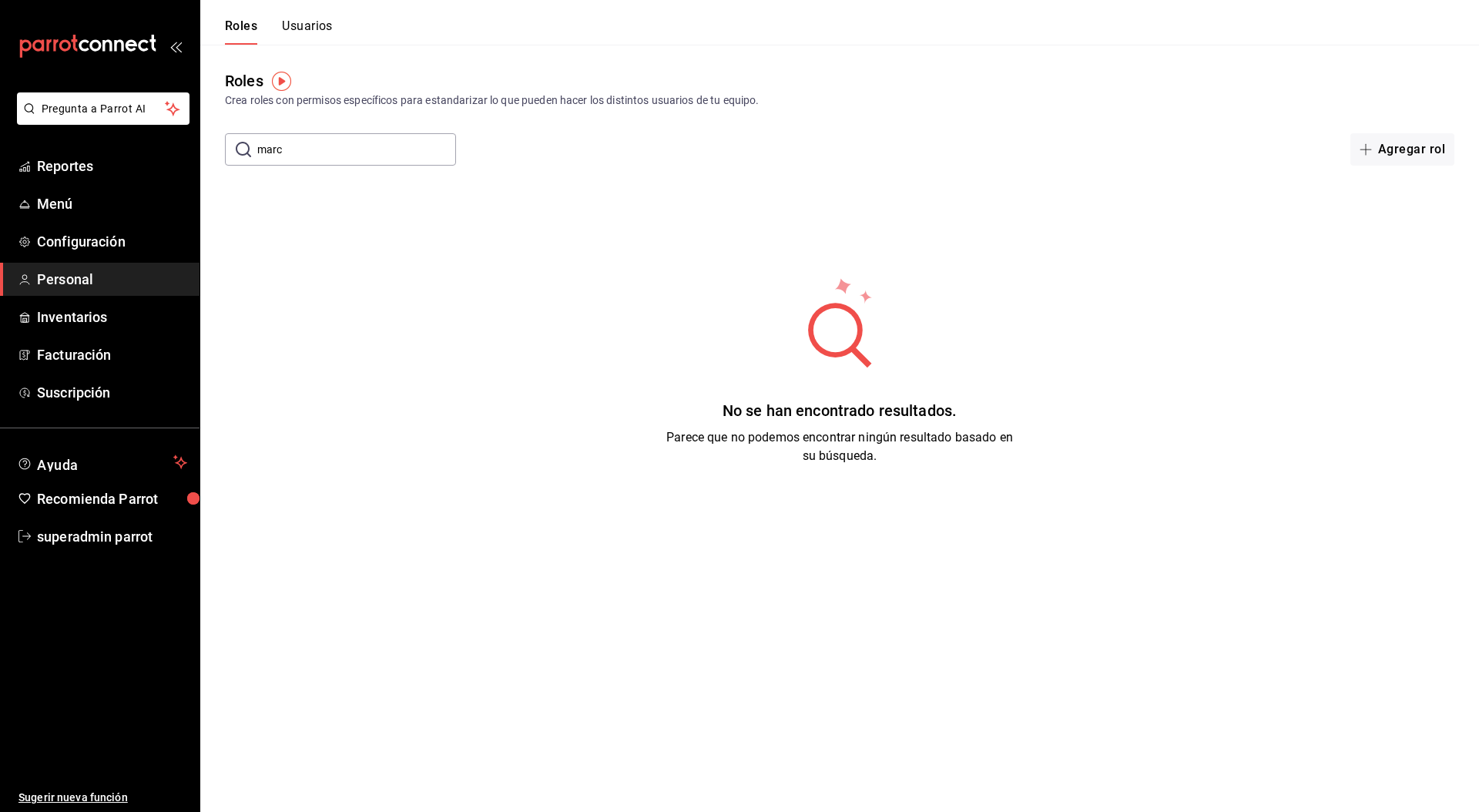
click at [379, 153] on input "marc" at bounding box center [356, 149] width 198 height 30
click at [309, 166] on main "Roles Crea roles con permisos específicos para estandarizar lo que pueden hacer…" at bounding box center [840, 304] width 1279 height 518
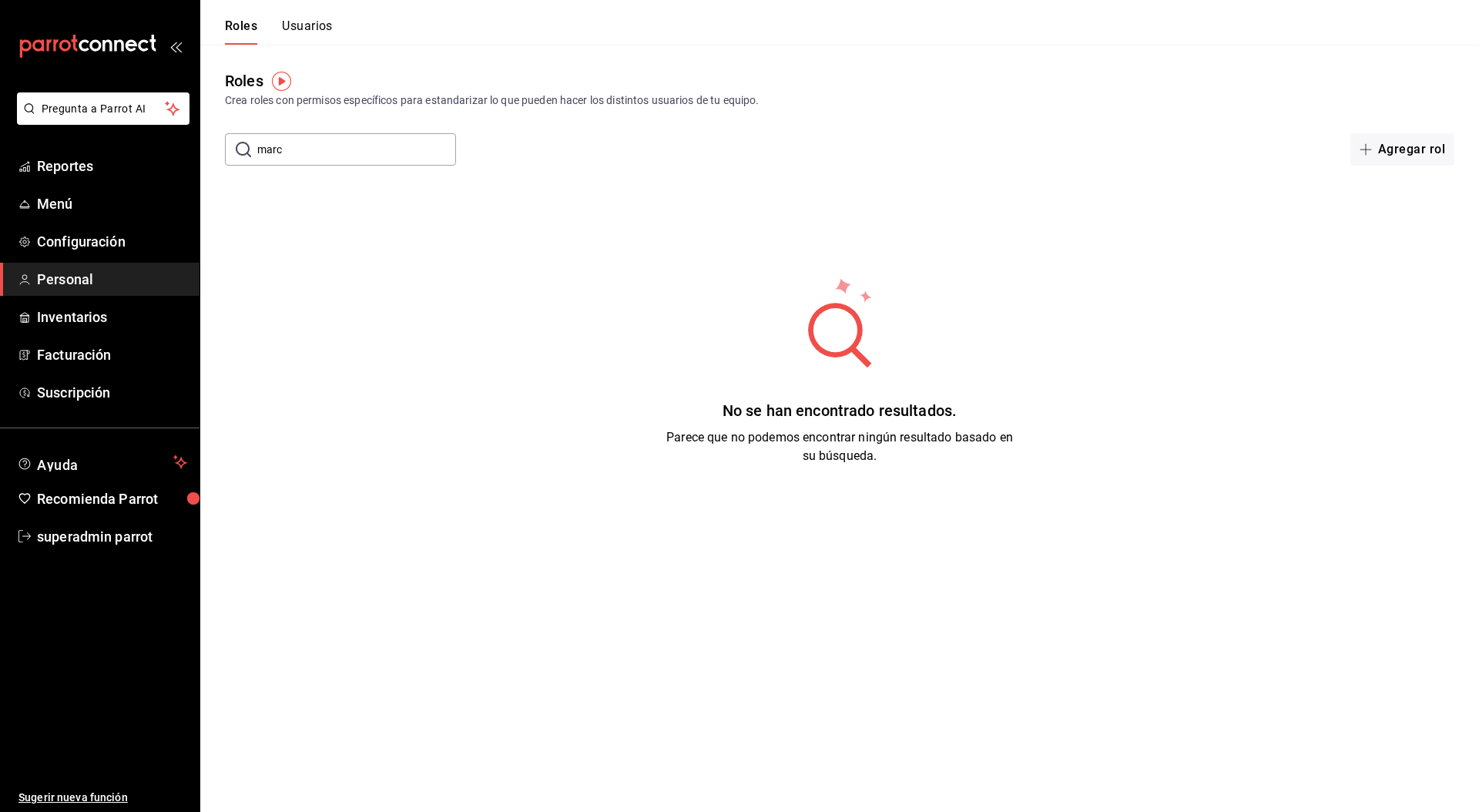
click at [312, 157] on input "marc" at bounding box center [356, 149] width 198 height 30
click at [313, 154] on input "marc" at bounding box center [356, 149] width 198 height 30
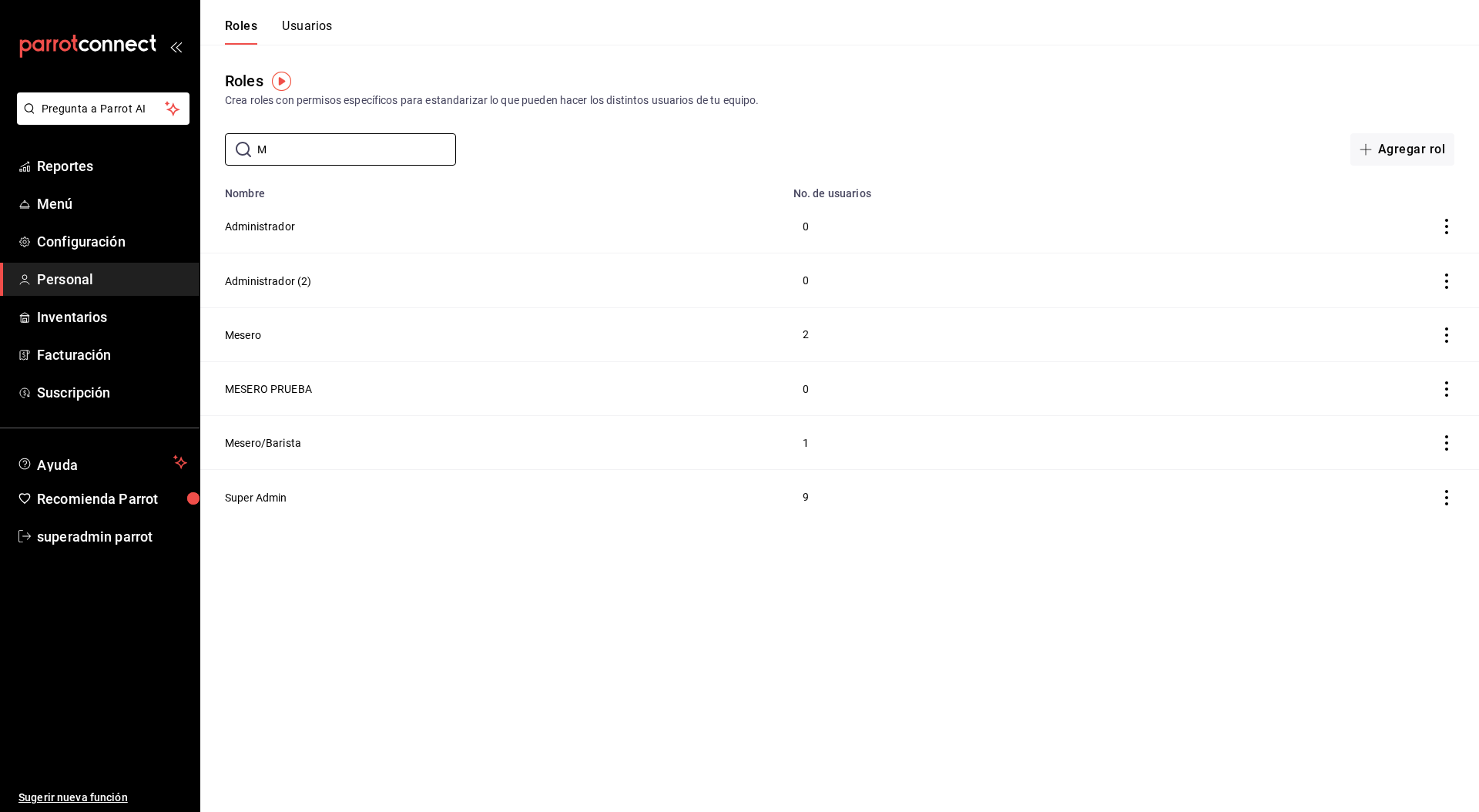
type input "M"
click at [306, 26] on button "Usuarios" at bounding box center [307, 31] width 51 height 27
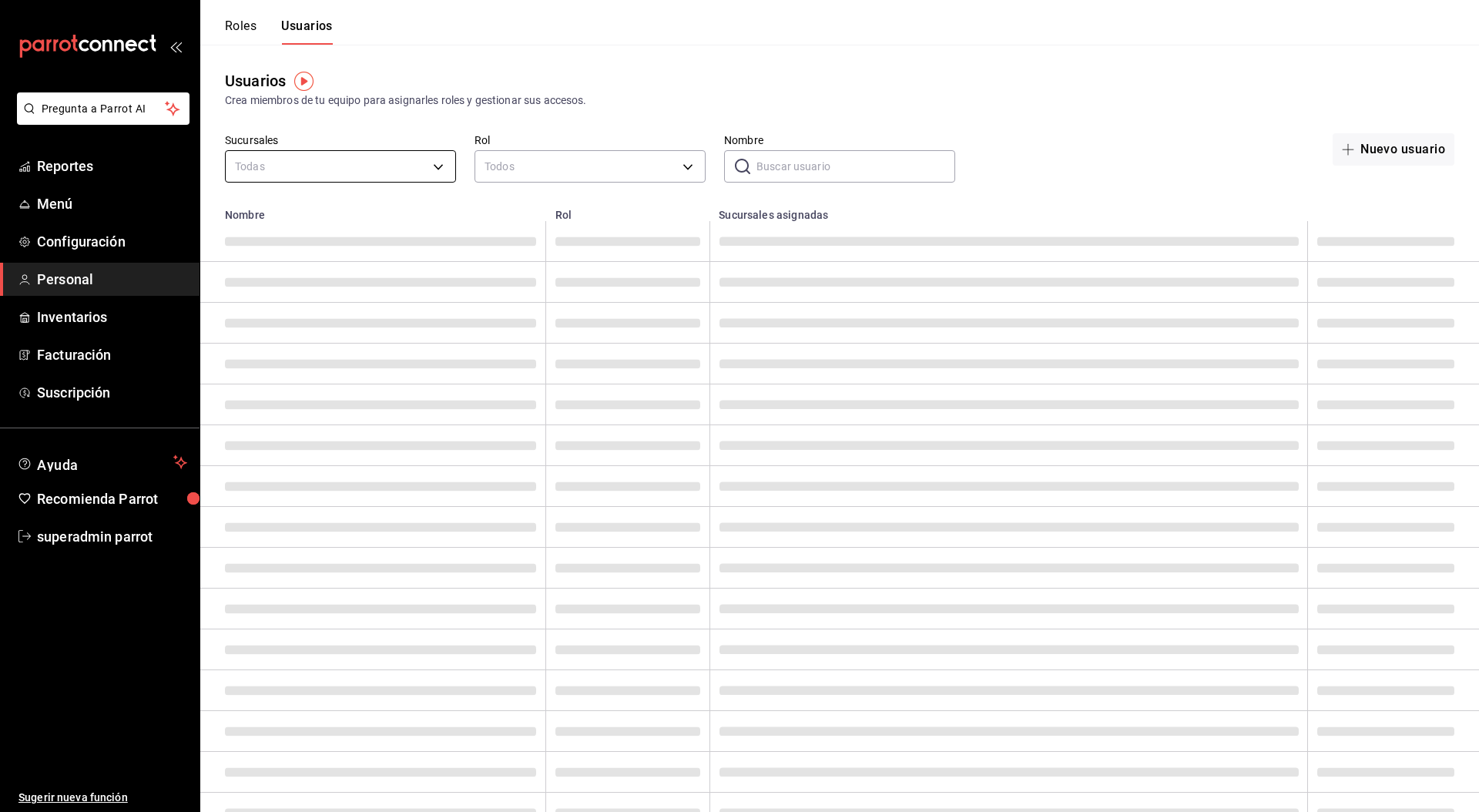
click at [309, 164] on body "Pregunta a Parrot AI Reportes Menú Configuración Personal Inventarios Facturaci…" at bounding box center [739, 416] width 1479 height 833
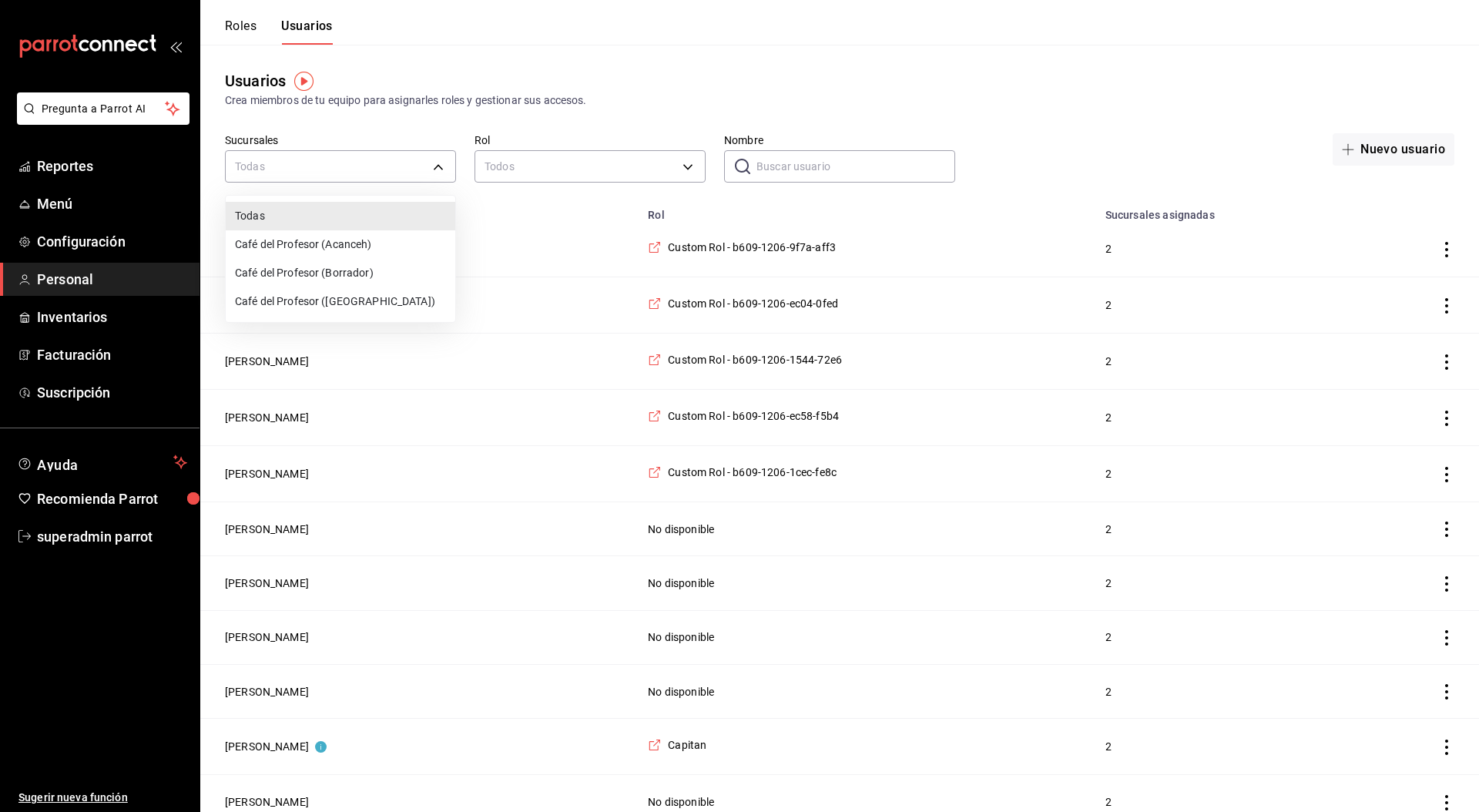
click at [891, 171] on div at bounding box center [739, 406] width 1479 height 812
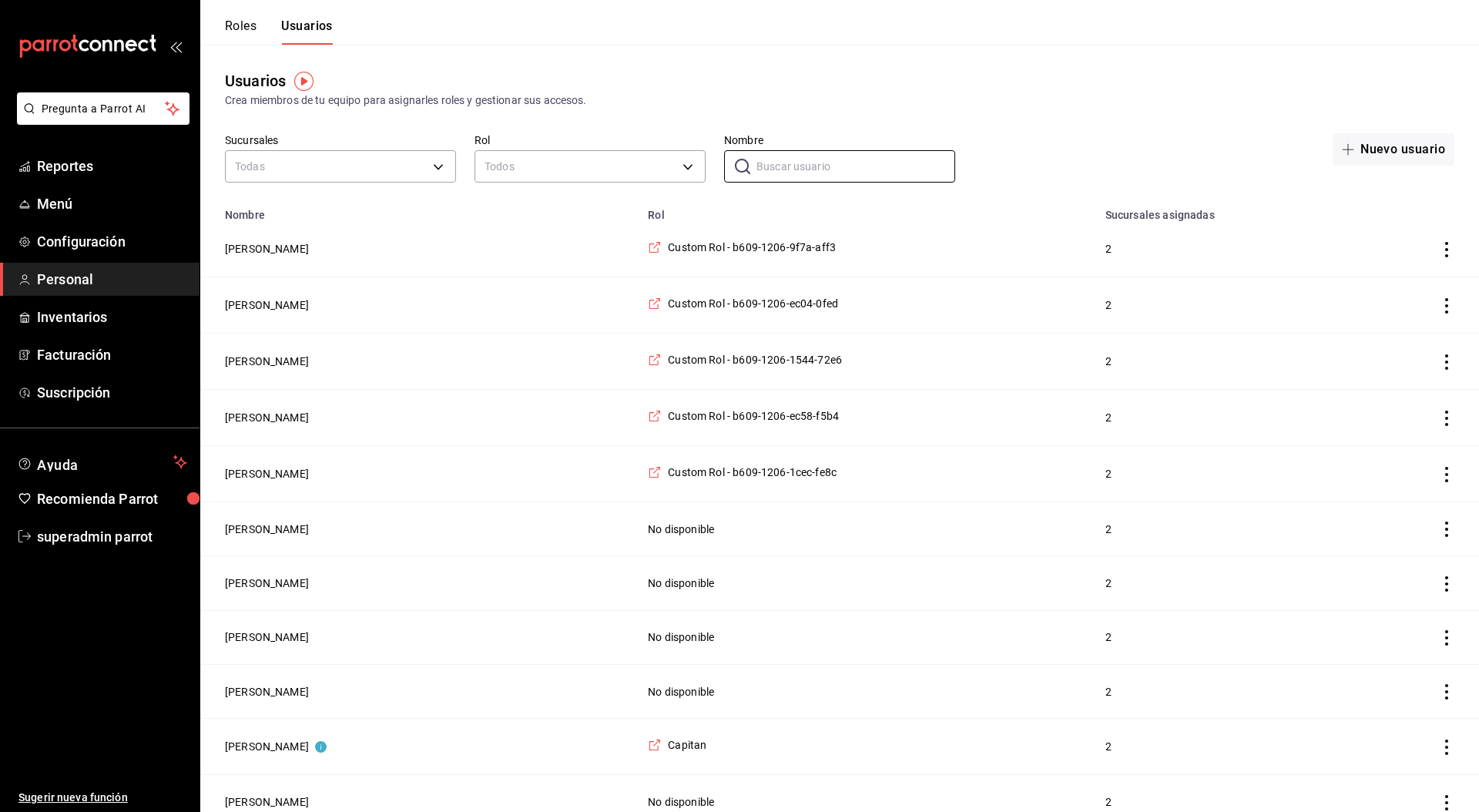
click at [878, 165] on input "Nombre" at bounding box center [855, 166] width 198 height 30
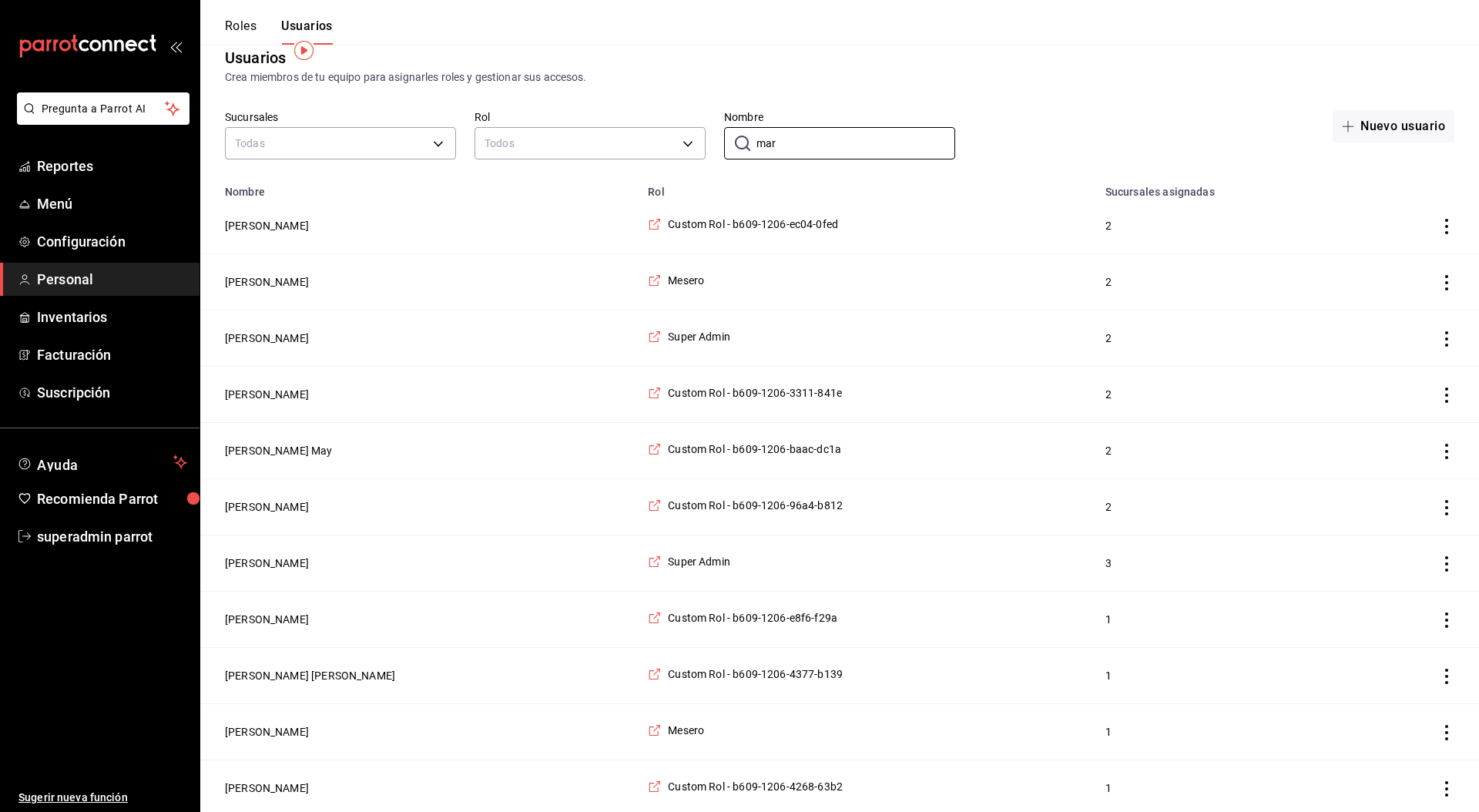
scroll to position [17, 0]
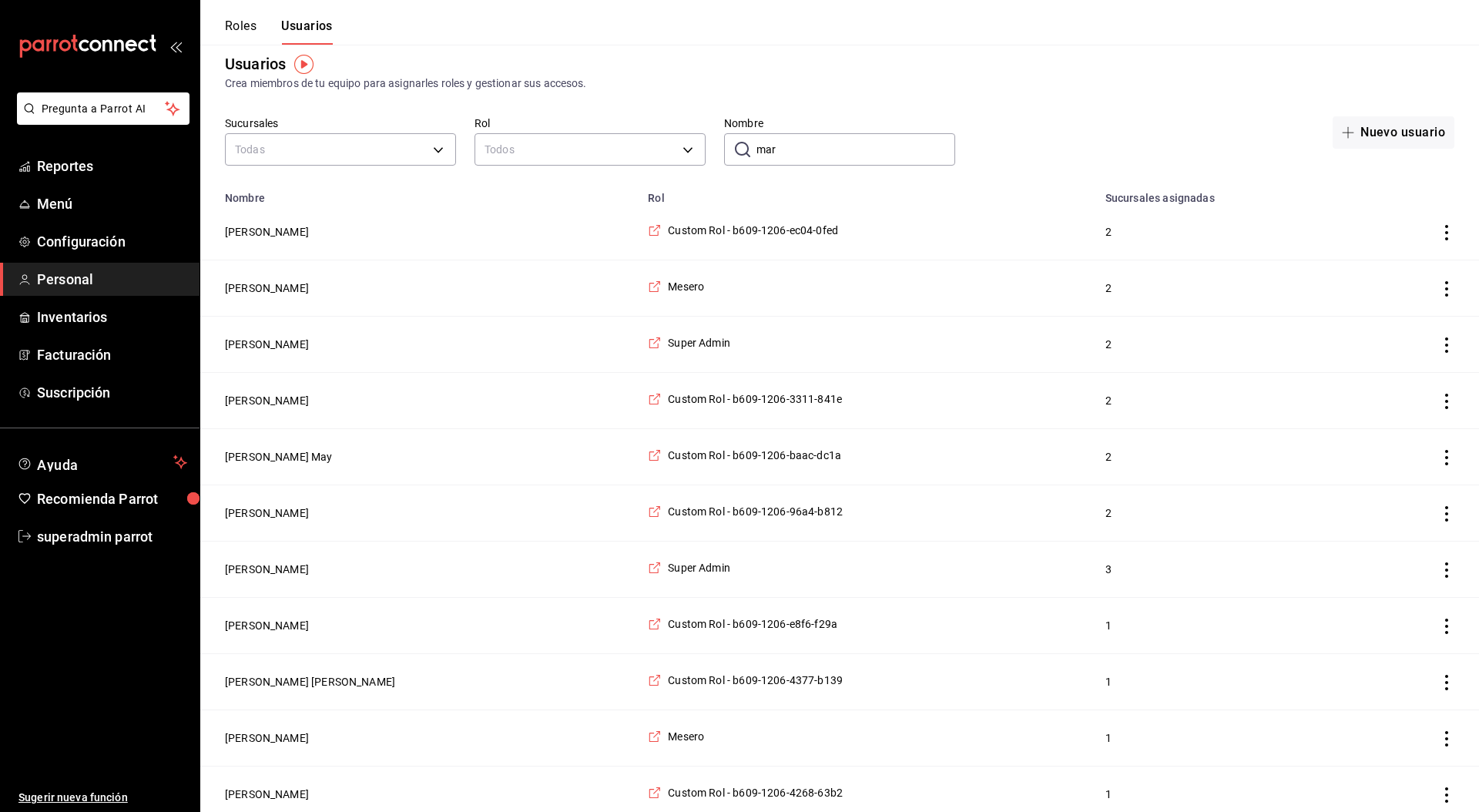
click at [830, 154] on input "mar" at bounding box center [855, 149] width 198 height 30
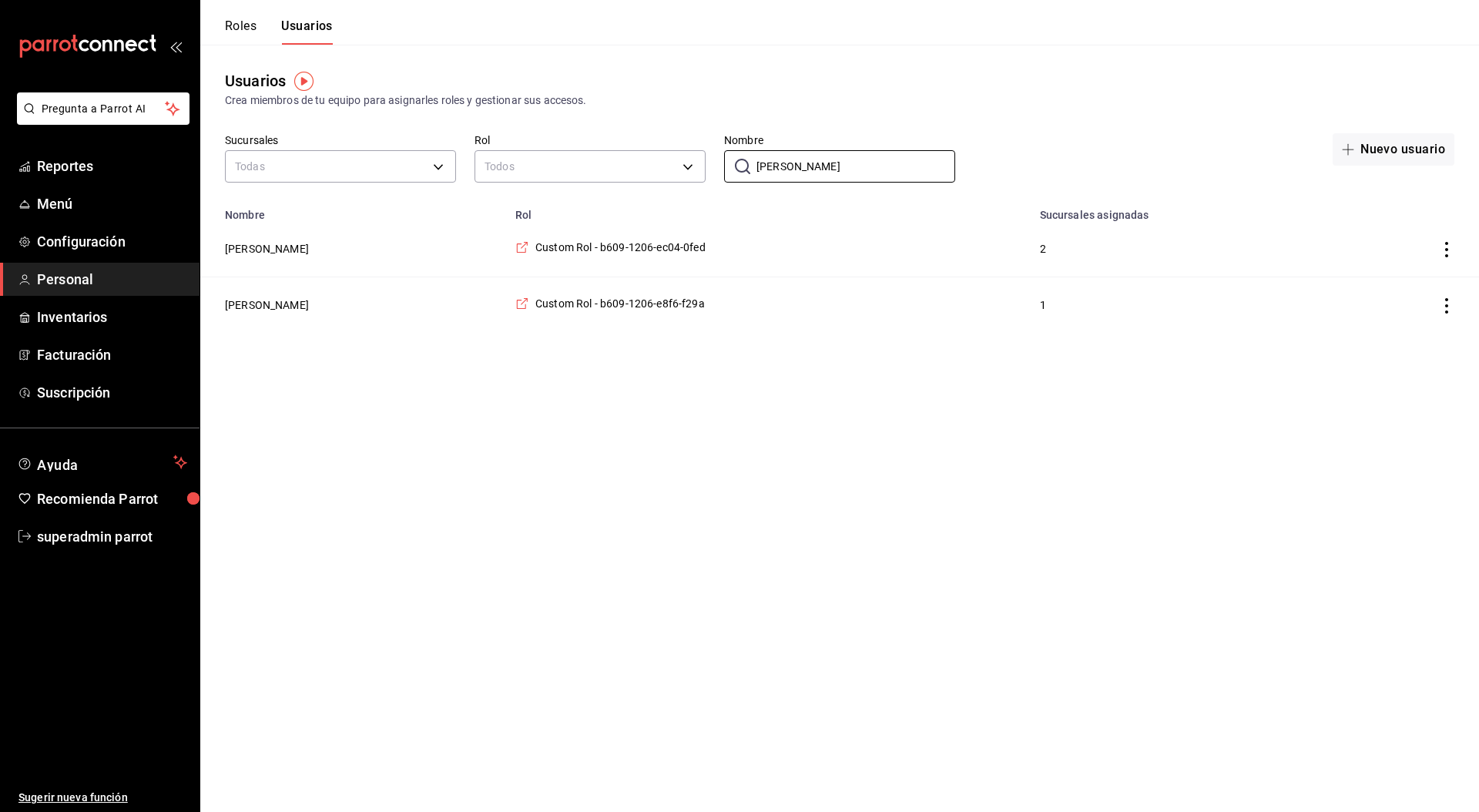
type input "[PERSON_NAME]"
click at [771, 333] on html "Pregunta a Parrot AI Reportes Menú Configuración Personal Inventarios Facturaci…" at bounding box center [739, 166] width 1479 height 333
click at [285, 250] on button "[PERSON_NAME]" at bounding box center [267, 249] width 83 height 15
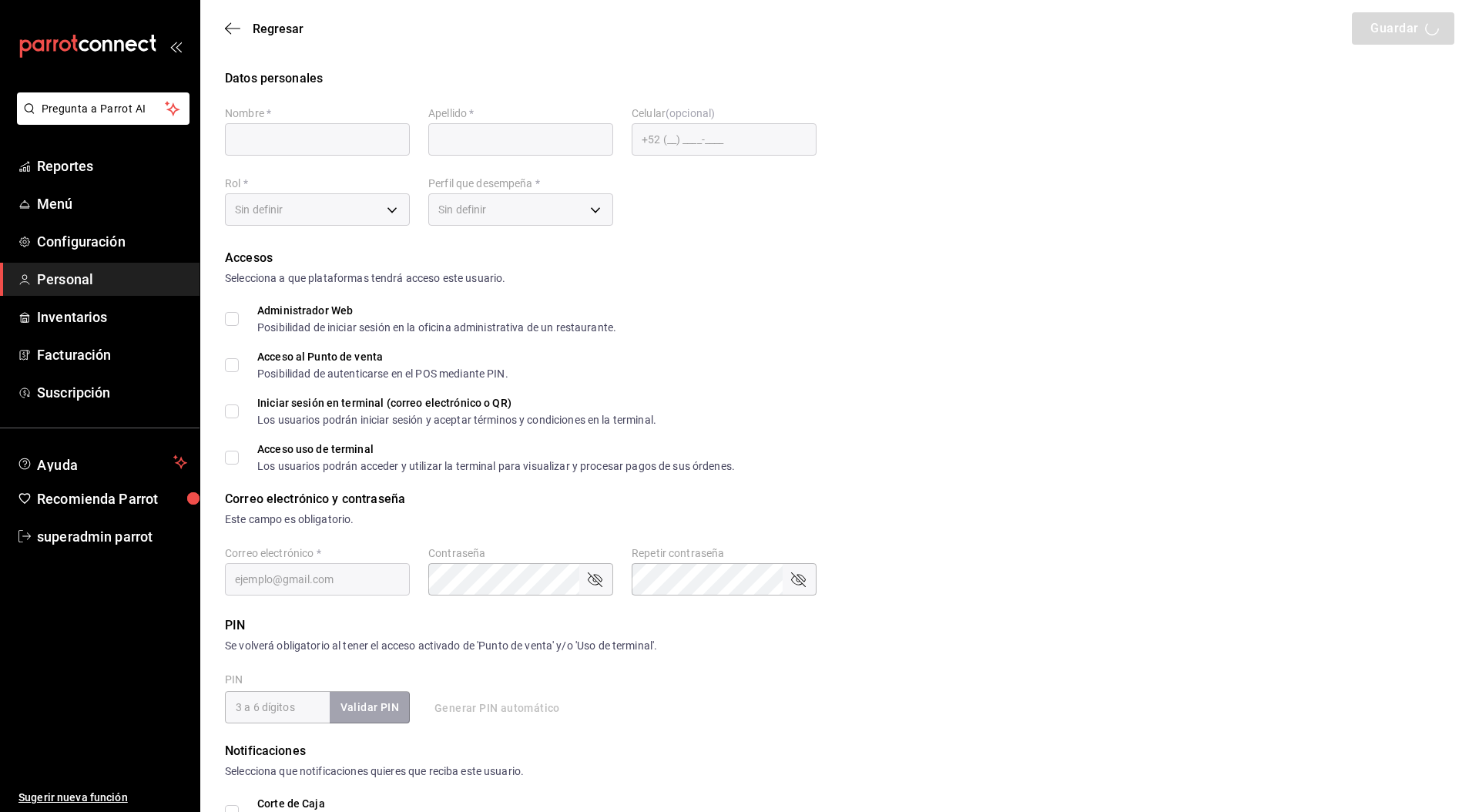
type input "[PERSON_NAME]"
checkbox input "true"
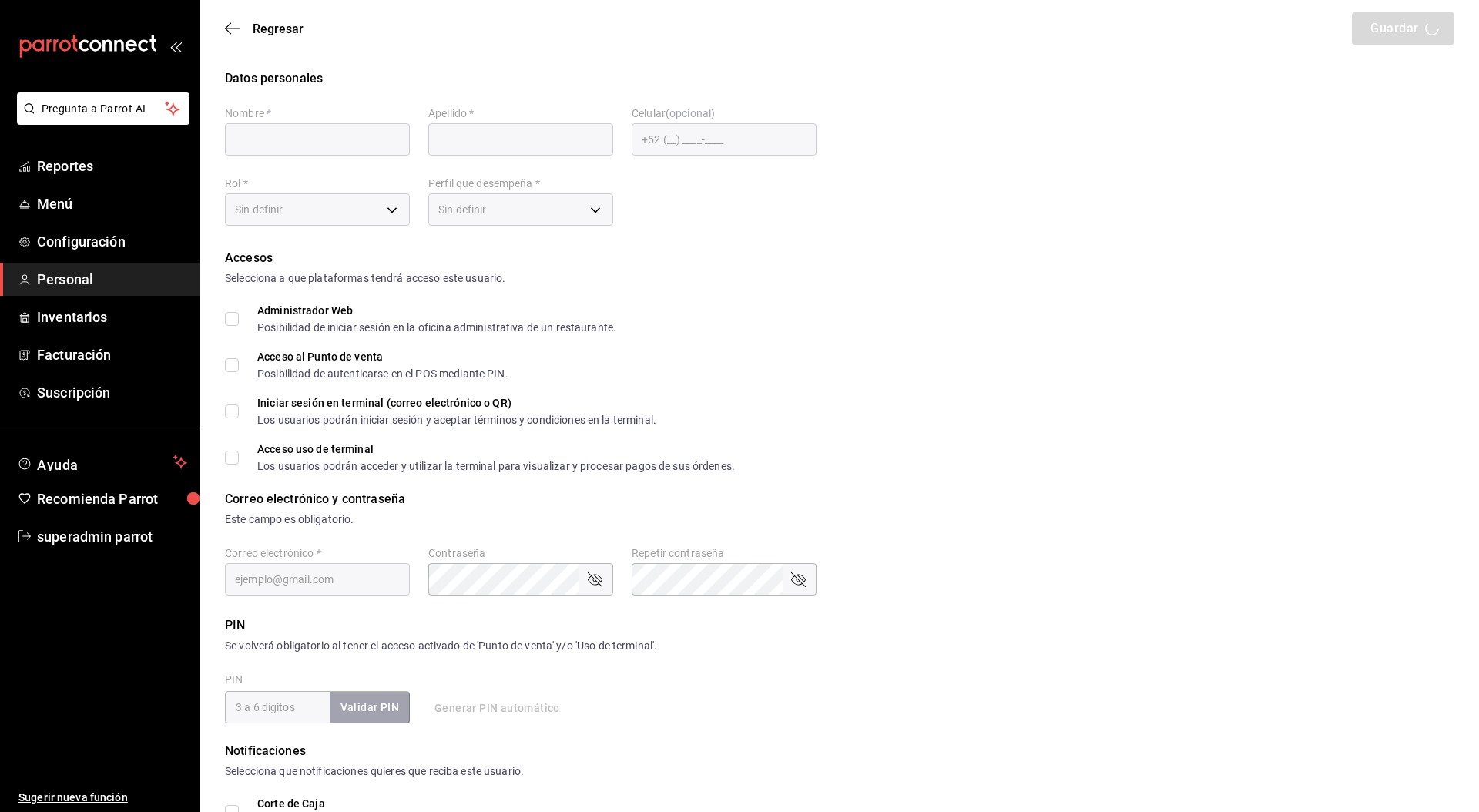
type input "[PERSON_NAME][EMAIL_ADDRESS][DOMAIN_NAME]"
type input "1390"
type input "232fcd6b-4c86-4d77-aed1-9746735d7305"
type input "UNDEFINED"
checkbox input "true"
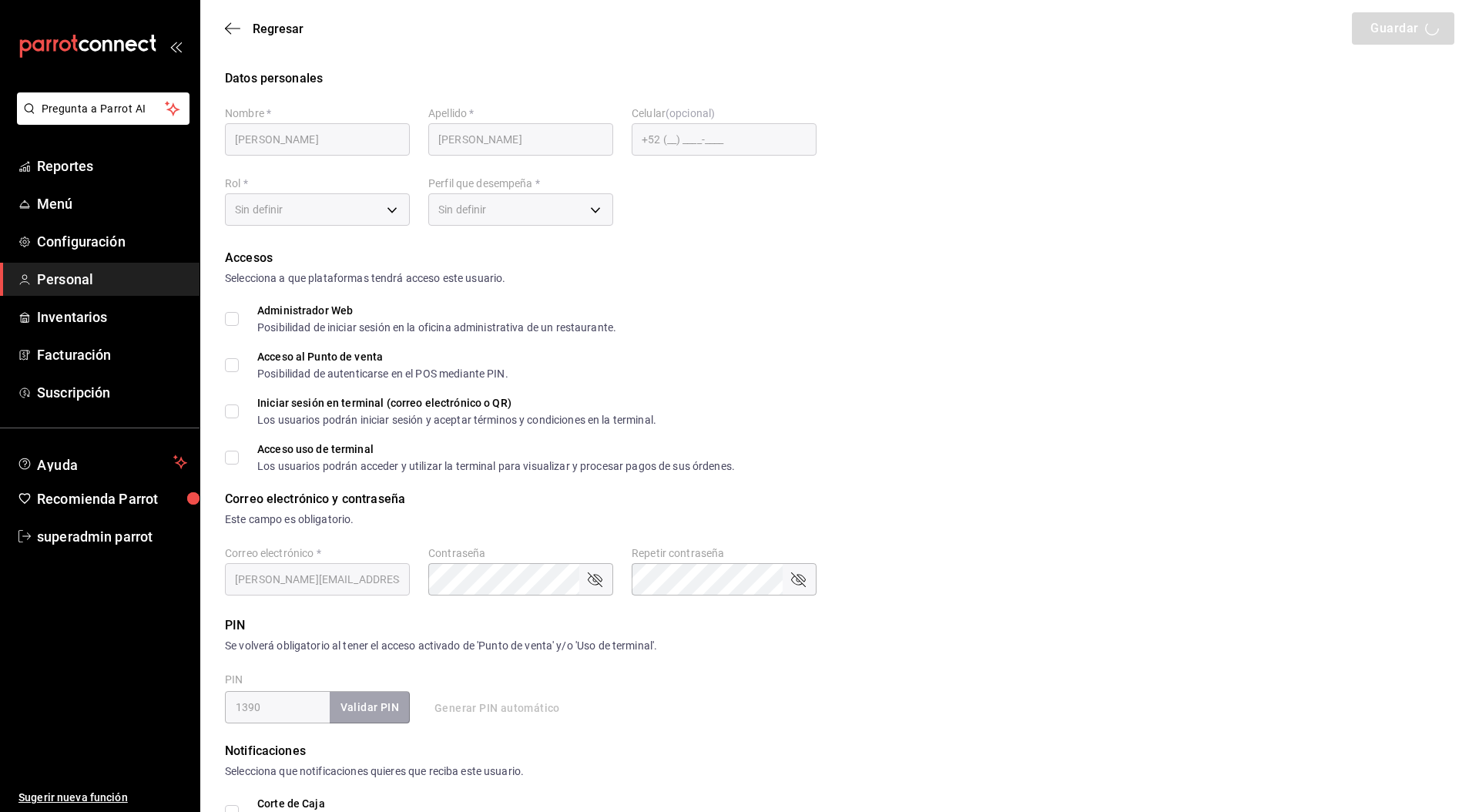
checkbox input "true"
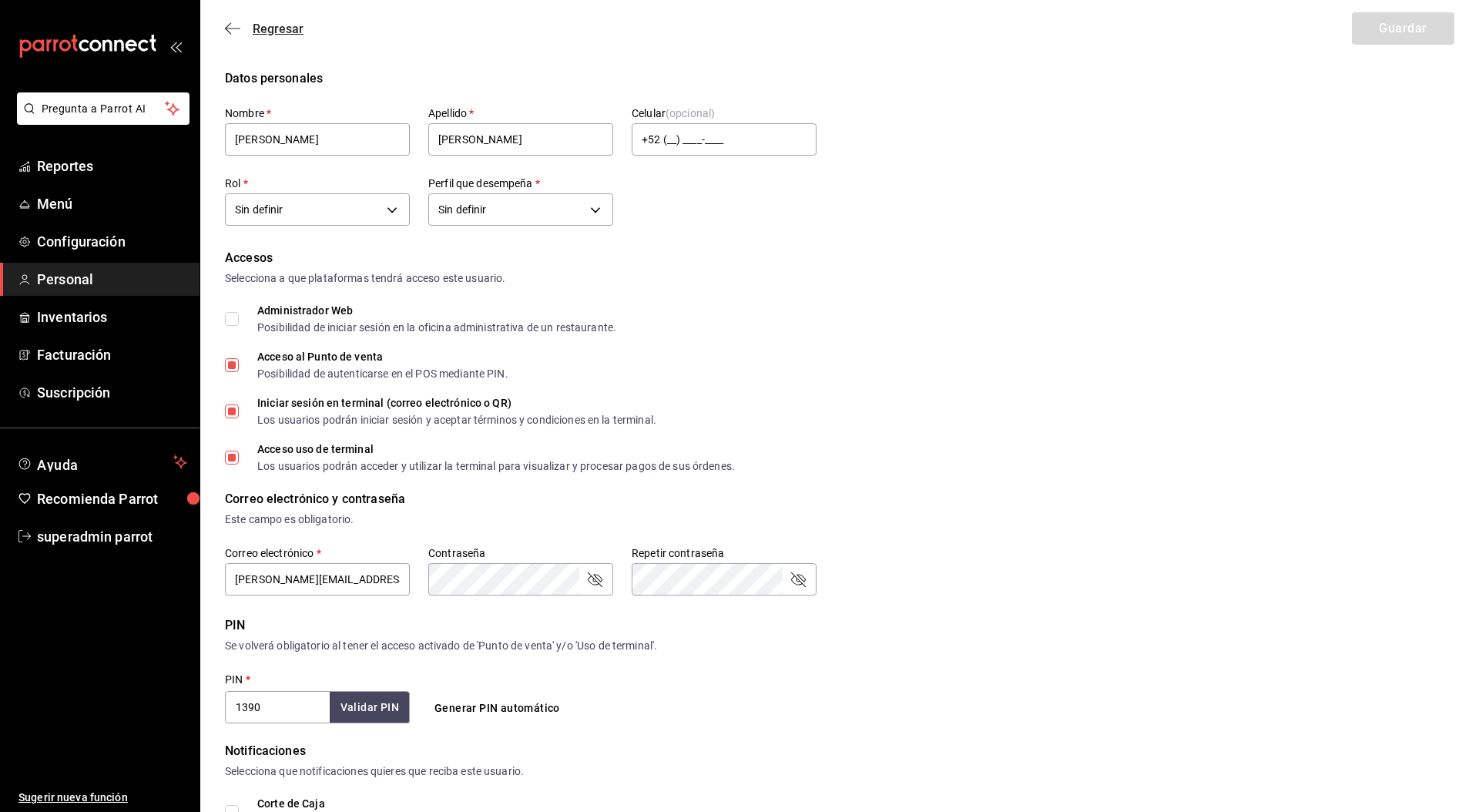
click at [281, 28] on span "Regresar" at bounding box center [278, 28] width 51 height 14
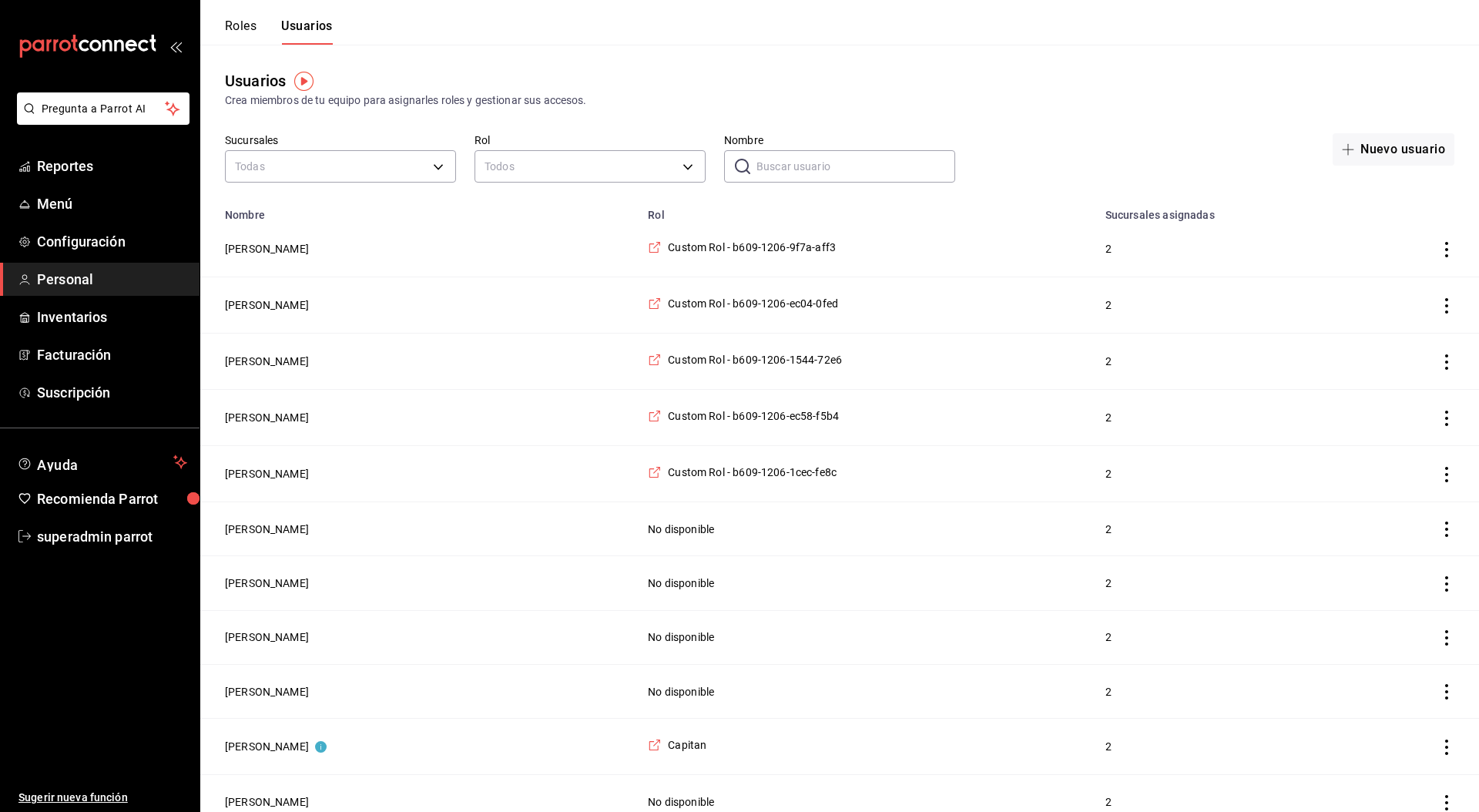
click at [764, 157] on input "Nombre" at bounding box center [855, 166] width 198 height 30
click at [780, 160] on input "Nombre" at bounding box center [855, 166] width 198 height 30
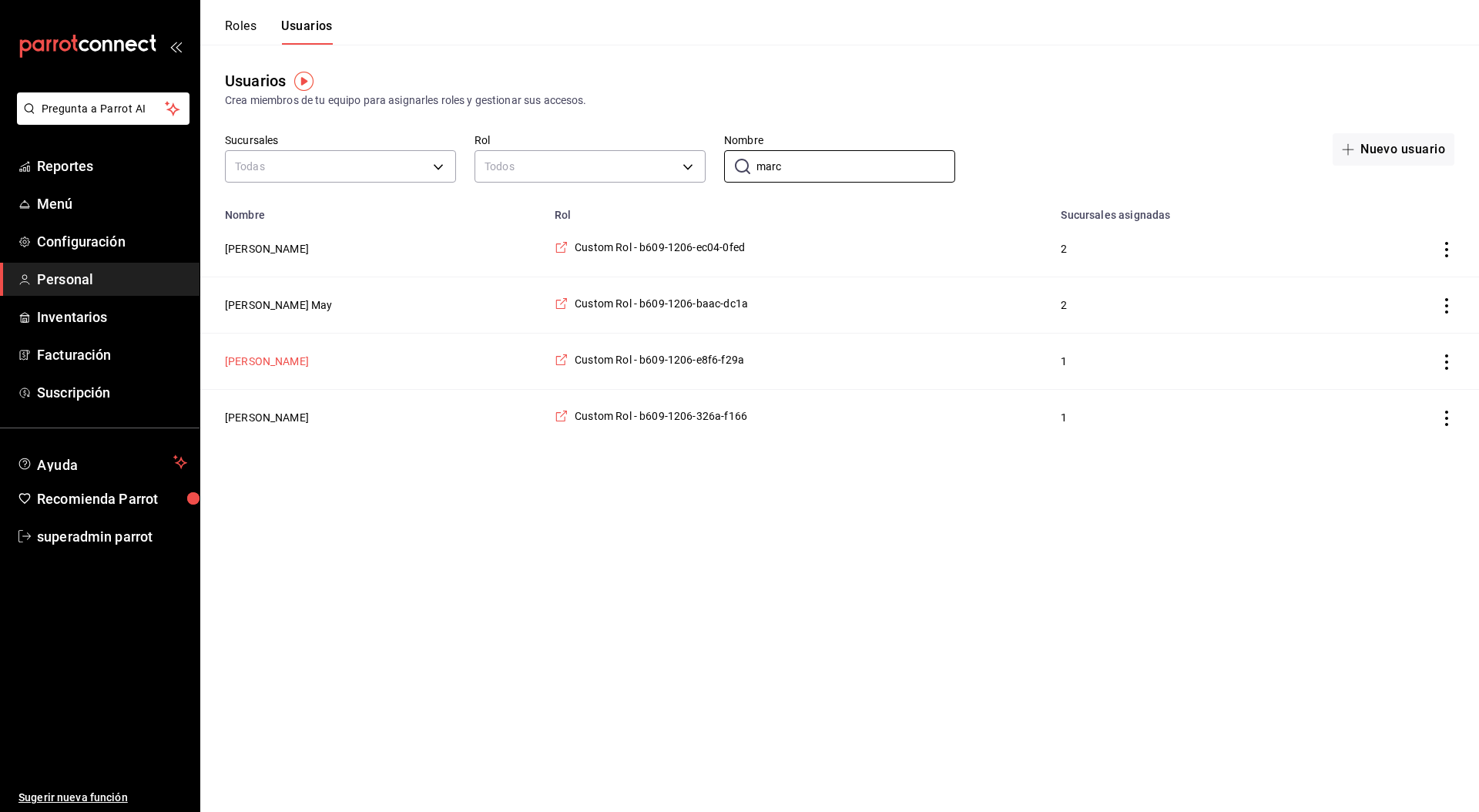
type input "marc"
click at [303, 359] on button "[PERSON_NAME]" at bounding box center [267, 361] width 83 height 15
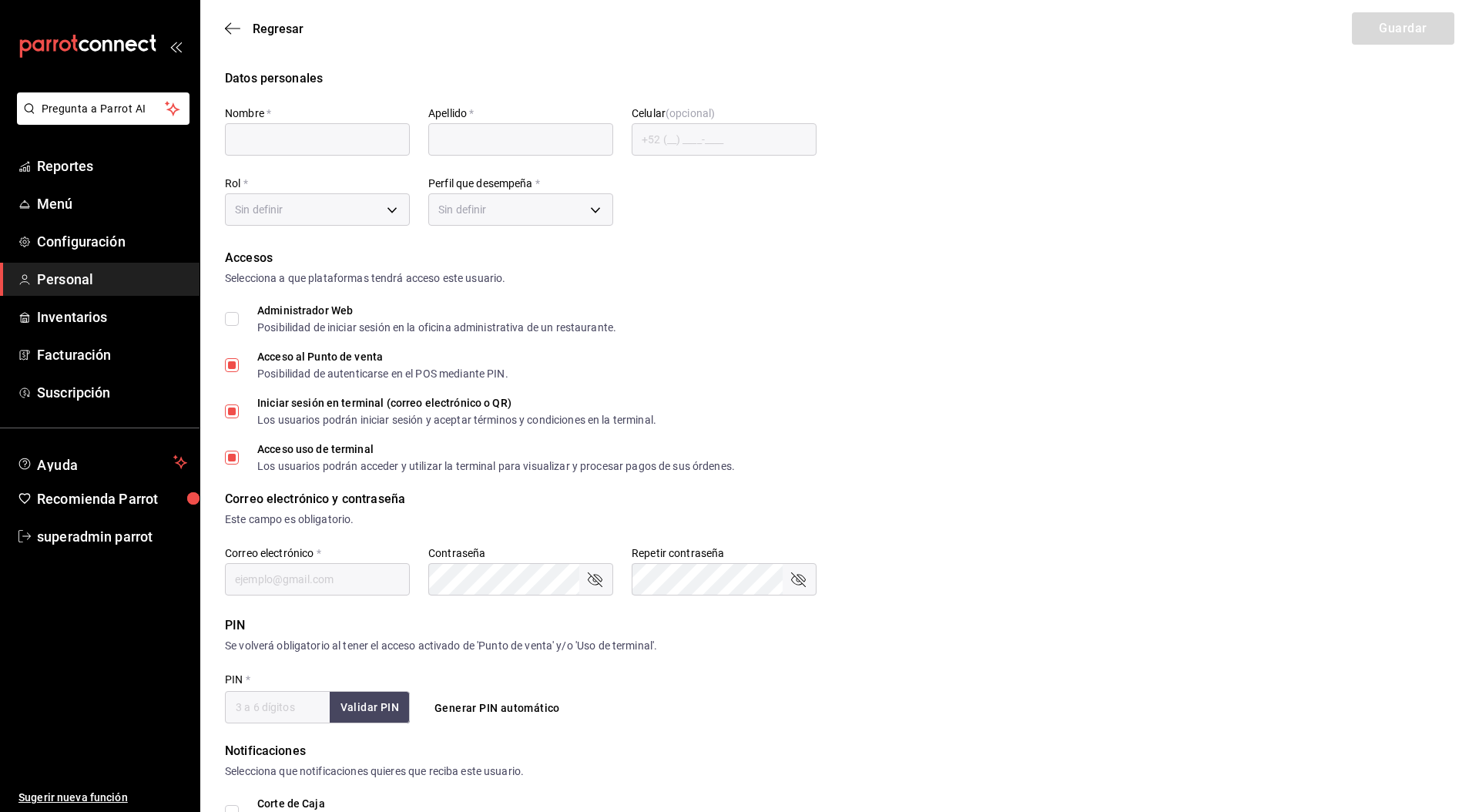
type input "[PERSON_NAME]"
checkbox input "true"
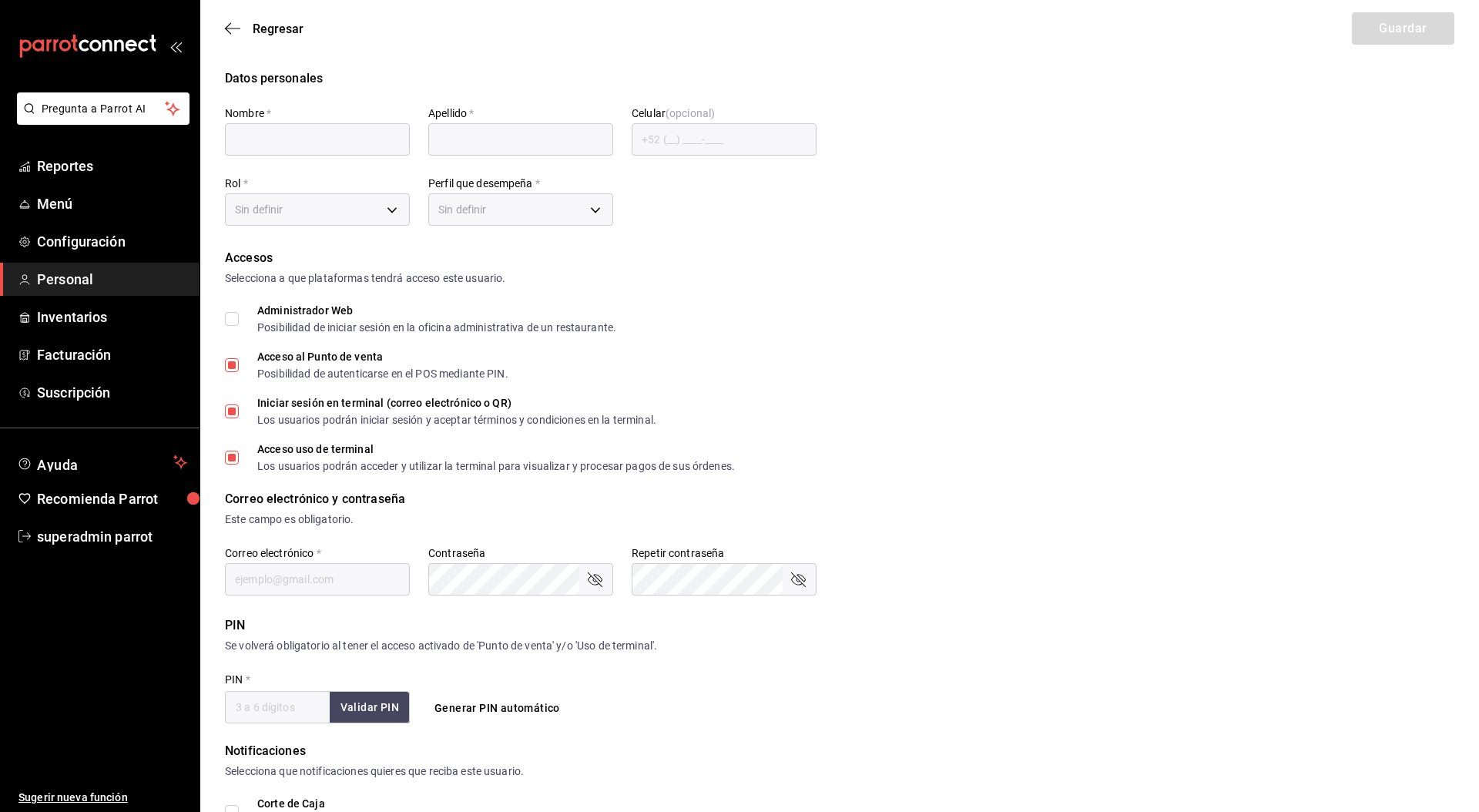
type input "[EMAIL_ADDRESS][DOMAIN_NAME]"
type input "0931"
type input "39c8adb1-8a75-4c02-ba6d-725ce2658d36"
type input "WAITER"
checkbox input "true"
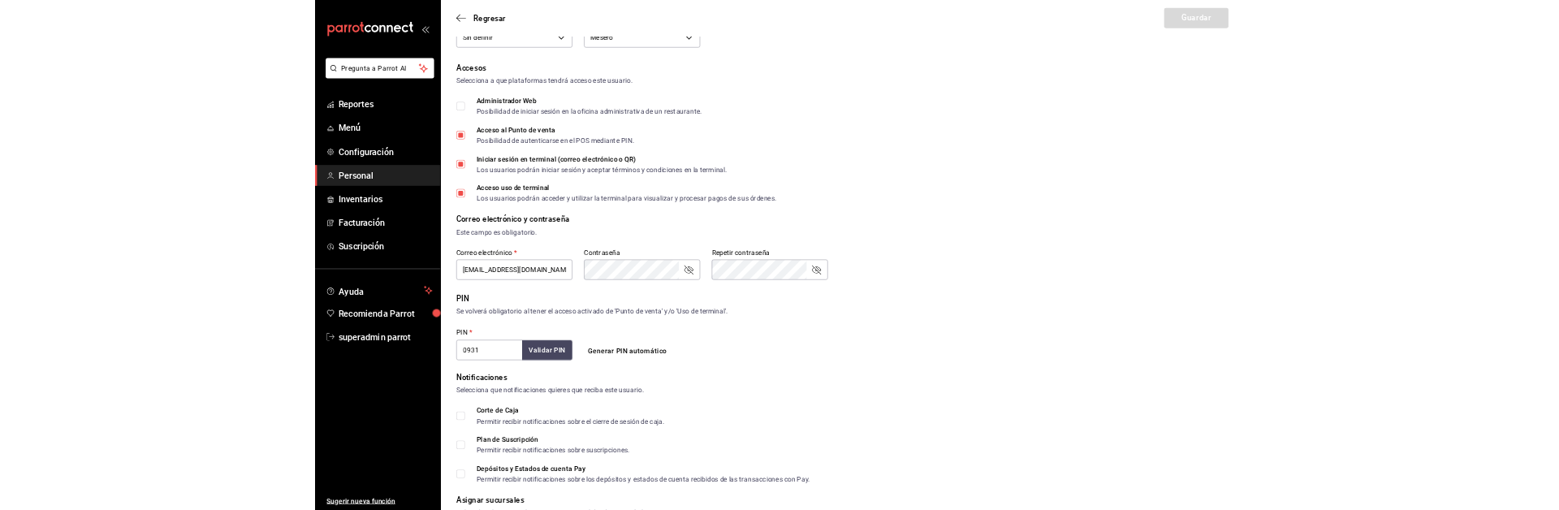
scroll to position [153, 0]
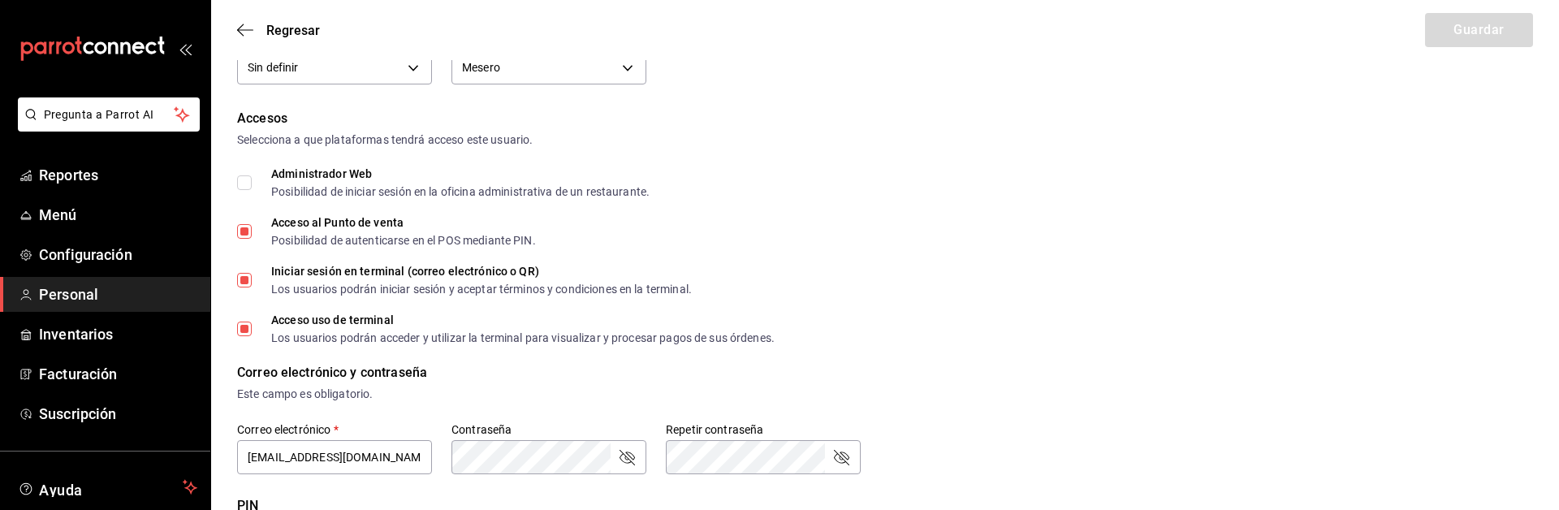
click at [918, 352] on form "Datos personales Nombre   * [PERSON_NAME]   * [PERSON_NAME] Celular (opcional) …" at bounding box center [885, 453] width 1296 height 1066
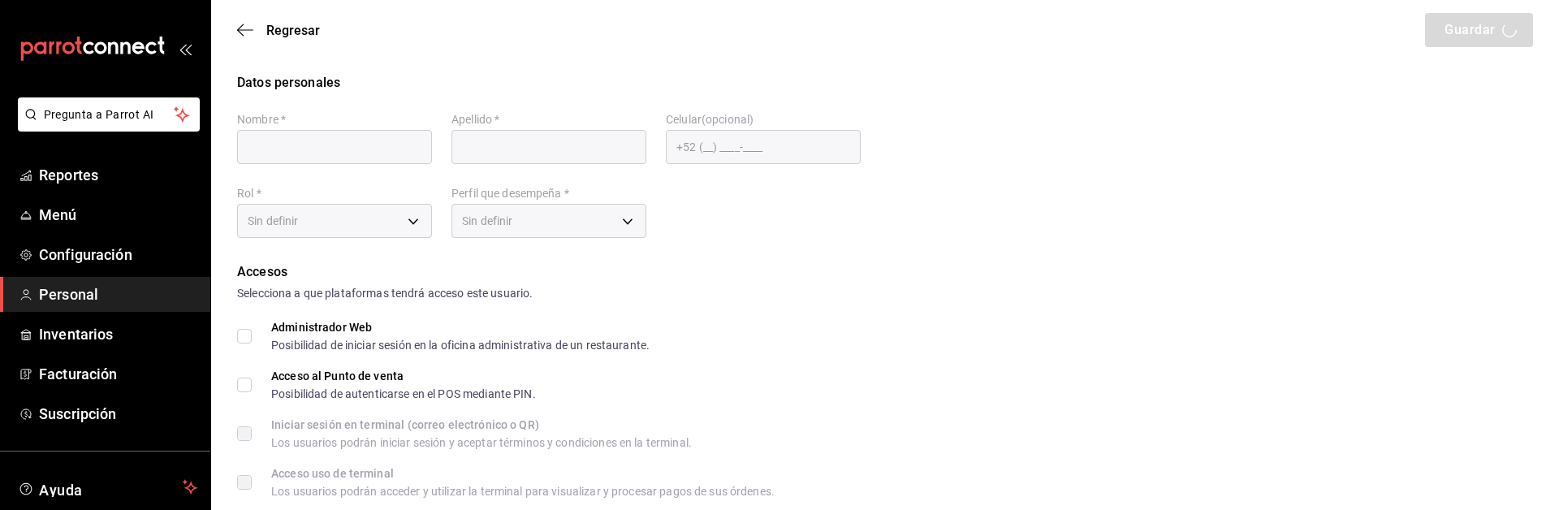
type input "[PERSON_NAME]"
checkbox input "true"
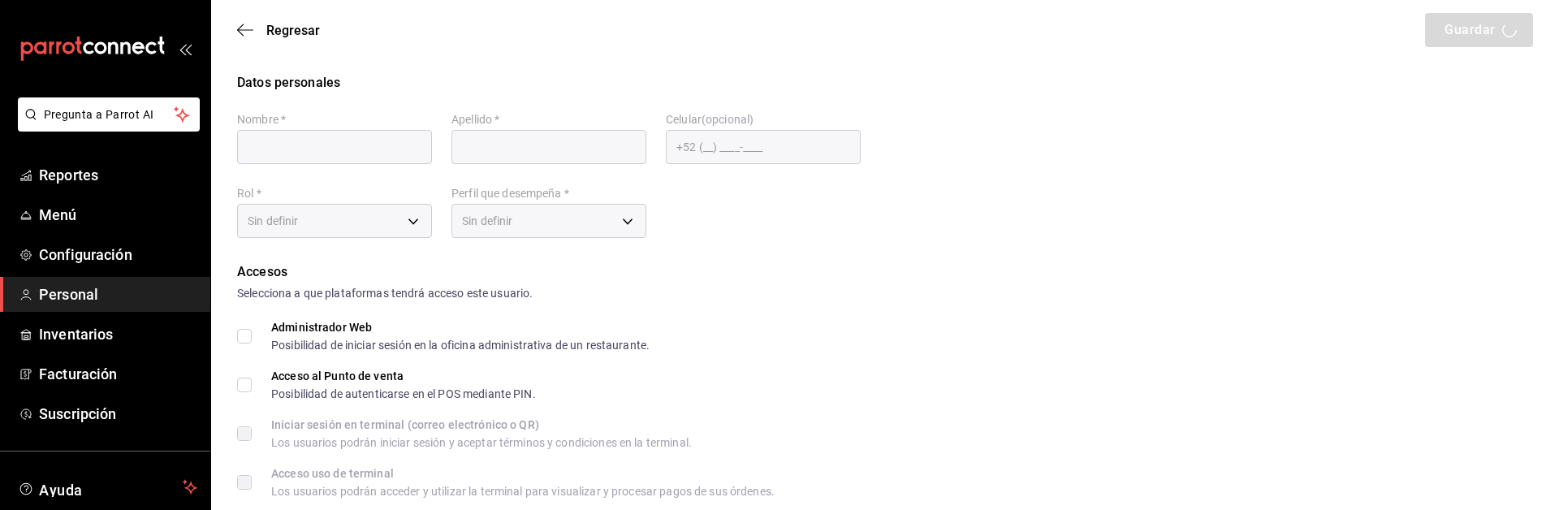
type input "marcemoralesferrer@gmail.com"
type input "0931"
type input "39c8adb1-8a75-4c02-ba6d-725ce2658d36"
type input "WAITER"
checkbox input "true"
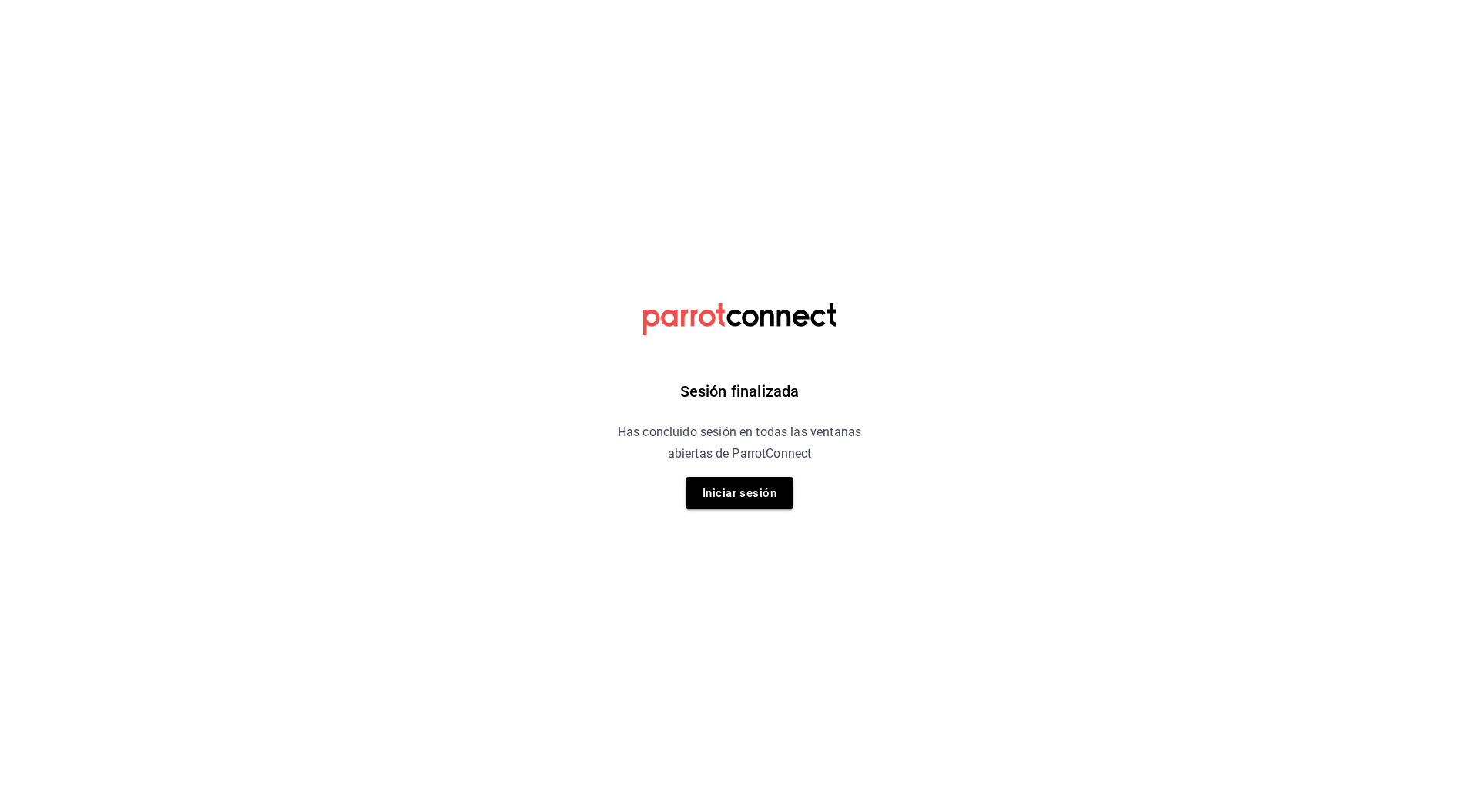
click at [1197, 0] on html "Sesión finalizada Has concluido sesión en todas las ventanas abiertas de Parrot…" at bounding box center [739, 0] width 1479 height 0
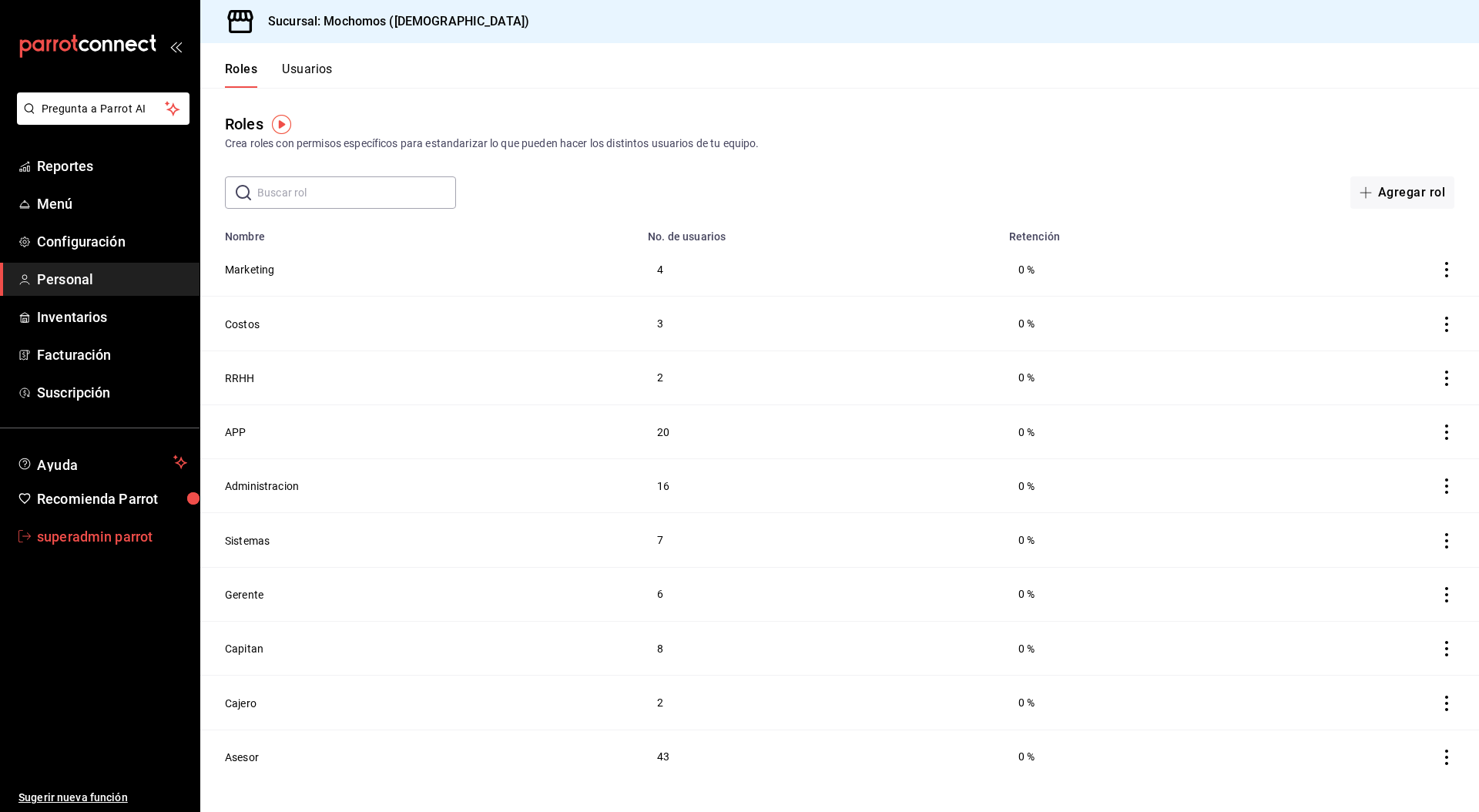
click at [104, 542] on span "superadmin parrot" at bounding box center [112, 536] width 150 height 21
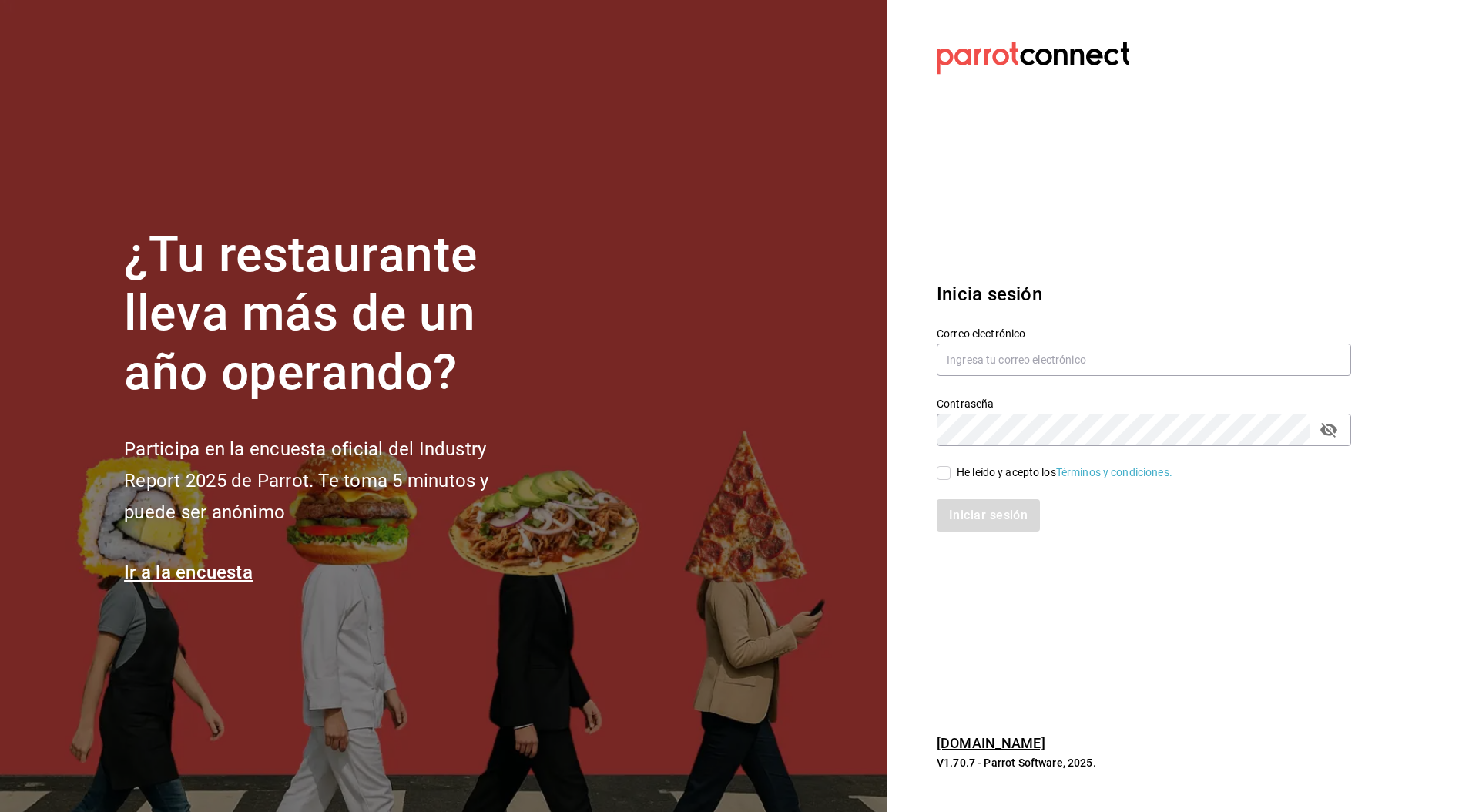
click at [1229, 592] on section "Datos incorrectos. Verifica que tu Correo o Contraseña estén bien escritos. Ini…" at bounding box center [1137, 406] width 501 height 812
